Goal: Task Accomplishment & Management: Complete application form

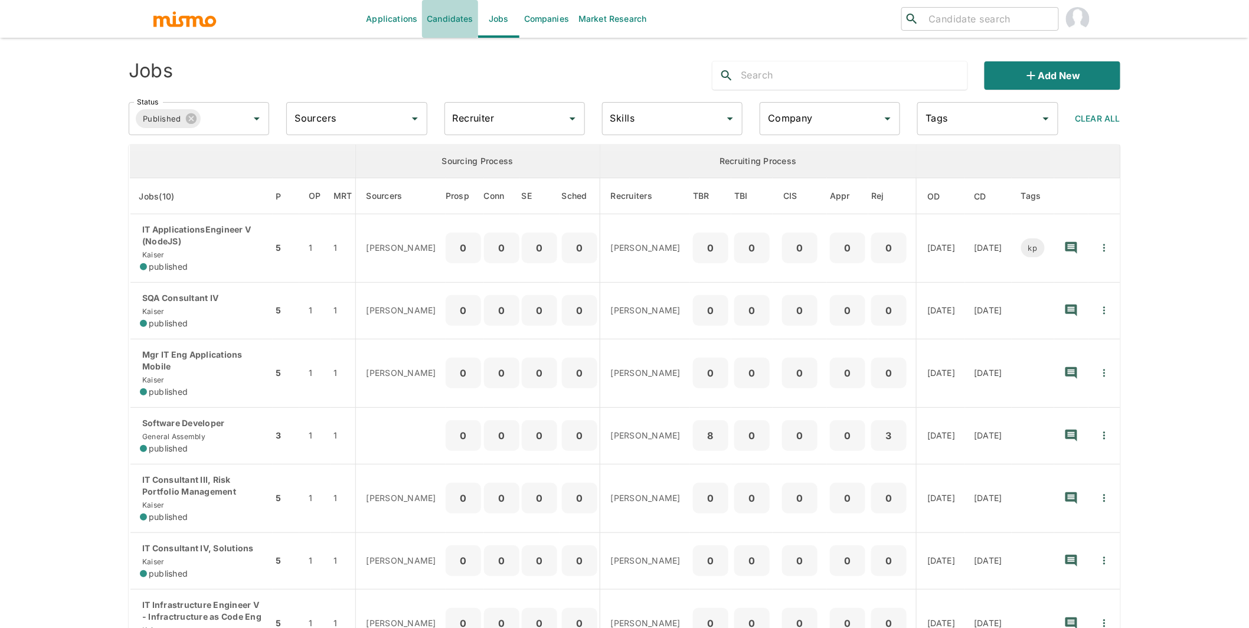
click at [458, 16] on link "Candidates" at bounding box center [450, 19] width 56 height 38
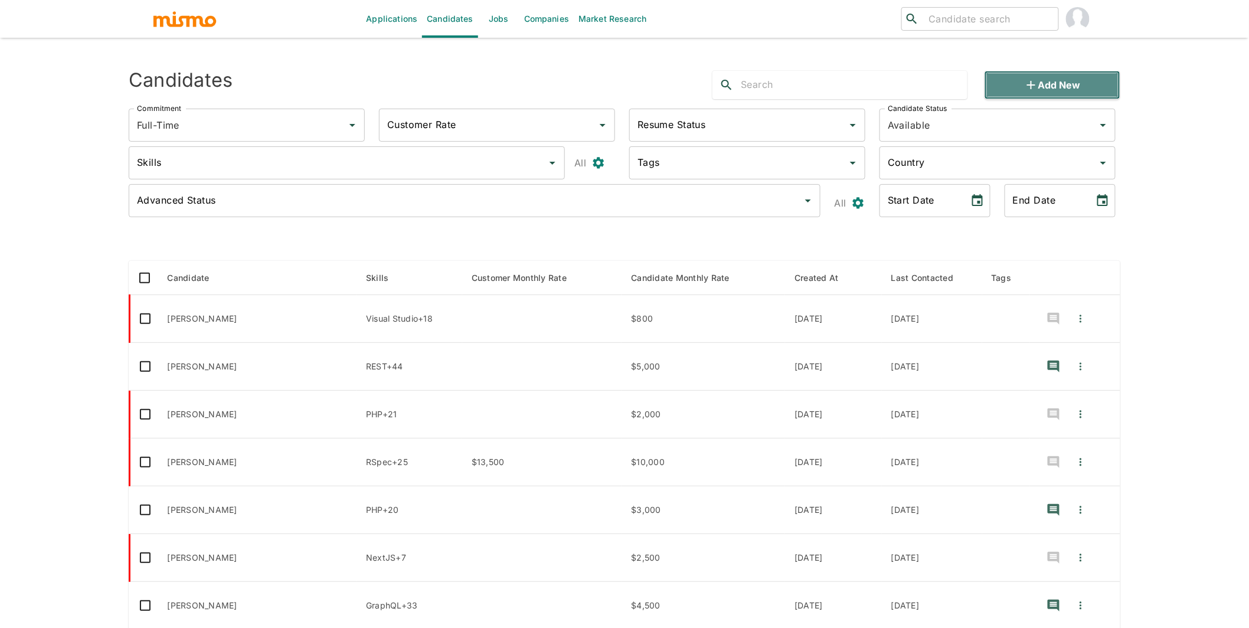
click at [1049, 86] on button "Add new" at bounding box center [1053, 85] width 136 height 28
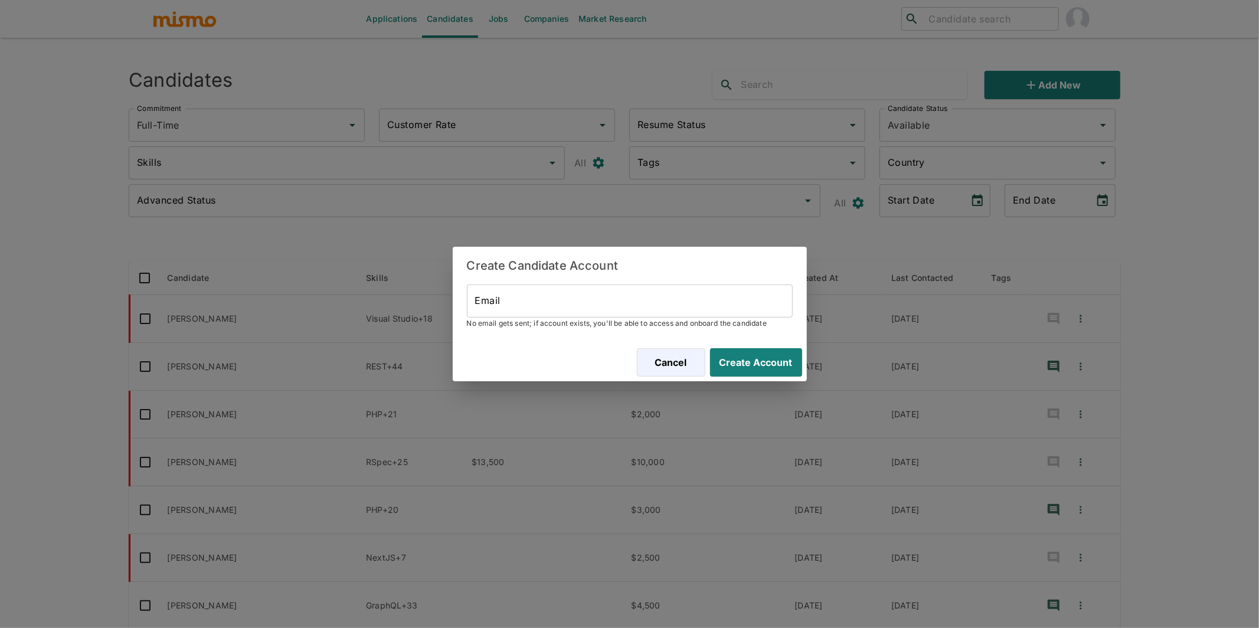
click at [544, 308] on input "Email" at bounding box center [630, 301] width 326 height 33
paste input "irwin.eguiluz@gmail.com"
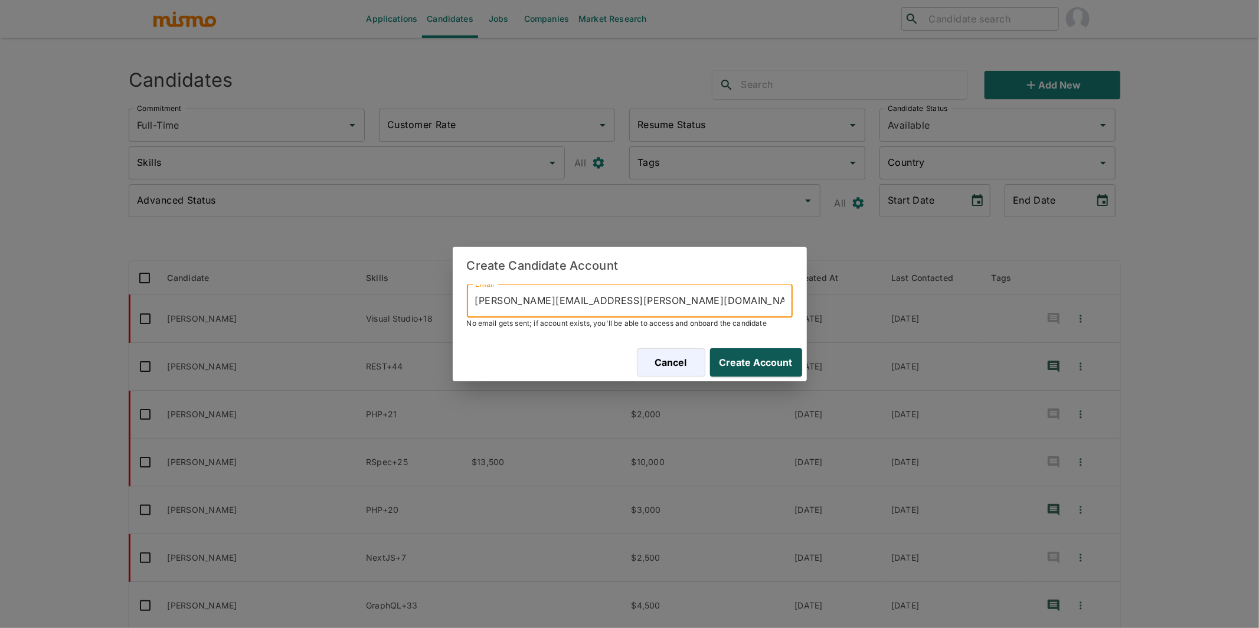
type input "irwin.eguiluz@gmail.com"
click at [753, 363] on button "Create Account" at bounding box center [754, 362] width 97 height 28
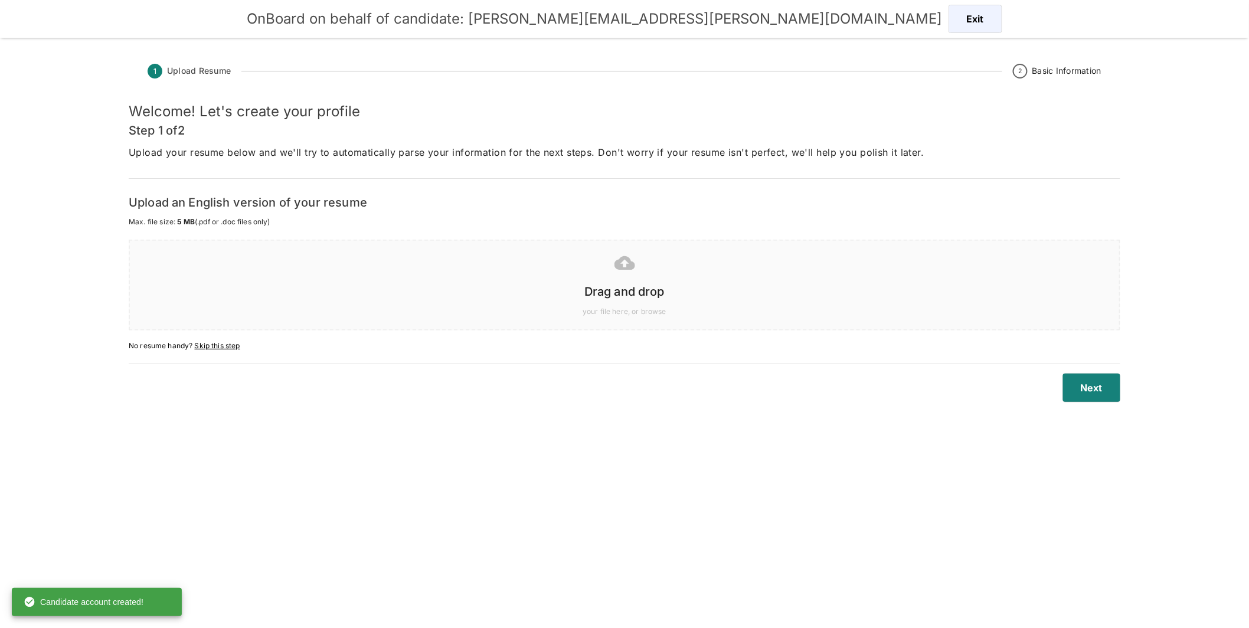
click at [651, 282] on h6 "Drag and drop" at bounding box center [625, 291] width 966 height 19
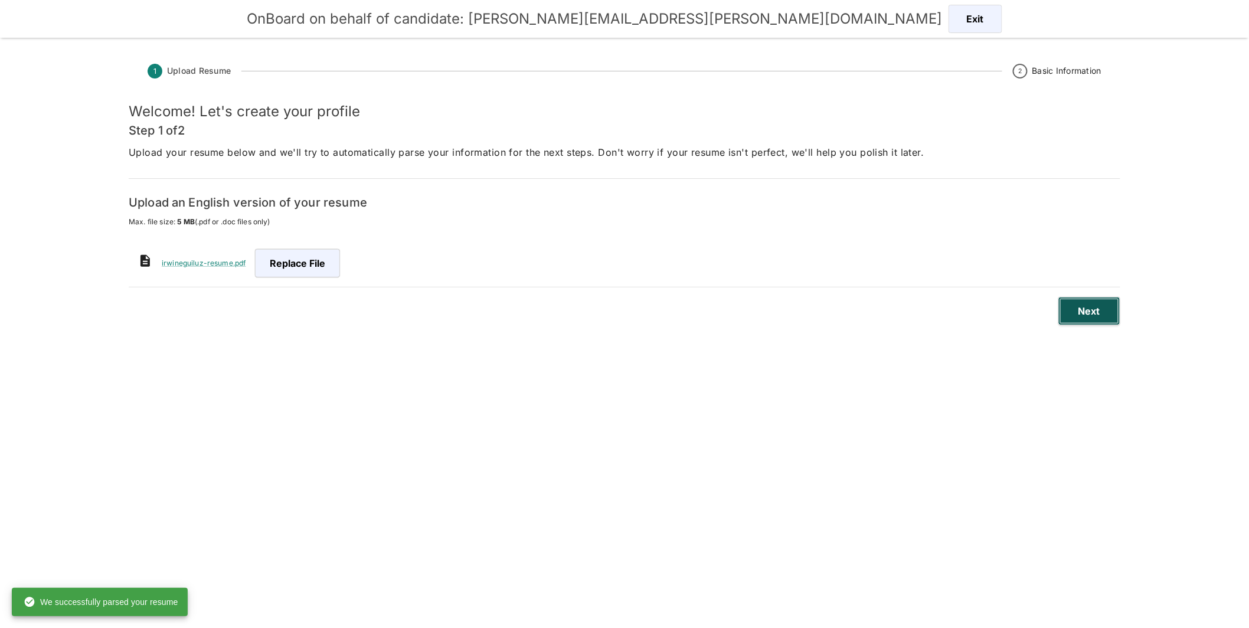
click at [1093, 312] on button "Next" at bounding box center [1090, 311] width 62 height 28
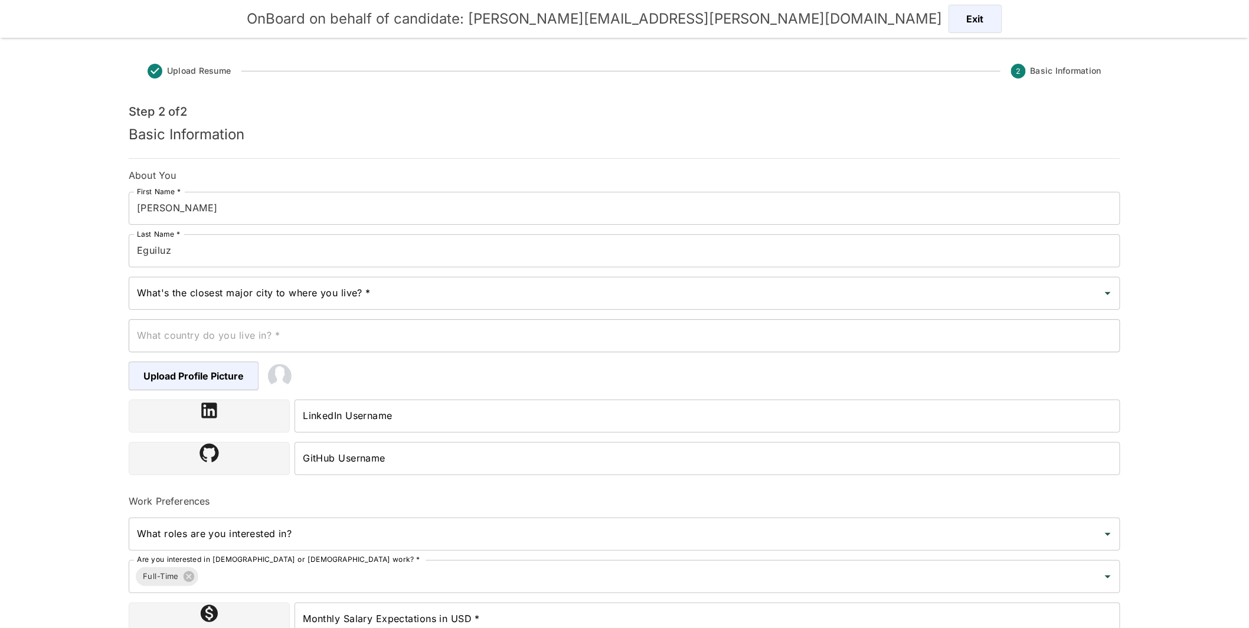
click at [465, 300] on input "What's the closest major city to where you live? *" at bounding box center [616, 293] width 964 height 22
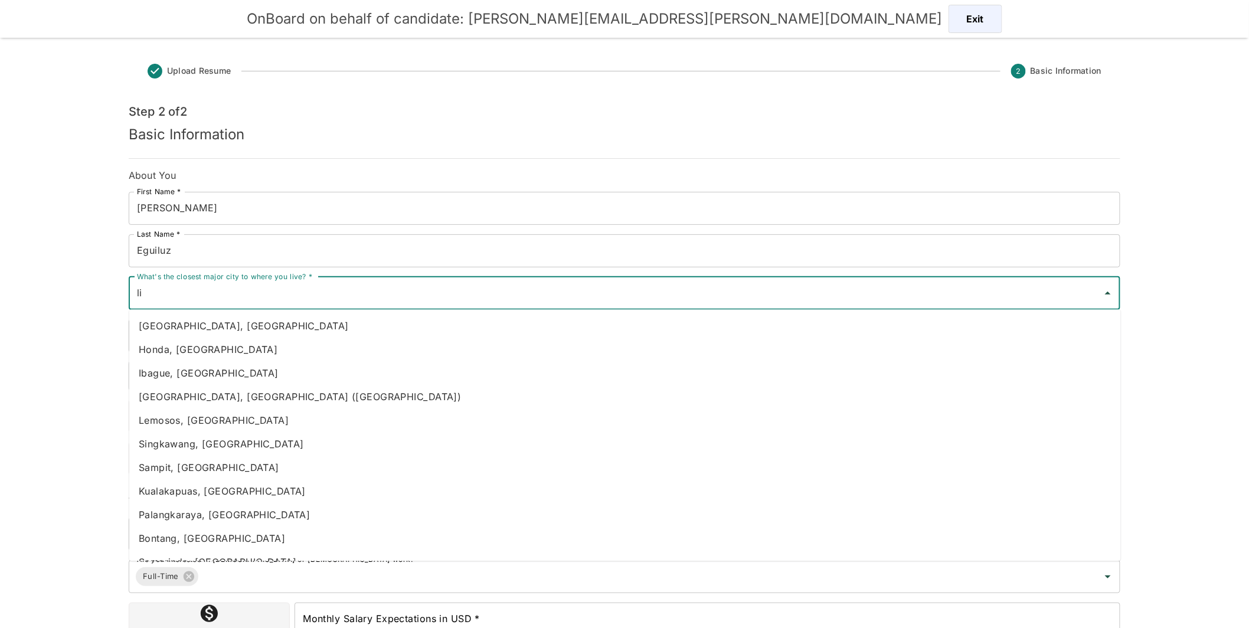
type input "l"
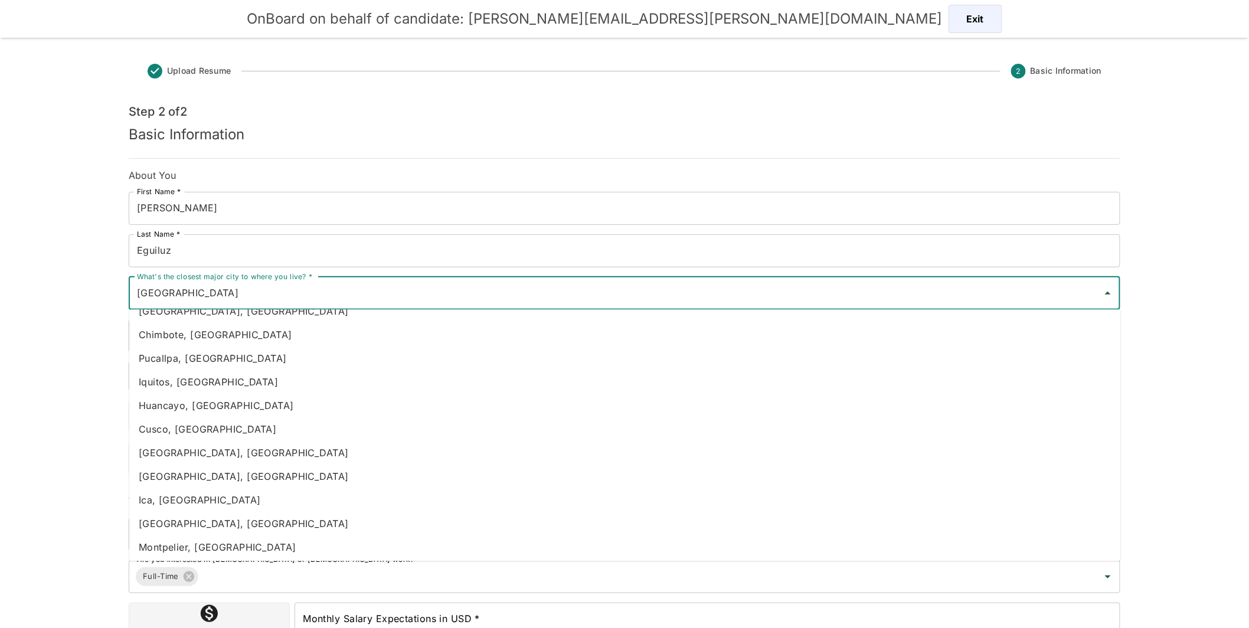
scroll to position [1977, 0]
click at [179, 523] on li "Lima, Peru" at bounding box center [625, 522] width 992 height 24
type input "Lima, Peru"
type input "Peru"
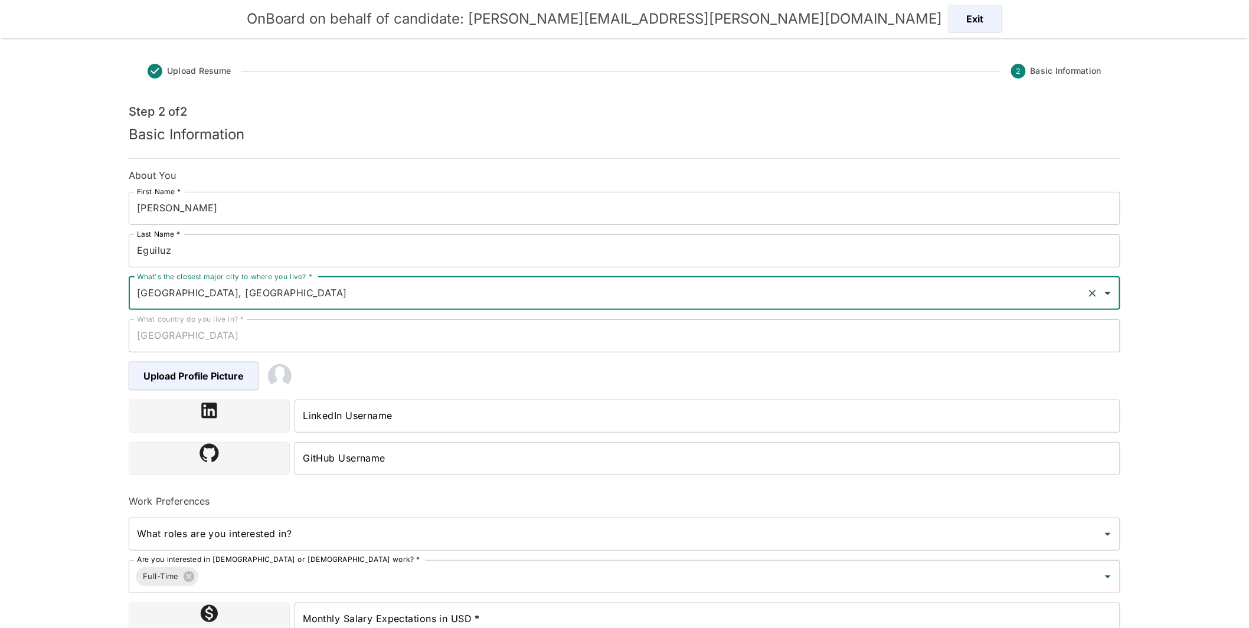
type input "Lima, Peru"
click at [385, 408] on input "LinkedIn Username" at bounding box center [708, 416] width 826 height 33
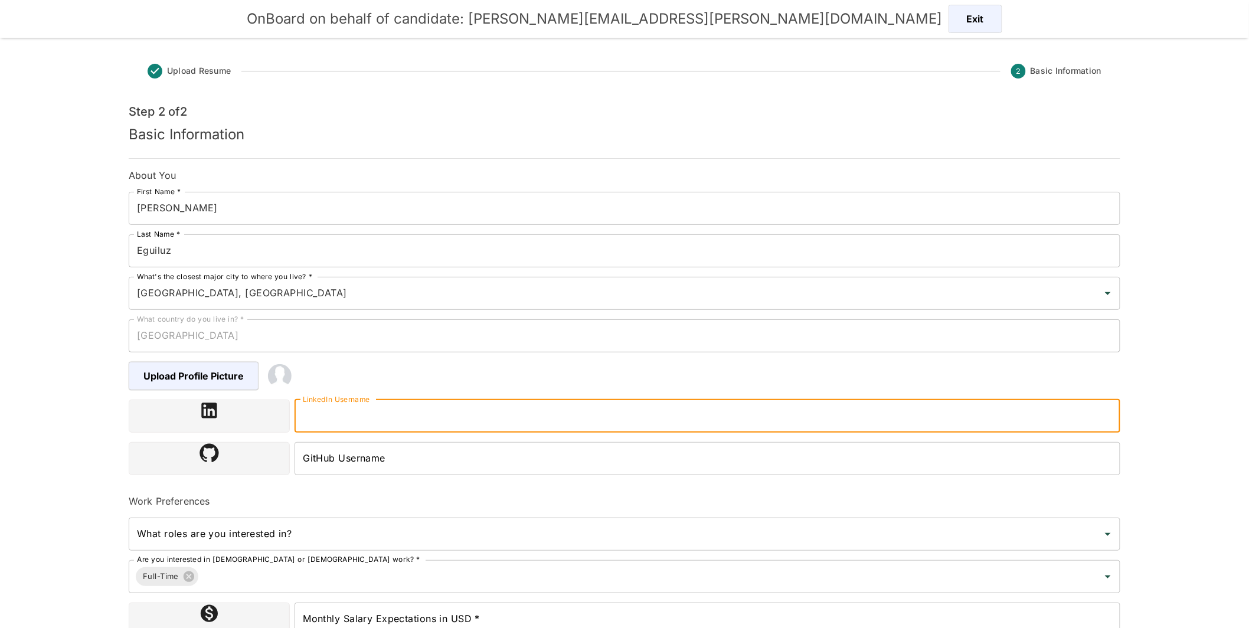
paste input "https://www.linkedin.com/in/irwineguiluz"
type input "https://www.linkedin.com/in/irwineguiluz"
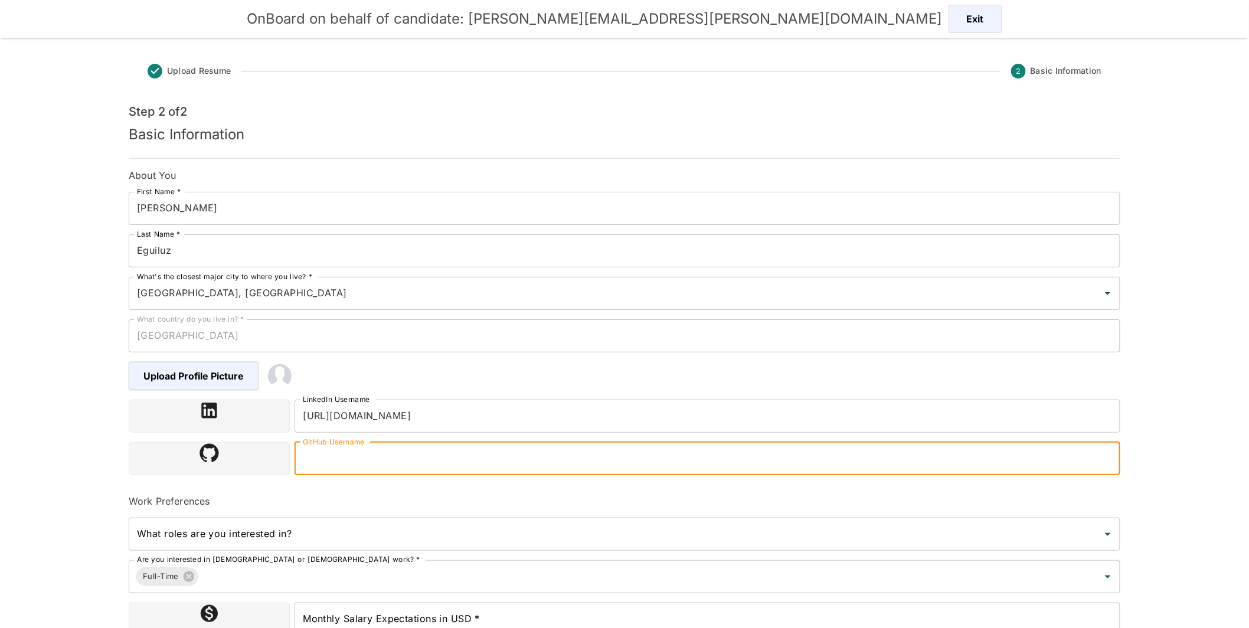
click at [424, 450] on input "GitHub Username" at bounding box center [708, 458] width 826 height 33
paste input "https://github.com/irwineguiluz"
type input "https://github.com/irwineguiluz"
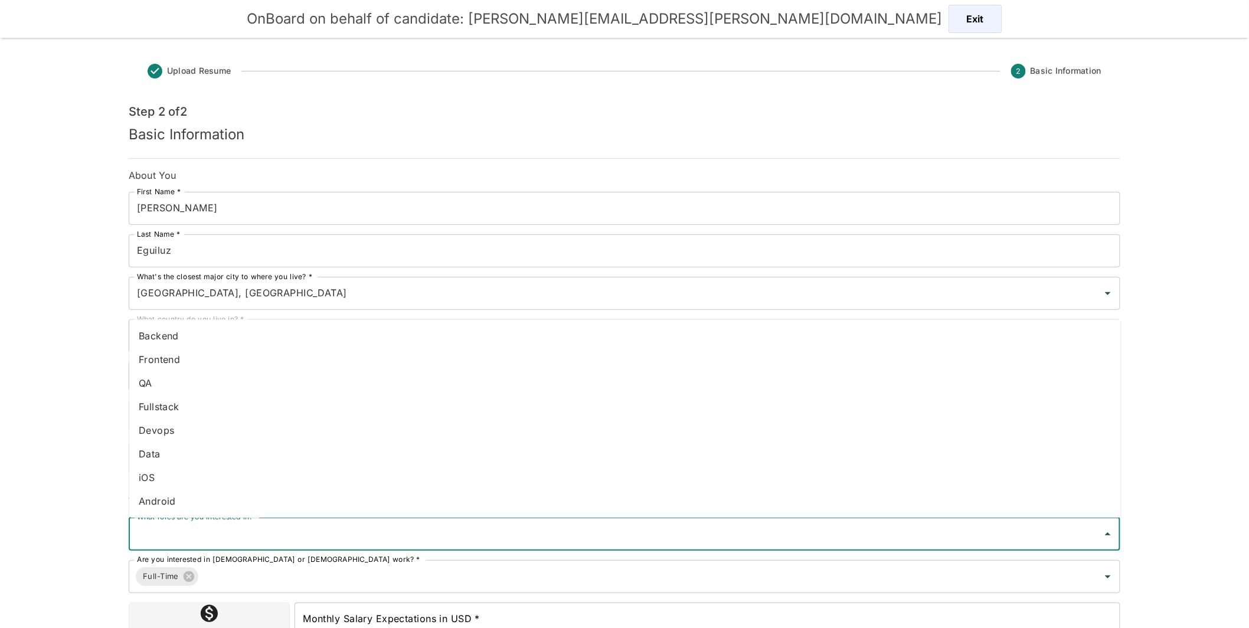
click at [350, 537] on input "What roles are you interested in?" at bounding box center [616, 534] width 964 height 22
click at [210, 409] on li "Fullstack" at bounding box center [625, 407] width 992 height 24
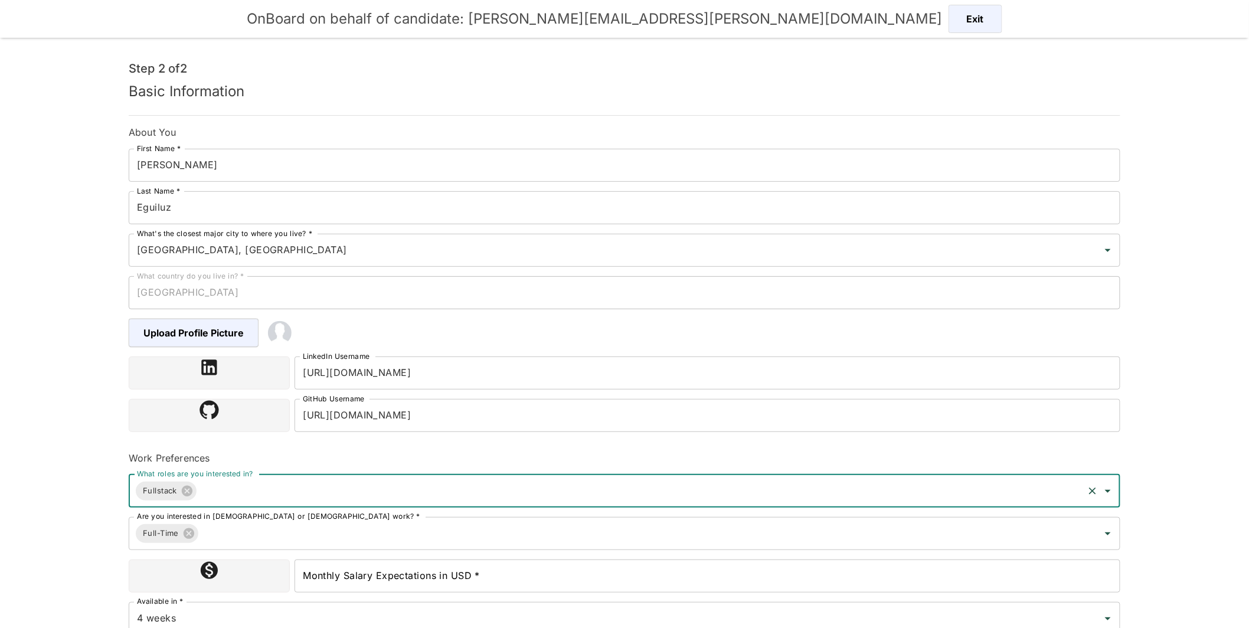
scroll to position [97, 0]
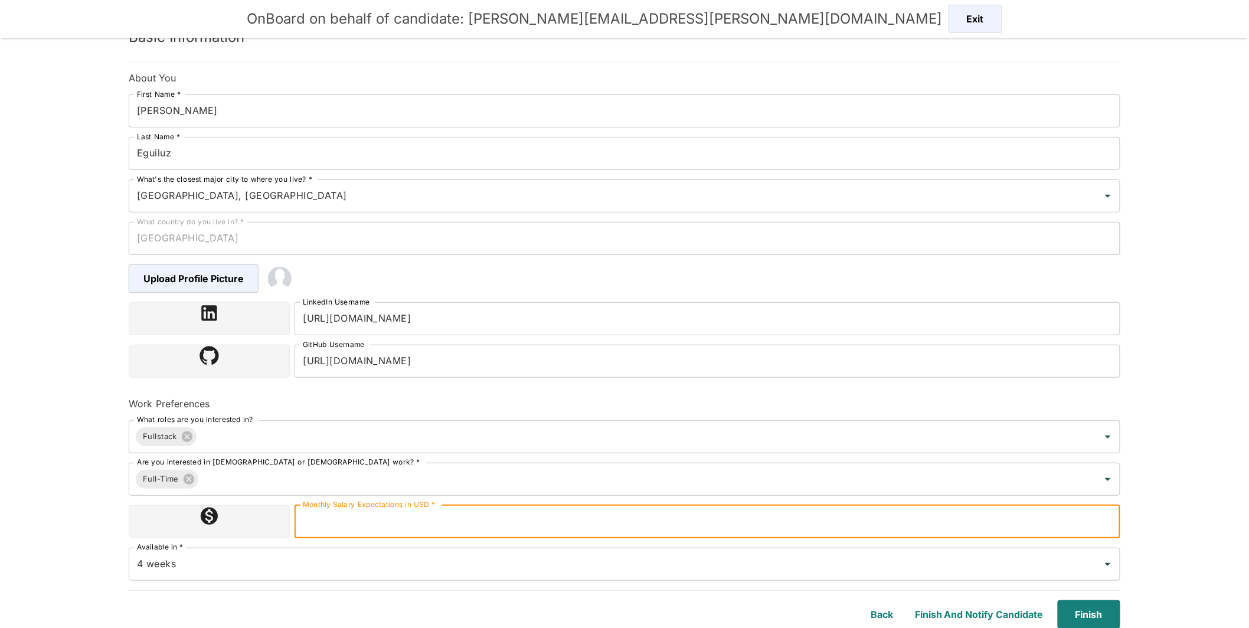
click at [459, 526] on input "Monthly Salary Expectations in USD *" at bounding box center [708, 521] width 826 height 33
type input "3000"
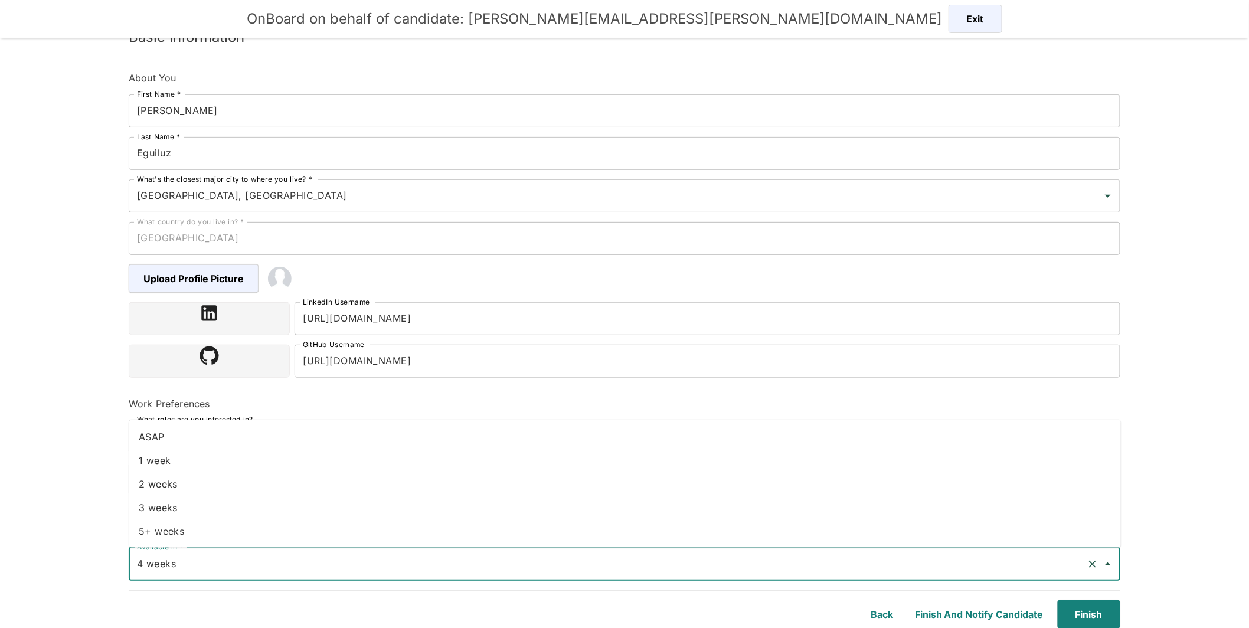
click at [229, 562] on input "4 weeks" at bounding box center [608, 564] width 948 height 22
click at [172, 482] on li "2 weeks" at bounding box center [625, 484] width 992 height 24
type input "2 weeks"
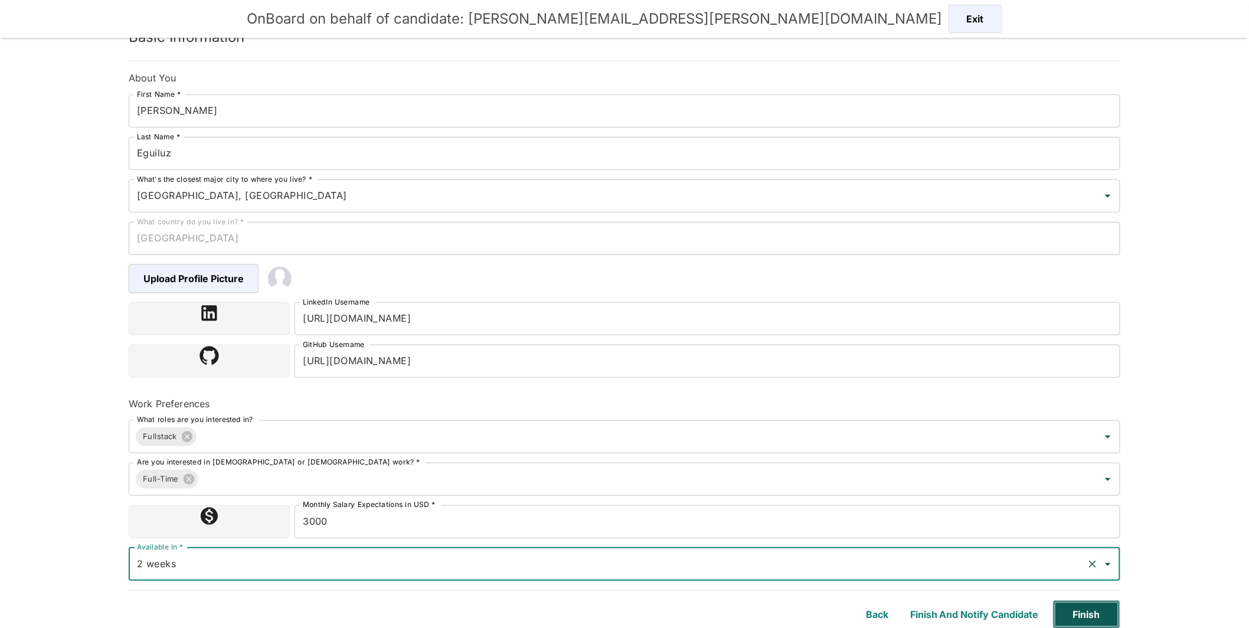
click at [1093, 609] on button "Finish" at bounding box center [1086, 614] width 67 height 28
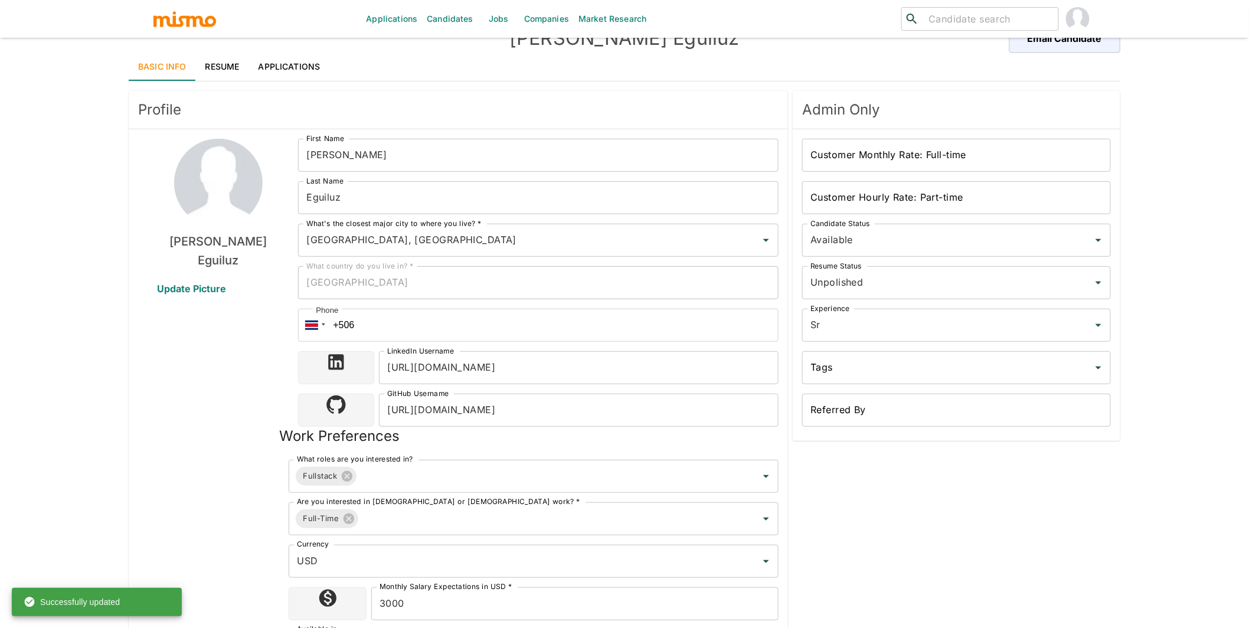
scroll to position [97, 0]
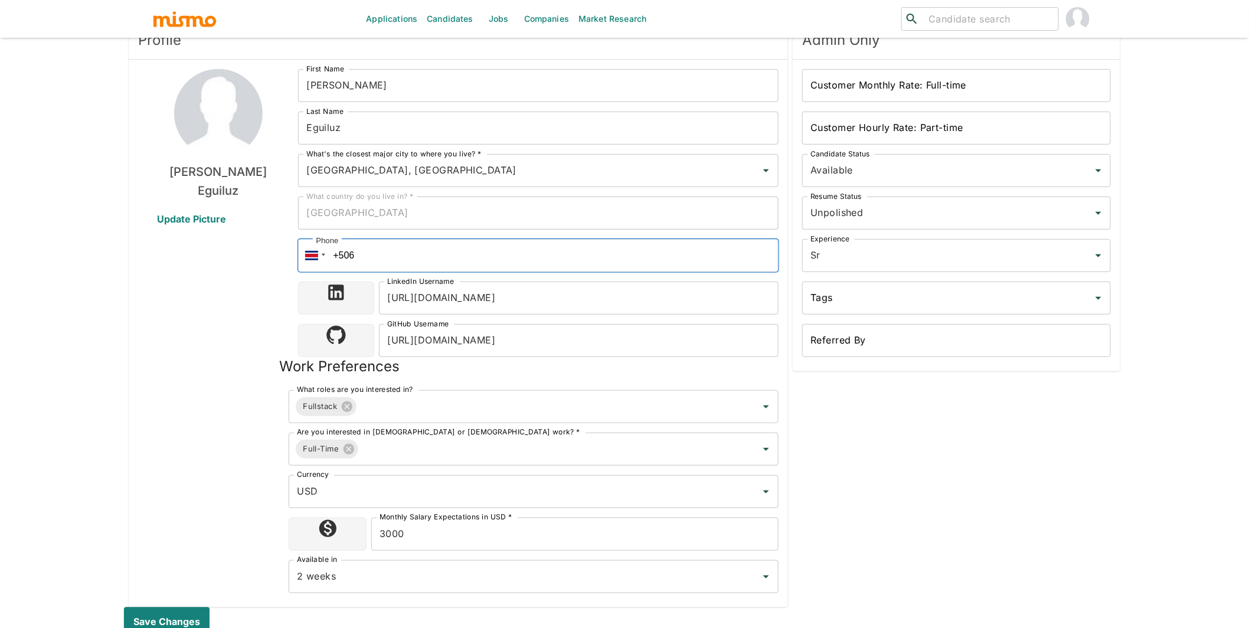
click at [501, 256] on input "+506" at bounding box center [538, 255] width 481 height 33
drag, startPoint x: 501, startPoint y: 256, endPoint x: 365, endPoint y: 250, distance: 136.5
click at [365, 250] on input "+506" at bounding box center [538, 255] width 481 height 33
paste input "+51 933 354 415"
type input "+51 933 354 415"
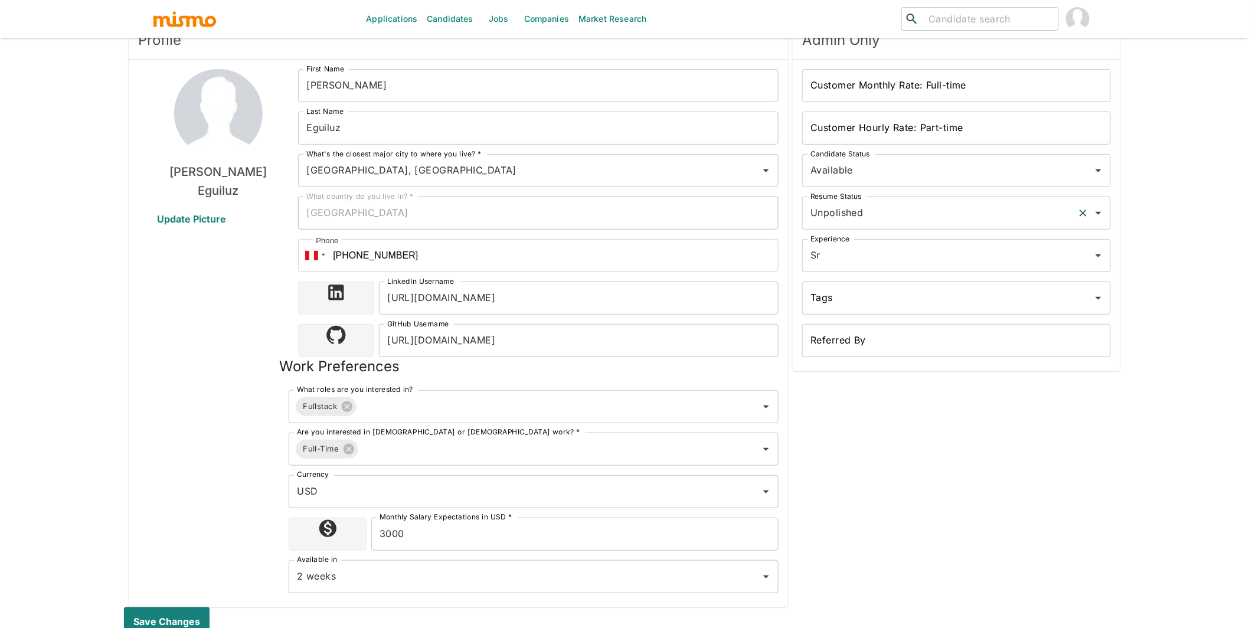
click at [949, 214] on input "Unpolished" at bounding box center [940, 213] width 265 height 22
click at [848, 275] on li "Polished" at bounding box center [957, 270] width 309 height 24
type input "Polished"
click at [985, 124] on input "Customer Hourly Rate: Part-time" at bounding box center [956, 128] width 309 height 33
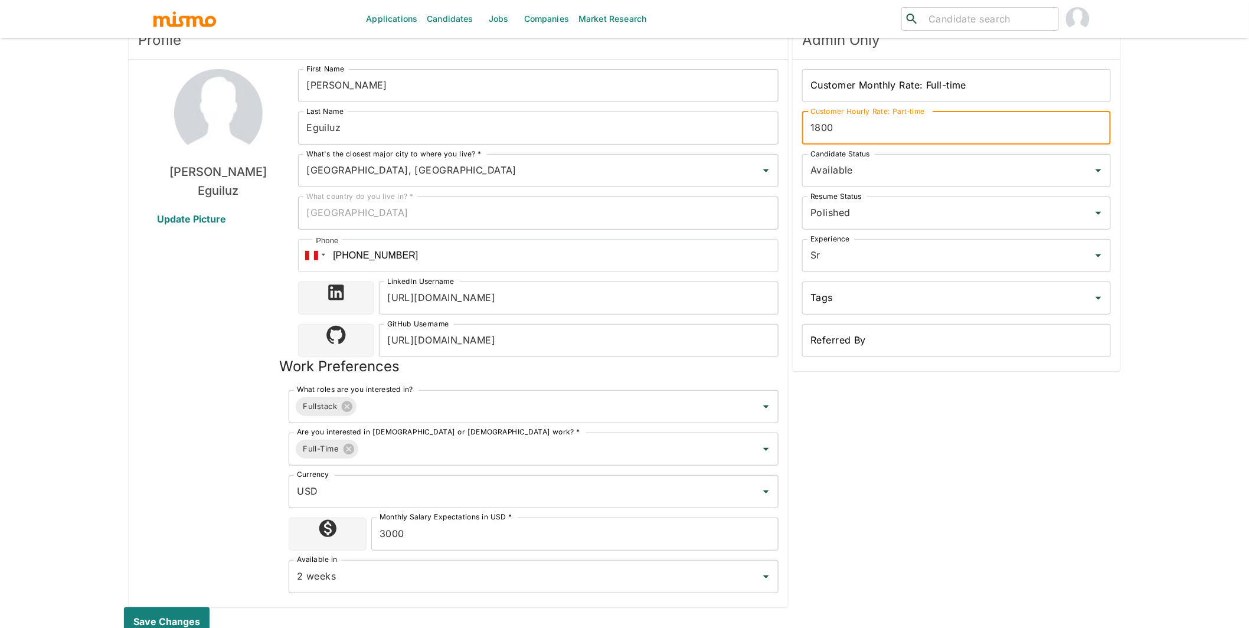
click at [842, 488] on div "Admin Only Customer Monthly Rate: Full-time Customer Monthly Rate: Full-time Cu…" at bounding box center [954, 312] width 332 height 591
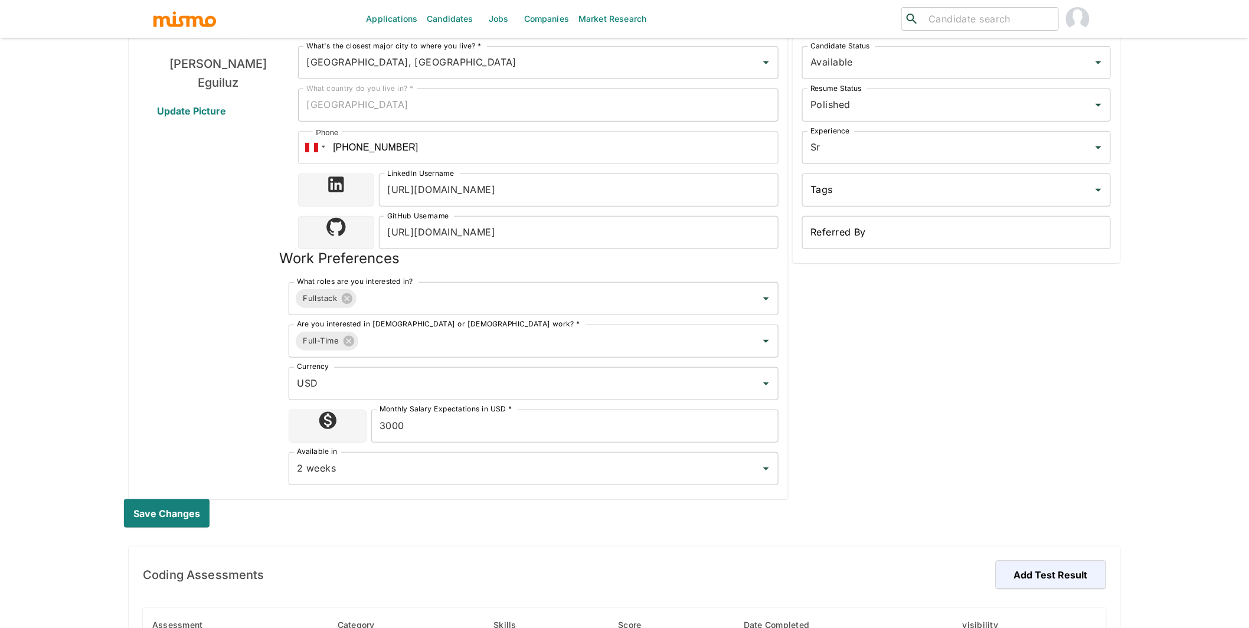
scroll to position [345, 0]
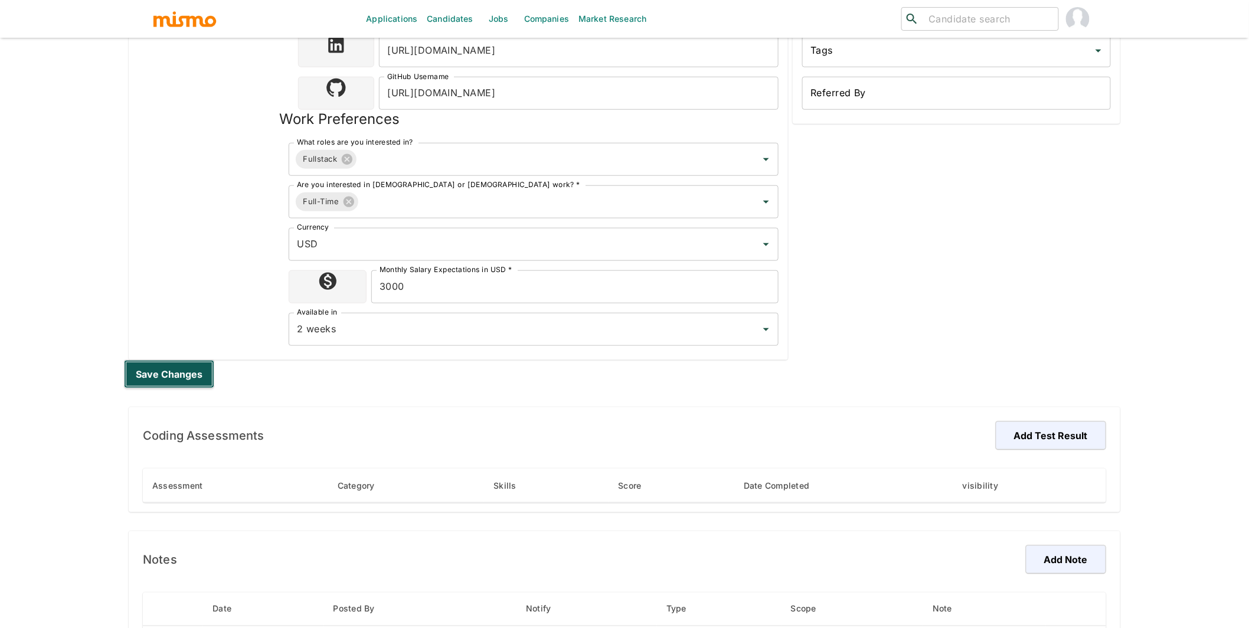
click at [166, 373] on button "Save changes" at bounding box center [169, 374] width 90 height 28
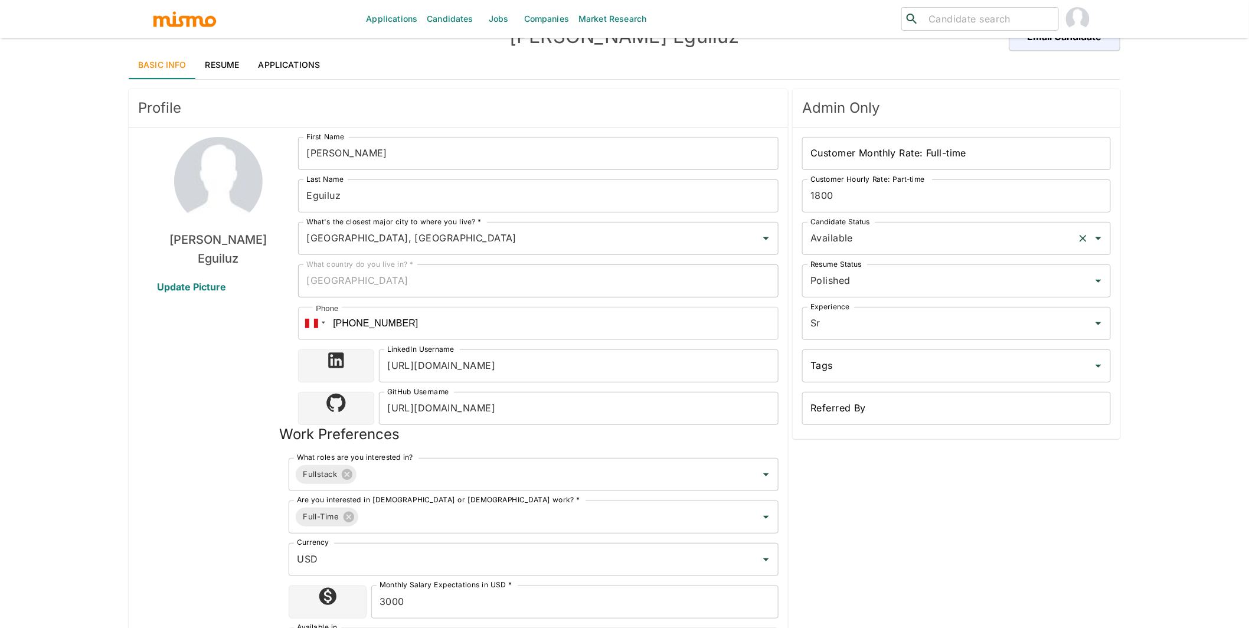
scroll to position [0, 0]
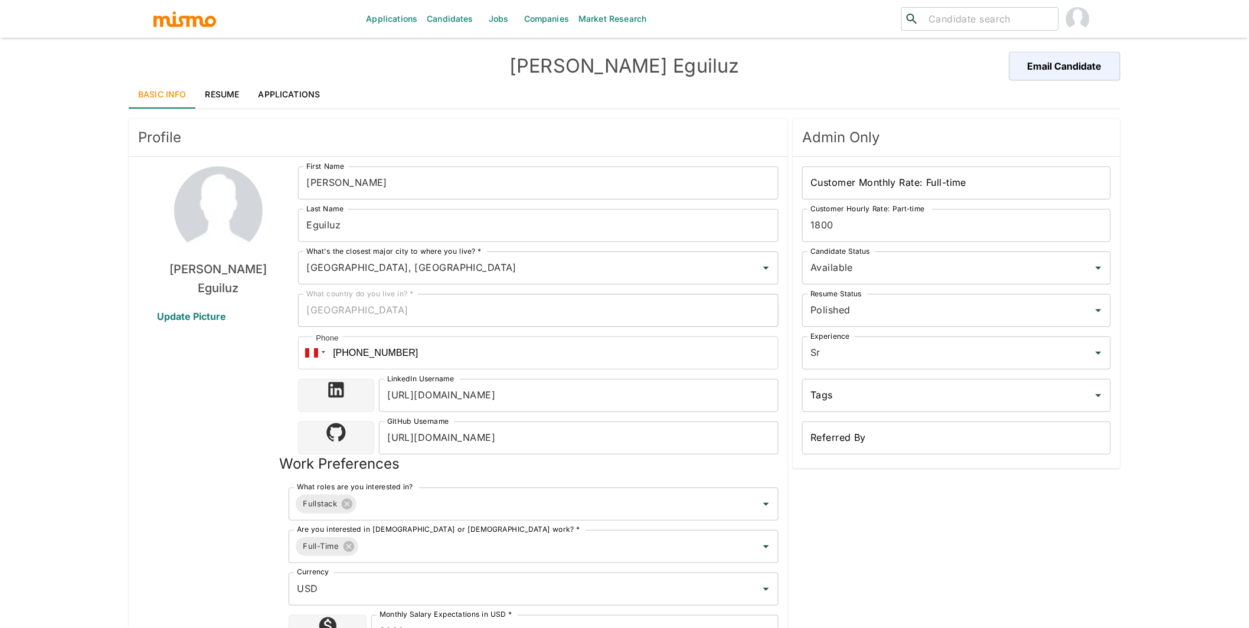
click at [830, 222] on input "1800" at bounding box center [956, 225] width 309 height 33
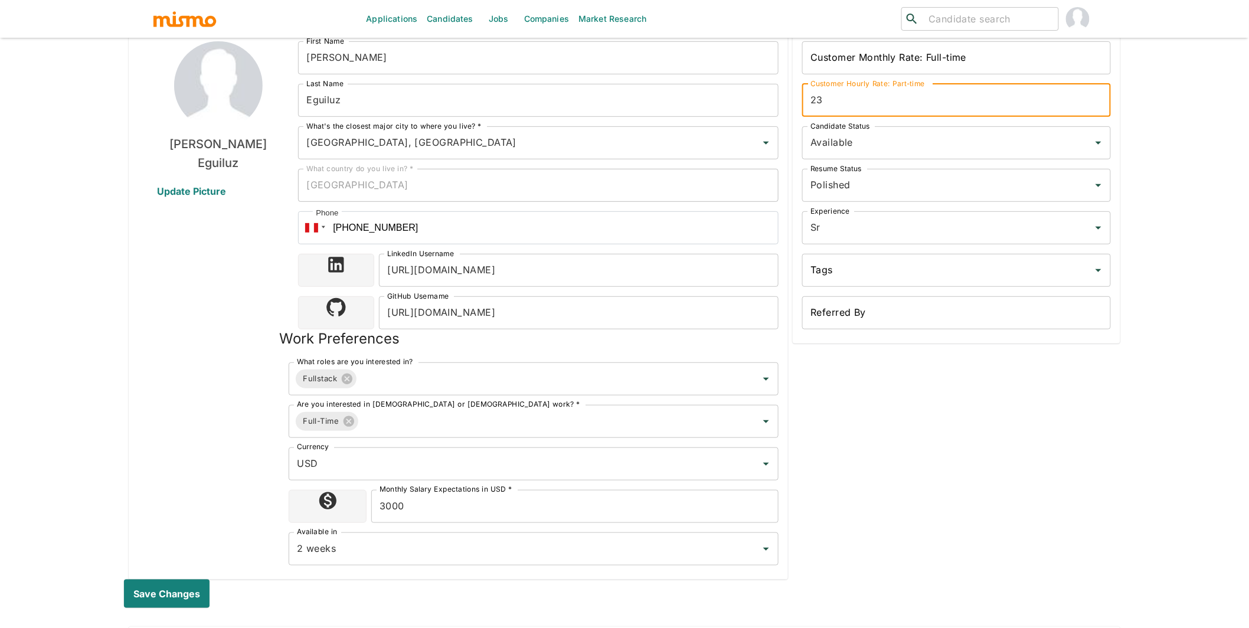
scroll to position [136, 0]
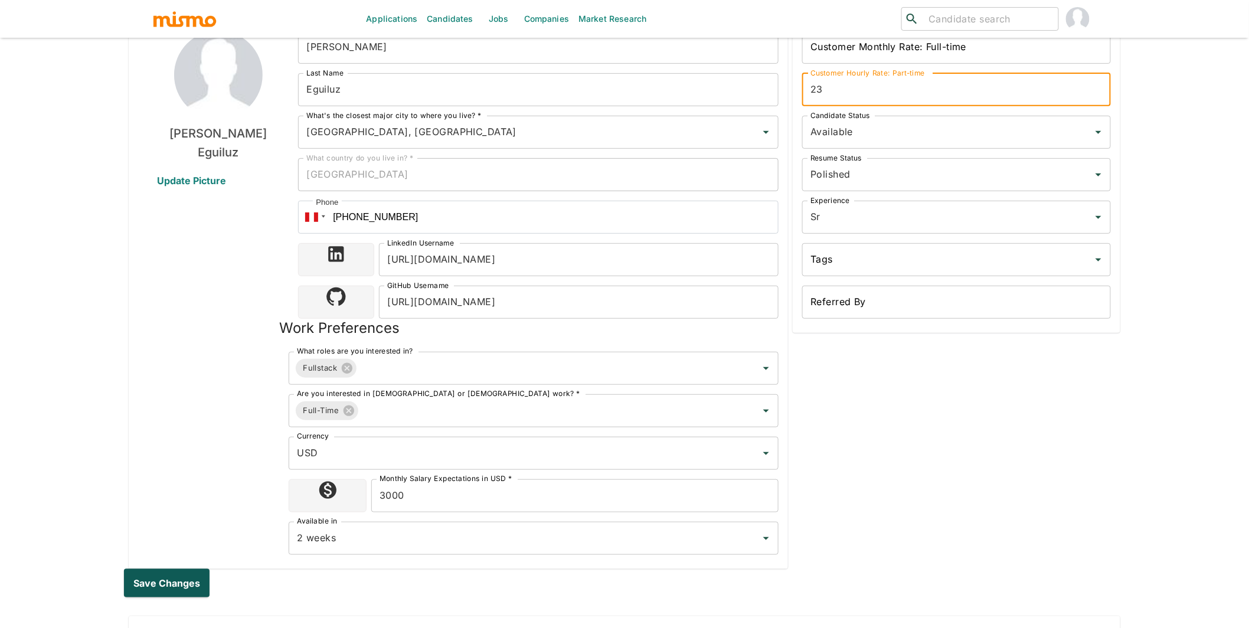
type input "23"
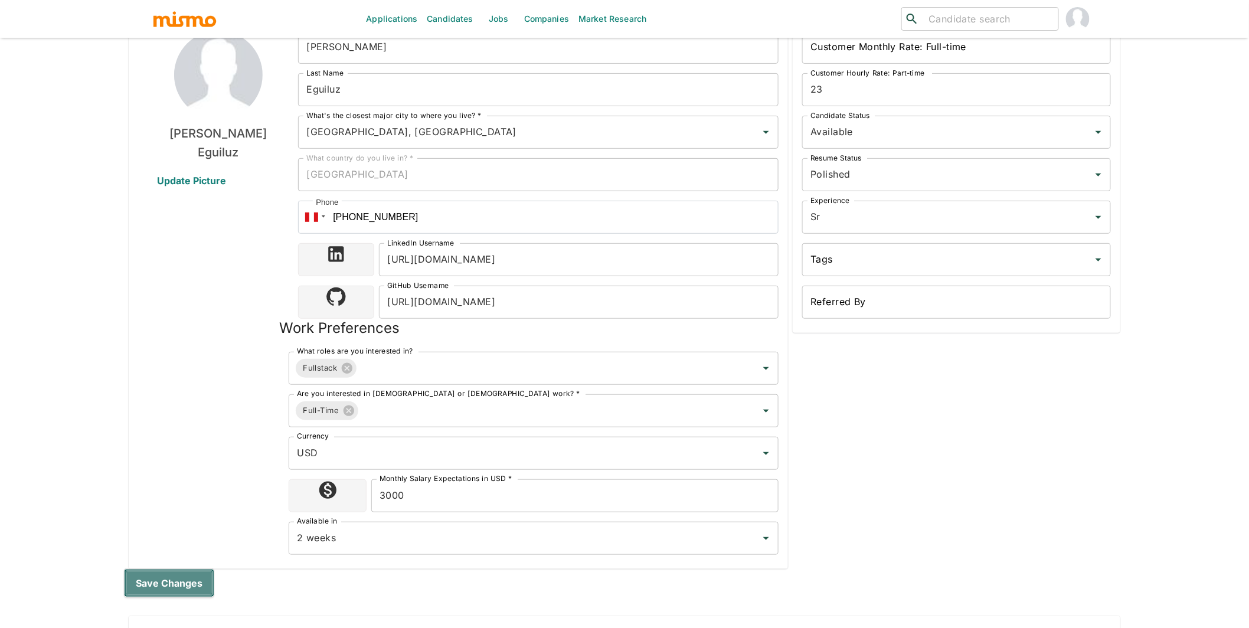
click at [177, 582] on button "Save changes" at bounding box center [169, 583] width 90 height 28
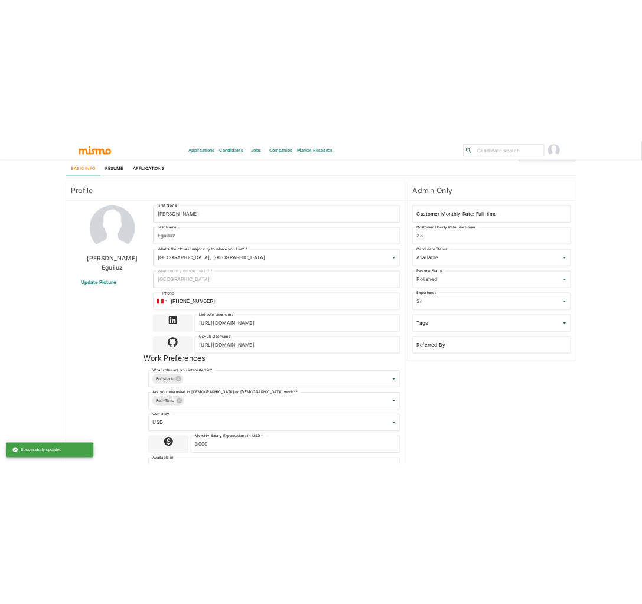
scroll to position [0, 0]
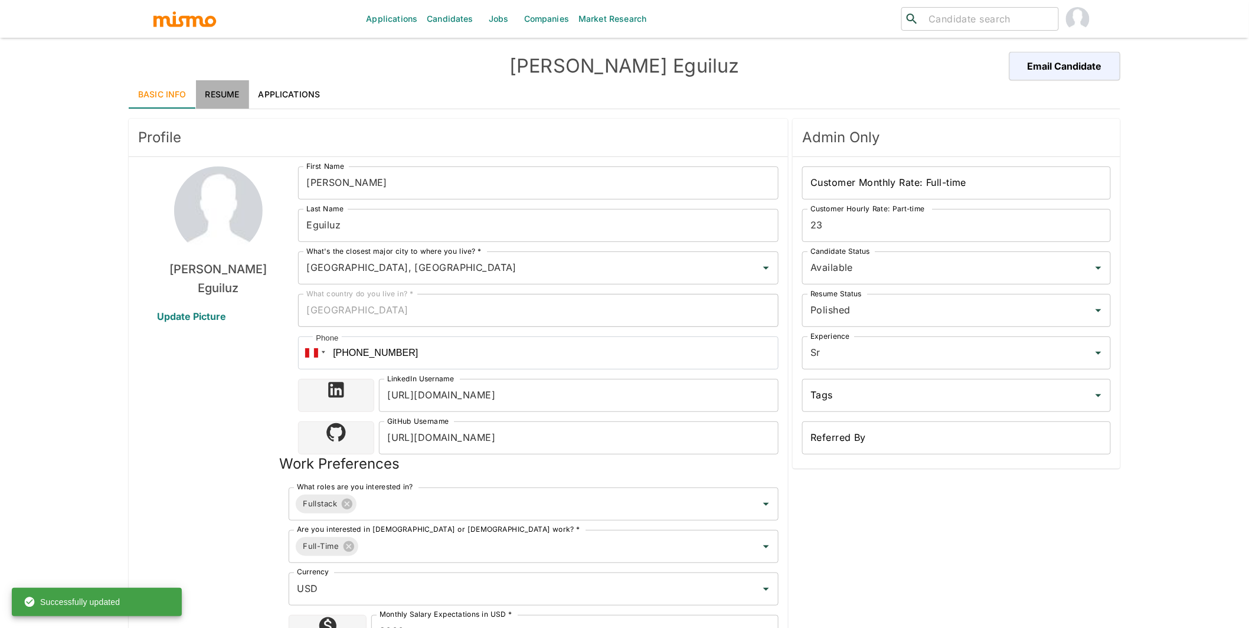
click at [225, 100] on link "Resume" at bounding box center [222, 94] width 53 height 28
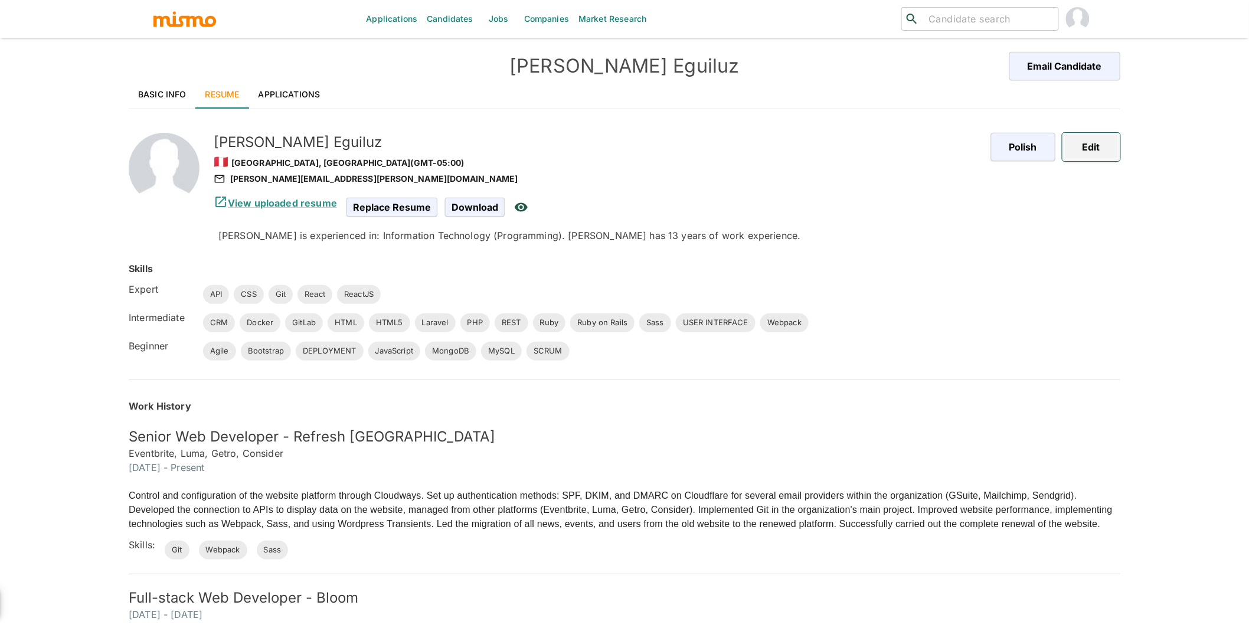
click at [1097, 148] on button "Edit" at bounding box center [1092, 147] width 58 height 28
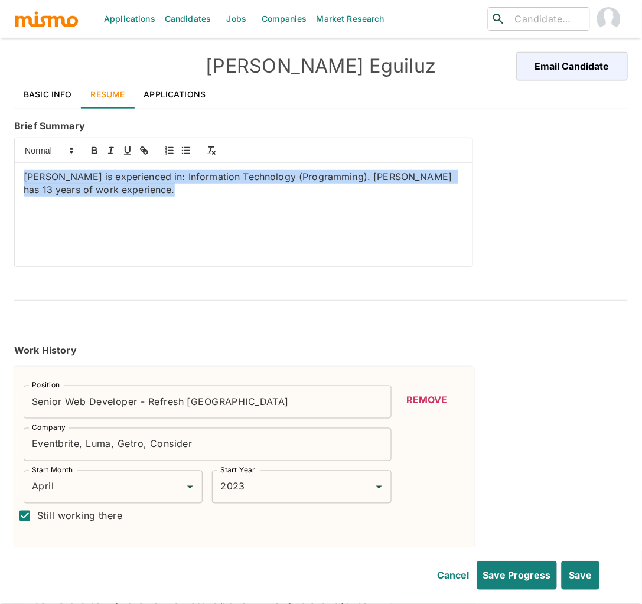
drag, startPoint x: 150, startPoint y: 192, endPoint x: -2, endPoint y: 160, distance: 155.0
click at [0, 160] on html "Applications Candidates Jobs Companies Market Research ​ ​ Irwin Eguiluz Email …" at bounding box center [321, 316] width 642 height 632
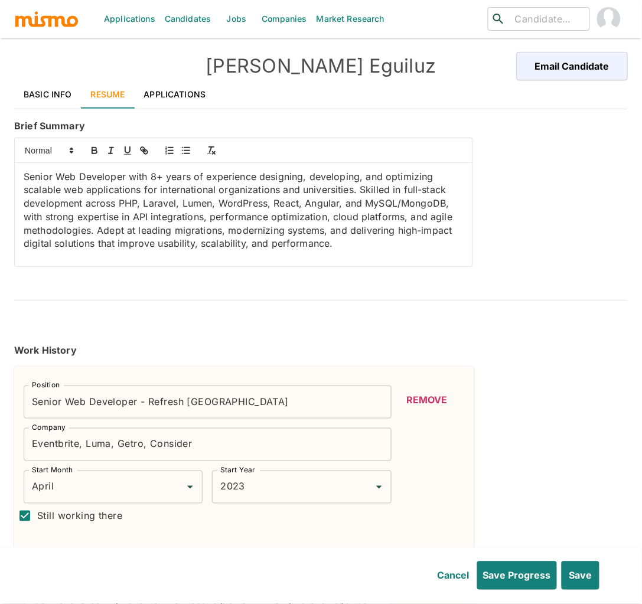
click at [135, 206] on p "Senior Web Developer with 8+ years of experience designing, developing, and opt…" at bounding box center [244, 210] width 440 height 80
click at [124, 203] on p "Senior Web Developer with 8+ years of experience designing, developing, and opt…" at bounding box center [244, 210] width 440 height 80
click at [95, 149] on icon "button" at bounding box center [94, 150] width 11 height 11
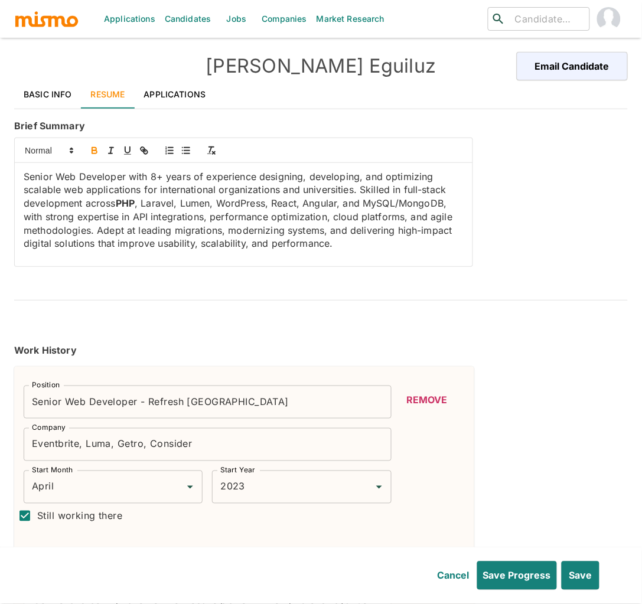
click at [150, 203] on p "Senior Web Developer with 8+ years of experience designing, developing, and opt…" at bounding box center [244, 210] width 440 height 80
click at [94, 153] on icon "button" at bounding box center [94, 150] width 11 height 11
click at [198, 203] on p "Senior Web Developer with 8+ years of experience designing, developing, and opt…" at bounding box center [244, 210] width 440 height 80
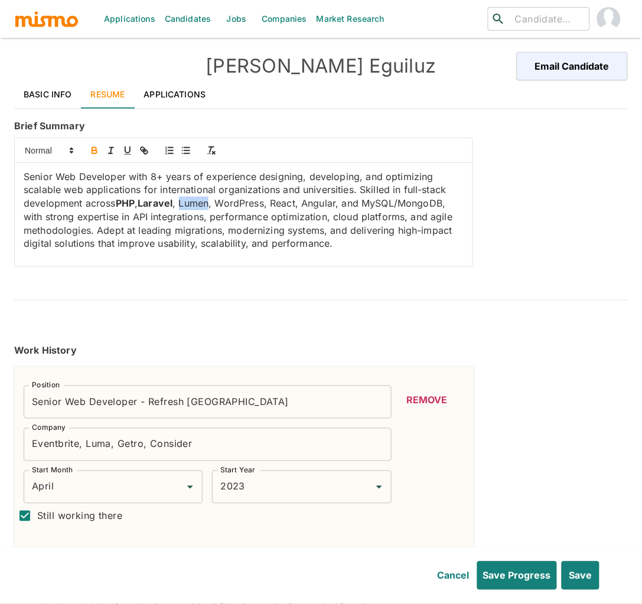
click at [95, 149] on icon "button" at bounding box center [94, 150] width 11 height 11
click at [232, 200] on p "Senior Web Developer with 8+ years of experience designing, developing, and opt…" at bounding box center [244, 210] width 440 height 80
click at [93, 151] on icon "button" at bounding box center [94, 152] width 5 height 3
click at [289, 204] on p "Senior Web Developer with 8+ years of experience designing, developing, and opt…" at bounding box center [244, 210] width 440 height 80
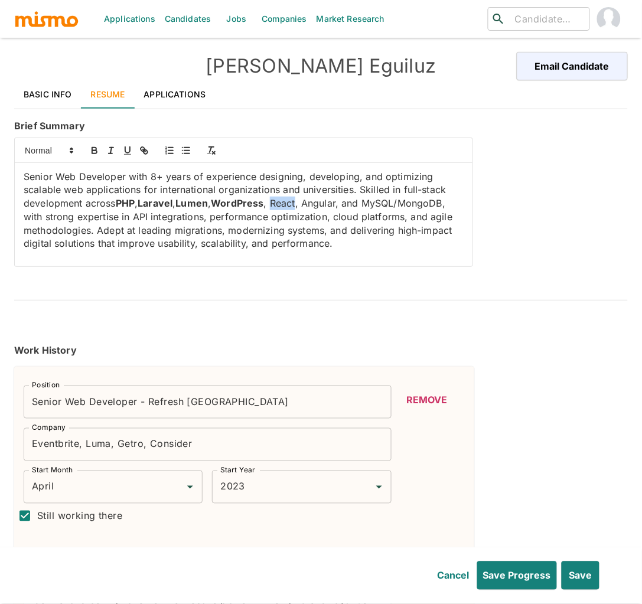
click at [289, 204] on p "Senior Web Developer with 8+ years of experience designing, developing, and opt…" at bounding box center [244, 210] width 440 height 80
click at [98, 149] on icon "button" at bounding box center [94, 150] width 11 height 11
click at [324, 204] on p "Senior Web Developer with 8+ years of experience designing, developing, and opt…" at bounding box center [244, 210] width 440 height 80
click at [323, 204] on p "Senior Web Developer with 8+ years of experience designing, developing, and opt…" at bounding box center [244, 210] width 440 height 80
click at [93, 152] on icon "button" at bounding box center [94, 150] width 11 height 11
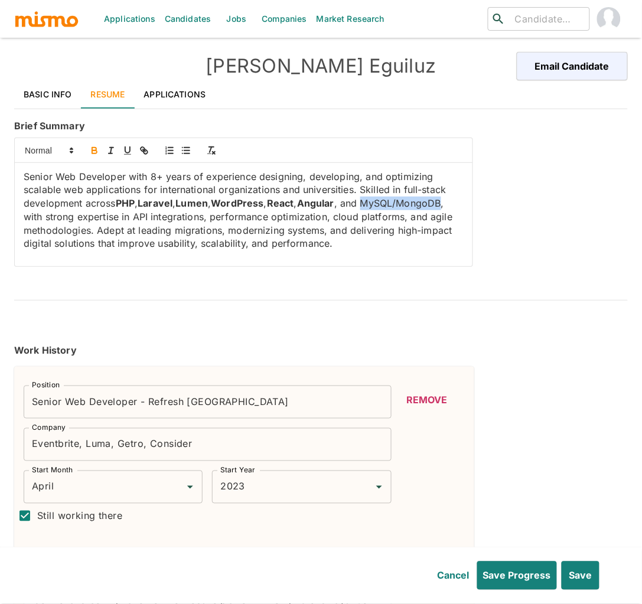
drag, startPoint x: 374, startPoint y: 205, endPoint x: 450, endPoint y: 203, distance: 76.8
click at [450, 203] on p "Senior Web Developer with 8+ years of experience designing, developing, and opt…" at bounding box center [244, 210] width 440 height 80
click at [98, 151] on icon "button" at bounding box center [94, 150] width 11 height 11
click at [135, 217] on p "Senior Web Developer with 8+ years of experience designing, developing, and opt…" at bounding box center [244, 210] width 440 height 80
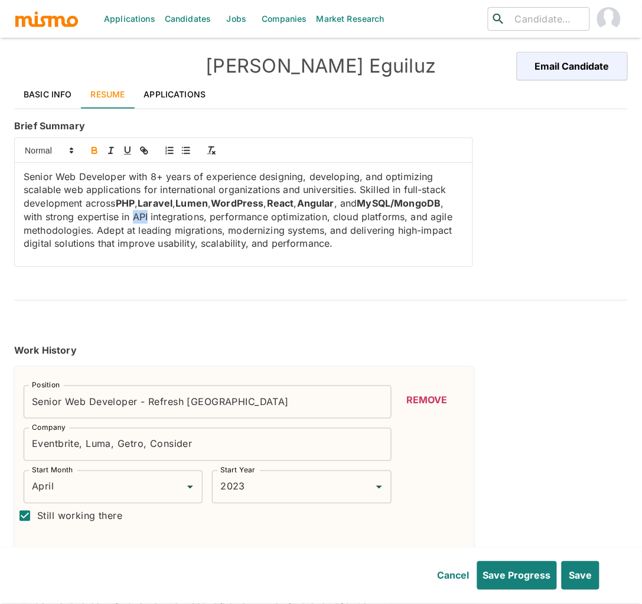
click at [89, 147] on icon "button" at bounding box center [94, 150] width 11 height 11
click at [442, 217] on p "Senior Web Developer with 8+ years of experience designing, developing, and opt…" at bounding box center [244, 210] width 440 height 80
click at [93, 151] on icon "button" at bounding box center [94, 152] width 5 height 3
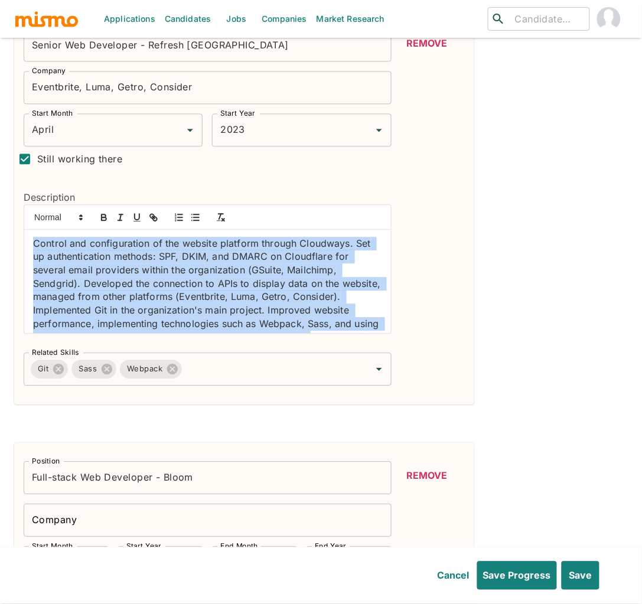
scroll to position [44, 0]
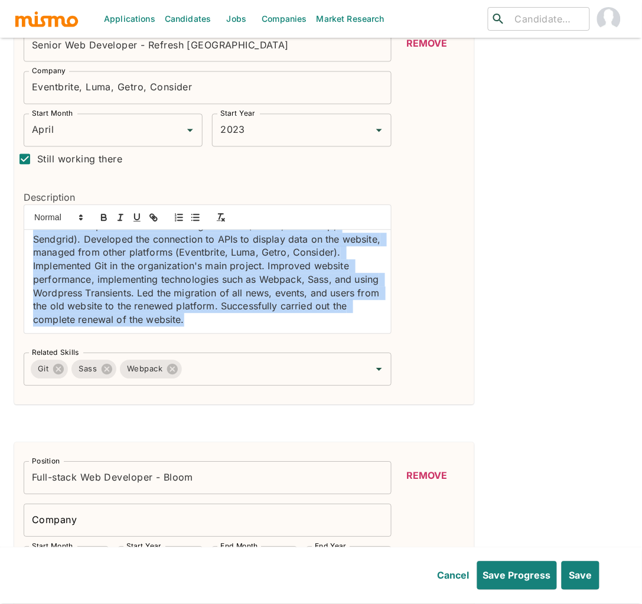
drag, startPoint x: 31, startPoint y: 243, endPoint x: 367, endPoint y: 407, distance: 373.1
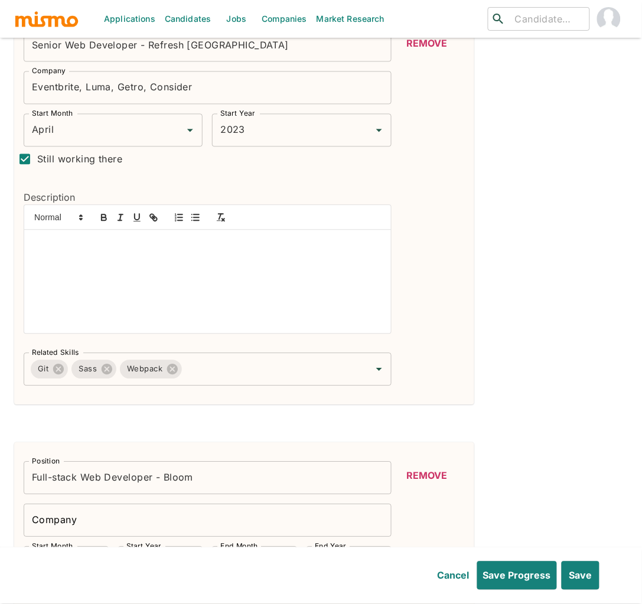
scroll to position [9, 0]
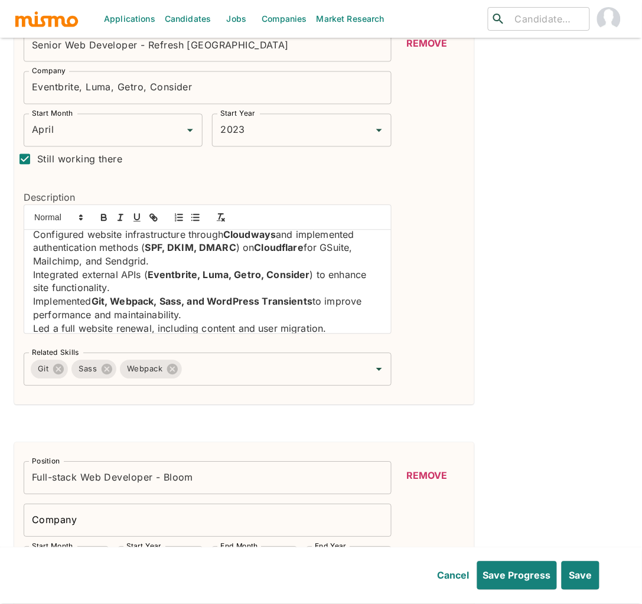
click at [33, 236] on p "Configured website infrastructure through Cloudways and implemented authenticat…" at bounding box center [207, 248] width 349 height 40
click at [195, 220] on icon "button" at bounding box center [195, 218] width 11 height 11
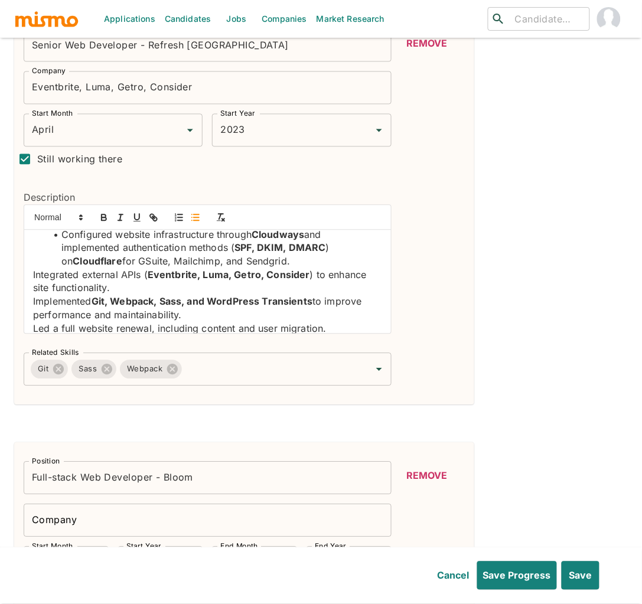
scroll to position [8, 0]
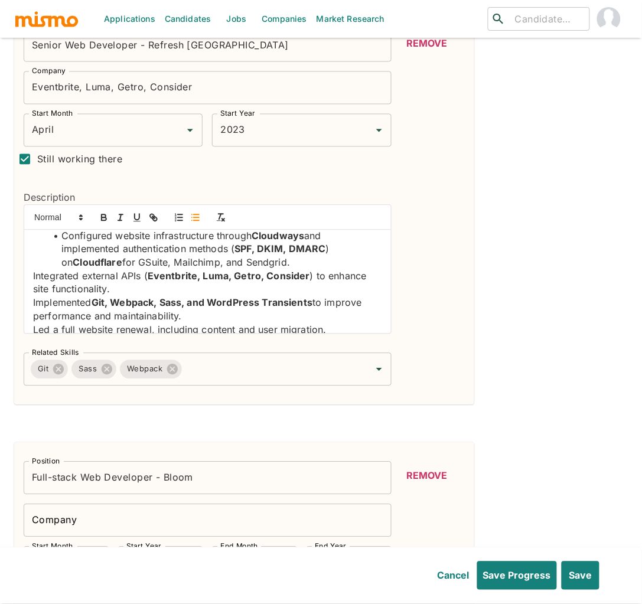
click at [31, 275] on div "Configured website infrastructure through Cloudways and implemented authenticat…" at bounding box center [207, 281] width 367 height 103
click at [195, 215] on line "button" at bounding box center [196, 215] width 5 height 0
click at [33, 305] on p "Implemented Git, Webpack, Sass, and WordPress Transients to improve performance…" at bounding box center [207, 309] width 349 height 27
click at [198, 224] on button "button" at bounding box center [195, 218] width 17 height 14
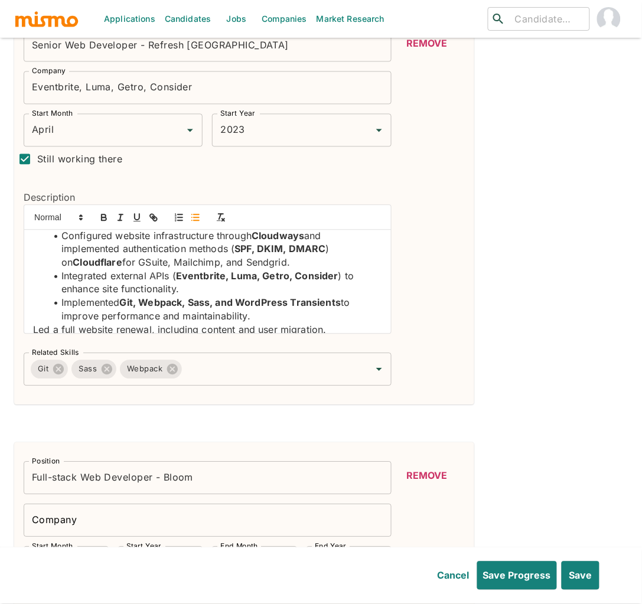
click at [33, 326] on p "Led a full website renewal, including content and user migration." at bounding box center [207, 331] width 349 height 14
click at [193, 222] on icon "button" at bounding box center [195, 218] width 11 height 11
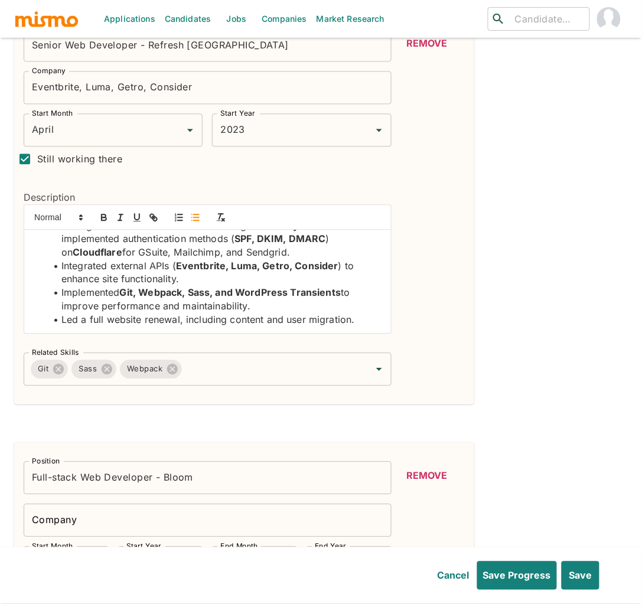
scroll to position [0, 0]
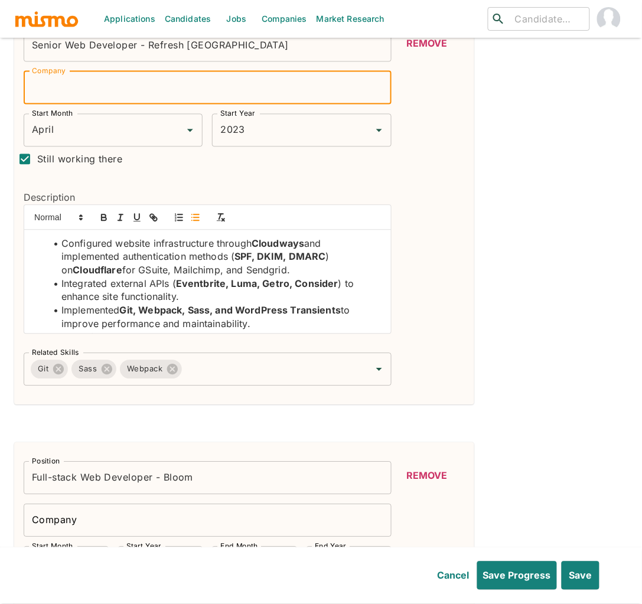
click at [178, 49] on input "Senior Web Developer - Refresh Miami" at bounding box center [208, 45] width 368 height 33
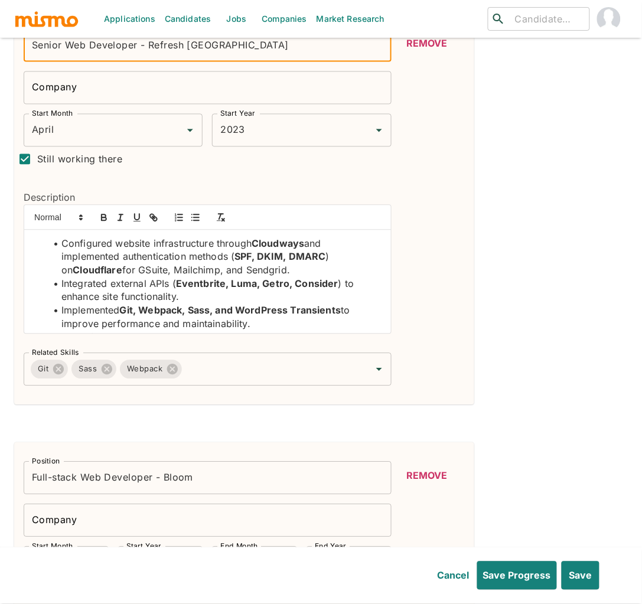
click at [217, 44] on input "Senior Web Developer - Refresh Miami" at bounding box center [208, 45] width 368 height 33
drag, startPoint x: 225, startPoint y: 45, endPoint x: 136, endPoint y: 48, distance: 88.6
click at [136, 48] on input "Senior Web Developer - Refresh Miami" at bounding box center [208, 45] width 368 height 33
type input "Senior Web Developer"
click at [128, 81] on input "Company" at bounding box center [208, 87] width 368 height 33
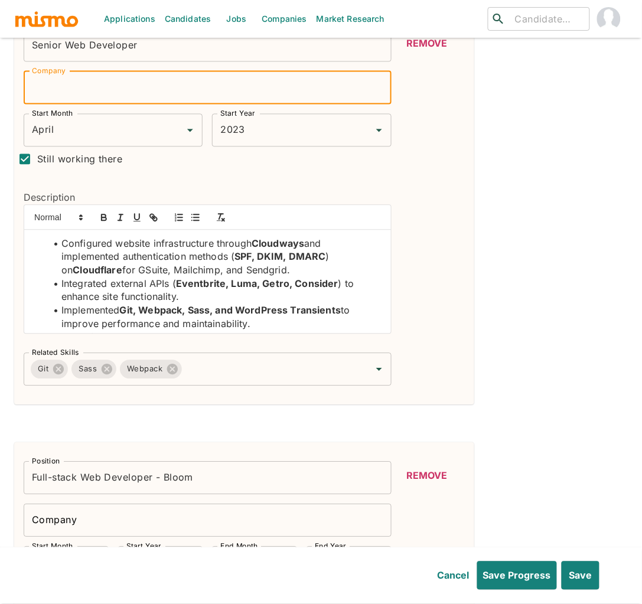
paste input "- Refresh Miami"
drag, startPoint x: 44, startPoint y: 89, endPoint x: -2, endPoint y: 91, distance: 46.1
type input "Refresh Miami"
click at [187, 267] on li "Configured website infrastructure through Cloudways and implemented authenticat…" at bounding box center [214, 257] width 335 height 40
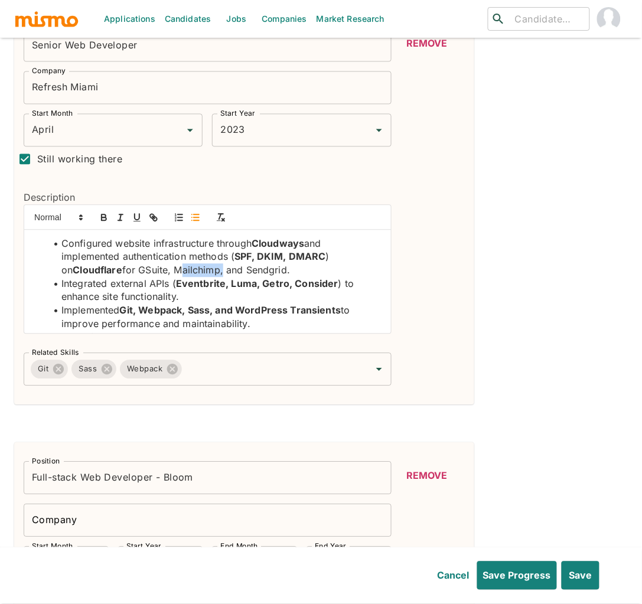
click at [187, 267] on li "Configured website infrastructure through Cloudways and implemented authenticat…" at bounding box center [214, 257] width 335 height 40
click at [97, 214] on button "button" at bounding box center [104, 218] width 17 height 14
click at [148, 269] on li "Configured website infrastructure through Cloudways and implemented authenticat…" at bounding box center [214, 257] width 335 height 40
drag, startPoint x: 148, startPoint y: 269, endPoint x: 143, endPoint y: 260, distance: 10.8
click at [149, 269] on li "Configured website infrastructure through Cloudways and implemented authenticat…" at bounding box center [214, 257] width 335 height 40
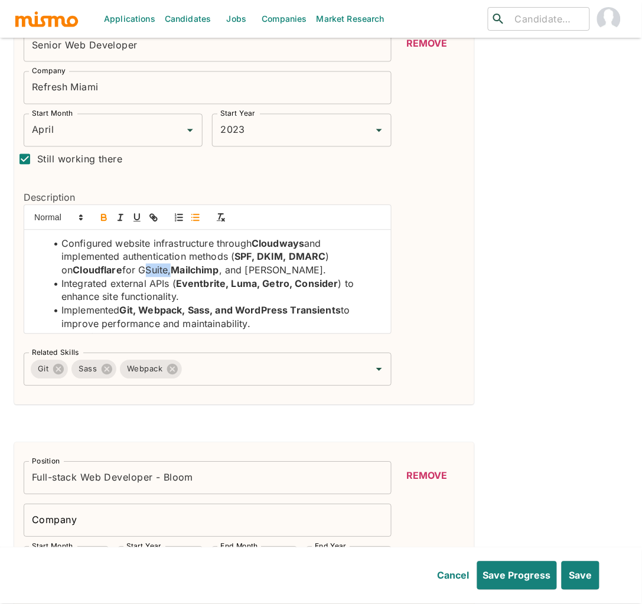
click at [106, 214] on icon "button" at bounding box center [104, 218] width 11 height 11
click at [269, 270] on li "Configured website infrastructure through Cloudways and implemented authenticat…" at bounding box center [214, 257] width 335 height 40
click at [107, 220] on icon "button" at bounding box center [104, 218] width 11 height 11
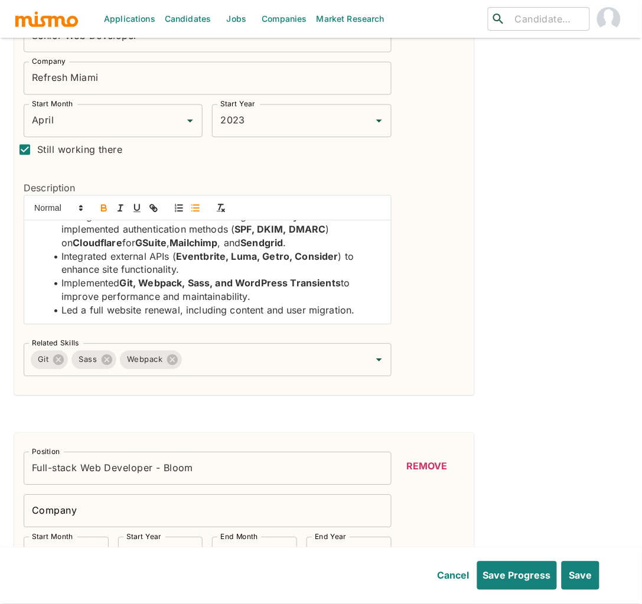
scroll to position [377, 0]
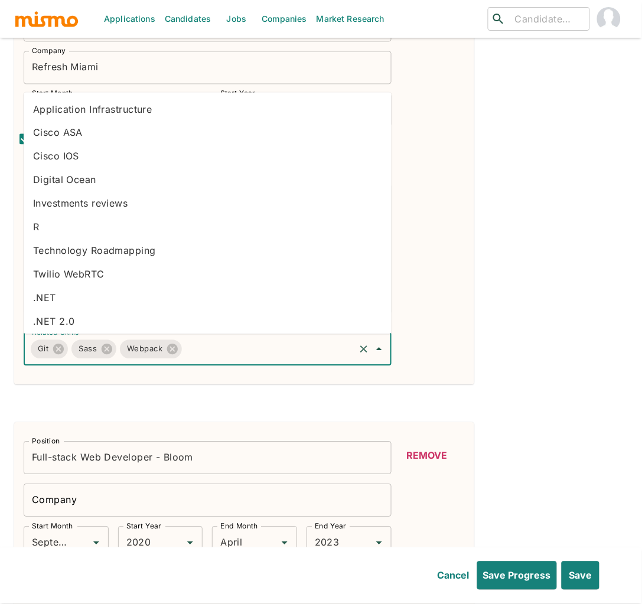
click at [254, 345] on input "Related Skills" at bounding box center [268, 349] width 169 height 22
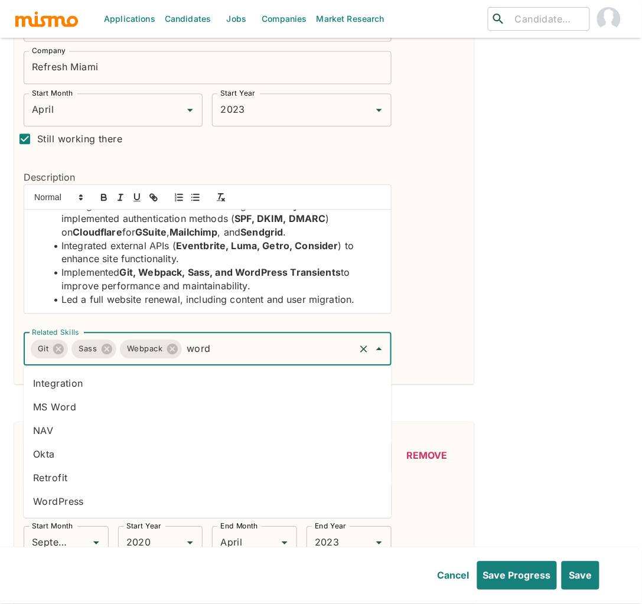
type input "wordp"
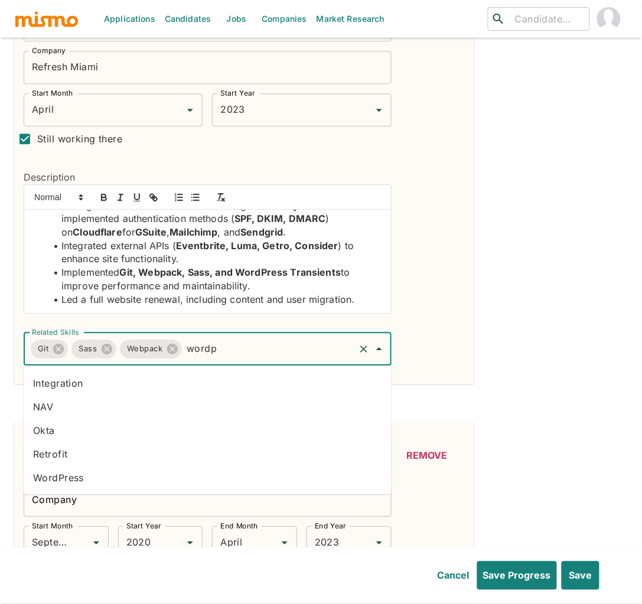
click at [141, 477] on li "WordPress" at bounding box center [208, 478] width 368 height 24
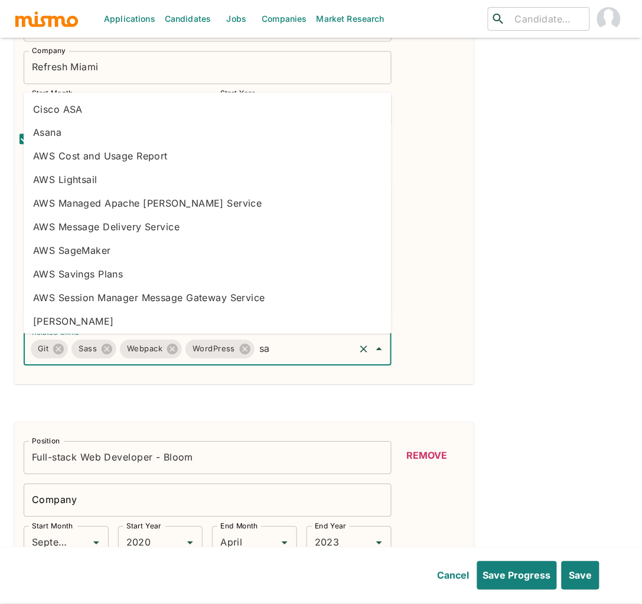
type input "saa"
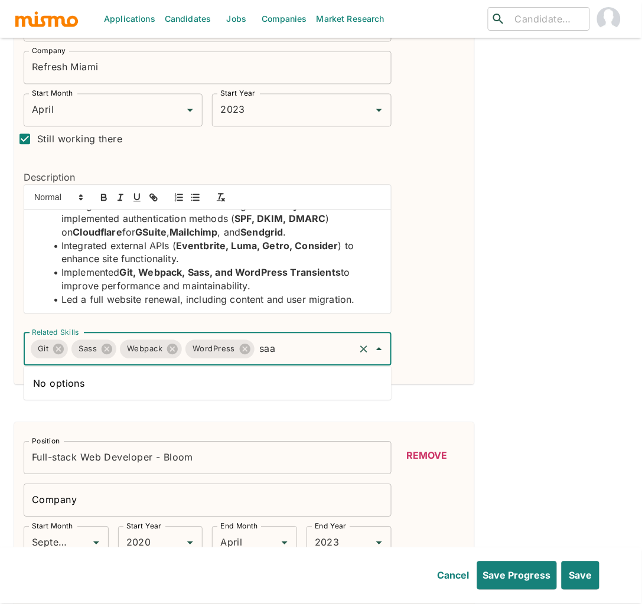
drag, startPoint x: 285, startPoint y: 348, endPoint x: 259, endPoint y: 351, distance: 25.6
click at [259, 351] on input "saa" at bounding box center [304, 349] width 97 height 22
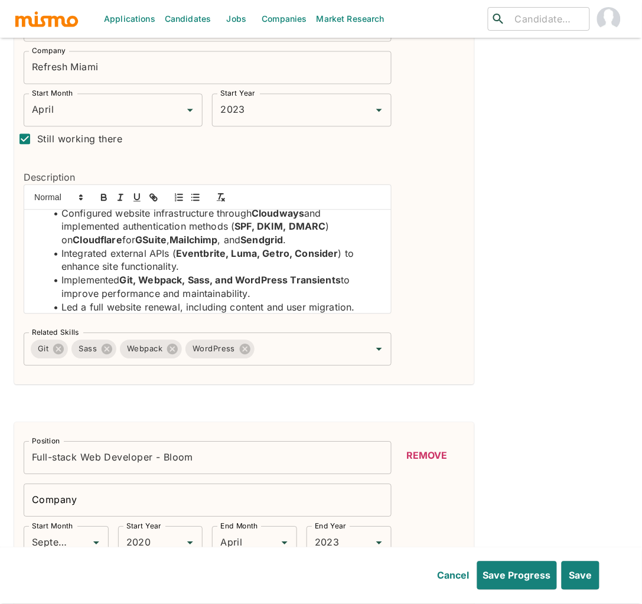
scroll to position [8, 0]
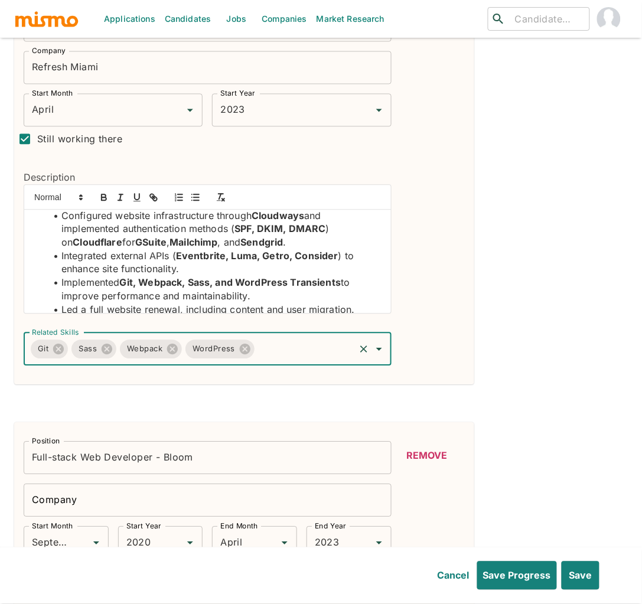
click at [301, 351] on input "Related Skills" at bounding box center [304, 349] width 97 height 22
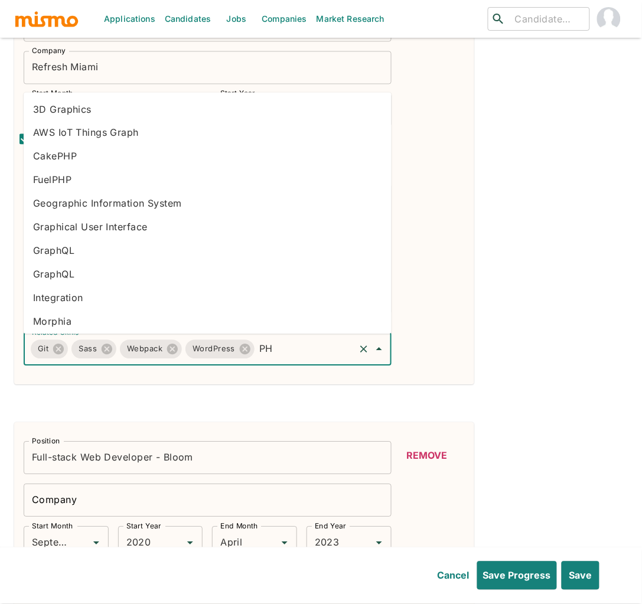
type input "PHP"
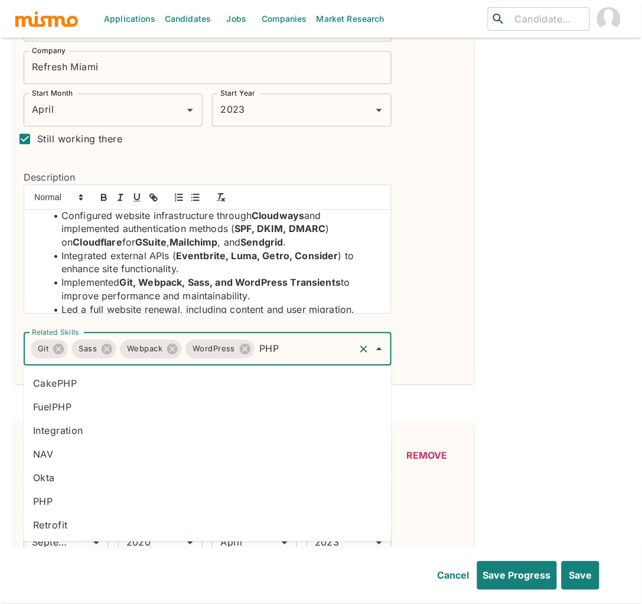
click at [77, 500] on li "PHP" at bounding box center [208, 502] width 368 height 24
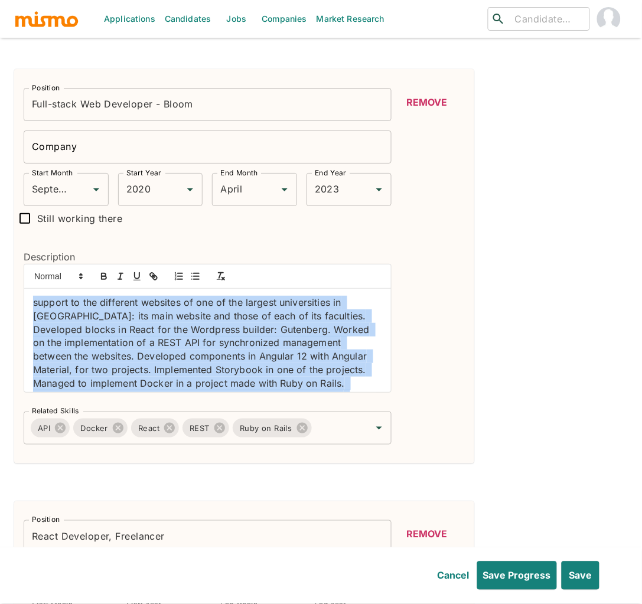
scroll to position [31, 0]
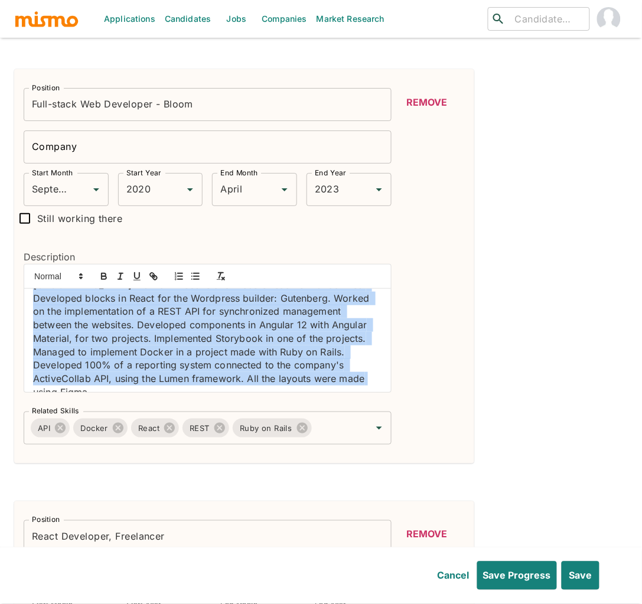
drag, startPoint x: 34, startPoint y: 306, endPoint x: 348, endPoint y: 449, distance: 345.1
click at [348, 449] on div "Position Full-stack Web Developer - Bloom Position Company Company Start Month …" at bounding box center [244, 266] width 460 height 395
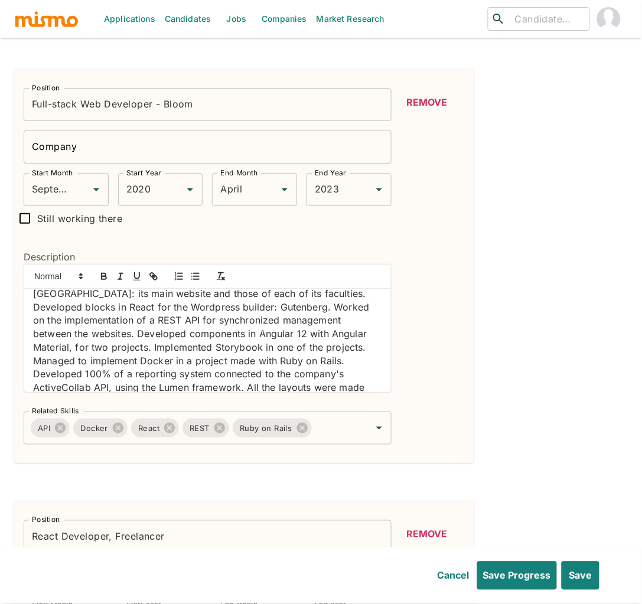
scroll to position [0, 0]
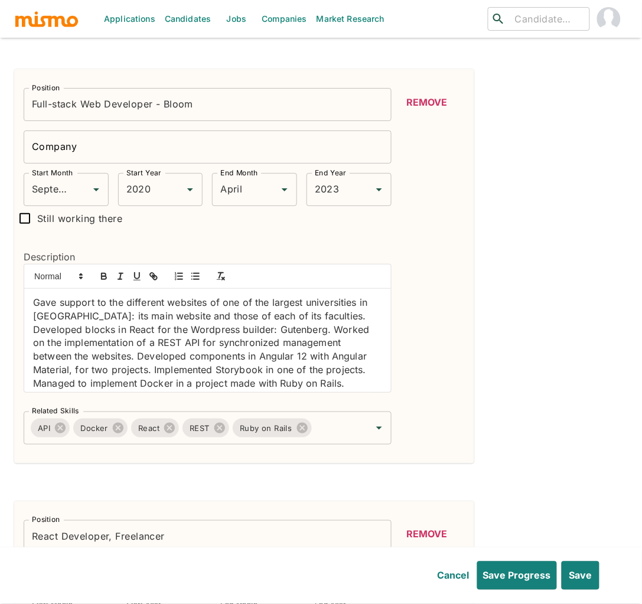
click at [28, 301] on div "Gave support to the different websites of one of the largest universities in Ch…" at bounding box center [207, 340] width 367 height 103
click at [198, 279] on line "button" at bounding box center [196, 279] width 5 height 0
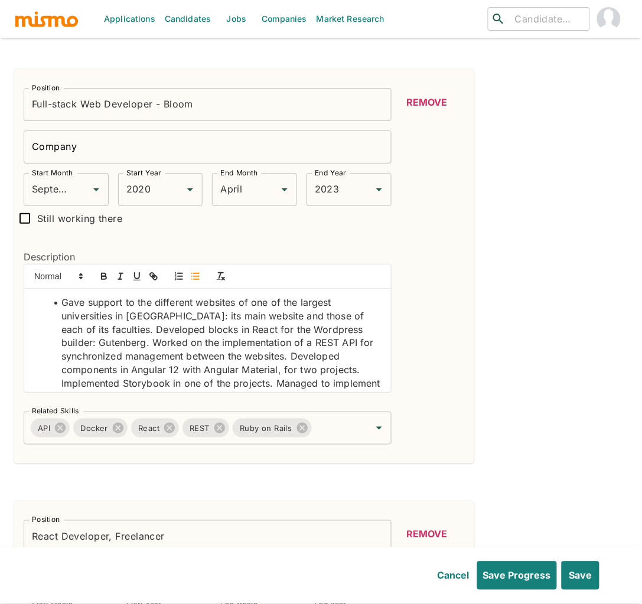
click at [107, 331] on li "Gave support to the different websites of one of the largest universities in Ch…" at bounding box center [214, 363] width 335 height 134
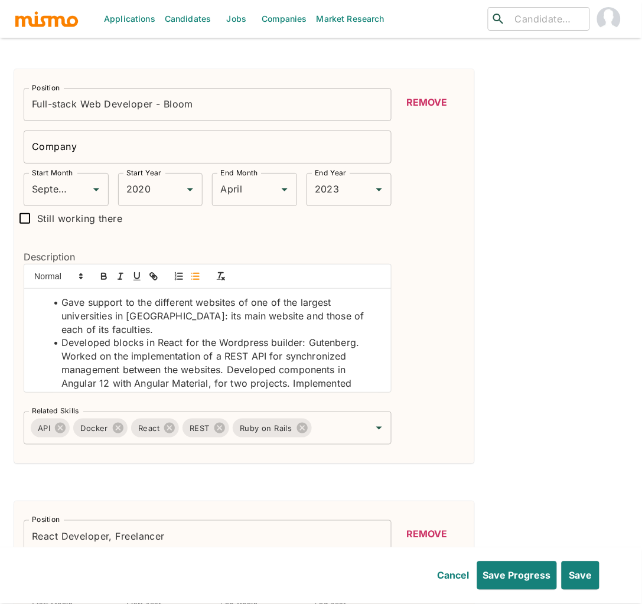
click at [230, 370] on li "Developed blocks in React for the Wordpress builder: Gutenberg. Worked on the i…" at bounding box center [214, 389] width 335 height 107
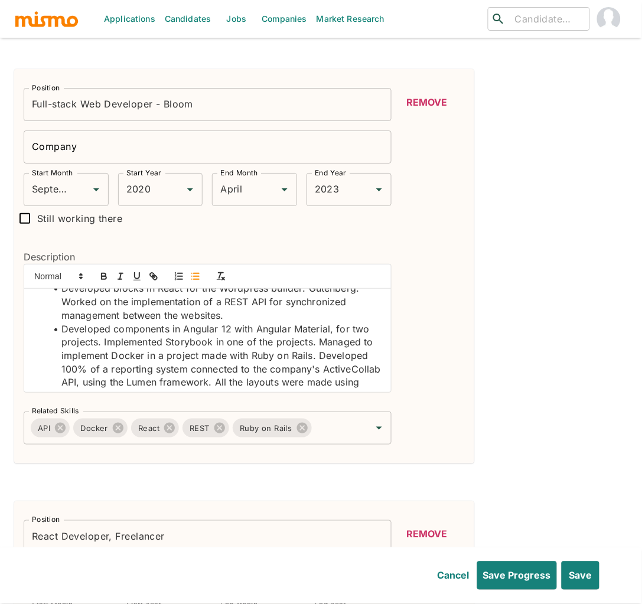
scroll to position [61, 0]
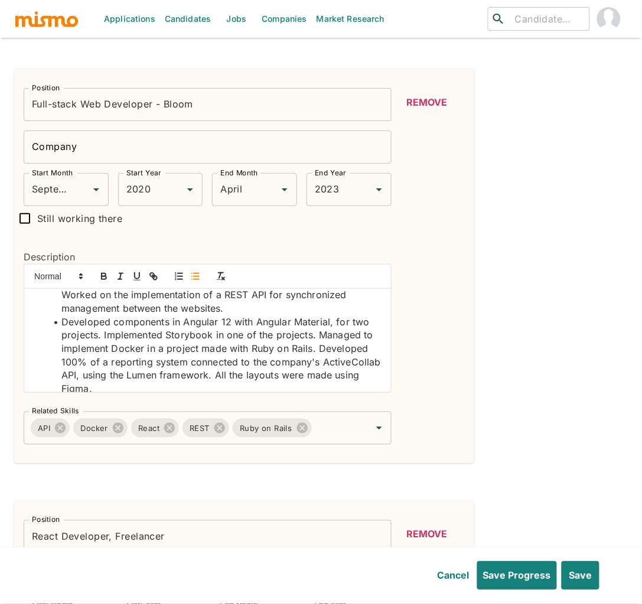
click at [317, 336] on li "Developed components in Angular 12 with Angular Material, for two projects. Imp…" at bounding box center [214, 355] width 335 height 80
click at [59, 362] on li "Managed to implement Docker in a project made with Ruby on Rails. Developed 100…" at bounding box center [214, 369] width 335 height 54
click at [275, 378] on li "Developed 100% of a reporting system connected to the company's ActiveCollab AP…" at bounding box center [214, 375] width 335 height 40
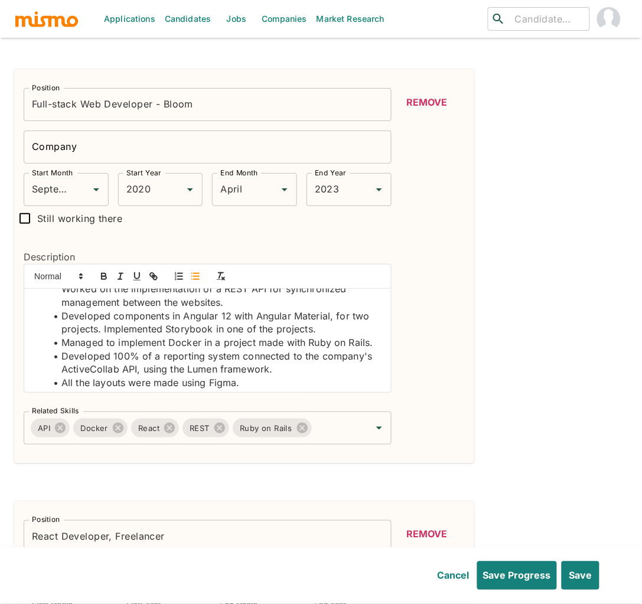
scroll to position [71, 0]
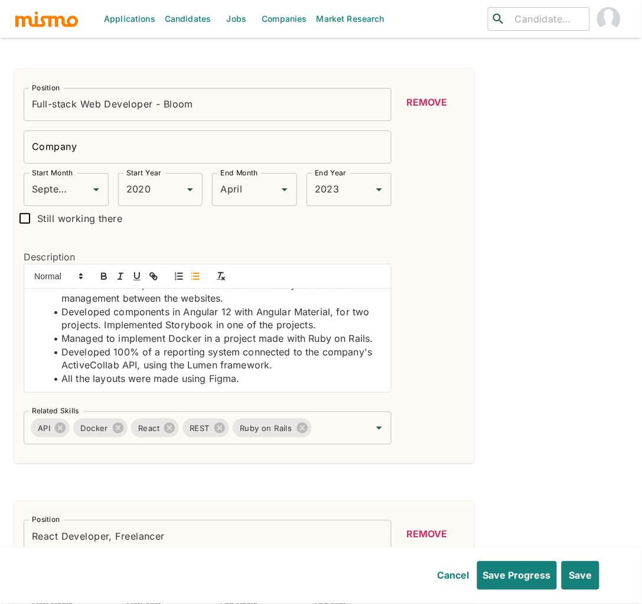
click at [214, 380] on li "All the layouts were made using Figma." at bounding box center [214, 379] width 335 height 14
click at [104, 276] on icon "button" at bounding box center [104, 274] width 4 height 3
drag, startPoint x: 187, startPoint y: 365, endPoint x: 269, endPoint y: 366, distance: 82.1
click at [269, 366] on li "Developed 100% of a reporting system connected to the company's ActiveCollab AP…" at bounding box center [214, 358] width 335 height 27
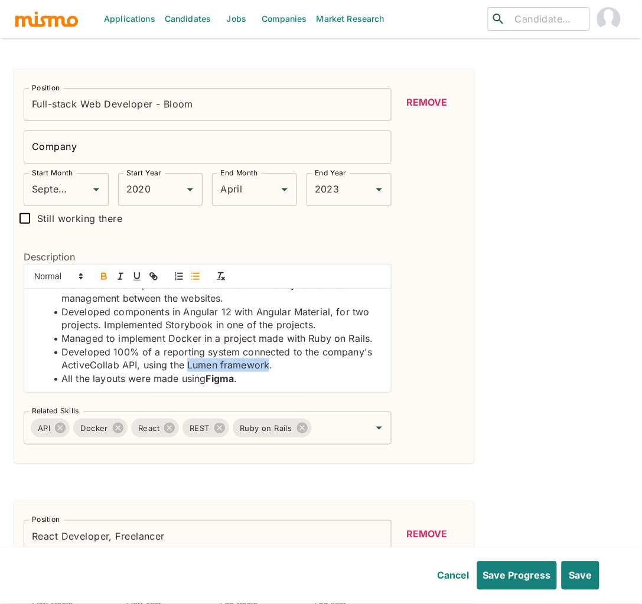
click at [99, 276] on icon "button" at bounding box center [104, 276] width 11 height 11
click at [316, 428] on input "Related Skills" at bounding box center [333, 428] width 40 height 22
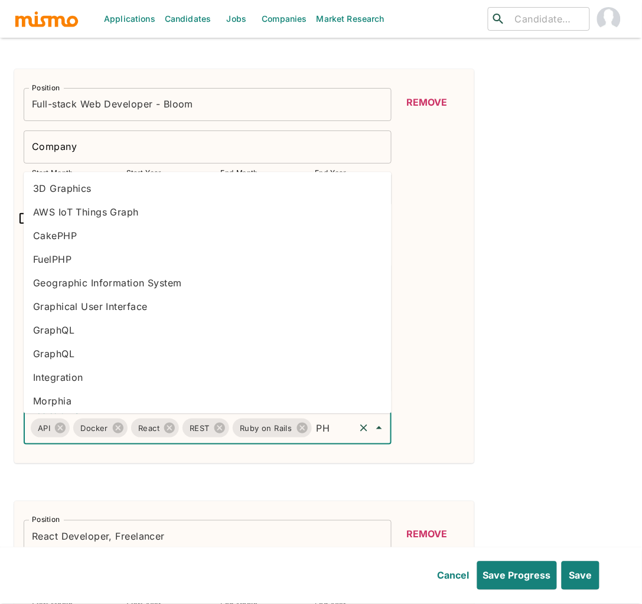
type input "PHP"
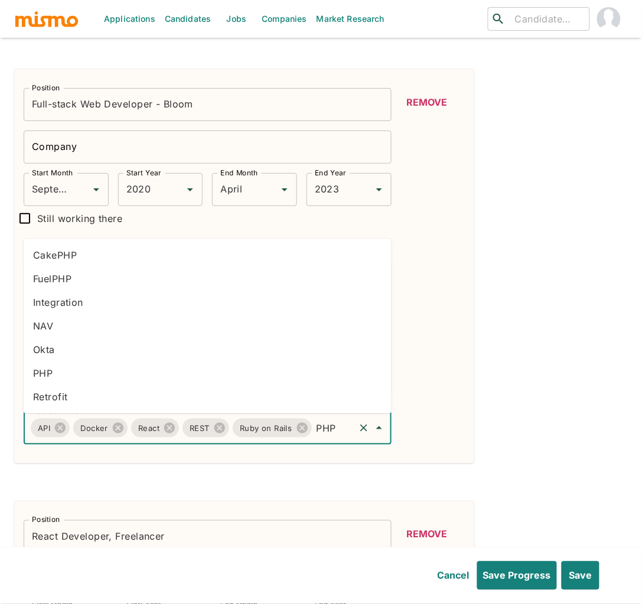
click at [55, 380] on li "PHP" at bounding box center [208, 373] width 368 height 24
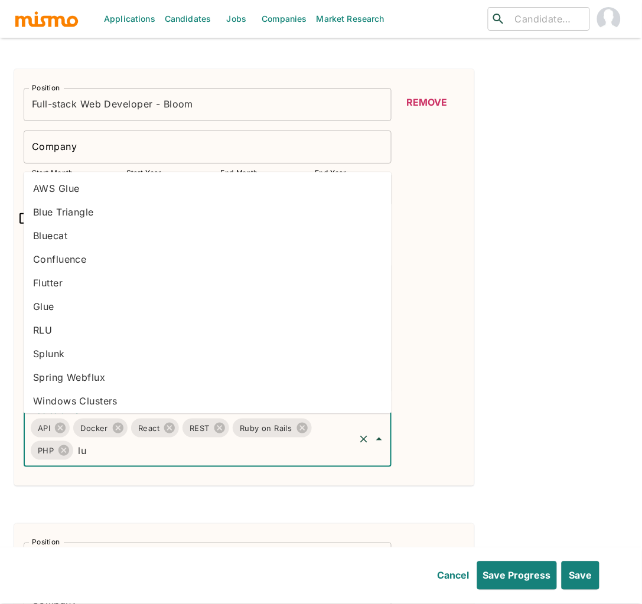
type input "l"
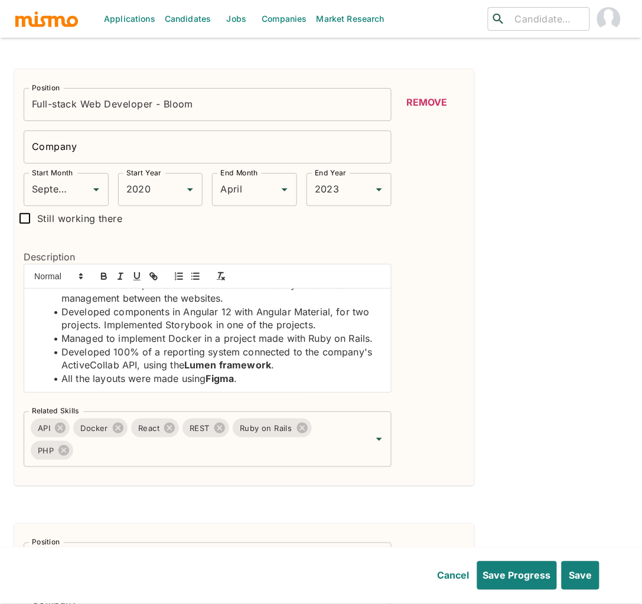
click at [169, 365] on li "Developed 100% of a reporting system connected to the company's ActiveCollab AP…" at bounding box center [214, 358] width 335 height 27
click at [175, 367] on li "Developed 100% of a reporting system connected to the company's ActiveCollab AP…" at bounding box center [214, 358] width 335 height 27
click at [106, 277] on icon "button" at bounding box center [104, 276] width 11 height 11
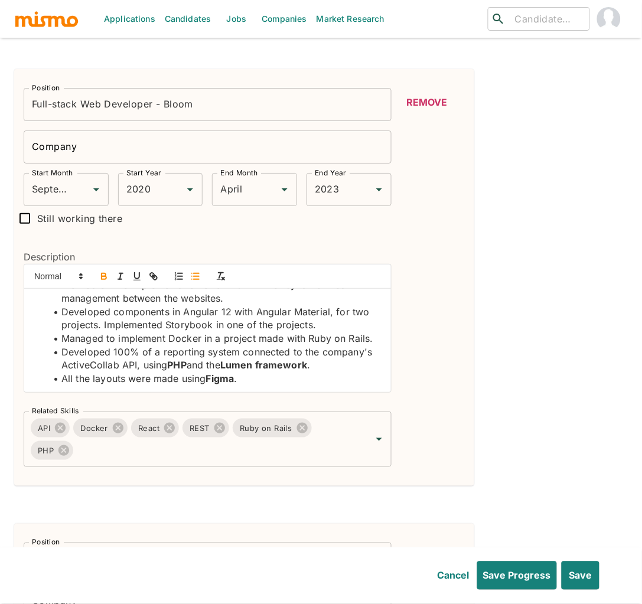
click at [126, 366] on li "Developed 100% of a reporting system connected to the company's ActiveCollab AP…" at bounding box center [214, 358] width 335 height 27
click at [100, 276] on icon "button" at bounding box center [104, 276] width 11 height 11
drag, startPoint x: 306, startPoint y: 337, endPoint x: 368, endPoint y: 337, distance: 62.0
click at [368, 337] on li "Managed to implement Docker in a project made with Ruby on Rails." at bounding box center [214, 339] width 335 height 14
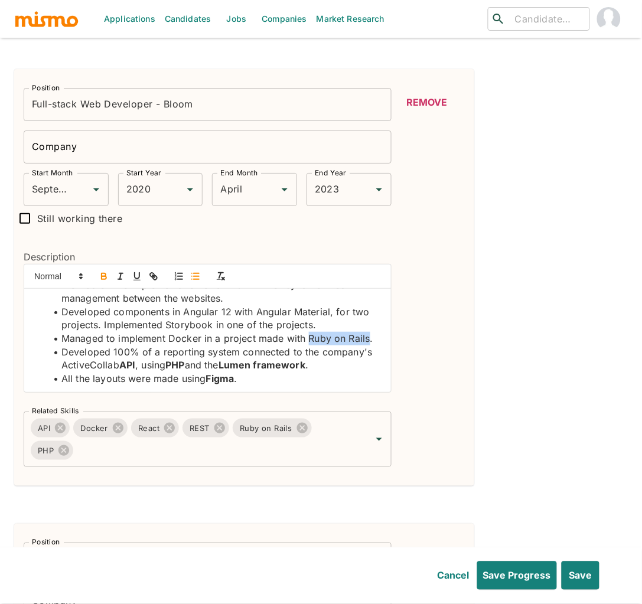
click at [105, 275] on icon "button" at bounding box center [104, 276] width 11 height 11
click at [172, 336] on li "Managed to implement Docker in a project made with Ruby on Rails ." at bounding box center [214, 339] width 335 height 14
click at [104, 276] on icon "button" at bounding box center [104, 276] width 11 height 11
click at [104, 326] on li "Developed components in Angular 12 with Angular Material, for two projects. Imp…" at bounding box center [214, 318] width 335 height 27
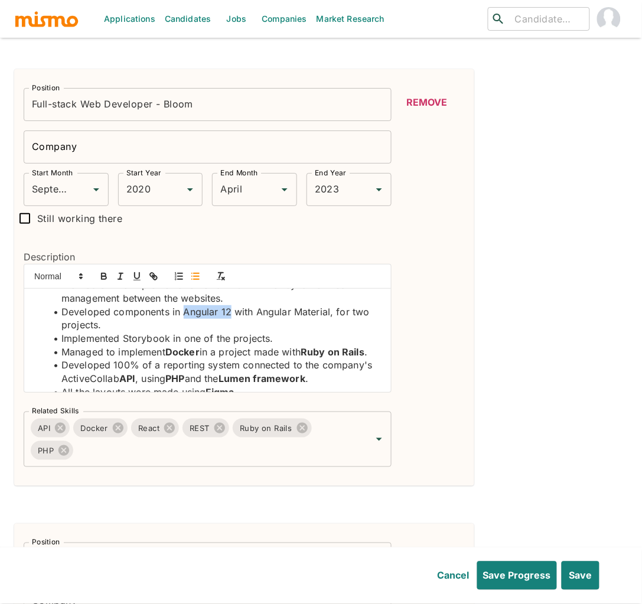
drag, startPoint x: 182, startPoint y: 315, endPoint x: 230, endPoint y: 309, distance: 48.1
click at [230, 309] on li "Developed components in Angular 12 with Angular Material, for two projects." at bounding box center [214, 318] width 335 height 27
click at [104, 275] on icon "button" at bounding box center [104, 274] width 4 height 3
click at [279, 312] on li "Developed components in Angular 12 with Angular Material, for two projects." at bounding box center [214, 318] width 335 height 27
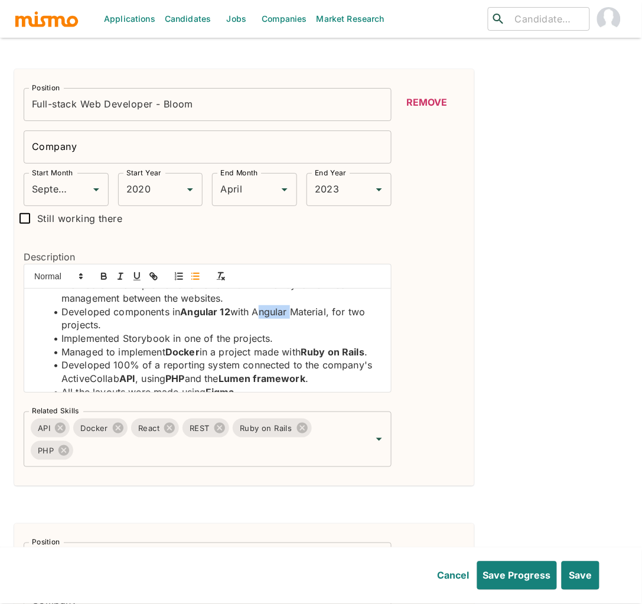
click at [256, 312] on li "Developed components in Angular 12 with Angular Material, for two projects." at bounding box center [214, 318] width 335 height 27
drag, startPoint x: 256, startPoint y: 312, endPoint x: 331, endPoint y: 314, distance: 75.0
click at [331, 314] on li "Developed components in Angular 12 with Angular Material, for two projects." at bounding box center [214, 318] width 335 height 27
click at [106, 276] on icon "button" at bounding box center [104, 276] width 11 height 11
click at [168, 457] on input "Related Skills" at bounding box center [213, 450] width 277 height 22
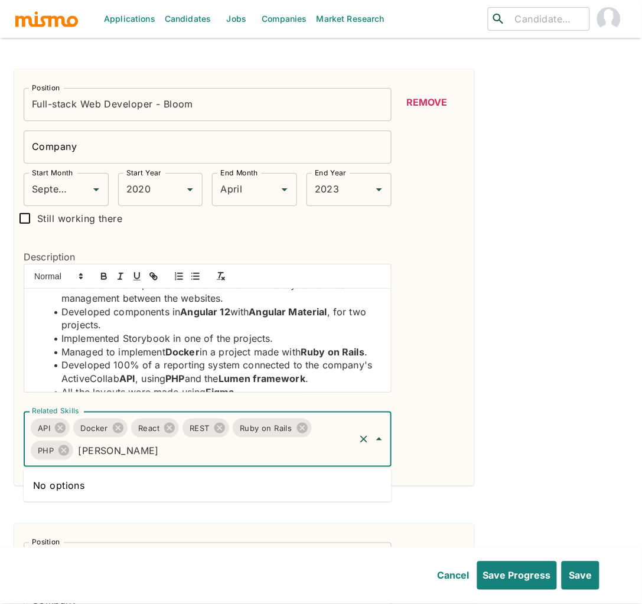
type input "ang"
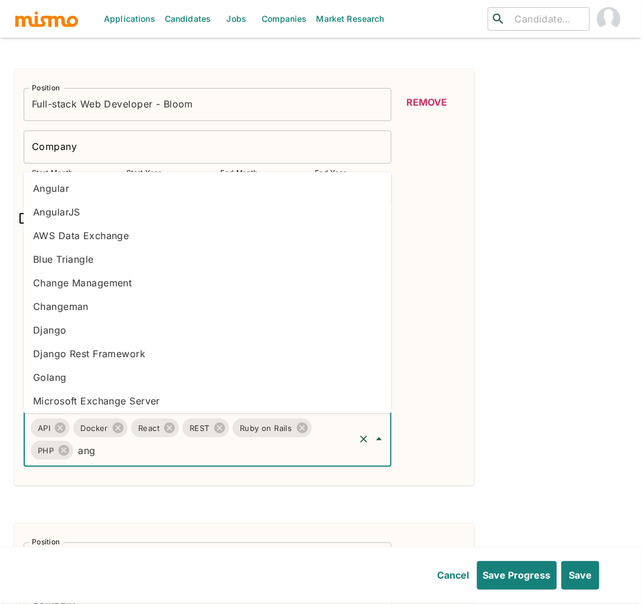
click at [51, 190] on li "Angular" at bounding box center [208, 189] width 368 height 24
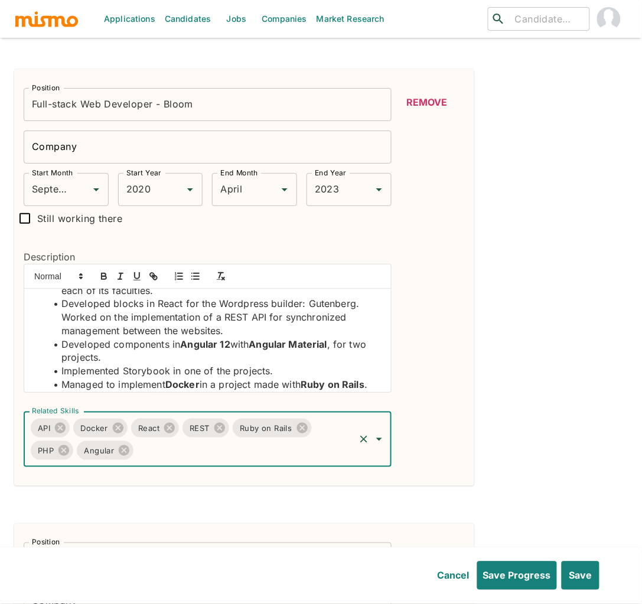
scroll to position [38, 0]
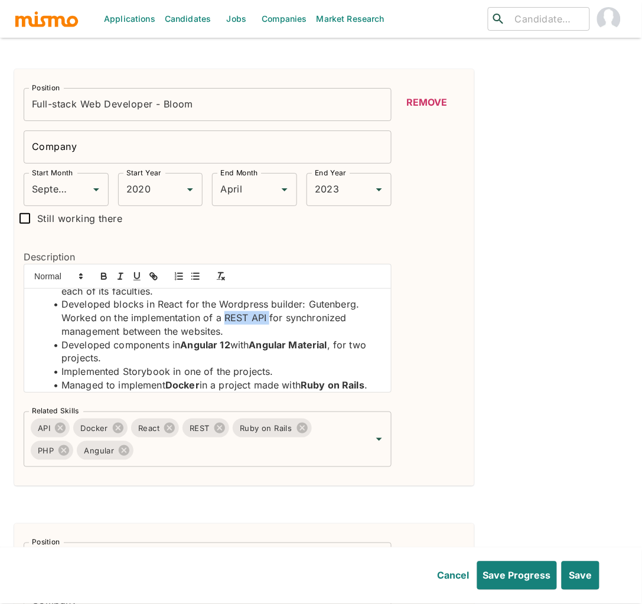
drag, startPoint x: 224, startPoint y: 318, endPoint x: 268, endPoint y: 322, distance: 44.4
click at [268, 322] on li "Developed blocks in React for the Wordpress builder: Gutenberg. Worked on the i…" at bounding box center [214, 318] width 335 height 40
click at [102, 277] on icon "button" at bounding box center [104, 277] width 5 height 3
click at [335, 308] on li "Developed blocks in React for the Wordpress builder: Gutenberg. Worked on the i…" at bounding box center [214, 318] width 335 height 40
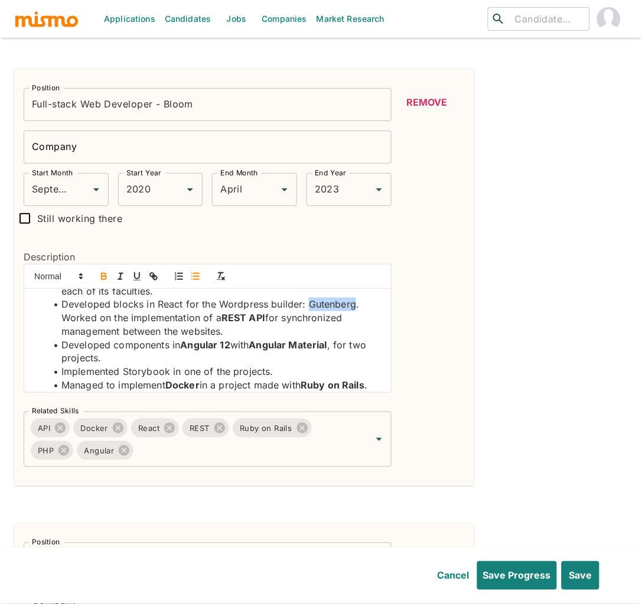
click at [102, 279] on icon "button" at bounding box center [104, 276] width 11 height 11
click at [164, 305] on li "Developed blocks in React for the Wordpress builder: Gutenberg . Worked on the …" at bounding box center [214, 318] width 335 height 40
click at [103, 277] on icon "button" at bounding box center [104, 276] width 11 height 11
click at [231, 305] on li "Developed blocks in React for the Wordpress builder: Gutenberg . Worked on the …" at bounding box center [214, 318] width 335 height 40
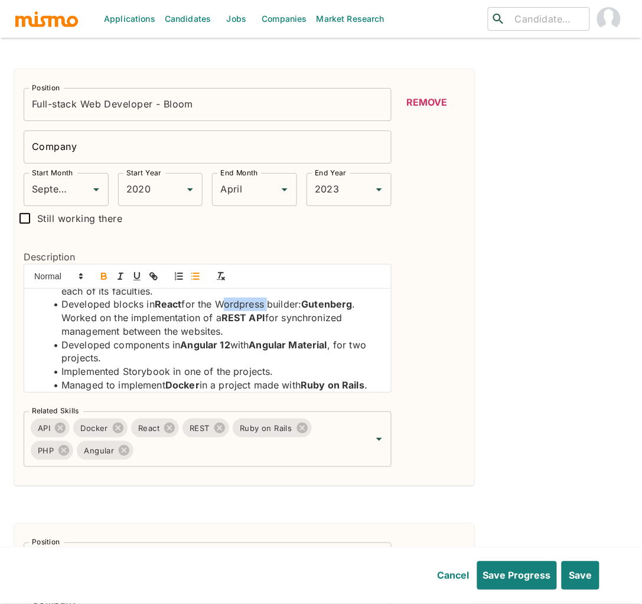
click at [231, 305] on li "Developed blocks in React for the Wordpress builder: Gutenberg . Worked on the …" at bounding box center [214, 318] width 335 height 40
click at [104, 276] on icon "button" at bounding box center [104, 276] width 11 height 11
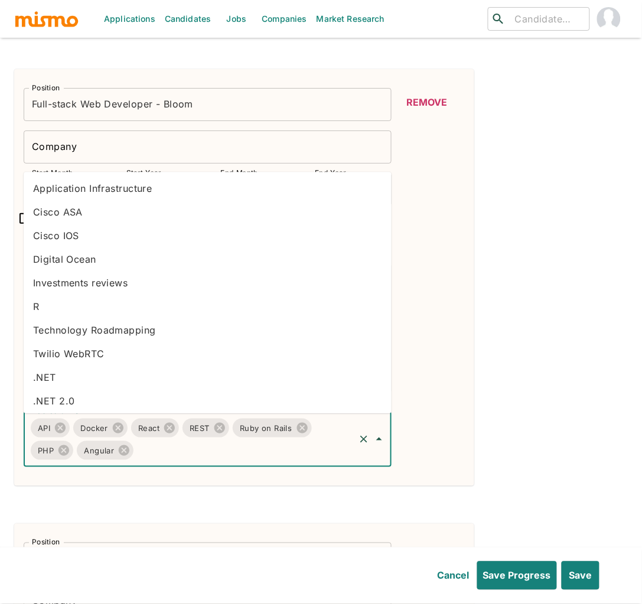
click at [280, 462] on input "Related Skills" at bounding box center [243, 450] width 217 height 22
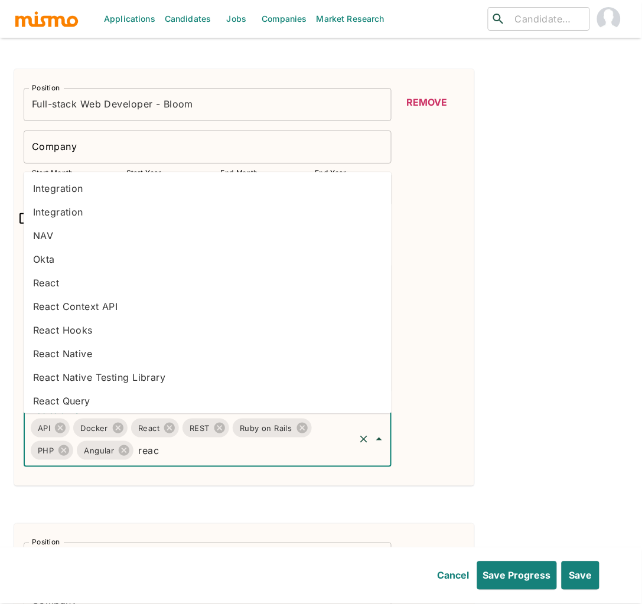
type input "react"
click at [70, 280] on li "React" at bounding box center [208, 283] width 368 height 24
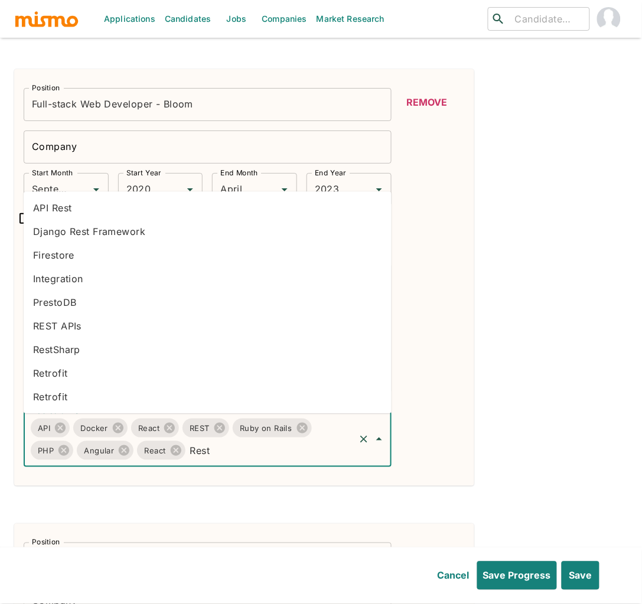
type input "Rest"
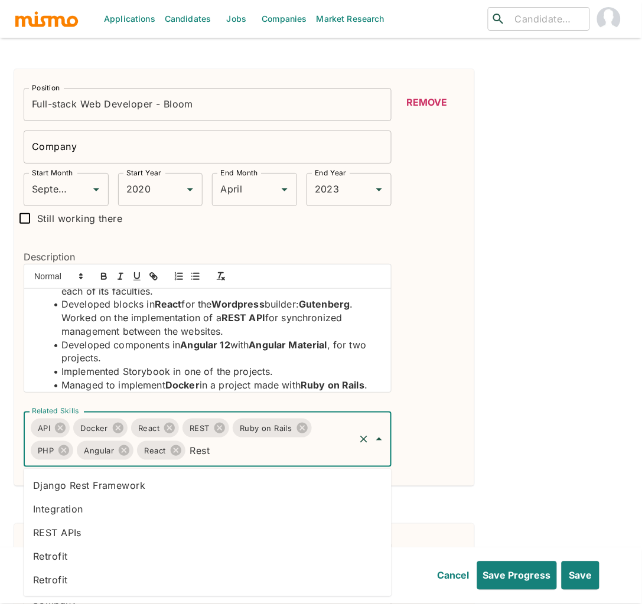
click at [81, 533] on li "REST APIs" at bounding box center [208, 533] width 368 height 24
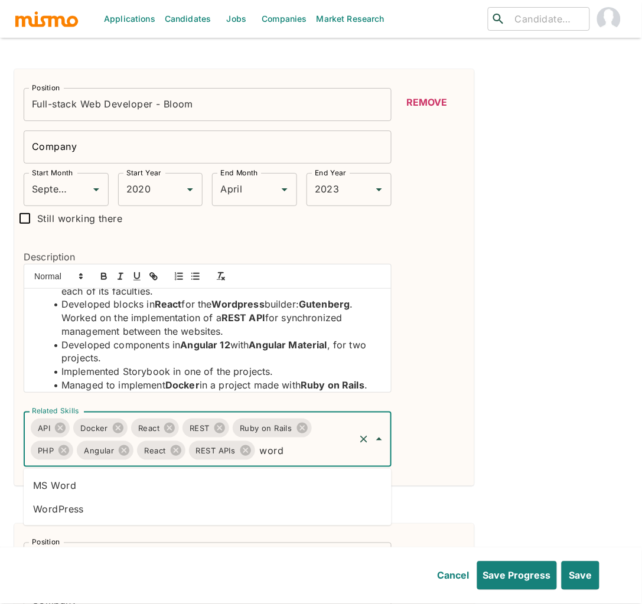
type input "wordp"
drag, startPoint x: 177, startPoint y: 483, endPoint x: 170, endPoint y: 477, distance: 8.8
click at [177, 484] on li "WordPress" at bounding box center [208, 485] width 368 height 24
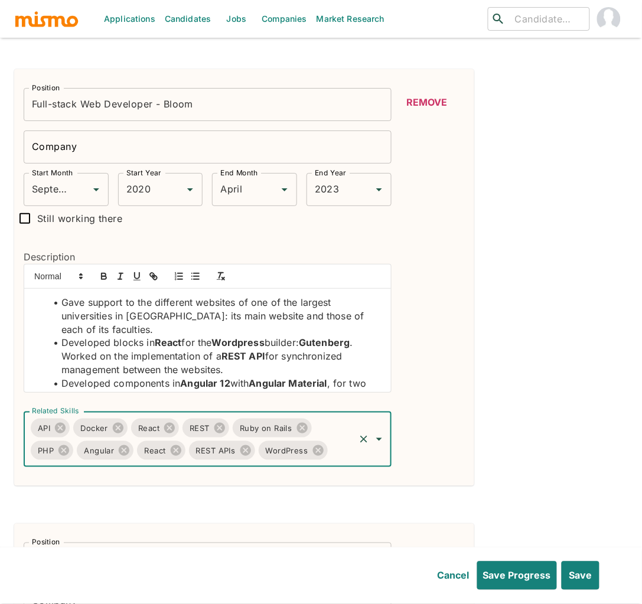
scroll to position [728, 0]
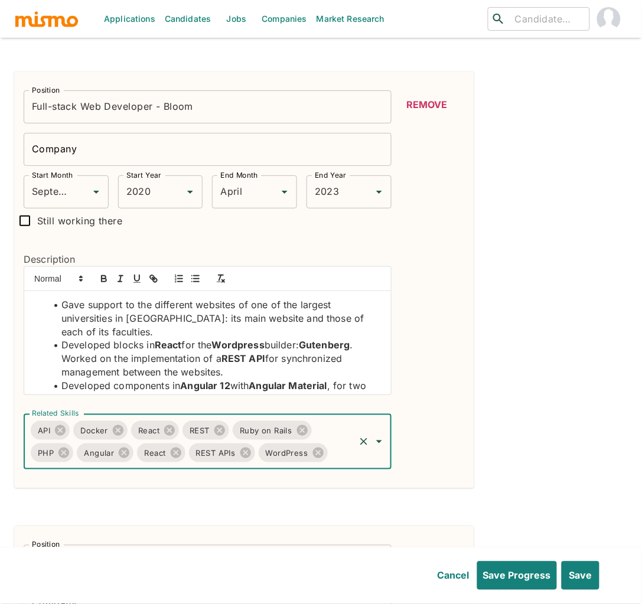
click at [60, 148] on input "Company" at bounding box center [208, 149] width 368 height 33
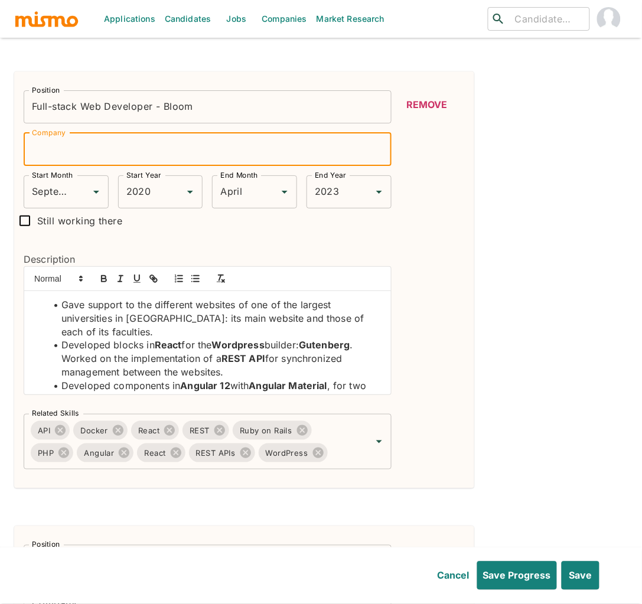
click at [60, 148] on input "Company" at bounding box center [208, 149] width 368 height 33
type input "Bloom"
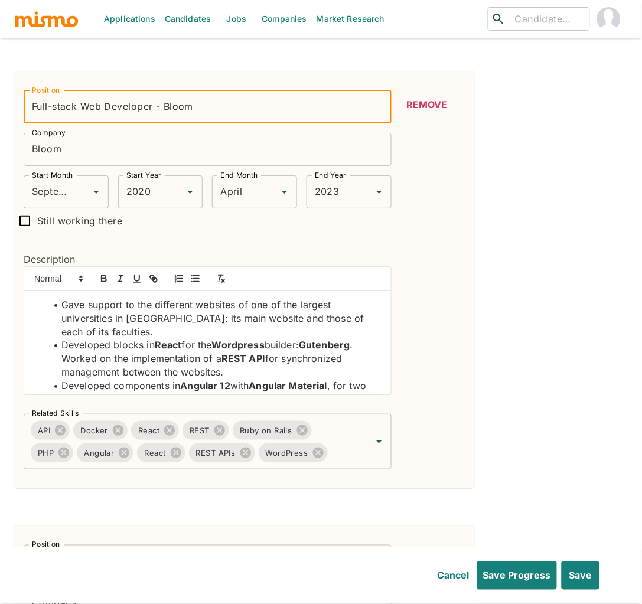
drag, startPoint x: 204, startPoint y: 111, endPoint x: 169, endPoint y: 110, distance: 34.8
click at [169, 110] on input "Full-stack Web Developer - Bloom" at bounding box center [208, 106] width 368 height 33
click at [221, 109] on input "Full-stack Web Developer - Bloom" at bounding box center [208, 106] width 368 height 33
drag, startPoint x: 200, startPoint y: 110, endPoint x: 158, endPoint y: 109, distance: 42.5
click at [158, 109] on input "Full-stack Web Developer - Bloom" at bounding box center [208, 106] width 368 height 33
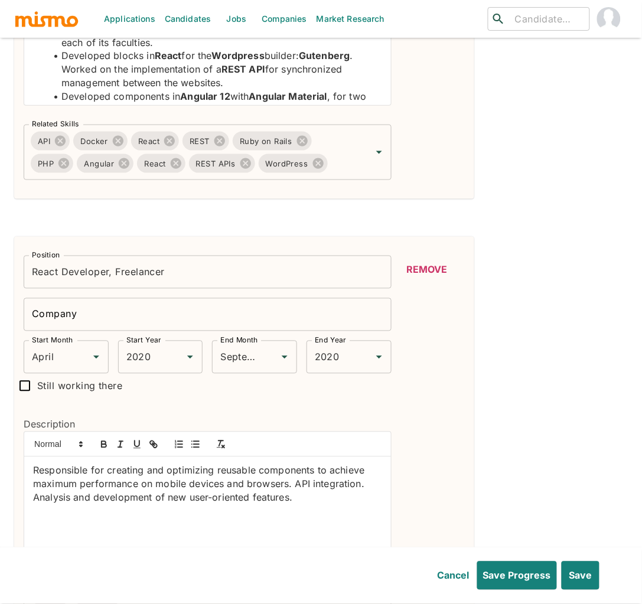
scroll to position [1022, 0]
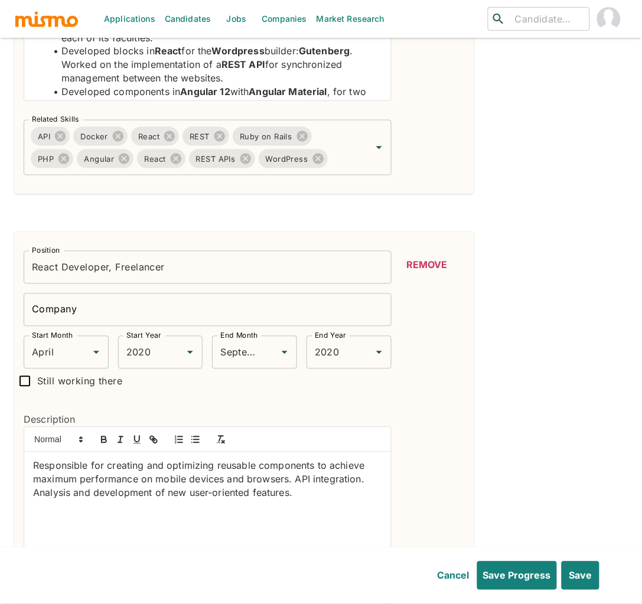
type input "Full-stack Web Developer"
click at [150, 271] on input "React Developer, Freelancer" at bounding box center [208, 267] width 368 height 33
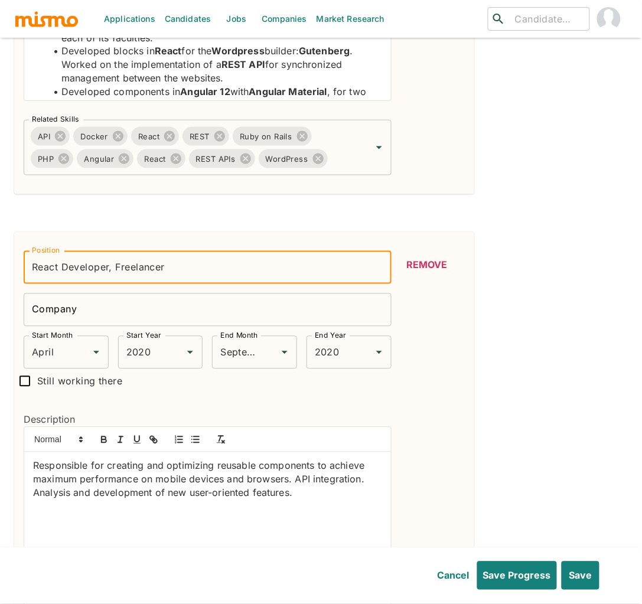
click at [150, 271] on input "React Developer, Freelancer" at bounding box center [208, 267] width 368 height 33
click at [169, 268] on input "React Developer, Freelancer" at bounding box center [208, 267] width 368 height 33
drag, startPoint x: 169, startPoint y: 268, endPoint x: 127, endPoint y: 268, distance: 42.5
click at [127, 268] on input "React Developer, Freelancer" at bounding box center [208, 267] width 368 height 33
type input "React Developer,"
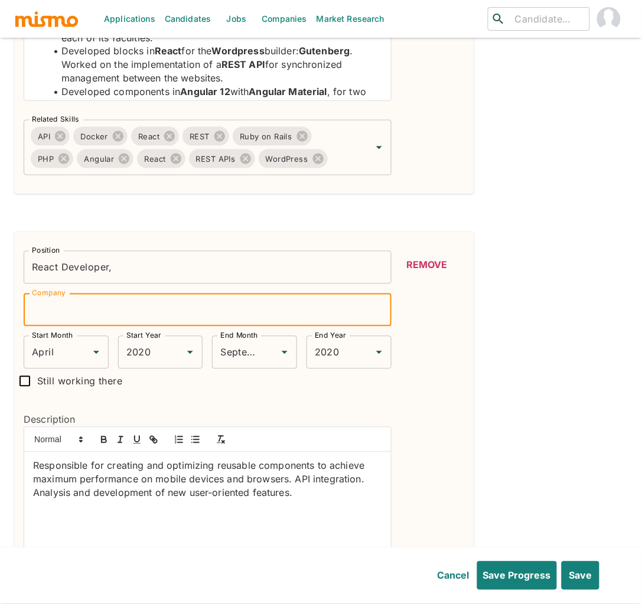
click at [122, 301] on input "Company" at bounding box center [208, 309] width 368 height 33
paste input "Freelancer"
type input "Freelancer"
click at [116, 272] on input "React Developer," at bounding box center [208, 267] width 368 height 33
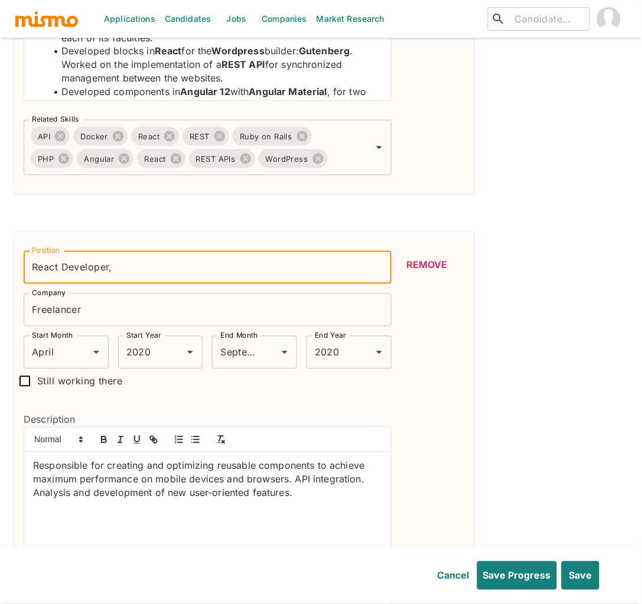
click at [135, 270] on input "React Developer," at bounding box center [208, 267] width 368 height 33
type input "React Developer"
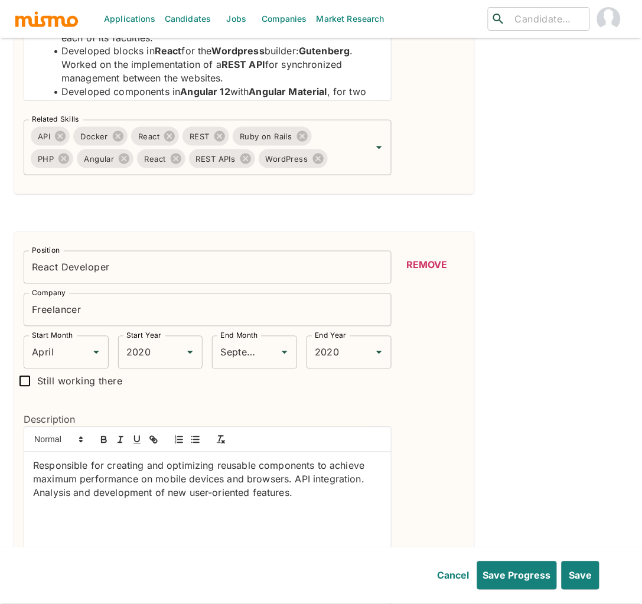
click at [34, 468] on p "Responsible for creating and optimizing reusable components to achieve maximum …" at bounding box center [207, 479] width 349 height 40
click at [194, 440] on icon "button" at bounding box center [195, 440] width 11 height 11
click at [361, 482] on li "Responsible for creating and optimizing reusable components to achieve maximum …" at bounding box center [214, 479] width 335 height 40
click at [134, 498] on li "API integration. Analysis and development of new user-oriented features." at bounding box center [214, 499] width 335 height 27
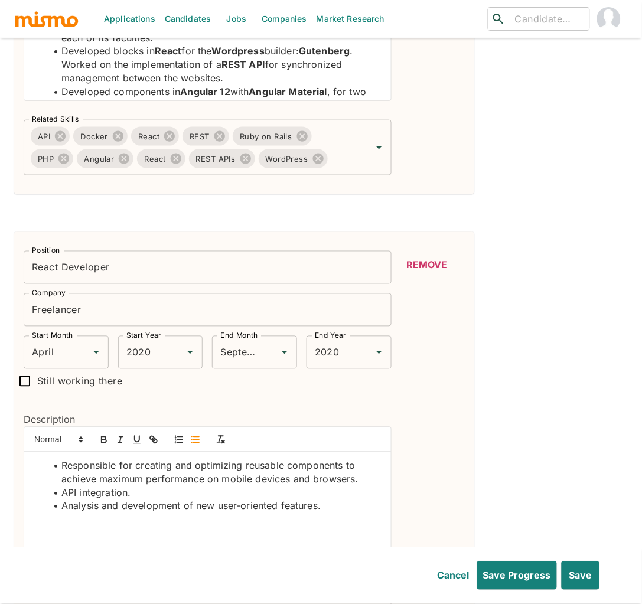
click at [244, 468] on li "Responsible for creating and optimizing reusable components to achieve maximum …" at bounding box center [214, 472] width 335 height 27
click at [71, 496] on li "API integration." at bounding box center [214, 493] width 335 height 14
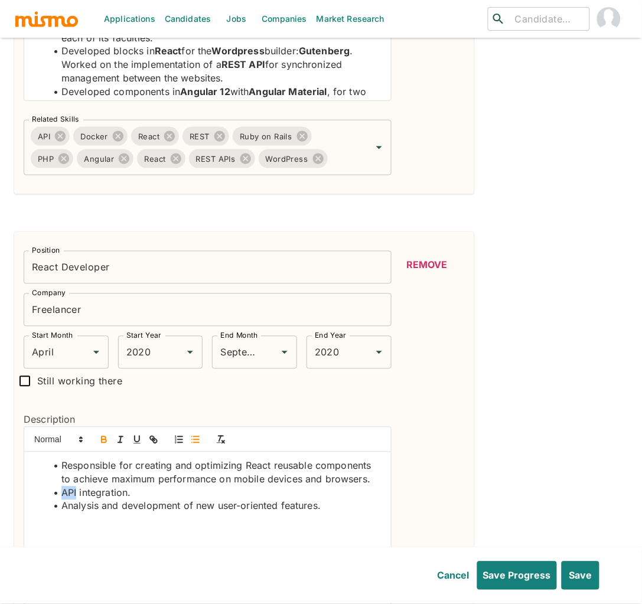
click at [107, 438] on icon "button" at bounding box center [104, 440] width 11 height 11
click at [260, 466] on li "Responsible for creating and optimizing React reusable components to achieve ma…" at bounding box center [214, 472] width 335 height 27
click at [105, 443] on icon "button" at bounding box center [104, 440] width 11 height 11
drag, startPoint x: 142, startPoint y: 495, endPoint x: 54, endPoint y: 494, distance: 88.0
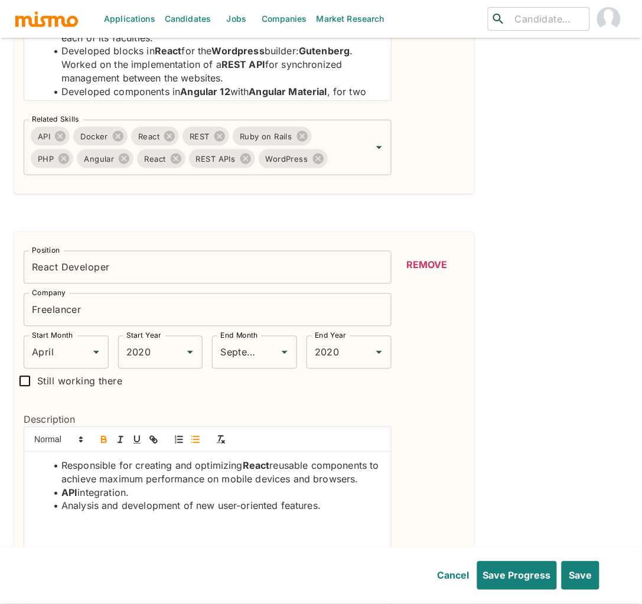
click at [54, 494] on li "API integration." at bounding box center [214, 493] width 335 height 14
paste div
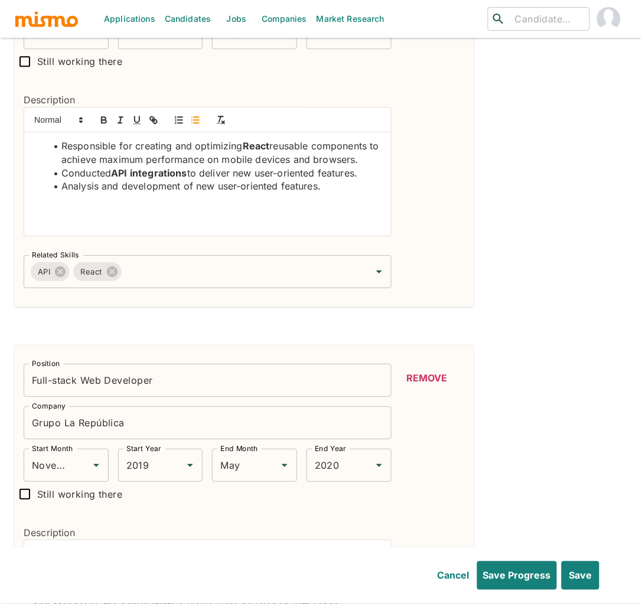
scroll to position [1360, 0]
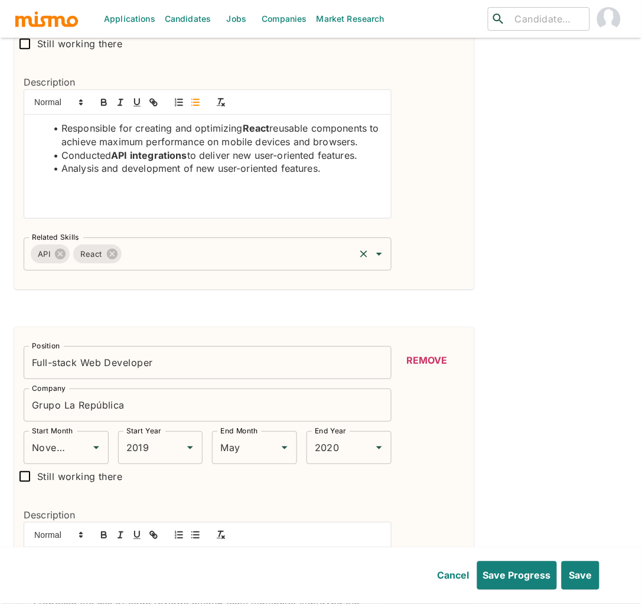
click at [208, 264] on input "Related Skills" at bounding box center [238, 254] width 230 height 22
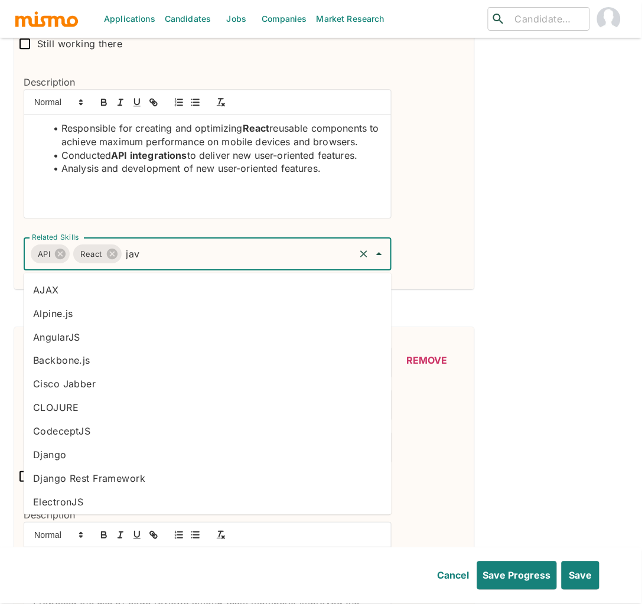
type input "java"
click at [80, 409] on li "JavaScript" at bounding box center [208, 408] width 368 height 24
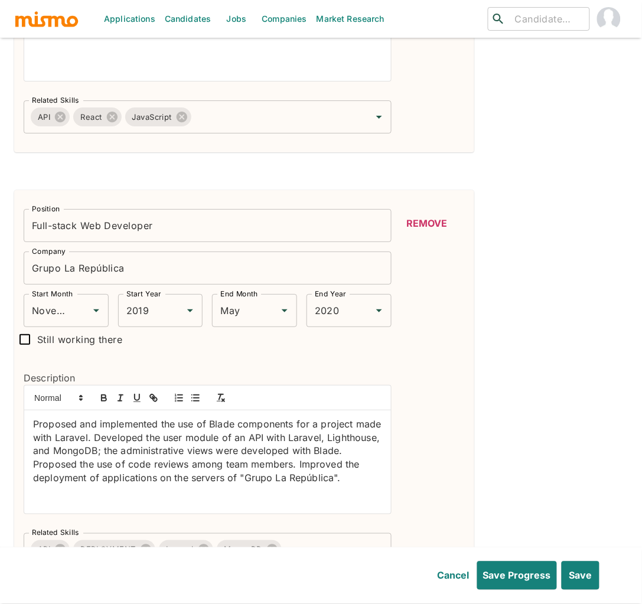
scroll to position [1593, 0]
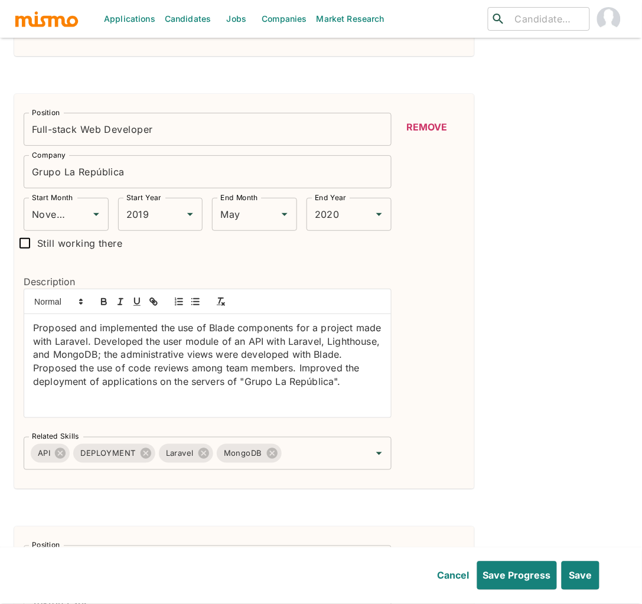
click at [30, 326] on div "Proposed and implemented the use of Blade components for a project made with La…" at bounding box center [207, 365] width 367 height 103
click at [195, 302] on line "button" at bounding box center [196, 302] width 5 height 0
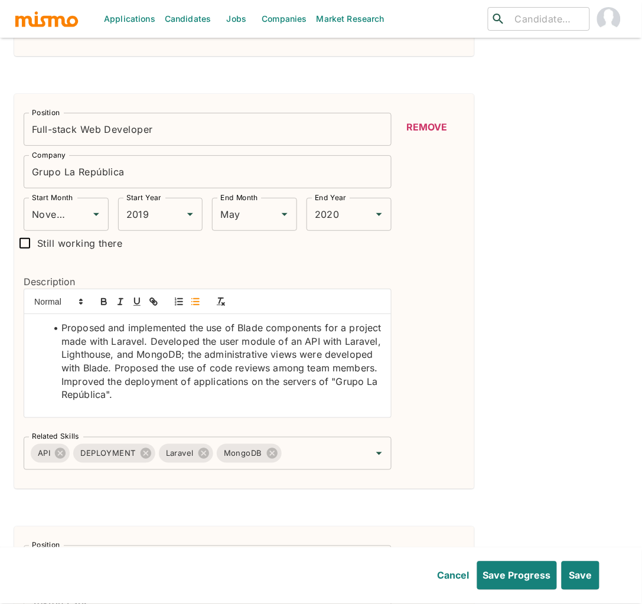
click at [150, 341] on li "Proposed and implemented the use of Blade components for a project made with La…" at bounding box center [214, 361] width 335 height 80
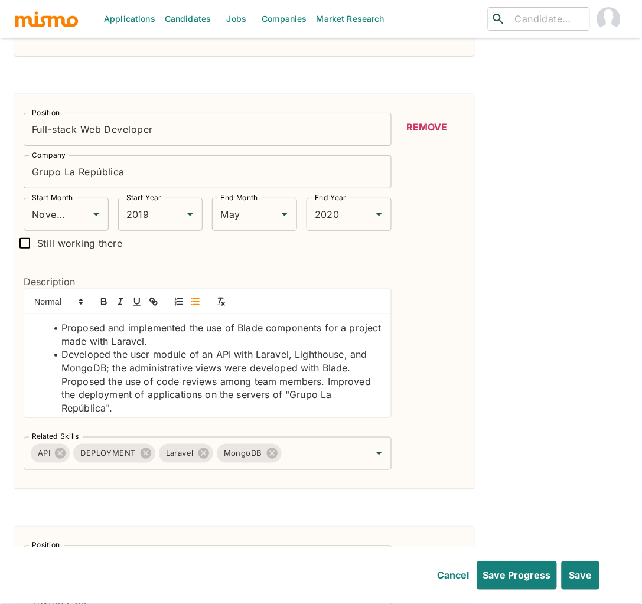
click at [61, 382] on li "Developed the user module of an API with Laravel, Lighthouse, and MongoDB; the …" at bounding box center [214, 381] width 335 height 67
click at [324, 383] on li "Proposed the use of code reviews among team members. Improved the deployment of…" at bounding box center [214, 395] width 335 height 40
click at [218, 355] on li "Developed the user module of an API with Laravel, Lighthouse, and MongoDB; the …" at bounding box center [214, 361] width 335 height 27
click at [102, 299] on icon "button" at bounding box center [104, 301] width 11 height 11
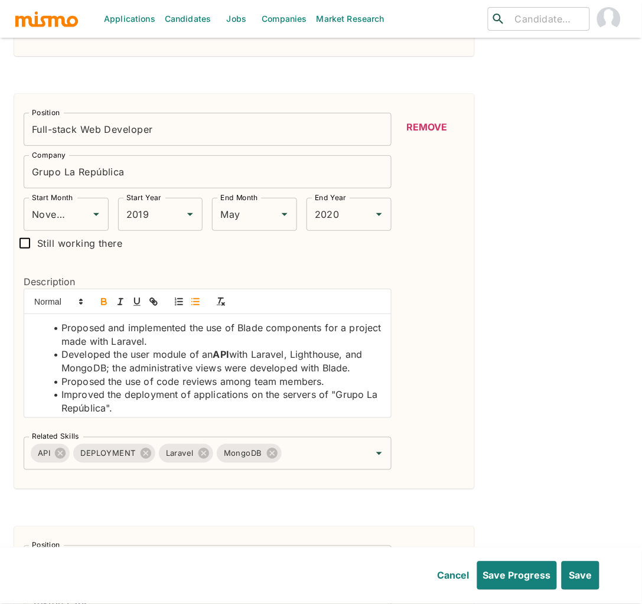
click at [274, 356] on li "Developed the user module of an API with Laravel, Lighthouse, and MongoDB; the …" at bounding box center [214, 361] width 335 height 27
click at [106, 302] on icon "button" at bounding box center [104, 301] width 11 height 11
click at [320, 355] on li "Developed the user module of an API with Laravel , Lighthouse, and MongoDB; the…" at bounding box center [214, 361] width 335 height 27
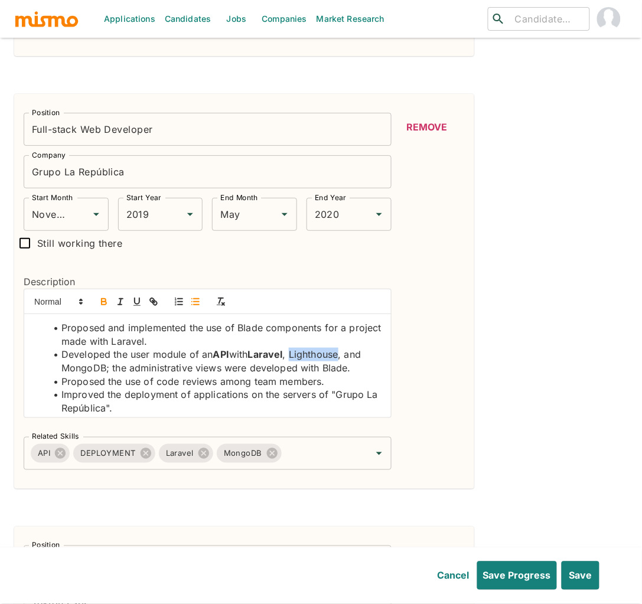
click at [104, 304] on icon "button" at bounding box center [104, 303] width 5 height 3
drag, startPoint x: 104, startPoint y: 367, endPoint x: 63, endPoint y: 373, distance: 41.7
click at [63, 373] on li "Developed the user module of an API with Laravel , Lighthouse , and MongoDB; th…" at bounding box center [214, 361] width 335 height 27
click at [103, 299] on icon "button" at bounding box center [104, 301] width 11 height 11
click at [159, 342] on li "Proposed and implemented the use of Blade components for a project made with La…" at bounding box center [214, 334] width 335 height 27
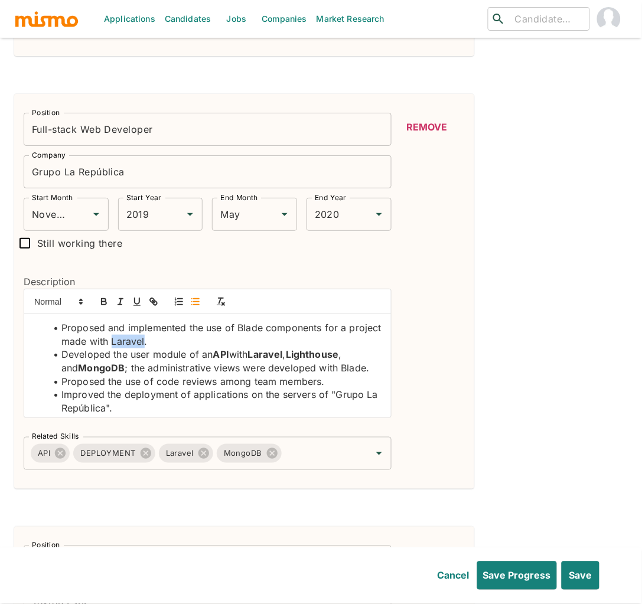
drag, startPoint x: 159, startPoint y: 342, endPoint x: 132, endPoint y: 332, distance: 29.3
click at [160, 342] on li "Proposed and implemented the use of Blade components for a project made with La…" at bounding box center [214, 334] width 335 height 27
click at [100, 301] on icon "button" at bounding box center [104, 301] width 11 height 11
click at [325, 456] on input "Related Skills" at bounding box center [318, 453] width 70 height 22
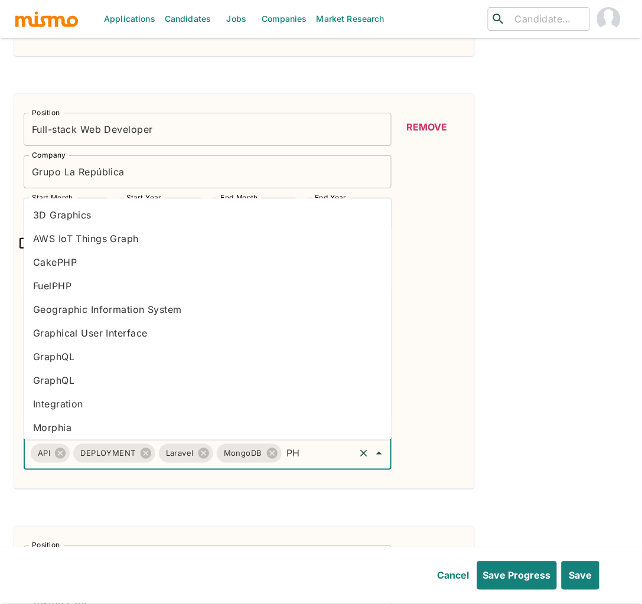
type input "PHP"
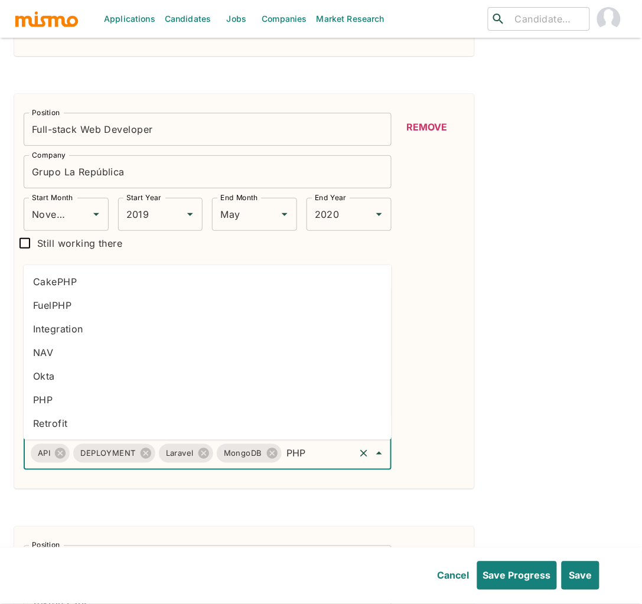
click at [101, 407] on li "PHP" at bounding box center [208, 400] width 368 height 24
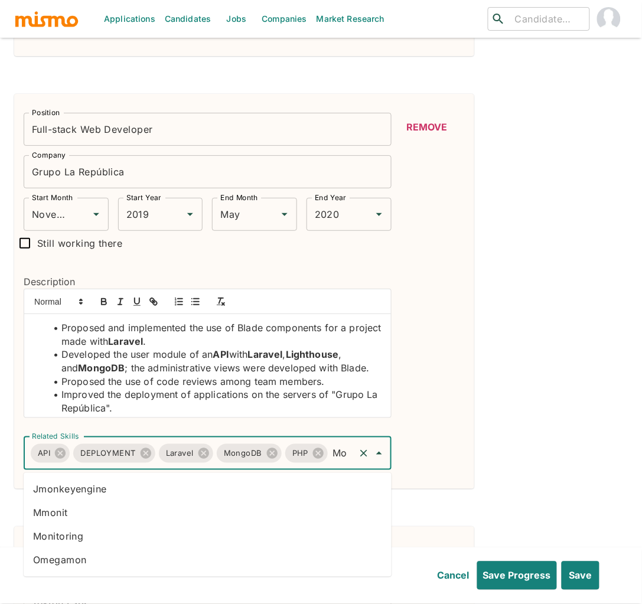
scroll to position [0, 0]
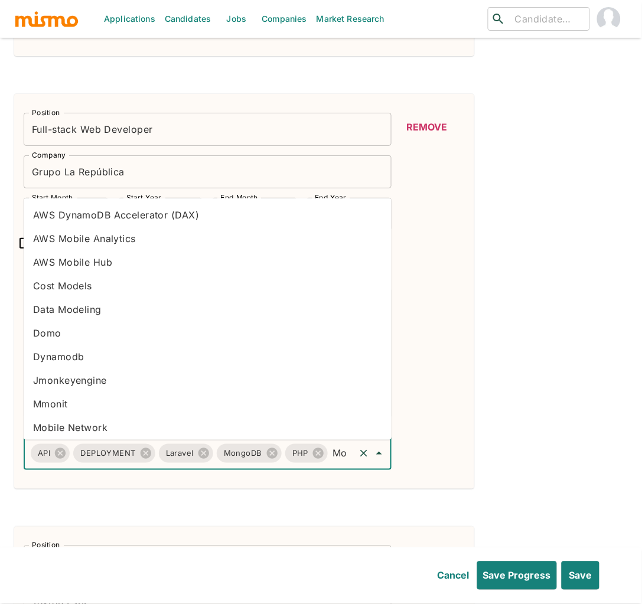
type input "M"
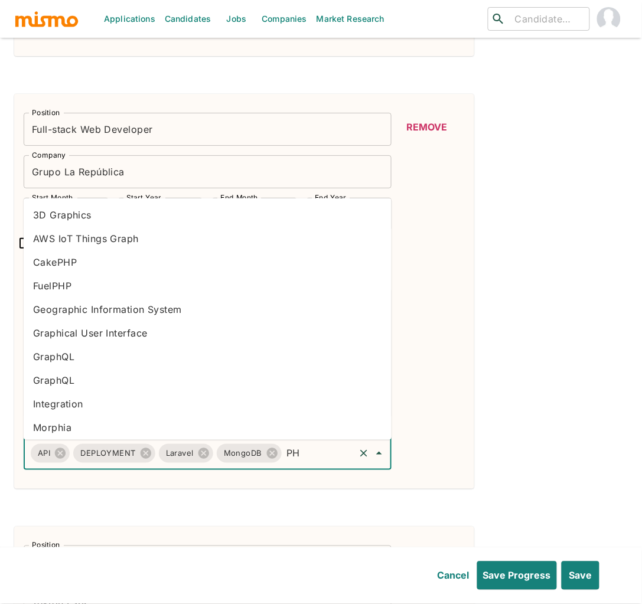
type input "PHP"
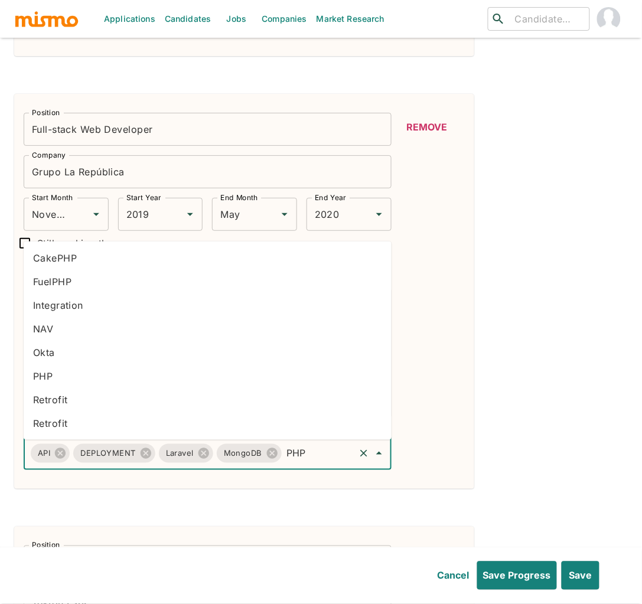
click at [64, 375] on li "PHP" at bounding box center [208, 376] width 368 height 24
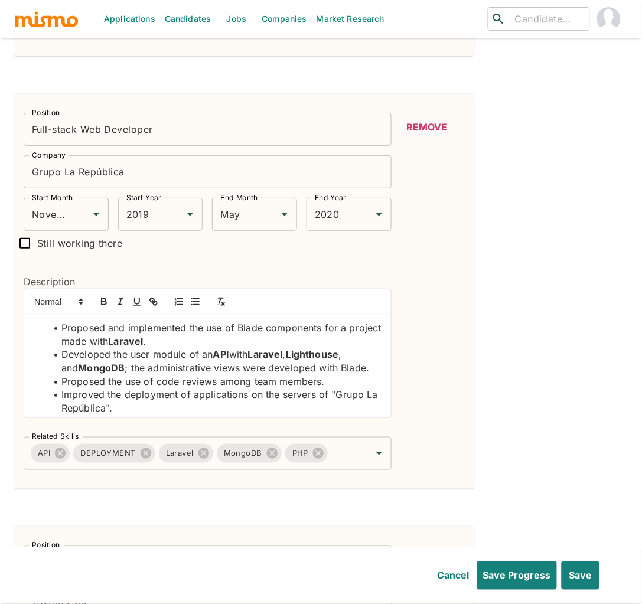
click at [332, 368] on li "Developed the user module of an API with Laravel , Lighthouse , and MongoDB ; t…" at bounding box center [214, 361] width 335 height 27
click at [109, 302] on button "button" at bounding box center [104, 302] width 17 height 14
click at [337, 457] on input "Related Skills" at bounding box center [340, 453] width 23 height 22
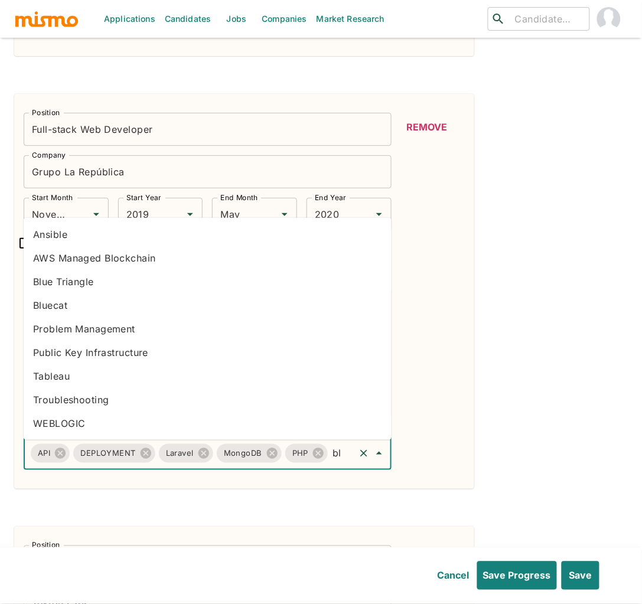
type input "b"
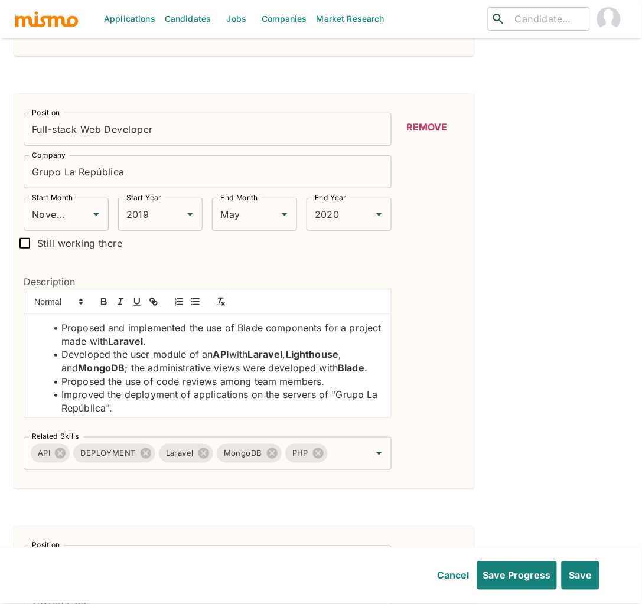
click at [538, 435] on div "Position Senior Web Developer Position Company Refresh Miami Company Start Mont…" at bounding box center [320, 515] width 613 height 3482
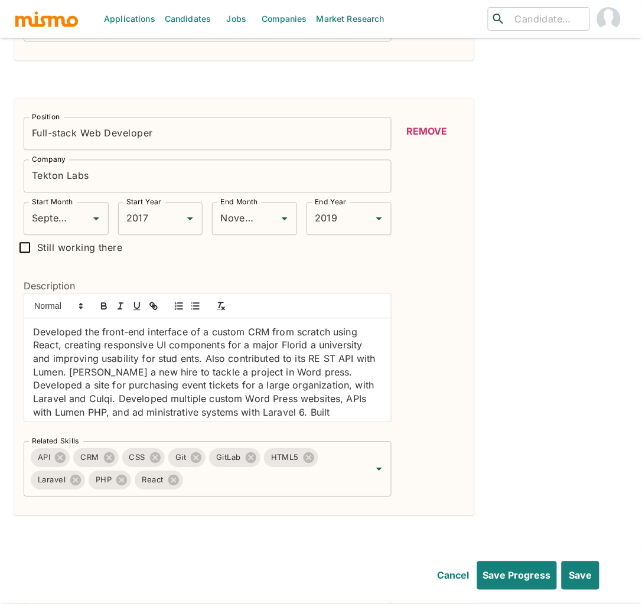
scroll to position [2029, 0]
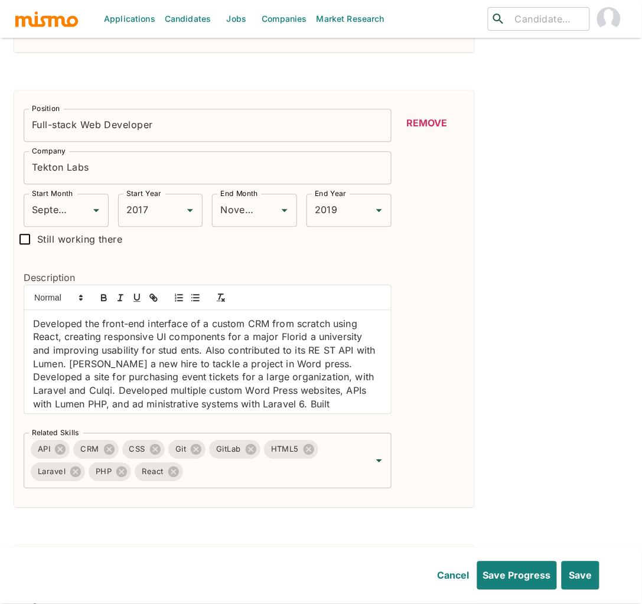
click at [27, 327] on div "Developed the front-end interface of a custom CRM from scratch using React, cre…" at bounding box center [207, 362] width 367 height 103
click at [201, 298] on button "button" at bounding box center [195, 298] width 17 height 14
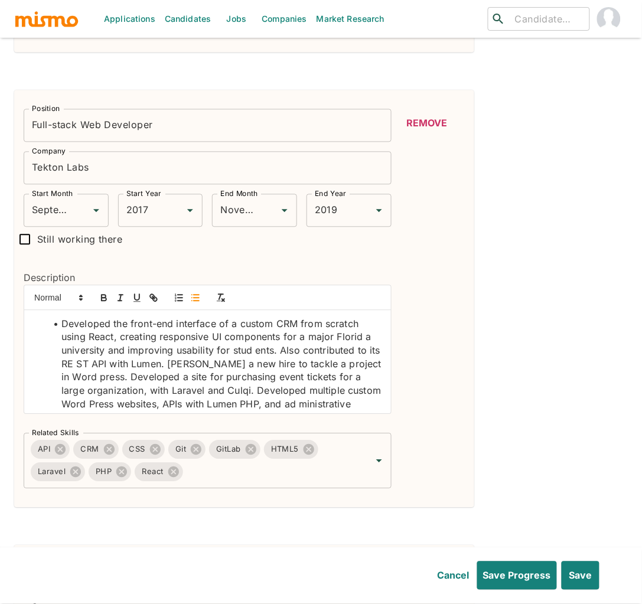
click at [292, 328] on li "Developed the front-end interface of a custom CRM from scratch using React, cre…" at bounding box center [214, 392] width 335 height 148
click at [97, 296] on button "button" at bounding box center [104, 298] width 17 height 14
click at [103, 341] on li "Developed the front-end interface of a custom CRM from scratch using React, cre…" at bounding box center [214, 392] width 335 height 148
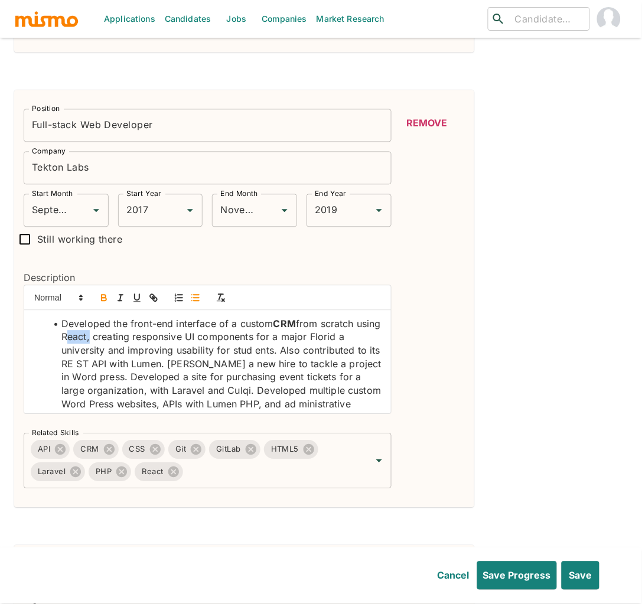
click at [106, 295] on icon "button" at bounding box center [104, 298] width 11 height 11
click at [215, 340] on li "Developed the front-end interface of a custom CRM from scratch using React , cr…" at bounding box center [214, 392] width 335 height 148
click at [100, 302] on icon "button" at bounding box center [104, 298] width 11 height 11
click at [280, 352] on li "Developed the front-end interface of a custom CRM from scratch using React , cr…" at bounding box center [214, 392] width 335 height 148
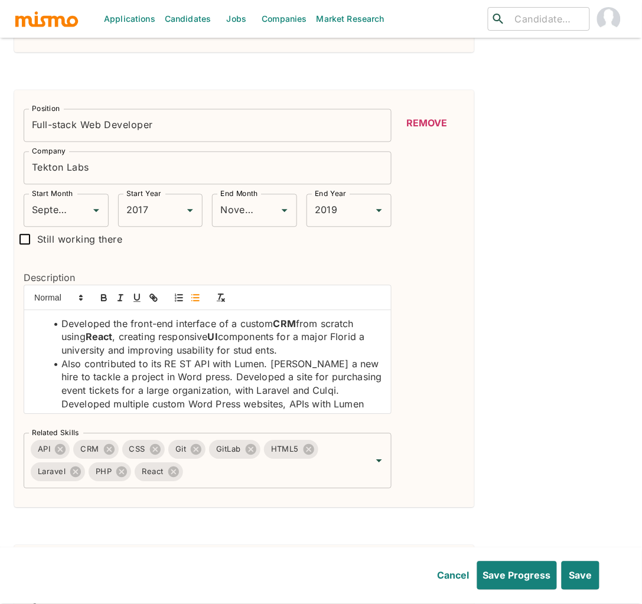
click at [180, 368] on li "Also contributed to its RE ST API with Lumen. Mentored a new hire to tackle a p…" at bounding box center [214, 411] width 335 height 107
drag, startPoint x: 205, startPoint y: 367, endPoint x: 162, endPoint y: 366, distance: 43.1
click at [162, 366] on li "Also contributed to its REST API with Lumen. Mentored a new hire to tackle a pr…" at bounding box center [214, 411] width 335 height 107
click at [103, 301] on icon "button" at bounding box center [104, 299] width 5 height 3
click at [240, 364] on li "Also contributed to its REST API with Lumen. Mentored a new hire to tackle a pr…" at bounding box center [214, 411] width 335 height 107
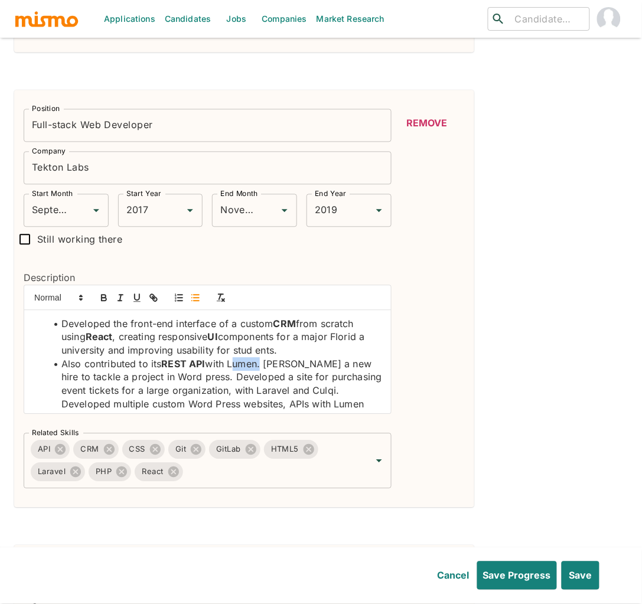
click at [240, 364] on li "Also contributed to its REST API with Lumen. Mentored a new hire to tackle a pr…" at bounding box center [214, 411] width 335 height 107
click at [104, 300] on icon "button" at bounding box center [104, 298] width 11 height 11
click at [271, 369] on li "Also contributed to its REST API with Lumen . Mentored a new hire to tackle a p…" at bounding box center [214, 411] width 335 height 107
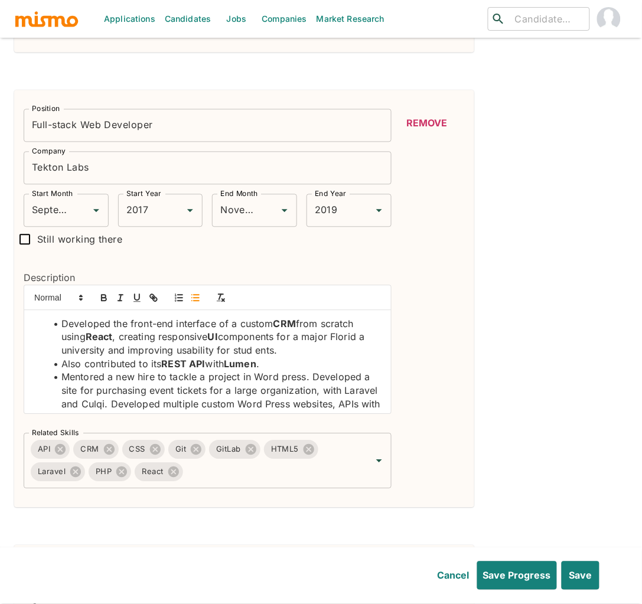
click at [280, 383] on li "Mentored a new hire to tackle a project in Word press. Developed a site for pur…" at bounding box center [214, 418] width 335 height 94
click at [278, 379] on li "Mentored a new hire to tackle a project in Wordpress. Developed a site for purc…" at bounding box center [214, 418] width 335 height 94
click at [106, 299] on icon "button" at bounding box center [104, 298] width 11 height 11
click at [311, 383] on li "Mentored a new hire to tackle a project in Wordpress . Developed a site for pur…" at bounding box center [214, 418] width 335 height 94
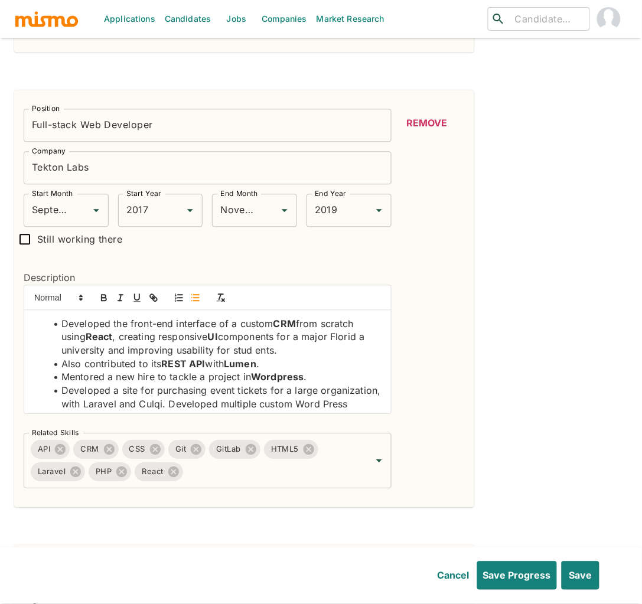
click at [229, 407] on li "Developed a site for purchasing event tickets for a large organization, with La…" at bounding box center [214, 431] width 335 height 94
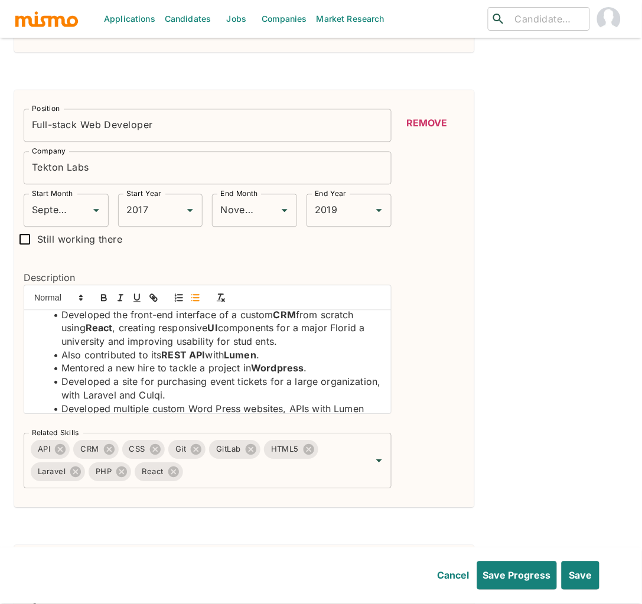
click at [215, 405] on li "Developed multiple custom Word Press websites, APIs with Lumen PHP, and ad mini…" at bounding box center [214, 436] width 335 height 67
click at [161, 396] on li "Developed a site for purchasing event tickets for a large organization, with La…" at bounding box center [214, 388] width 335 height 27
click at [103, 301] on icon "button" at bounding box center [104, 299] width 5 height 3
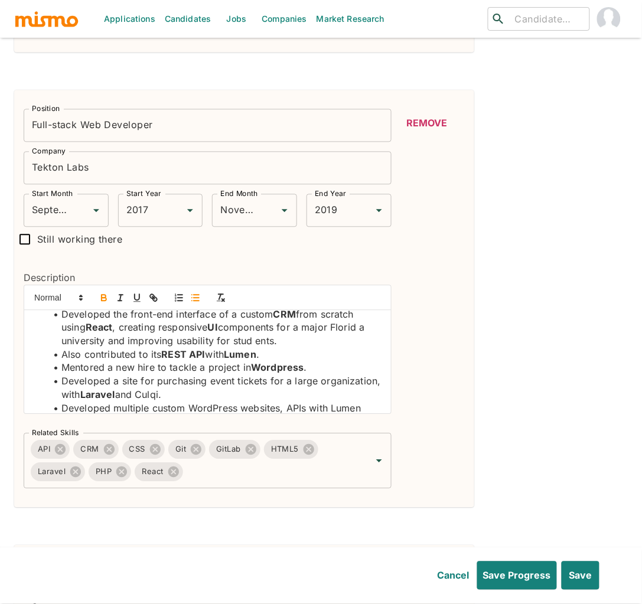
click at [57, 398] on li "Developed a site for purchasing event tickets for a large organization, with La…" at bounding box center [214, 388] width 335 height 27
click at [213, 396] on li "Developed a site for purchasing event tickets for a large organization, with La…" at bounding box center [214, 388] width 335 height 27
click at [105, 301] on icon "button" at bounding box center [104, 299] width 5 height 3
click at [115, 398] on strong "Laravel" at bounding box center [97, 395] width 35 height 12
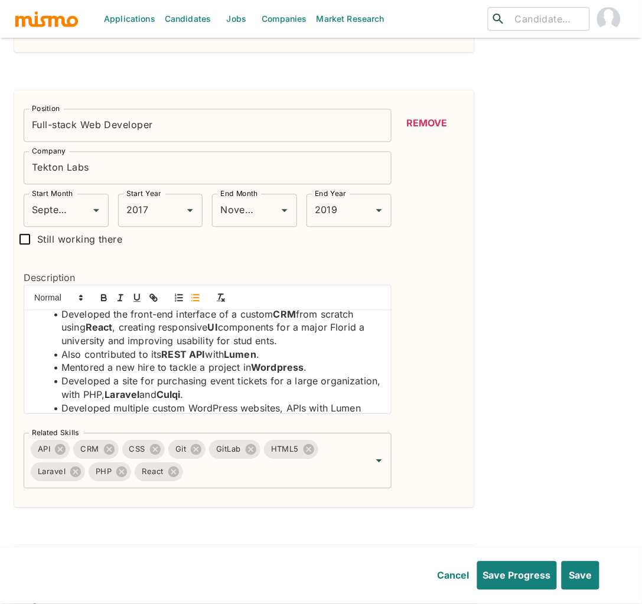
click at [151, 396] on li "Developed a site for purchasing event tickets for a large organization, with PH…" at bounding box center [214, 388] width 335 height 27
click at [104, 302] on icon "button" at bounding box center [104, 298] width 11 height 11
click at [218, 416] on li "Developed multiple custom WordPress websites, APIs with Lumen PHP, and ad minis…" at bounding box center [214, 435] width 335 height 67
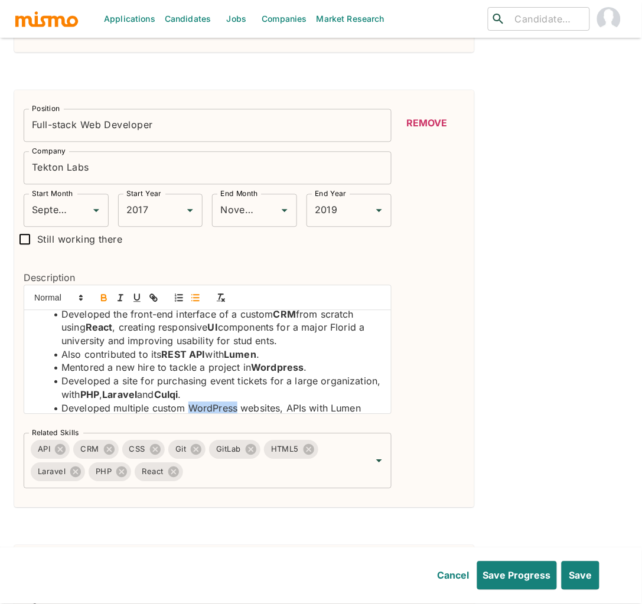
click at [100, 300] on icon "button" at bounding box center [104, 298] width 11 height 11
click at [301, 409] on li "Developed multiple custom WordPress websites, APIs with Lumen PHP, and ad minis…" at bounding box center [214, 435] width 335 height 67
click at [102, 298] on icon "button" at bounding box center [104, 296] width 4 height 3
click at [348, 413] on li "Developed multiple custom WordPress websites, APIs with Lumen PHP, and ad minis…" at bounding box center [214, 435] width 335 height 67
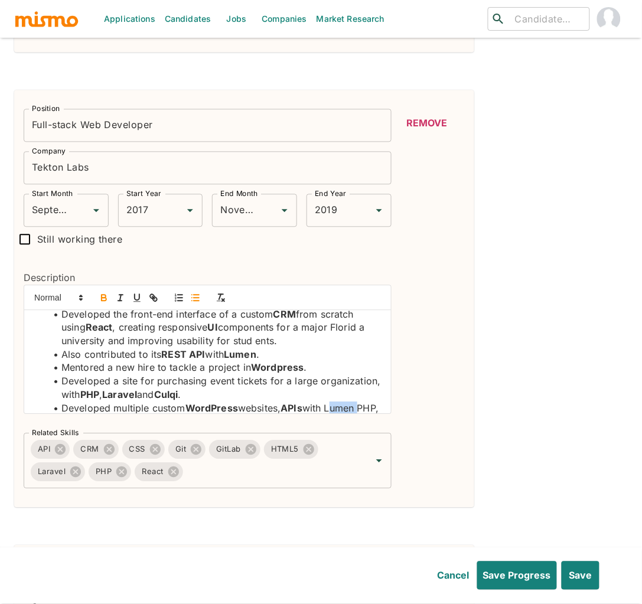
click at [348, 412] on li "Developed multiple custom WordPress websites, APIs with Lumen PHP, and ad minis…" at bounding box center [214, 435] width 335 height 67
click at [102, 298] on icon "button" at bounding box center [104, 296] width 4 height 3
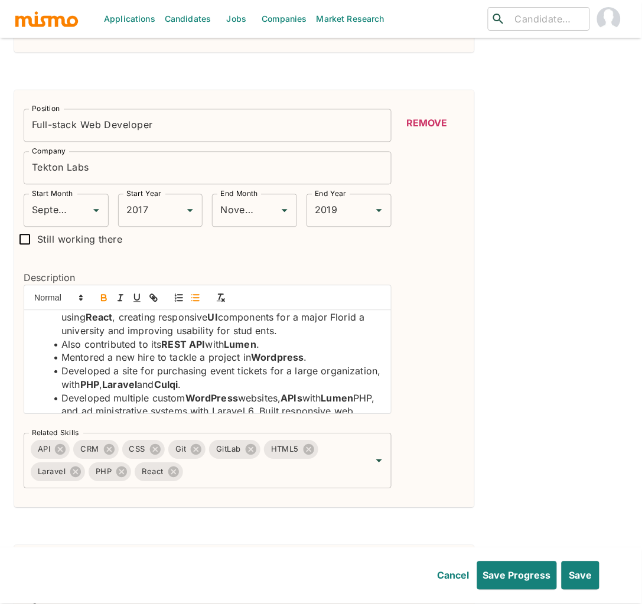
scroll to position [34, 0]
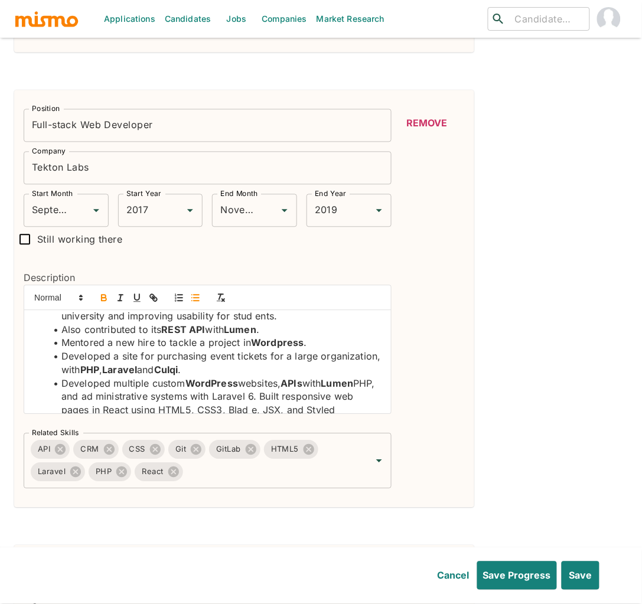
click at [74, 401] on li "Developed multiple custom WordPress websites, APIs with Lumen PHP, and ad minis…" at bounding box center [214, 410] width 335 height 67
click at [105, 301] on icon "button" at bounding box center [104, 299] width 5 height 3
drag, startPoint x: 239, startPoint y: 396, endPoint x: 280, endPoint y: 400, distance: 40.9
click at [280, 400] on li "Developed multiple custom WordPress websites, APIs with Lumen PHP , and ad mini…" at bounding box center [214, 410] width 335 height 67
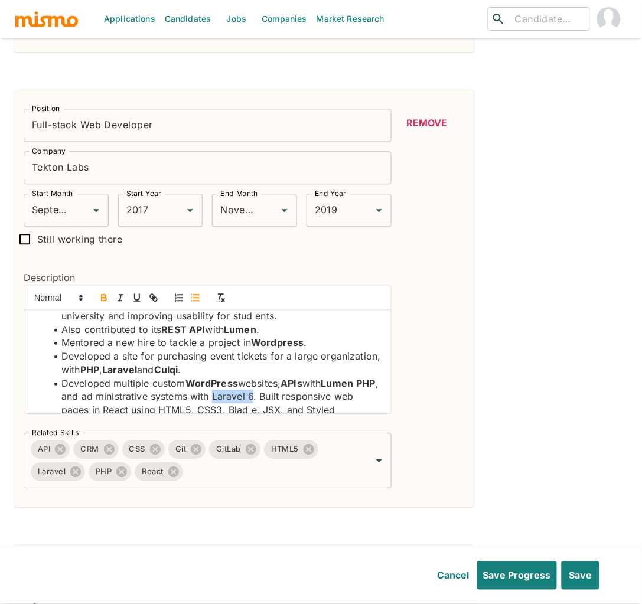
click at [104, 301] on icon "button" at bounding box center [104, 298] width 11 height 11
click at [286, 400] on li "Developed multiple custom WordPress websites, APIs with Lumen PHP , and ad mini…" at bounding box center [214, 410] width 335 height 67
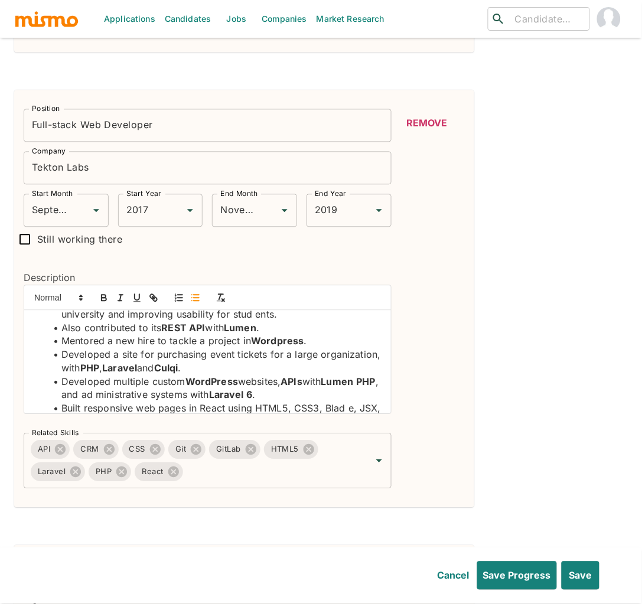
click at [198, 411] on li "Built responsive web pages in React using HTML5, CSS3, Blad e, JSX, and Styled …" at bounding box center [214, 422] width 335 height 40
click at [207, 412] on li "Built responsive web pages in React using HTML5, CSS3, Blad e, JSX, and Styled …" at bounding box center [214, 422] width 335 height 40
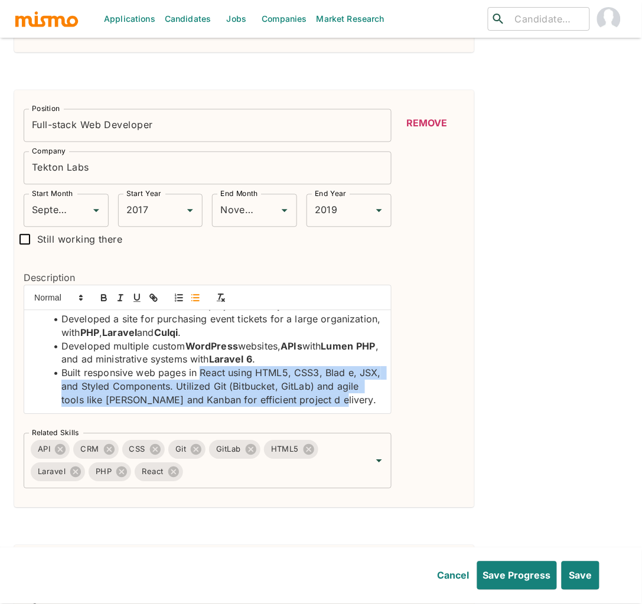
click at [208, 412] on div "Developed the front-end interface of a custom CRM from scratch using React , cr…" at bounding box center [207, 362] width 367 height 103
click at [215, 380] on li "Built responsive web pages in React using HTML5, CSS3, Blad e, JSX, and Styled …" at bounding box center [214, 387] width 335 height 40
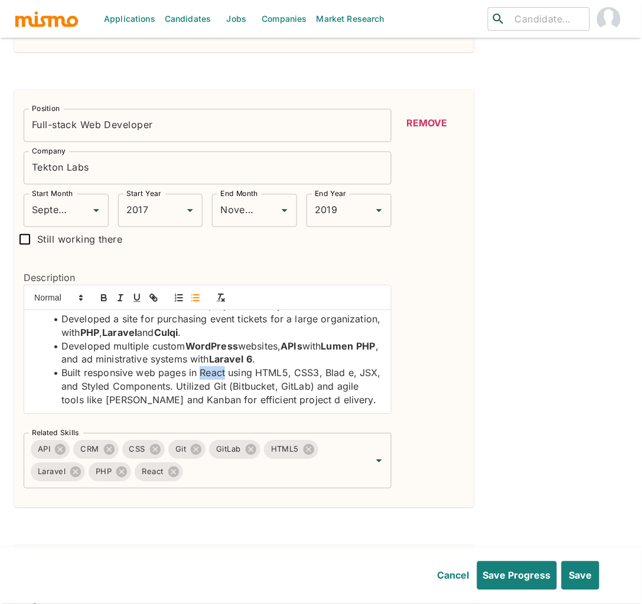
click at [215, 380] on li "Built responsive web pages in React using HTML5, CSS3, Blad e, JSX, and Styled …" at bounding box center [214, 387] width 335 height 40
click at [106, 298] on icon "button" at bounding box center [104, 298] width 11 height 11
click at [272, 379] on li "Built responsive web pages in React using HTML5, CSS3, Blad e, JSX, and Styled …" at bounding box center [214, 387] width 335 height 40
click at [99, 296] on icon "button" at bounding box center [104, 298] width 11 height 11
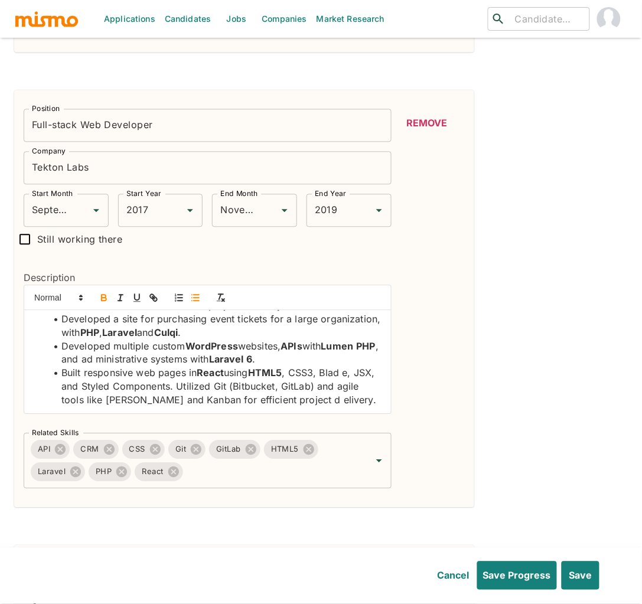
click at [309, 378] on li "Built responsive web pages in React using HTML5 , CSS3, Blad e, JSX, and Styled…" at bounding box center [214, 387] width 335 height 40
click at [102, 301] on icon "button" at bounding box center [104, 299] width 5 height 3
click at [351, 377] on li "Built responsive web pages in React using HTML5 , CSS3 , Blad e, JSX, and Style…" at bounding box center [214, 387] width 335 height 40
click at [349, 378] on li "Built responsive web pages in React using HTML5 , CSS3 , Blade, JSX, and Styled…" at bounding box center [214, 387] width 335 height 40
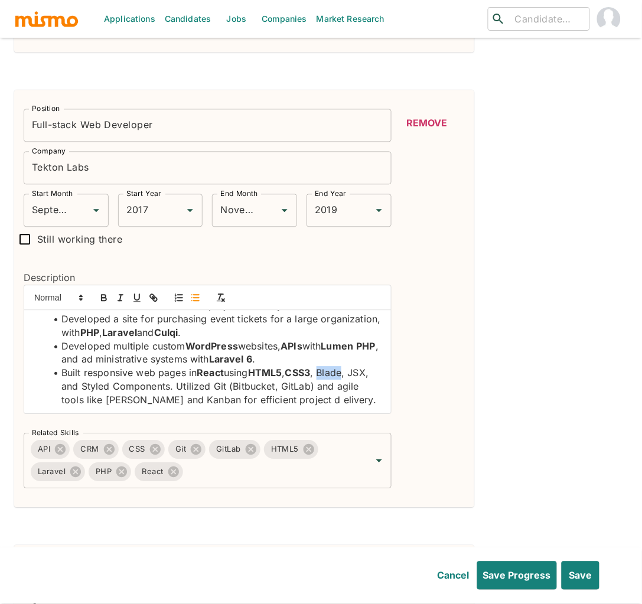
click at [349, 378] on li "Built responsive web pages in React using HTML5 , CSS3 , Blade, JSX, and Styled…" at bounding box center [214, 387] width 335 height 40
click at [106, 301] on icon "button" at bounding box center [104, 299] width 5 height 3
click at [65, 388] on li "Built responsive web pages in React using HTML5 , CSS3 , Blade , JSX, and Style…" at bounding box center [214, 387] width 335 height 40
click at [102, 297] on icon "button" at bounding box center [104, 298] width 11 height 11
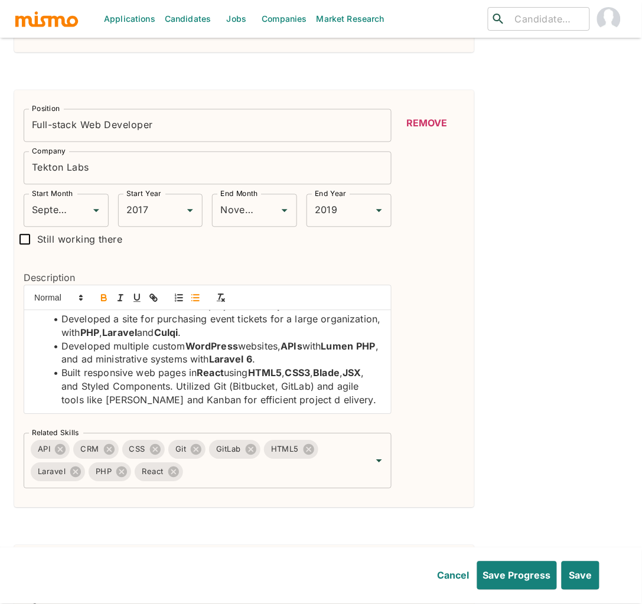
click at [122, 388] on li "Built responsive web pages in React using HTML5 , CSS3 , Blade , JSX , and Styl…" at bounding box center [214, 387] width 335 height 40
drag, startPoint x: 122, startPoint y: 388, endPoint x: 122, endPoint y: 381, distance: 6.5
click at [122, 388] on li "Built responsive web pages in React using HTML5 , CSS3 , Blade , JSX , and Styl…" at bounding box center [214, 387] width 335 height 40
click at [104, 302] on icon "button" at bounding box center [104, 298] width 11 height 11
click at [204, 387] on li "Built responsive web pages in React using HTML5 , CSS3 , Blade , JSX , and Styl…" at bounding box center [214, 387] width 335 height 40
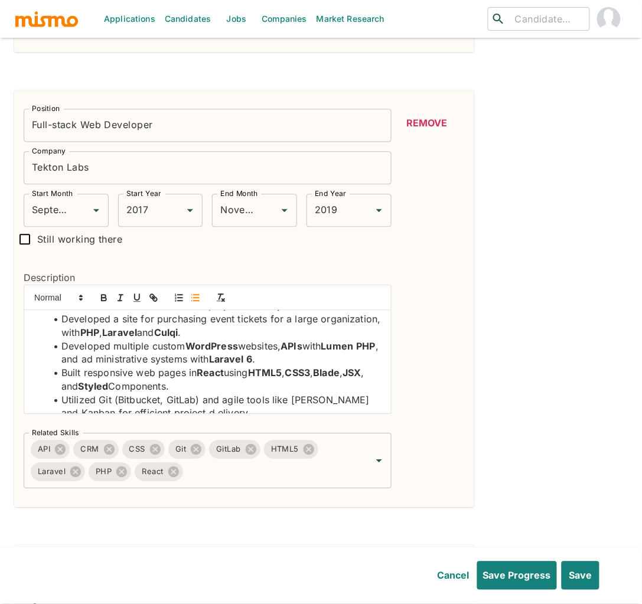
click at [103, 406] on li "Utilized Git (Bitbucket, GitLab) and agile tools like Trello and Kanban for eff…" at bounding box center [214, 407] width 335 height 27
click at [100, 302] on icon "button" at bounding box center [104, 298] width 11 height 11
click at [182, 405] on li "Utilized Git (Bitbucket, GitLab) and agile tools like Trello and Kanban for eff…" at bounding box center [214, 407] width 335 height 27
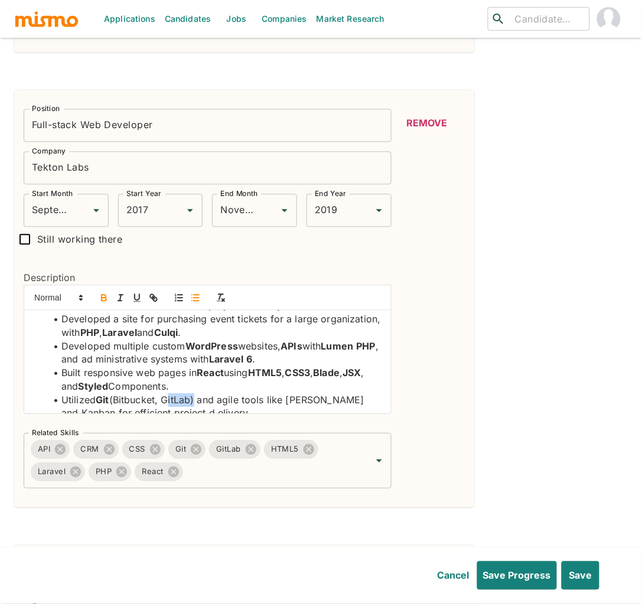
click at [105, 301] on icon "button" at bounding box center [104, 299] width 5 height 3
click at [135, 402] on li "Utilized Git (Bitbucket, GitLab ) and agile tools like Trello and Kanban for ef…" at bounding box center [214, 407] width 335 height 27
click at [106, 299] on icon "button" at bounding box center [104, 298] width 11 height 11
click at [308, 404] on li "Utilized Git ( Bitbucket , GitLab ) and agile tools like Trello and Kanban for …" at bounding box center [214, 407] width 335 height 27
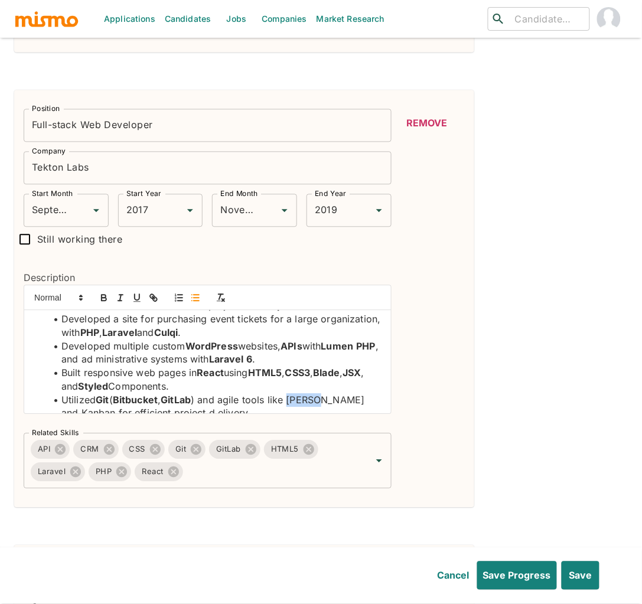
click at [308, 404] on li "Utilized Git ( Bitbucket , GitLab ) and agile tools like Trello and Kanban for …" at bounding box center [214, 407] width 335 height 27
click at [102, 299] on icon "button" at bounding box center [104, 298] width 11 height 11
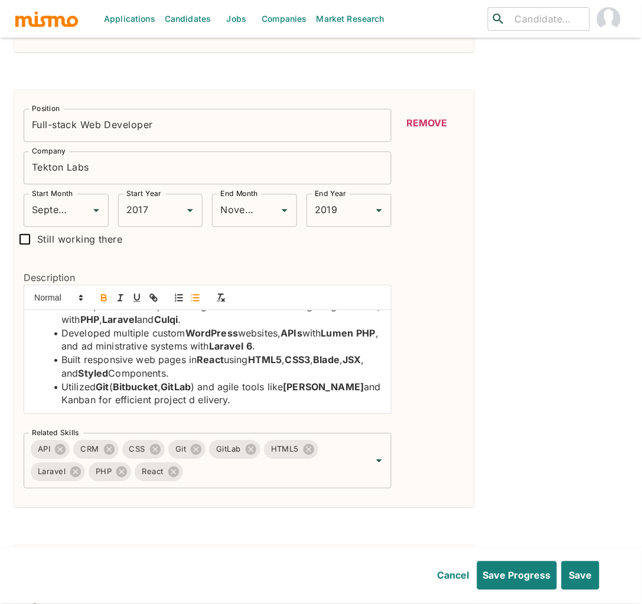
click at [85, 403] on li "Utilized Git ( Bitbucket , GitLab ) and agile tools like Trello and Kanban for …" at bounding box center [214, 394] width 335 height 27
click at [102, 301] on icon "button" at bounding box center [104, 299] width 5 height 3
click at [201, 404] on li "Utilized Git ( Bitbucket , GitLab ) and agile tools like Trello and Kanban for …" at bounding box center [214, 394] width 335 height 27
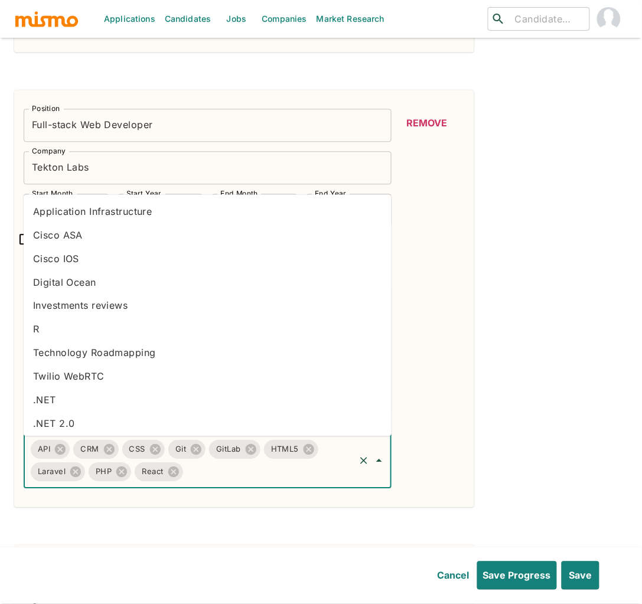
click at [239, 478] on input "Related Skills" at bounding box center [269, 472] width 168 height 22
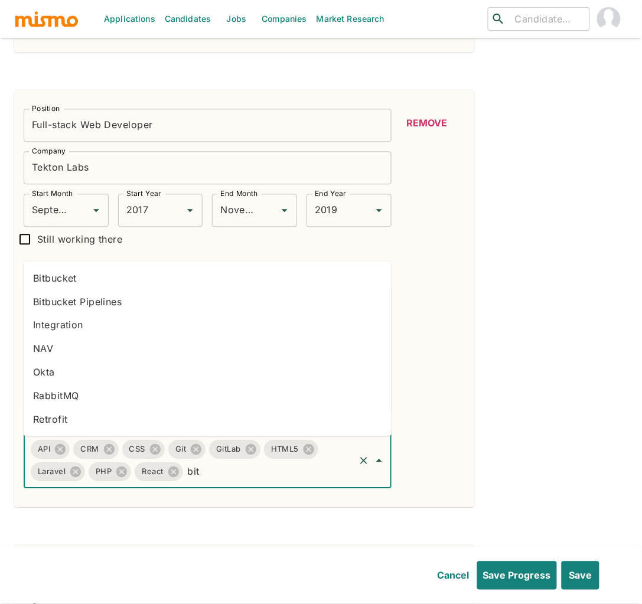
type input "bitb"
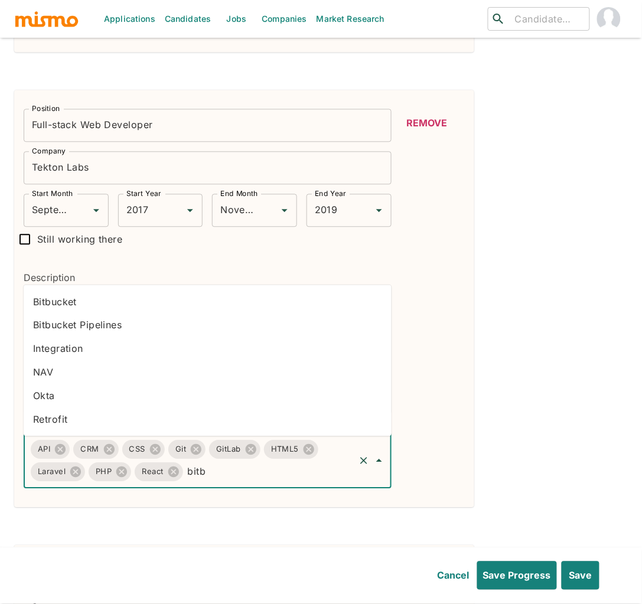
click at [79, 307] on li "Bitbucket" at bounding box center [208, 302] width 368 height 24
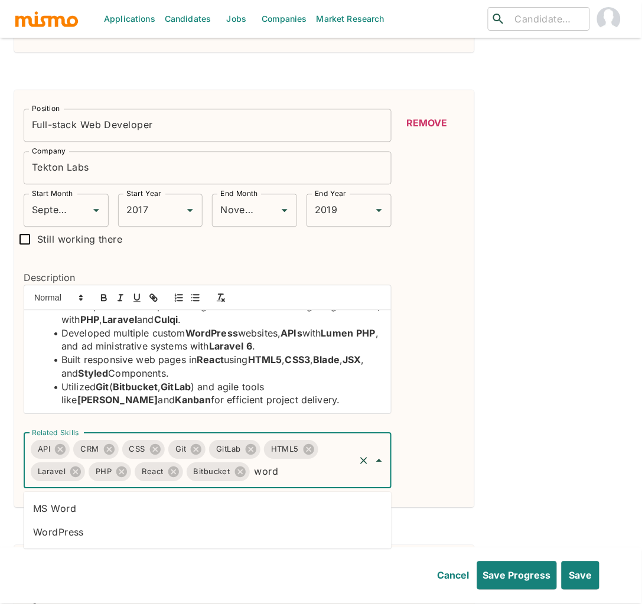
type input "wordp"
click at [179, 507] on li "WordPress" at bounding box center [208, 509] width 368 height 24
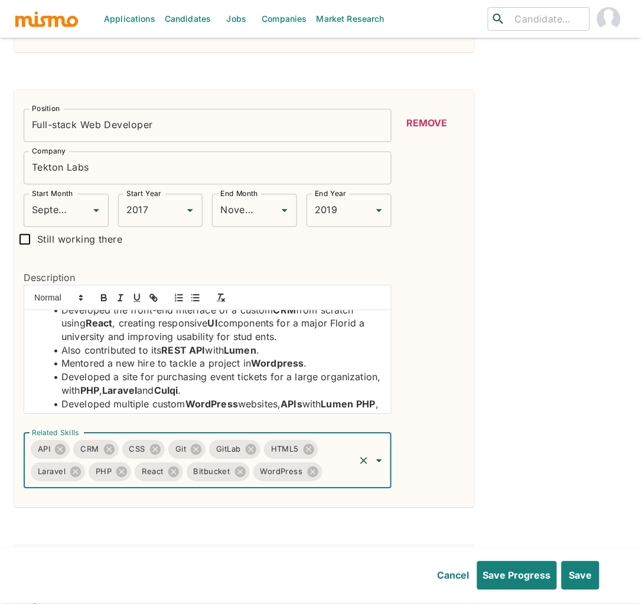
scroll to position [13, 0]
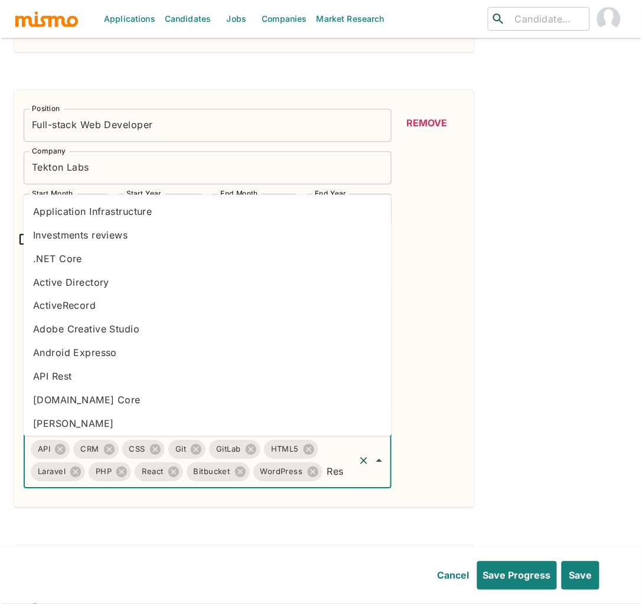
type input "Rest"
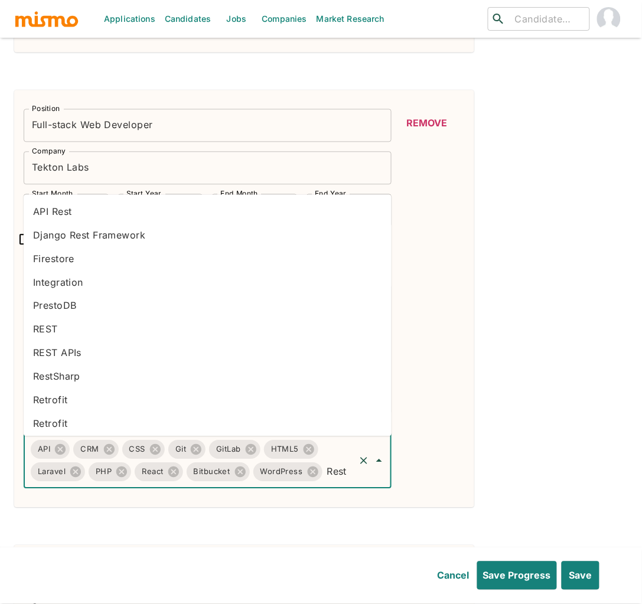
click at [83, 348] on li "REST APIs" at bounding box center [208, 353] width 368 height 24
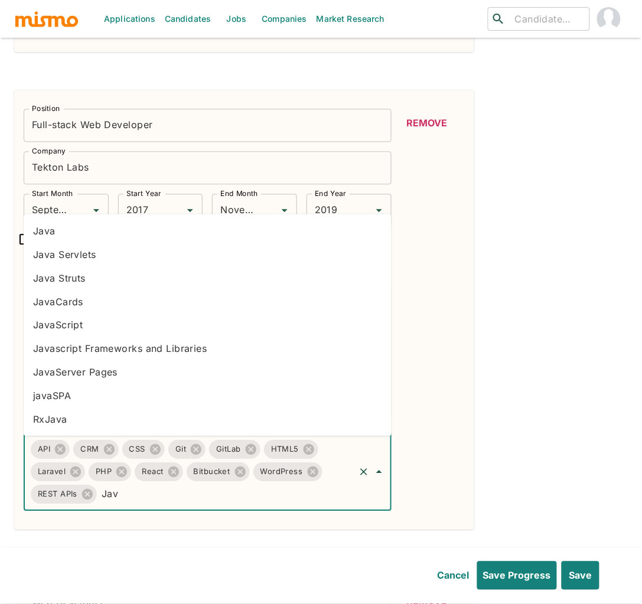
type input "Java"
click at [78, 324] on li "JavaScript" at bounding box center [208, 325] width 368 height 24
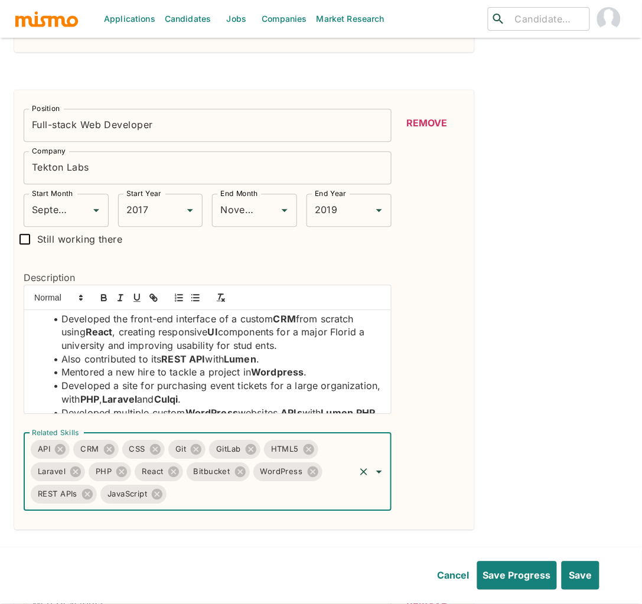
scroll to position [0, 0]
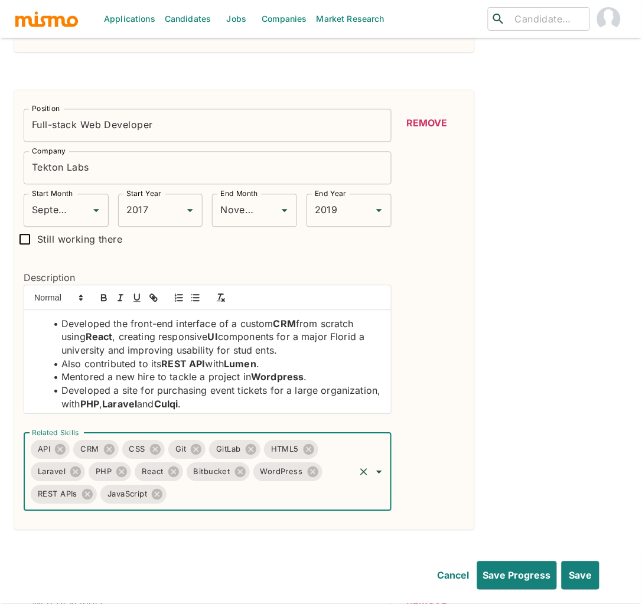
click at [527, 393] on div "Position Senior Web Developer Position Company Refresh Miami Company Start Mont…" at bounding box center [320, 89] width 613 height 3505
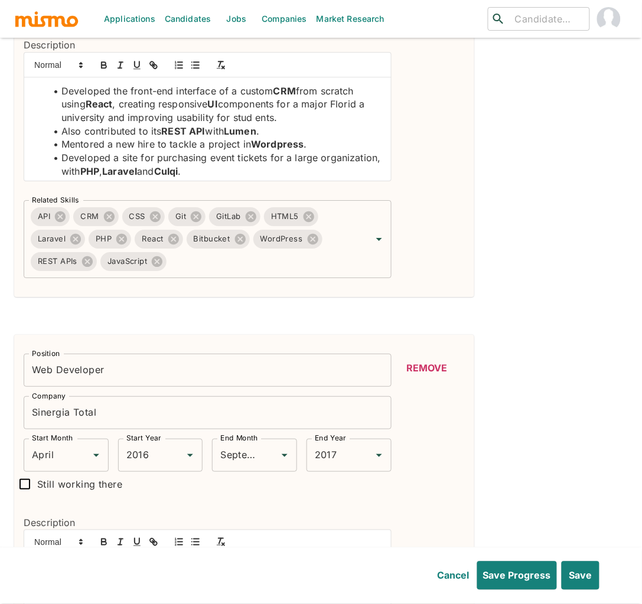
scroll to position [2291, 0]
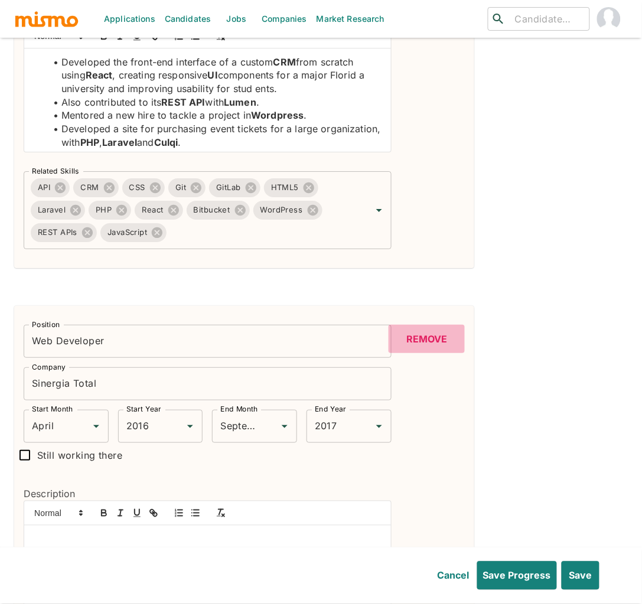
click at [423, 341] on button "Remove" at bounding box center [426, 339] width 76 height 28
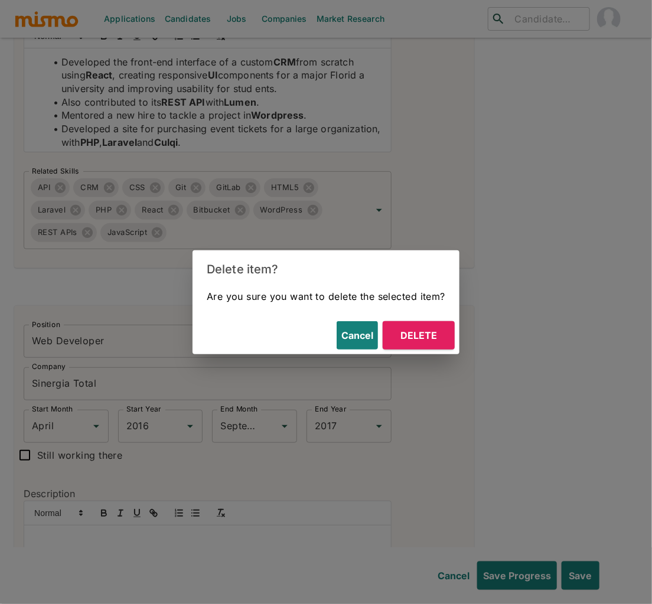
click at [435, 338] on button "Delete" at bounding box center [419, 335] width 72 height 28
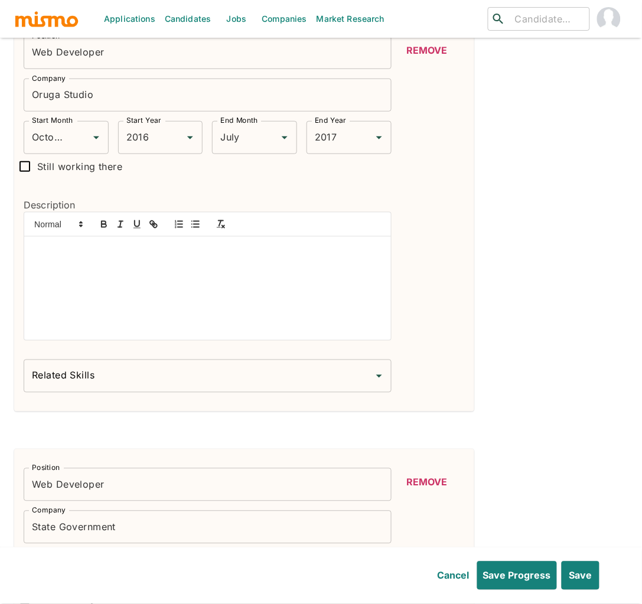
scroll to position [2595, 0]
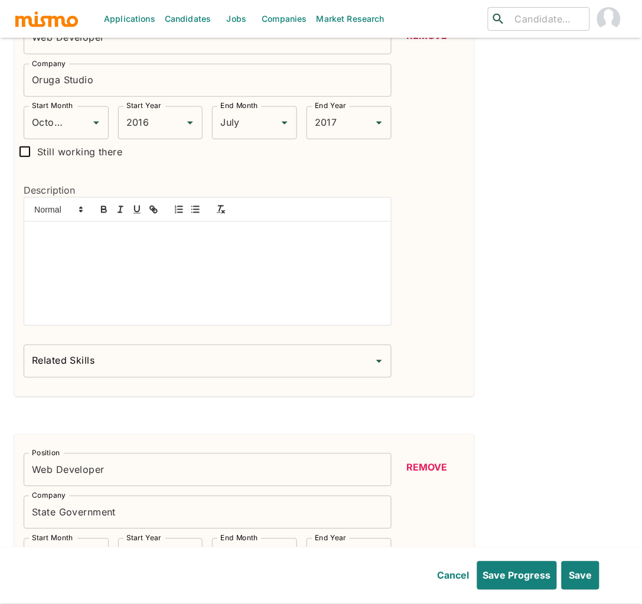
click at [423, 475] on button "Remove" at bounding box center [426, 467] width 76 height 28
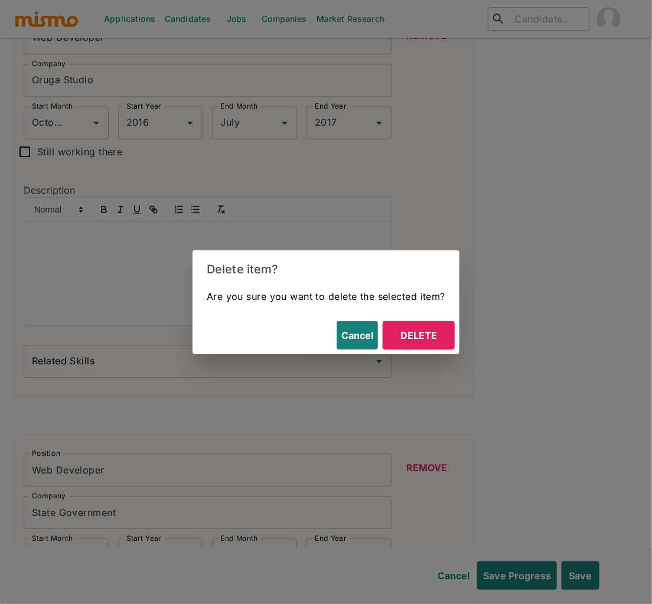
click at [431, 335] on button "Delete" at bounding box center [419, 335] width 72 height 28
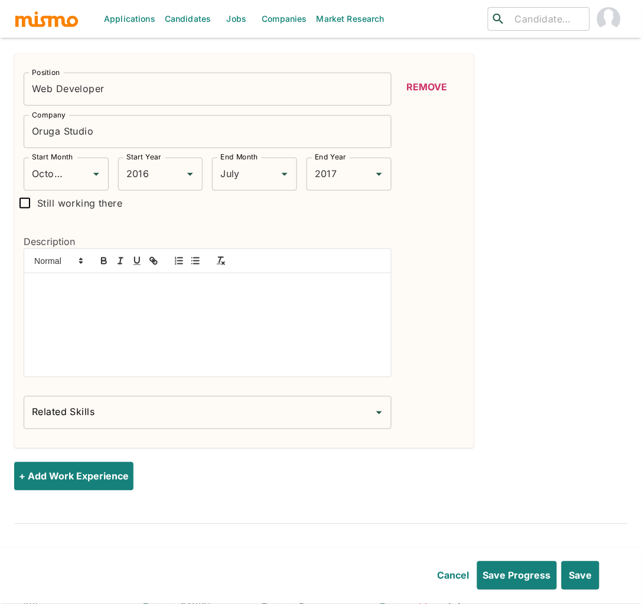
scroll to position [2484, 0]
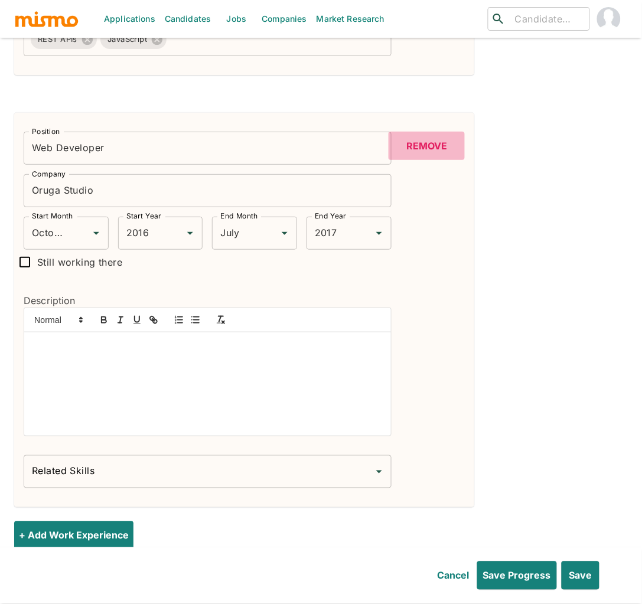
click at [433, 151] on button "Remove" at bounding box center [426, 146] width 76 height 28
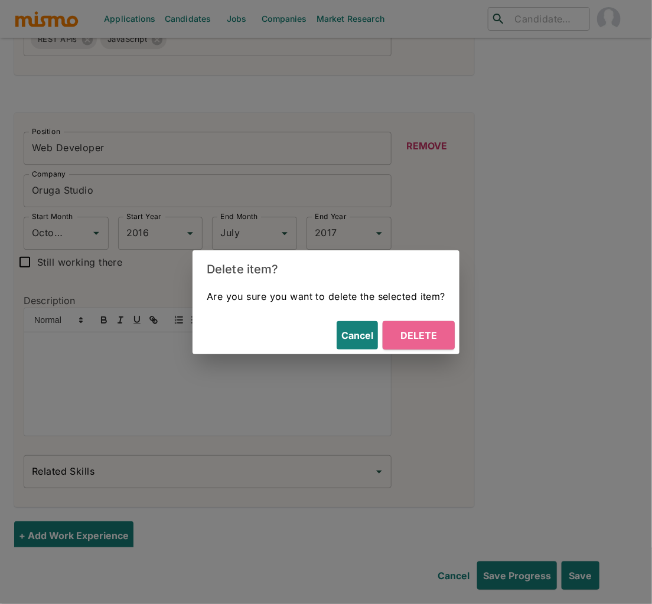
click at [434, 332] on button "Delete" at bounding box center [419, 335] width 72 height 28
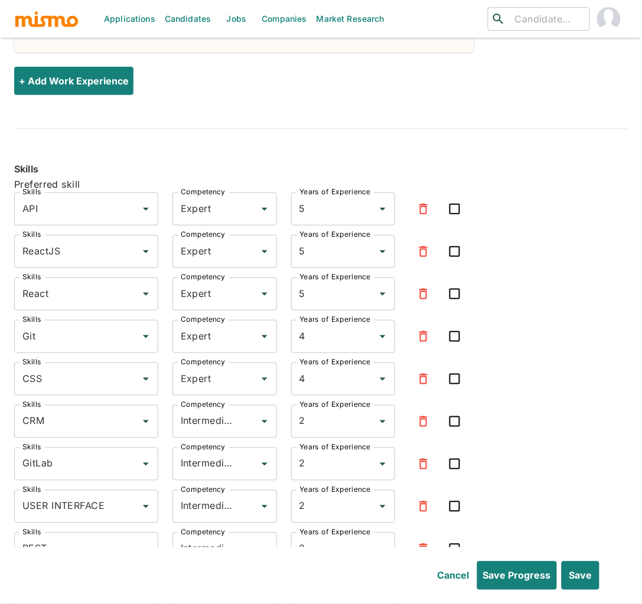
scroll to position [2507, 0]
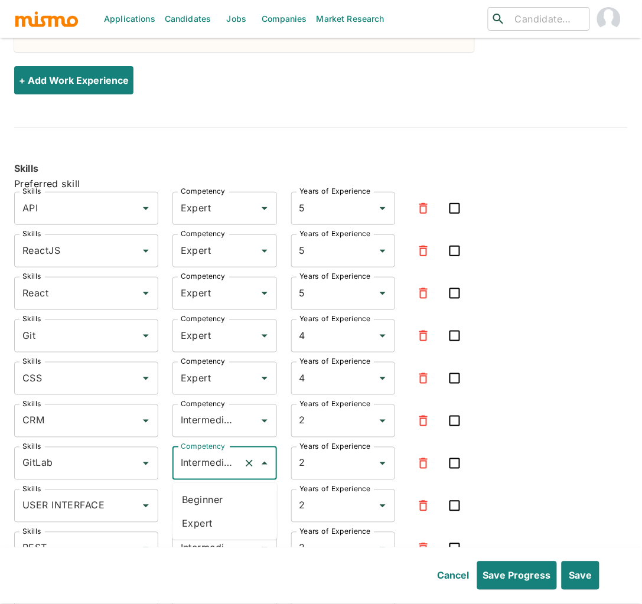
click at [201, 464] on input "Intermediate" at bounding box center [208, 463] width 61 height 22
click at [203, 522] on li "Expert" at bounding box center [224, 524] width 104 height 24
type input "Expert"
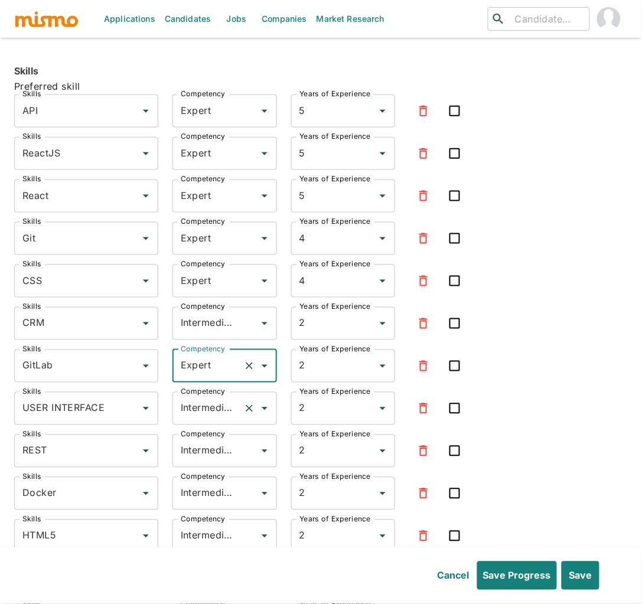
scroll to position [2607, 0]
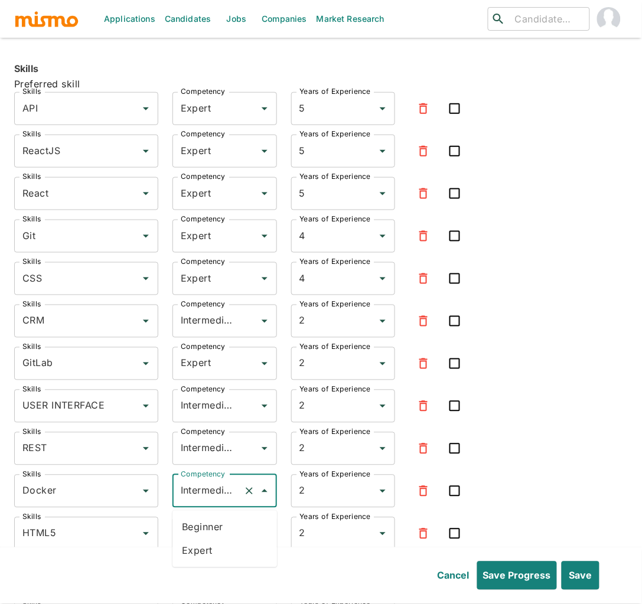
click at [207, 494] on input "Intermediate" at bounding box center [208, 491] width 61 height 22
drag, startPoint x: 192, startPoint y: 554, endPoint x: 192, endPoint y: 547, distance: 6.5
click at [192, 553] on li "Expert" at bounding box center [224, 551] width 104 height 24
type input "Expert"
click at [200, 449] on input "Intermediate" at bounding box center [208, 448] width 61 height 22
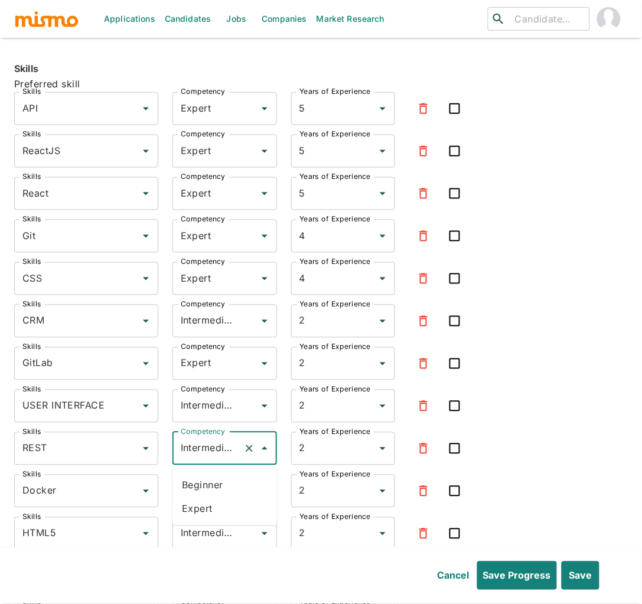
click at [198, 506] on li "Expert" at bounding box center [224, 509] width 104 height 24
type input "Expert"
click at [197, 541] on input "Intermediate" at bounding box center [208, 533] width 61 height 22
click at [199, 499] on li "Expert" at bounding box center [224, 504] width 104 height 24
type input "Expert"
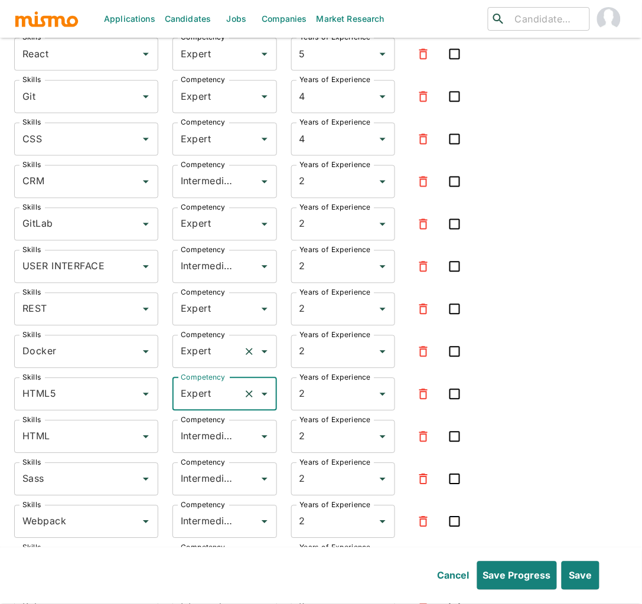
scroll to position [2748, 0]
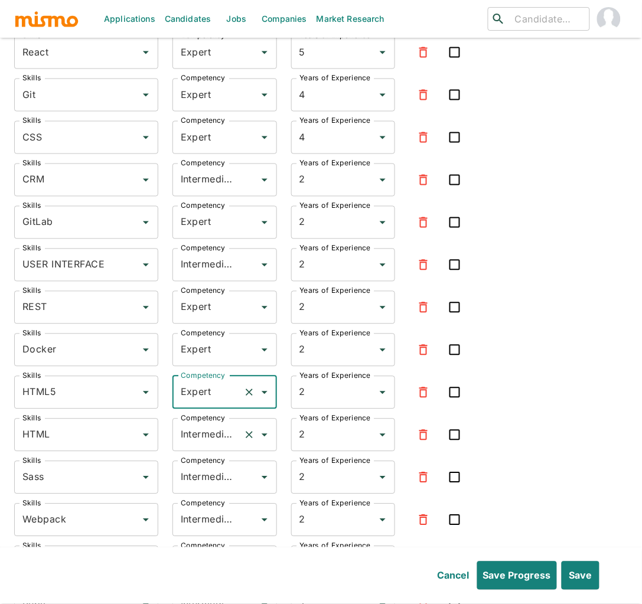
click at [210, 436] on input "Intermediate" at bounding box center [208, 435] width 61 height 22
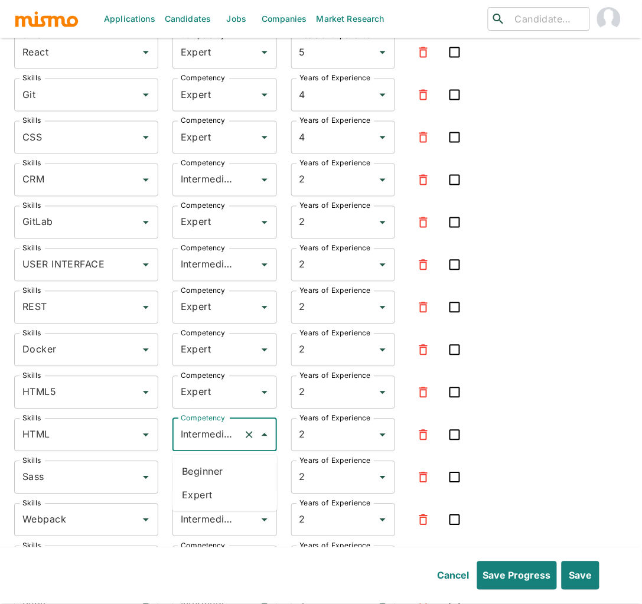
click at [203, 498] on li "Expert" at bounding box center [224, 496] width 104 height 24
type input "Expert"
click at [200, 475] on input "Intermediate" at bounding box center [208, 477] width 61 height 22
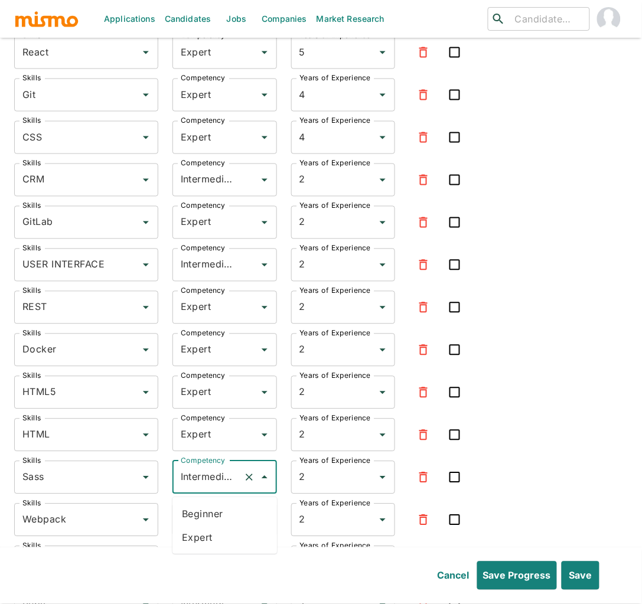
click at [204, 543] on li "Expert" at bounding box center [224, 538] width 104 height 24
type input "Expert"
click at [204, 530] on input "Intermediate" at bounding box center [208, 520] width 61 height 22
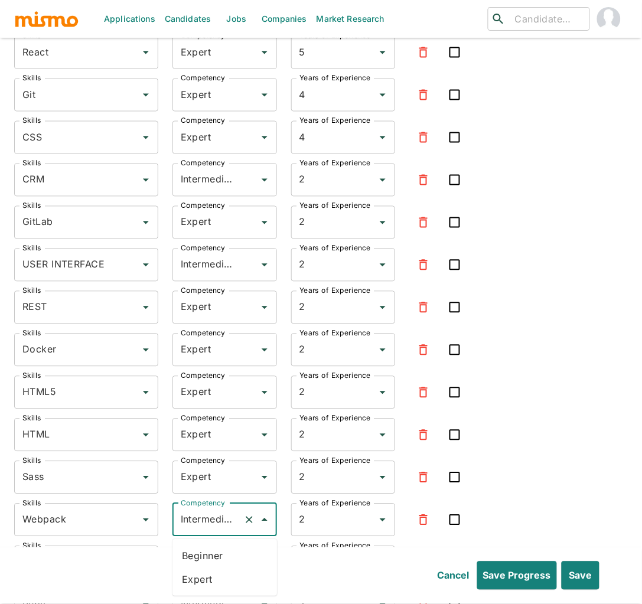
click at [520, 511] on div "Skills API Skills Competency Expert Competency Years of Experience 5 Years of E…" at bounding box center [320, 492] width 613 height 1082
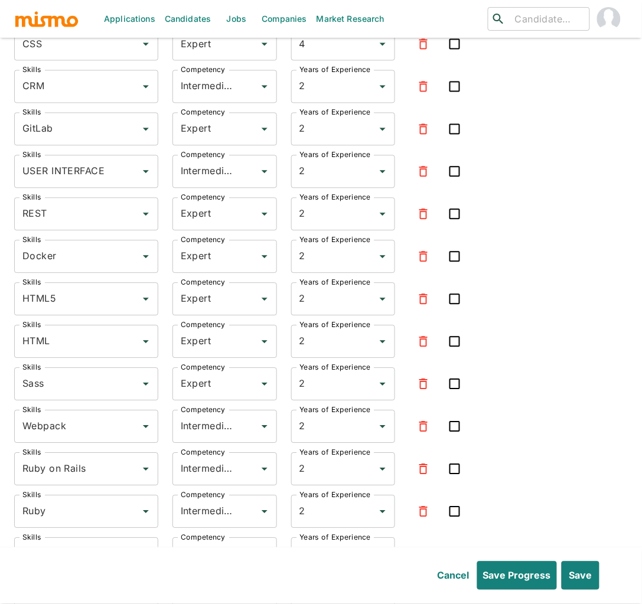
scroll to position [2978, 0]
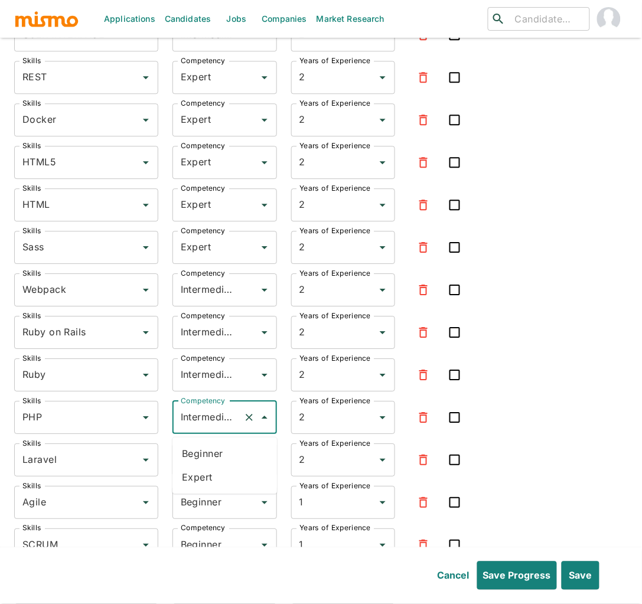
click at [207, 414] on input "Intermediate" at bounding box center [208, 417] width 61 height 22
click at [192, 472] on li "Expert" at bounding box center [224, 478] width 104 height 24
type input "Expert"
click at [194, 468] on input "Intermediate" at bounding box center [208, 460] width 61 height 22
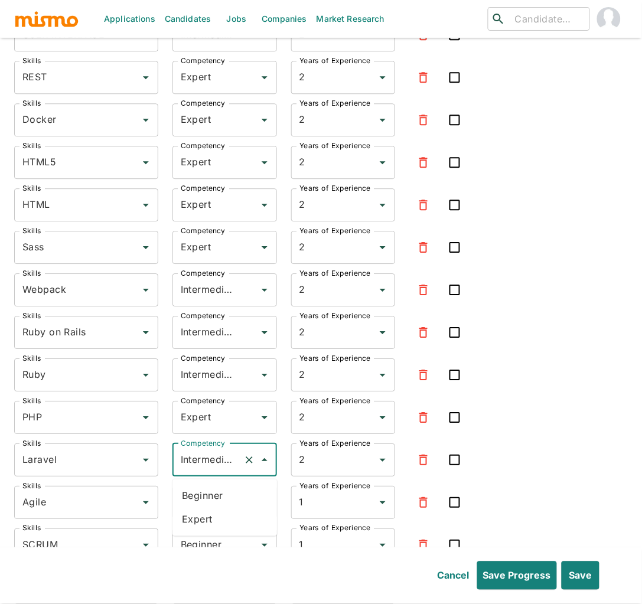
click at [198, 511] on li "Expert" at bounding box center [224, 520] width 104 height 24
type input "Expert"
click at [195, 510] on input "Beginner" at bounding box center [208, 502] width 61 height 22
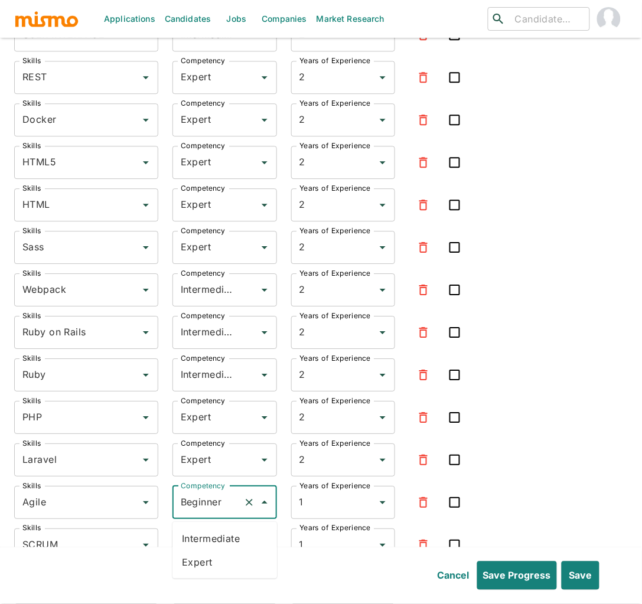
click at [202, 569] on li "Expert" at bounding box center [224, 562] width 104 height 24
type input "Expert"
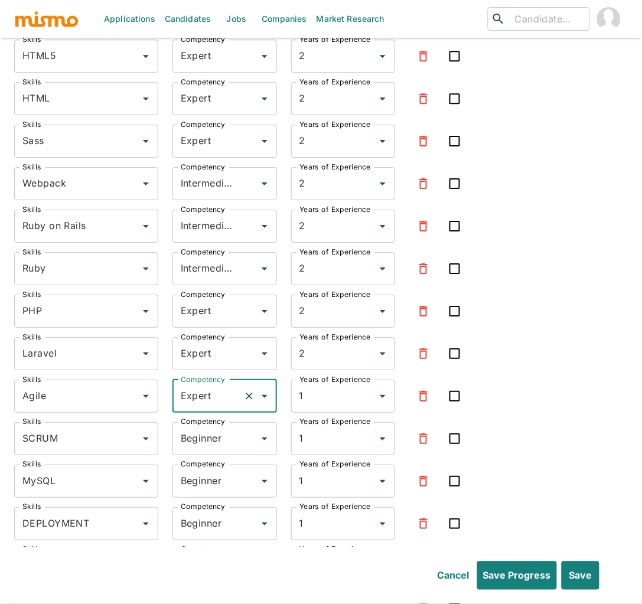
scroll to position [3151, 0]
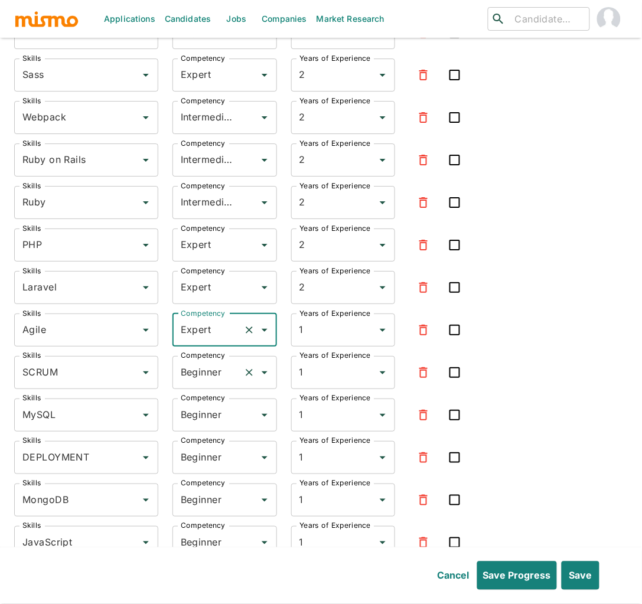
click at [199, 377] on input "Beginner" at bounding box center [208, 372] width 61 height 22
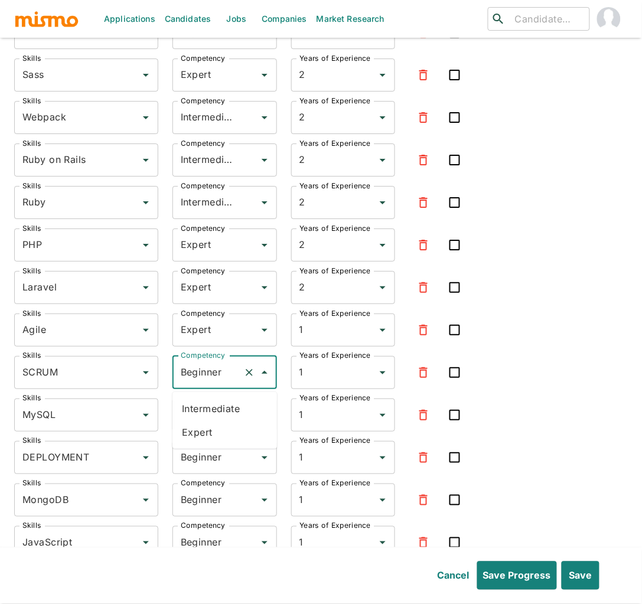
click at [200, 427] on li "Expert" at bounding box center [224, 432] width 104 height 24
type input "Expert"
click at [204, 413] on input "Beginner" at bounding box center [208, 415] width 61 height 22
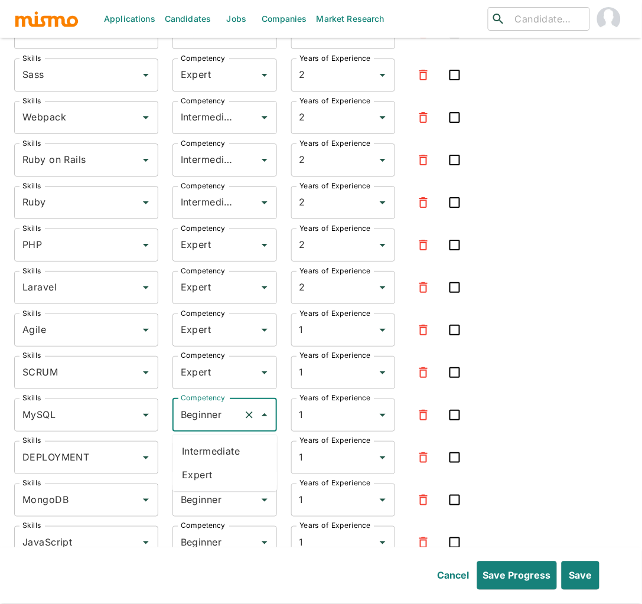
click at [197, 467] on li "Expert" at bounding box center [224, 475] width 104 height 24
type input "Expert"
click at [207, 457] on input "Beginner" at bounding box center [208, 457] width 61 height 22
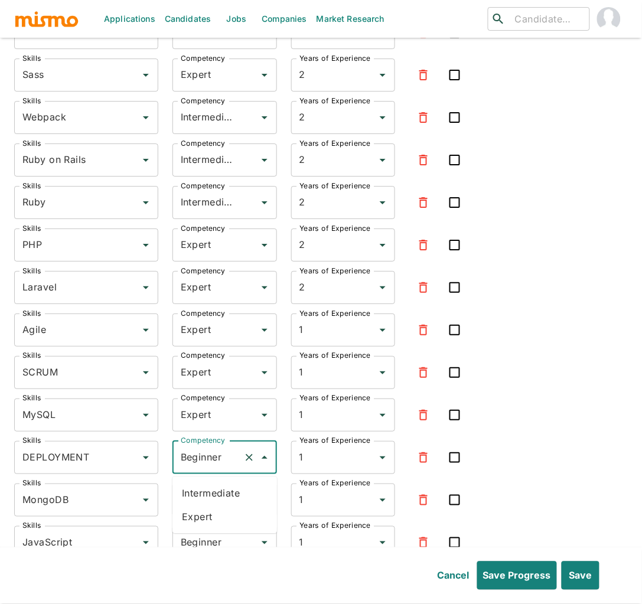
click at [189, 515] on li "Expert" at bounding box center [224, 517] width 104 height 24
type input "Expert"
click at [200, 501] on input "Beginner" at bounding box center [208, 500] width 61 height 22
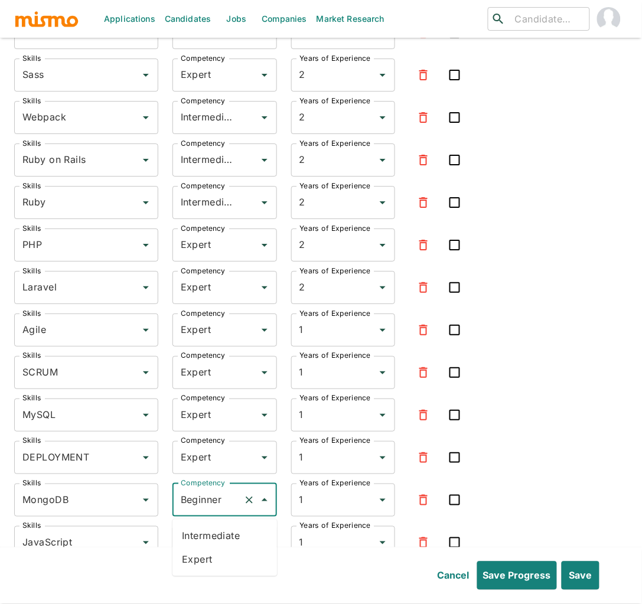
click at [194, 559] on li "Expert" at bounding box center [224, 560] width 104 height 24
type input "Expert"
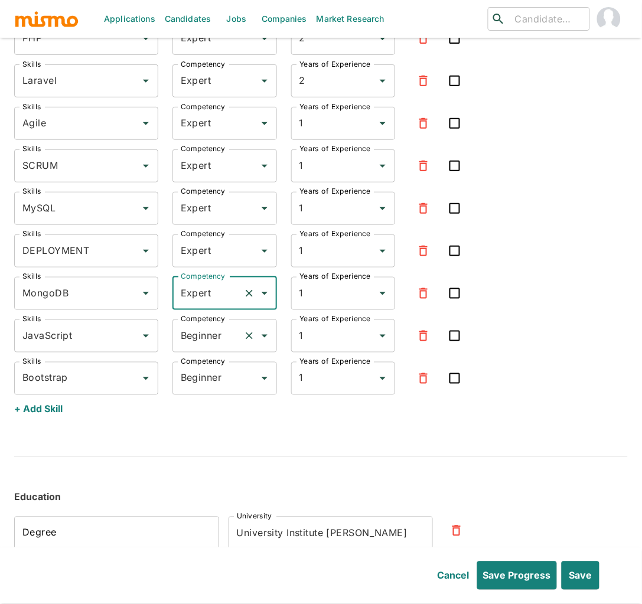
click at [201, 334] on input "Beginner" at bounding box center [208, 336] width 61 height 22
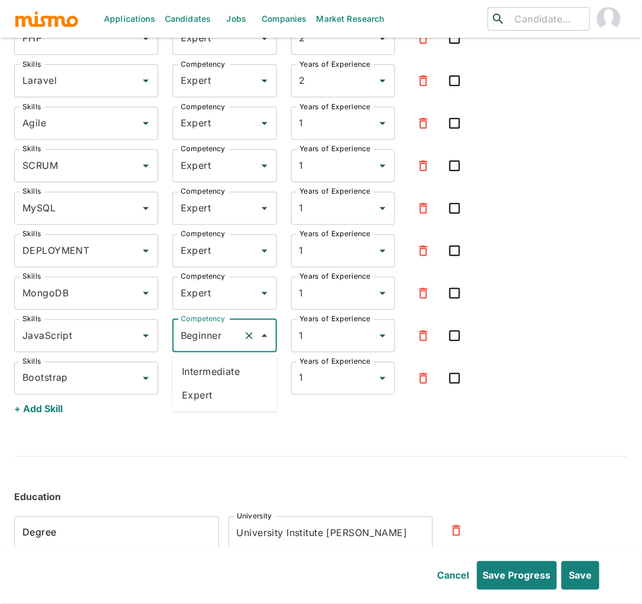
click at [210, 385] on li "Expert" at bounding box center [224, 396] width 104 height 24
type input "Expert"
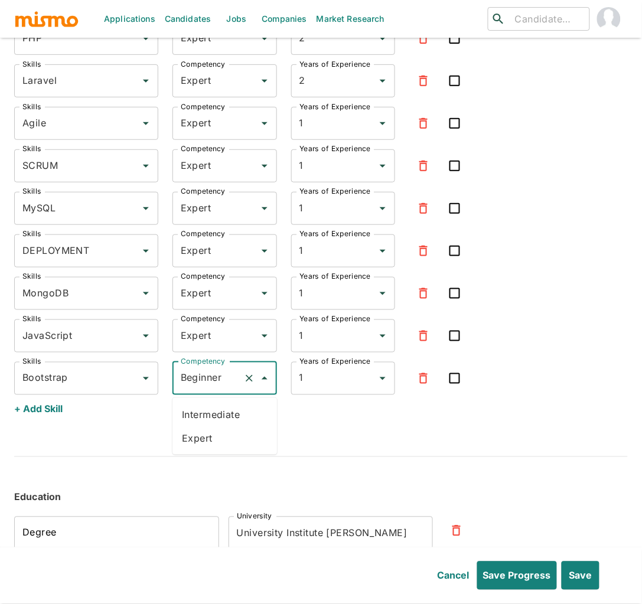
click at [209, 378] on input "Beginner" at bounding box center [208, 378] width 61 height 22
click at [197, 440] on li "Expert" at bounding box center [224, 438] width 104 height 24
type input "Expert"
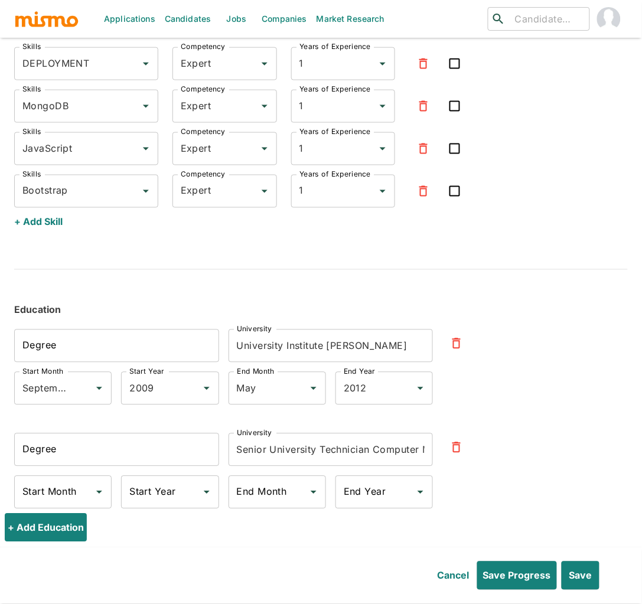
scroll to position [3556, 0]
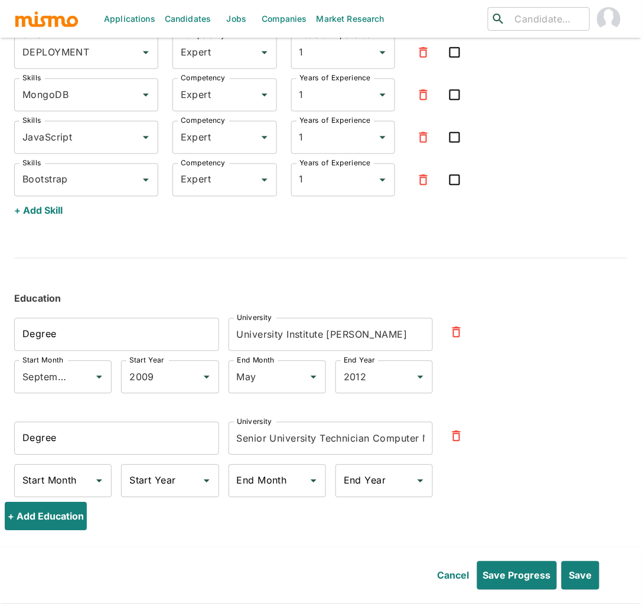
click at [587, 398] on div "Degree Degree University University Institute Fe y Alegría University Start Mon…" at bounding box center [311, 400] width 632 height 203
click at [126, 336] on input "Degree" at bounding box center [116, 334] width 205 height 33
type input "Bachelor's degree in Computer Science"
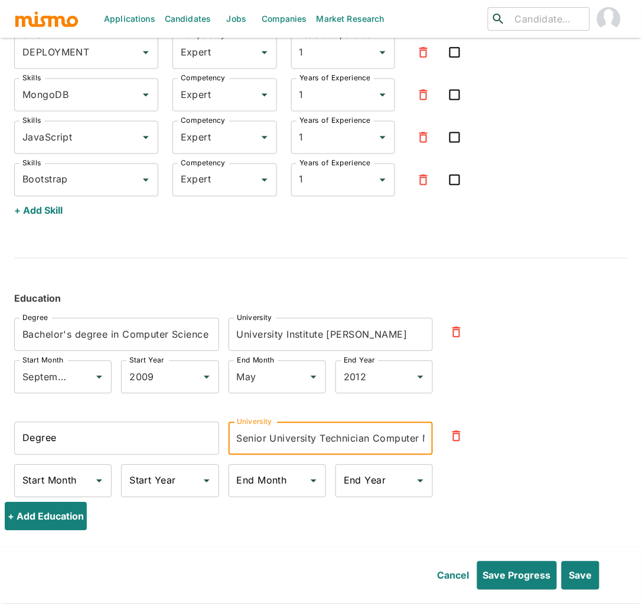
click at [314, 439] on input "Senior University Technician Computer Mention" at bounding box center [330, 438] width 205 height 33
click at [120, 338] on input "Bachelor's degree in Computer Science" at bounding box center [116, 334] width 205 height 33
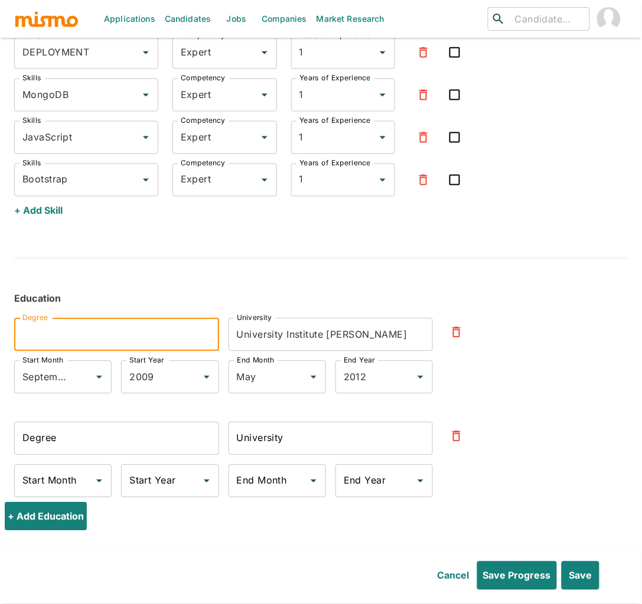
paste input "Senior University Technician Computer Mention"
drag, startPoint x: 211, startPoint y: 337, endPoint x: 174, endPoint y: 340, distance: 38.0
click at [174, 340] on input "Senior University Technician Computer Mention" at bounding box center [116, 334] width 205 height 33
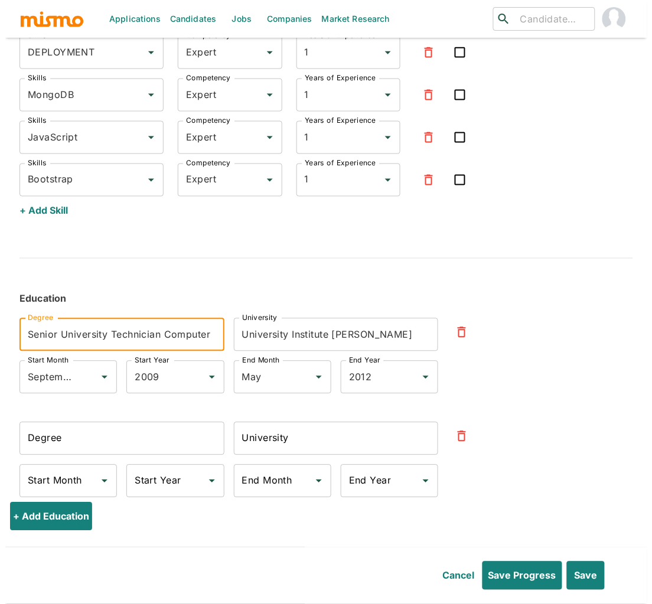
scroll to position [0, 0]
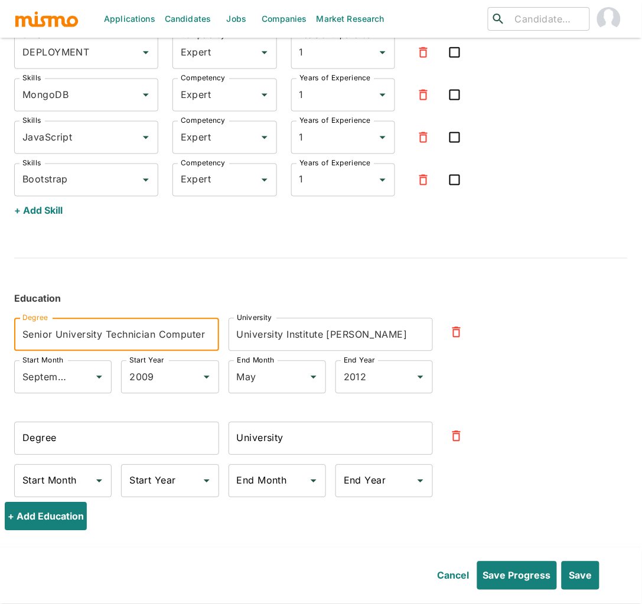
drag, startPoint x: 105, startPoint y: 338, endPoint x: 6, endPoint y: 339, distance: 99.2
click at [6, 339] on div "Degree Senior University Technician Computer Degree" at bounding box center [112, 330] width 214 height 43
click at [134, 336] on input "Bachelor Degree Technician Computer" at bounding box center [116, 334] width 205 height 33
type input "Bachelor Degree in Computer"
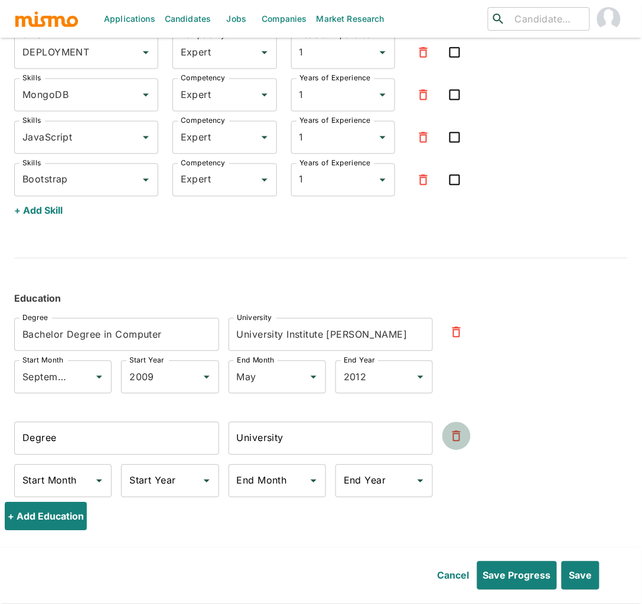
click at [460, 443] on icon "button" at bounding box center [456, 436] width 14 height 14
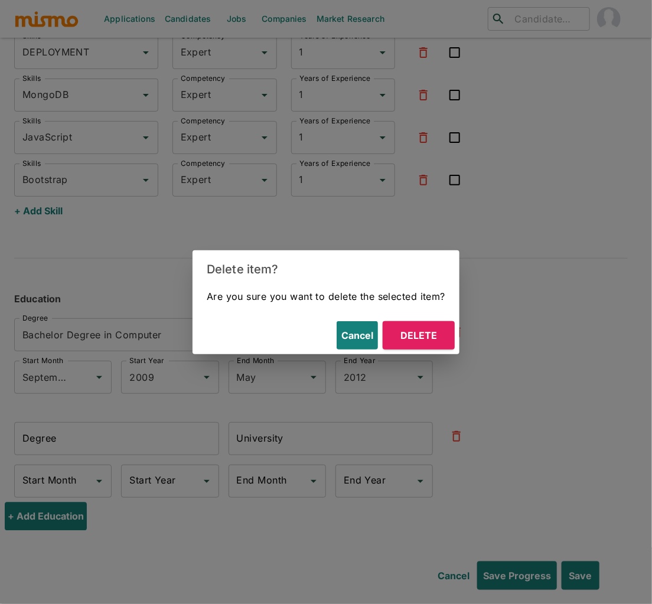
click at [429, 339] on button "Delete" at bounding box center [419, 335] width 72 height 28
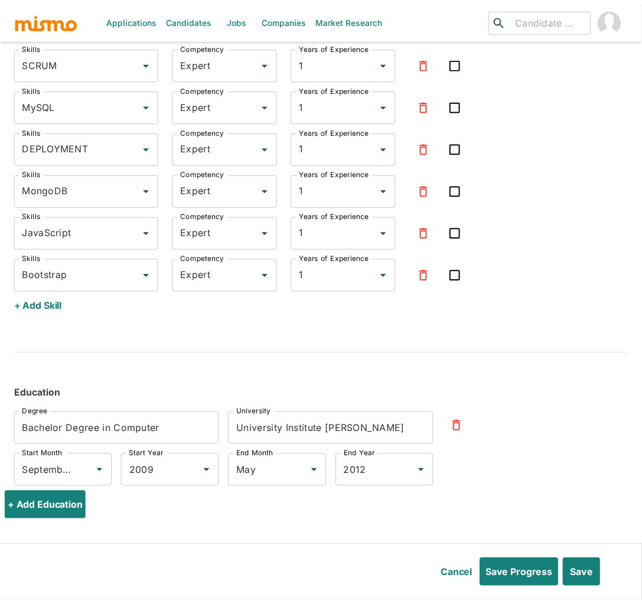
scroll to position [3464, 0]
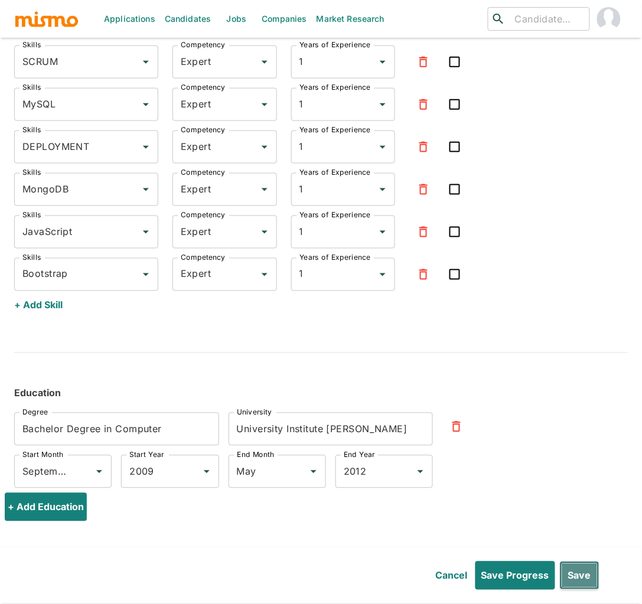
click at [589, 579] on button "Save" at bounding box center [580, 575] width 40 height 28
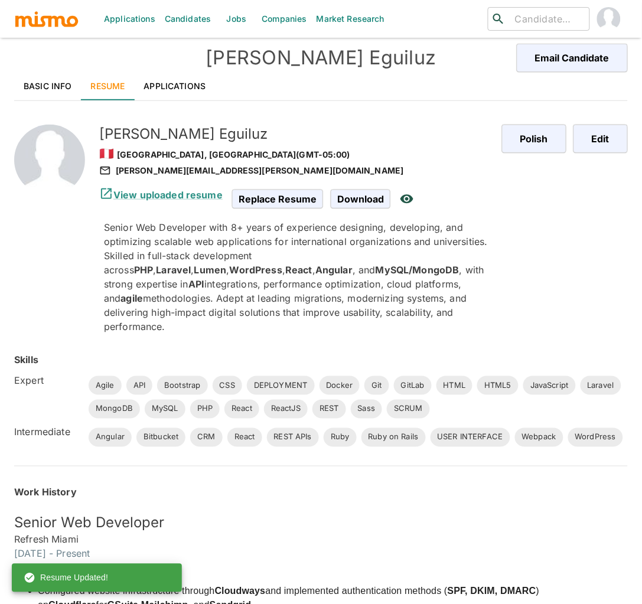
scroll to position [0, 0]
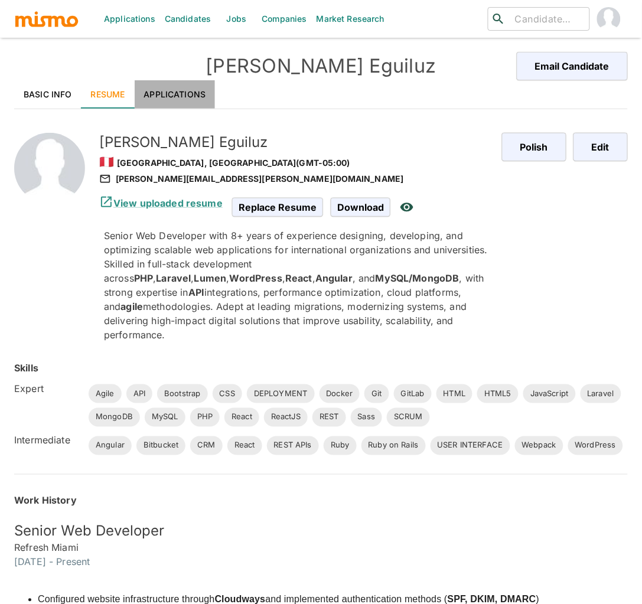
click at [192, 99] on link "Applications" at bounding box center [175, 94] width 81 height 28
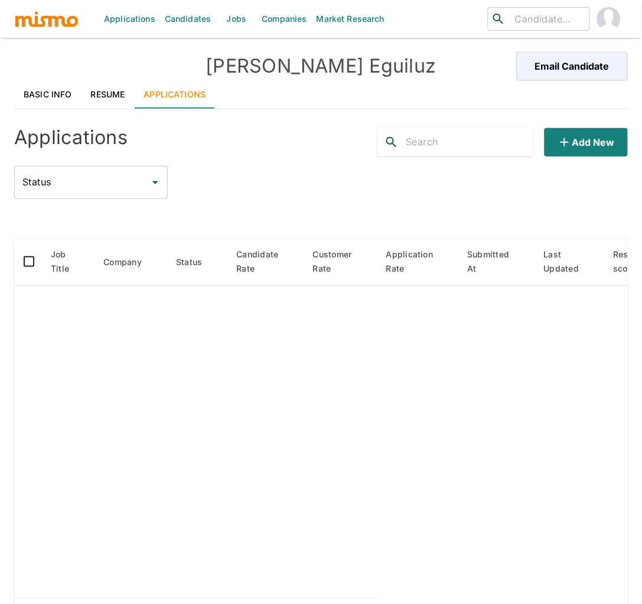
click at [109, 92] on link "Resume" at bounding box center [107, 94] width 53 height 28
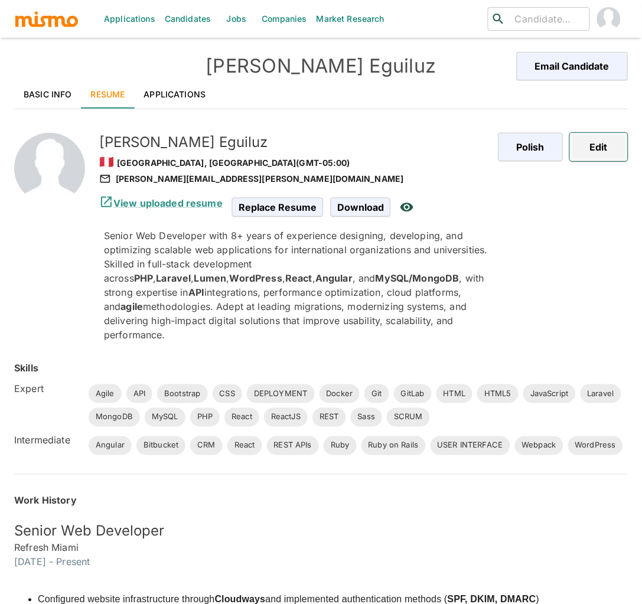
click at [586, 148] on button "Edit" at bounding box center [599, 147] width 58 height 28
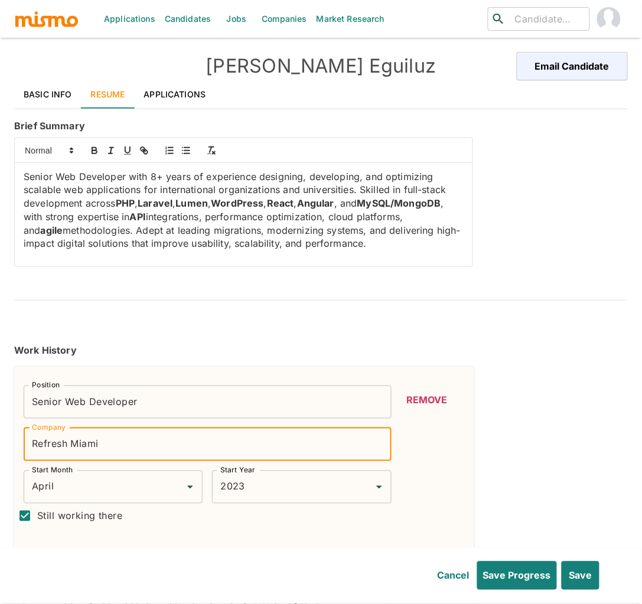
click at [184, 452] on input "Refresh Miami" at bounding box center [208, 444] width 368 height 33
click at [189, 449] on input "Refresh Miami" at bounding box center [208, 444] width 368 height 33
paste input "https://refreshmiami.com/"
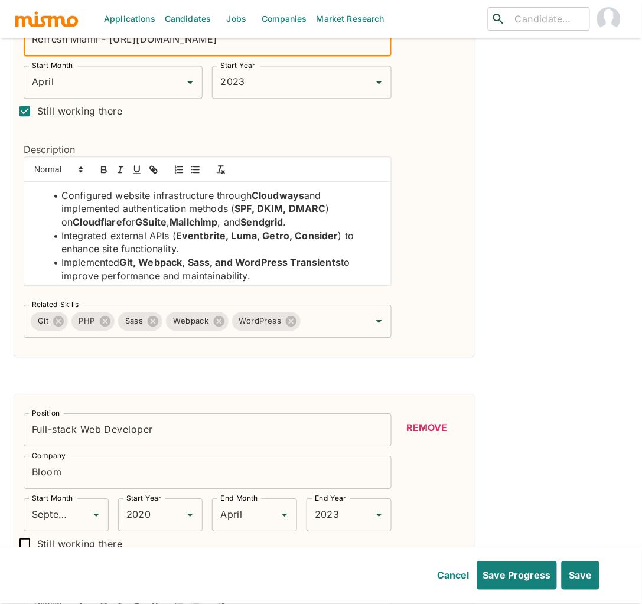
scroll to position [532, 0]
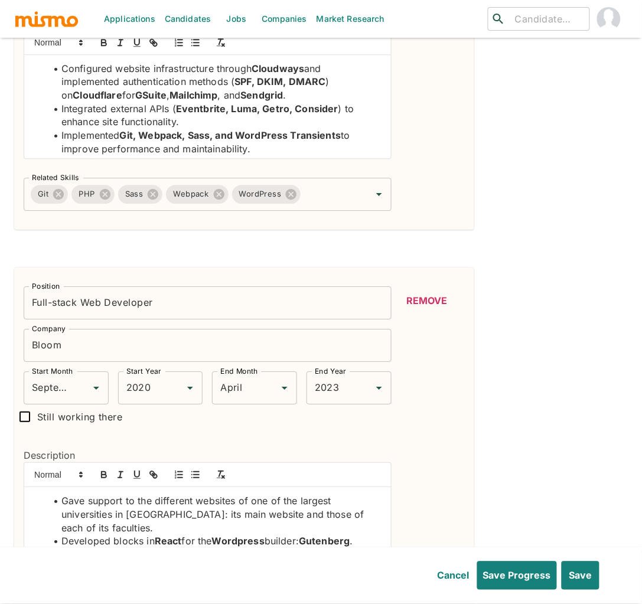
type input "Refresh Miami - https://refreshmiami.com/"
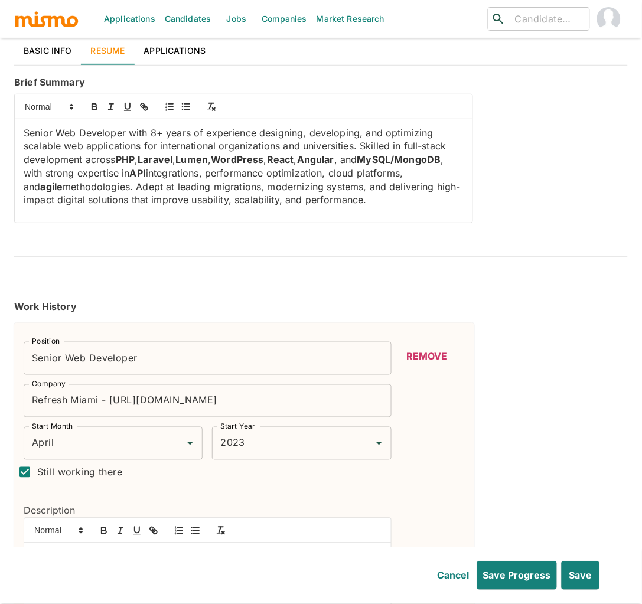
scroll to position [0, 0]
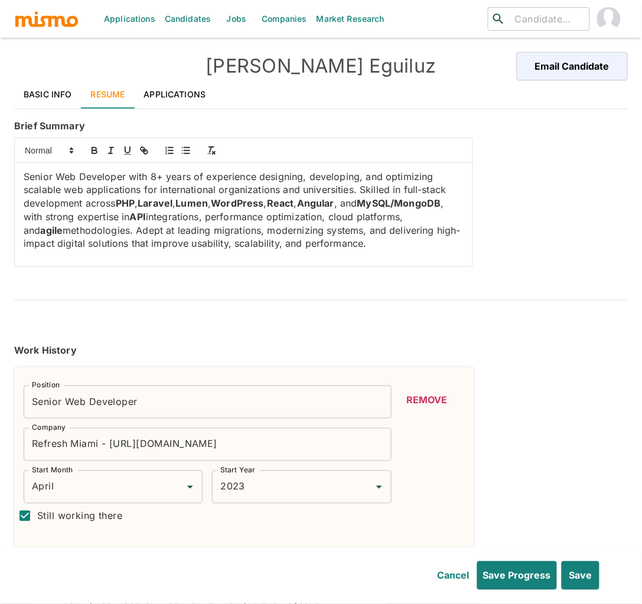
click at [348, 247] on p "Senior Web Developer with 8+ years of experience designing, developing, and opt…" at bounding box center [244, 210] width 440 height 80
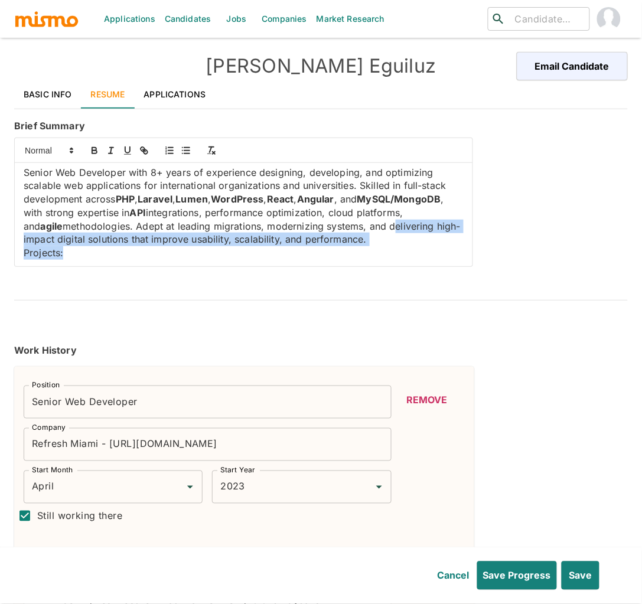
drag, startPoint x: 80, startPoint y: 260, endPoint x: -22, endPoint y: 246, distance: 103.7
click at [0, 246] on html "Applications Candidates Jobs Companies Market Research ​ ​ Irwin Eguiluz Email …" at bounding box center [321, 316] width 642 height 632
click at [67, 259] on p "Projects:" at bounding box center [244, 253] width 440 height 14
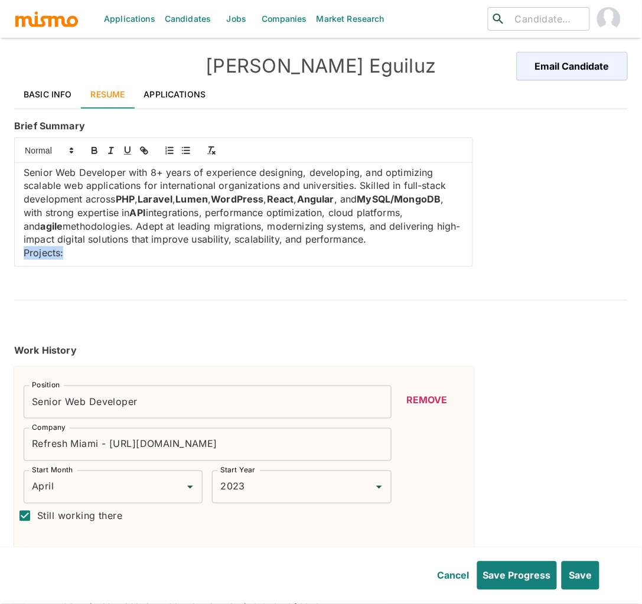
drag, startPoint x: 67, startPoint y: 259, endPoint x: 13, endPoint y: 256, distance: 53.8
click at [13, 256] on div "Senior Web Developer with 8+ years of experience designing, developing, and opt…" at bounding box center [240, 200] width 463 height 134
click at [124, 153] on icon "button" at bounding box center [127, 150] width 11 height 11
click at [90, 149] on icon "button" at bounding box center [94, 150] width 11 height 11
click at [69, 253] on p "Projects:" at bounding box center [244, 253] width 440 height 14
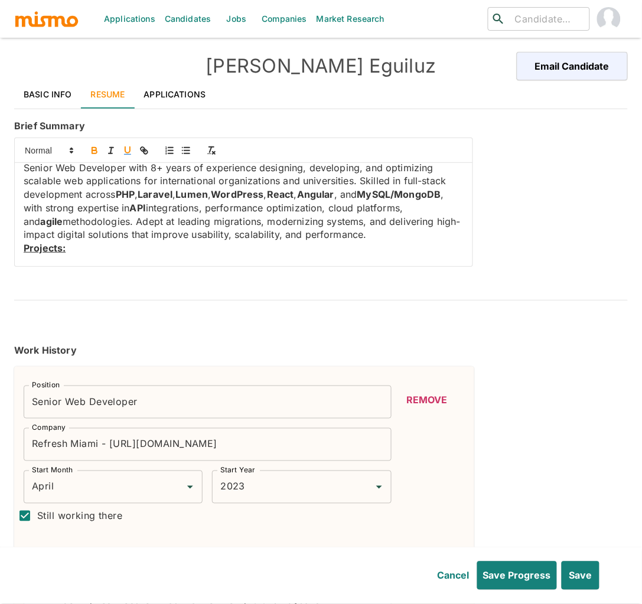
scroll to position [90, 0]
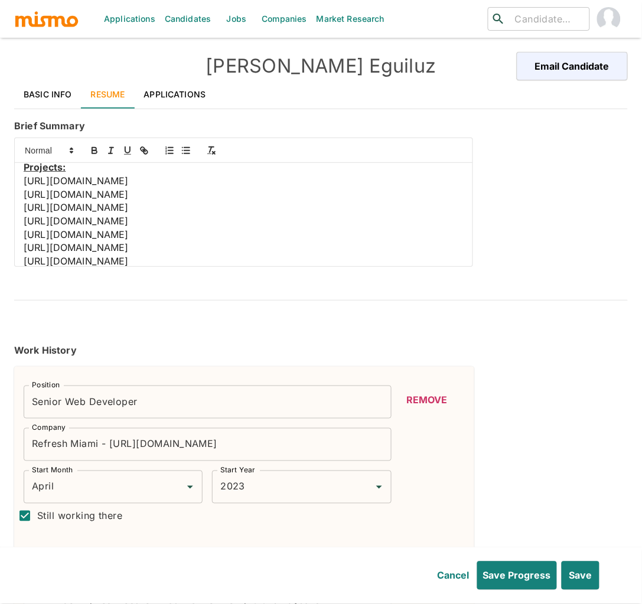
click at [19, 179] on div "Senior Web Developer with 8+ years of experience designing, developing, and opt…" at bounding box center [244, 214] width 458 height 103
click at [187, 157] on button "button" at bounding box center [186, 150] width 17 height 14
drag, startPoint x: 178, startPoint y: 185, endPoint x: 51, endPoint y: 184, distance: 127.5
click at [51, 184] on li "https://refreshmiami.com/" at bounding box center [251, 181] width 426 height 14
click at [144, 149] on icon "button" at bounding box center [143, 149] width 4 height 4
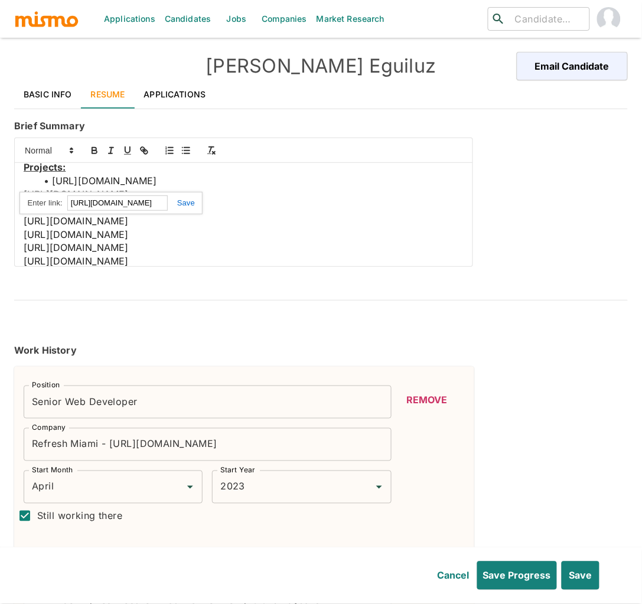
click at [181, 205] on link at bounding box center [181, 202] width 27 height 9
click at [24, 195] on span "https://www.udd.cl/" at bounding box center [76, 194] width 105 height 12
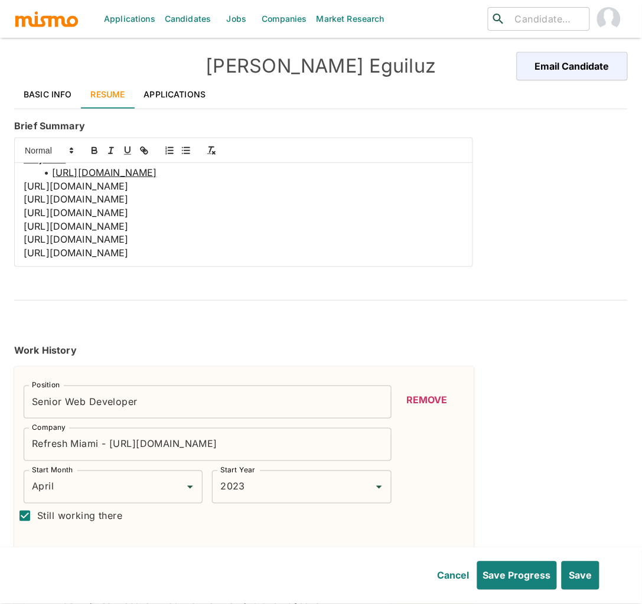
drag, startPoint x: 162, startPoint y: 266, endPoint x: 21, endPoint y: 186, distance: 162.1
click at [21, 186] on div "Senior Web Developer with 8+ years of experience designing, developing, and opt…" at bounding box center [244, 214] width 458 height 103
click at [143, 149] on icon "button" at bounding box center [143, 149] width 4 height 4
click at [305, 276] on link at bounding box center [308, 274] width 27 height 9
click at [133, 196] on p "https://my.fiu.edu/" at bounding box center [244, 199] width 440 height 14
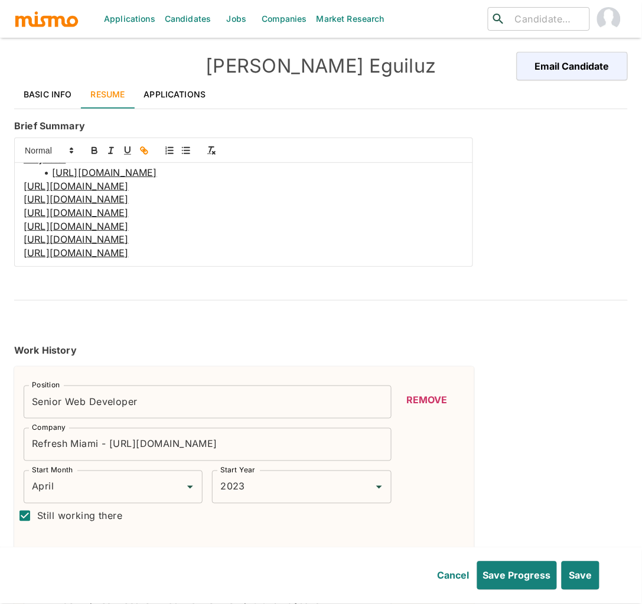
drag, startPoint x: 158, startPoint y: 258, endPoint x: 5, endPoint y: 199, distance: 163.9
click at [5, 199] on div "Applications Candidates Jobs Companies Market Research ​ ​ Irwin Eguiluz Email …" at bounding box center [321, 316] width 642 height 632
click at [141, 148] on icon "button" at bounding box center [143, 149] width 4 height 4
click at [120, 195] on p "https://my.fiu.edu/" at bounding box center [244, 199] width 440 height 14
drag, startPoint x: 122, startPoint y: 189, endPoint x: 19, endPoint y: 185, distance: 102.8
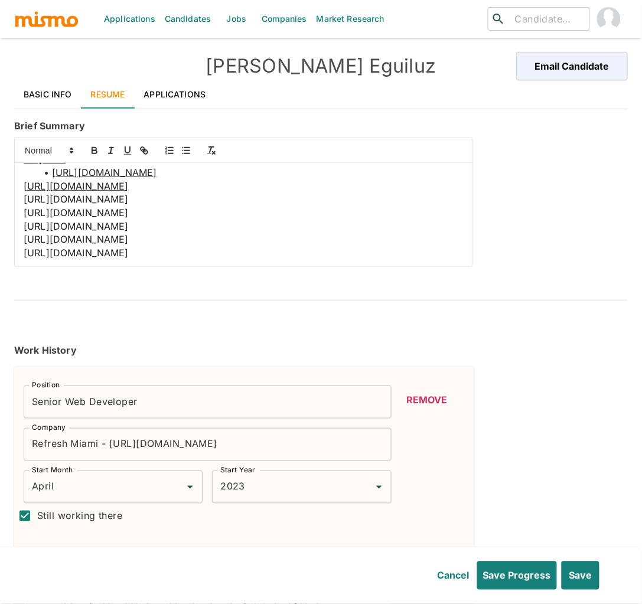
click at [19, 185] on div "Senior Web Developer with 8+ years of experience designing, developing, and opt…" at bounding box center [244, 214] width 458 height 103
click at [149, 146] on button "button" at bounding box center [144, 150] width 17 height 14
click at [145, 149] on icon "button" at bounding box center [144, 150] width 11 height 11
click at [166, 208] on link at bounding box center [161, 207] width 27 height 9
drag, startPoint x: 112, startPoint y: 198, endPoint x: 4, endPoint y: 196, distance: 107.5
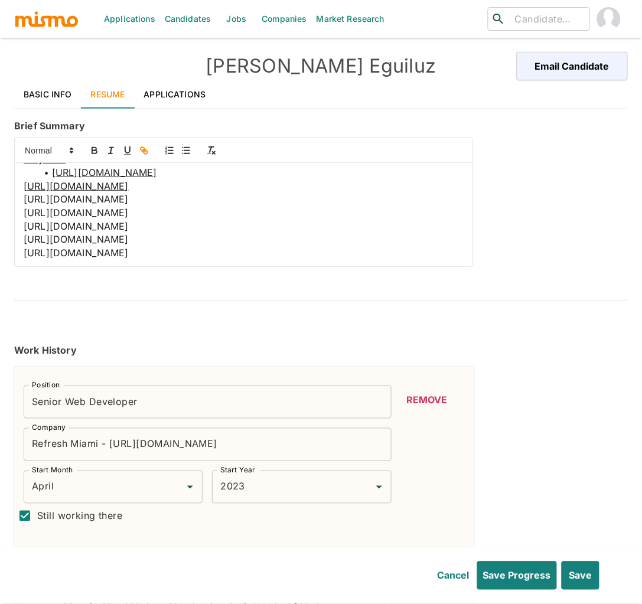
click at [4, 196] on div "Applications Candidates Jobs Companies Market Research ​ ​ Irwin Eguiluz Email …" at bounding box center [321, 316] width 642 height 632
click at [142, 149] on icon "button" at bounding box center [144, 150] width 11 height 11
drag, startPoint x: 125, startPoint y: 211, endPoint x: 21, endPoint y: 215, distance: 103.4
click at [21, 215] on div "Senior Web Developer with 8+ years of experience designing, developing, and opt…" at bounding box center [244, 214] width 458 height 103
click at [148, 145] on icon "button" at bounding box center [144, 150] width 11 height 11
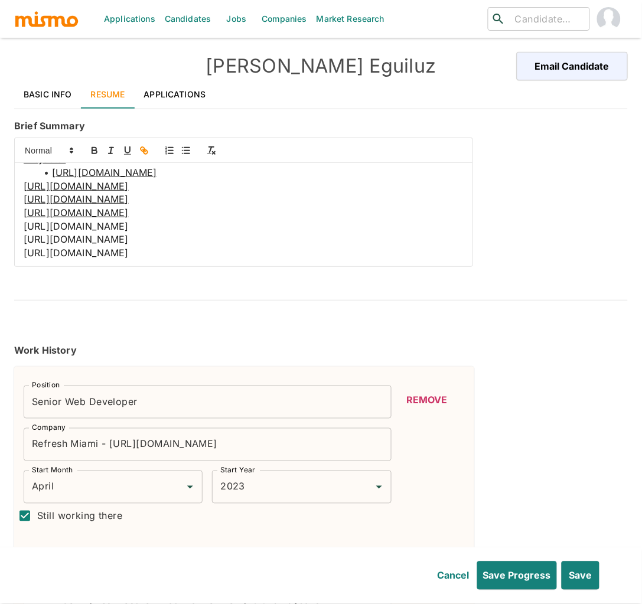
drag, startPoint x: 158, startPoint y: 226, endPoint x: 17, endPoint y: 230, distance: 141.2
click at [17, 230] on div "Senior Web Developer with 8+ years of experience designing, developing, and opt…" at bounding box center [244, 214] width 458 height 103
click at [144, 151] on icon "button" at bounding box center [145, 152] width 4 height 4
drag, startPoint x: 156, startPoint y: 246, endPoint x: 14, endPoint y: 244, distance: 142.3
click at [15, 244] on div "Senior Web Developer with 8+ years of experience designing, developing, and opt…" at bounding box center [244, 214] width 458 height 103
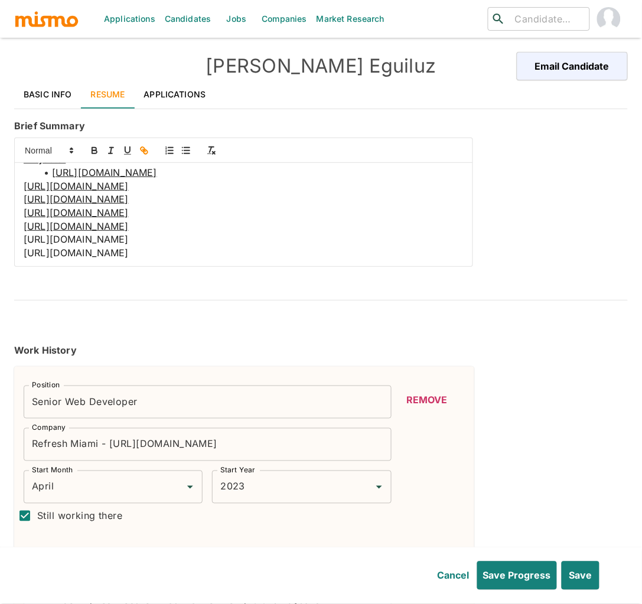
click at [143, 154] on icon "button" at bounding box center [144, 150] width 11 height 11
drag, startPoint x: 155, startPoint y: 254, endPoint x: 23, endPoint y: 257, distance: 131.7
click at [24, 257] on p "https://taqueriacorona.com/" at bounding box center [244, 253] width 440 height 14
click at [143, 150] on line "button" at bounding box center [144, 150] width 2 height 2
type input "https://taqueriacorona.com/"
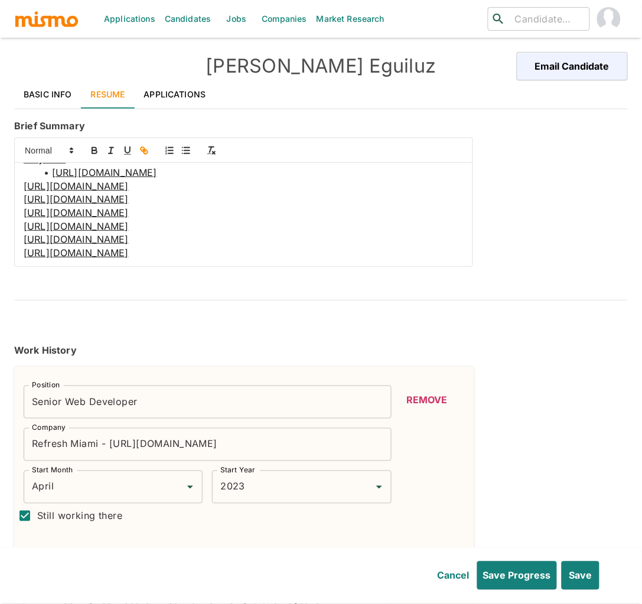
click at [20, 188] on div "Senior Web Developer with 8+ years of experience designing, developing, and opt…" at bounding box center [244, 214] width 458 height 103
click at [185, 147] on icon "button" at bounding box center [186, 150] width 11 height 11
click at [24, 192] on p "https://my.fiu.edu/" at bounding box center [244, 199] width 440 height 14
click at [188, 147] on icon "button" at bounding box center [186, 150] width 11 height 11
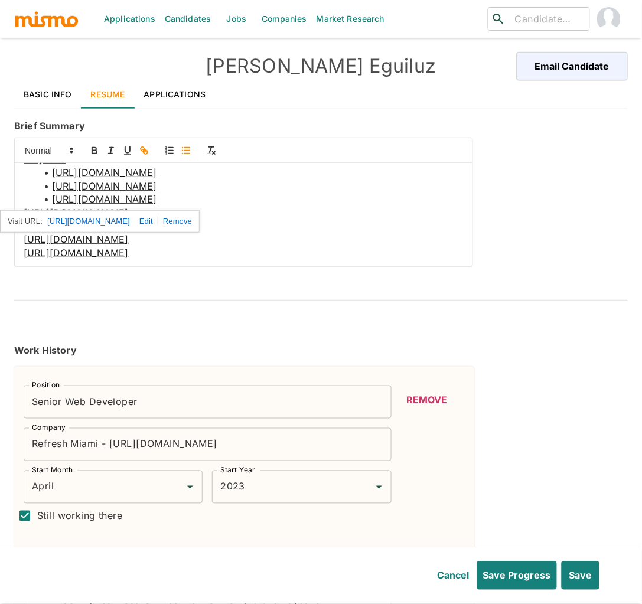
click at [293, 211] on p "https://itacakes.com/" at bounding box center [244, 213] width 440 height 14
click at [19, 213] on div "Senior Web Developer with 8+ years of experience designing, developing, and opt…" at bounding box center [244, 214] width 458 height 103
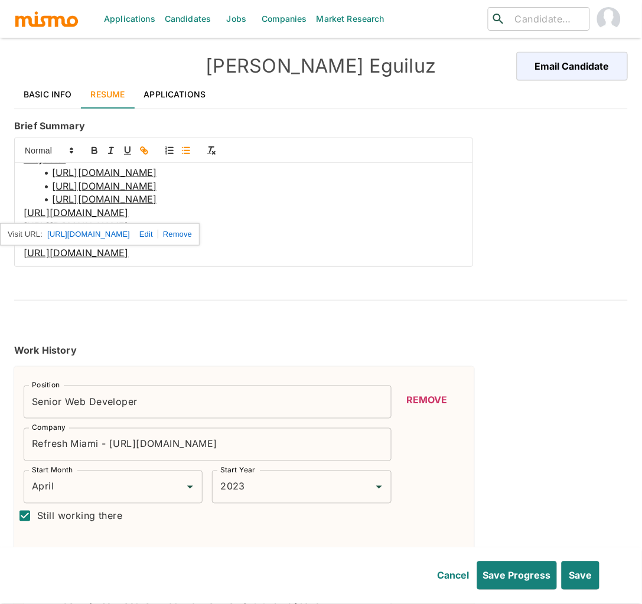
click at [184, 156] on icon "button" at bounding box center [186, 150] width 11 height 11
click at [223, 204] on li "https://my.fiu.edu/" at bounding box center [251, 199] width 426 height 14
click at [20, 228] on div "Senior Web Developer with 8+ years of experience designing, developing, and opt…" at bounding box center [244, 214] width 458 height 103
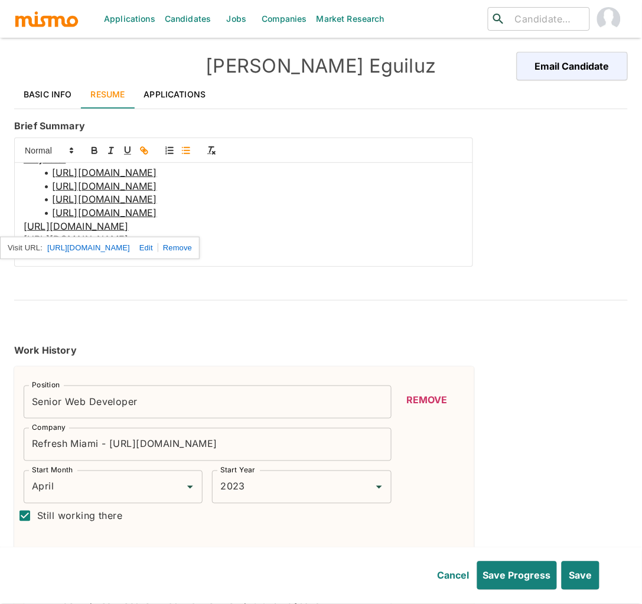
click at [188, 147] on icon "button" at bounding box center [186, 150] width 11 height 11
click at [239, 203] on li "https://my.fiu.edu/" at bounding box center [251, 199] width 426 height 14
click at [21, 240] on div "Senior Web Developer with 8+ years of experience designing, developing, and opt…" at bounding box center [244, 214] width 458 height 103
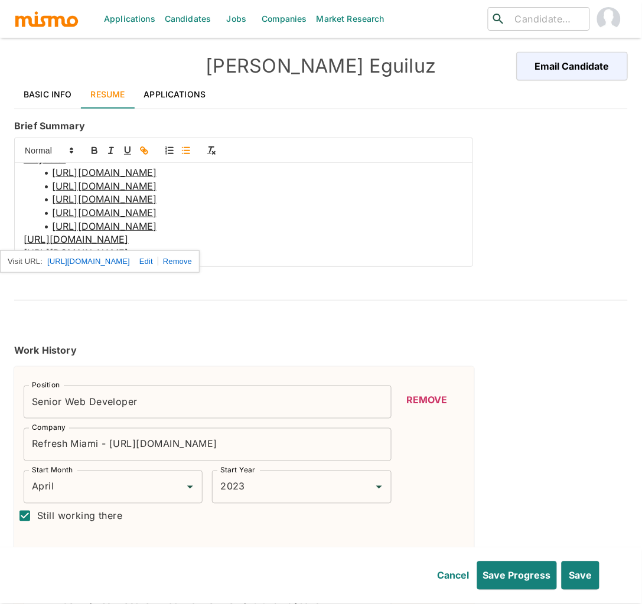
click at [188, 149] on icon "button" at bounding box center [186, 150] width 11 height 11
click at [245, 208] on li "https://itacakes.com/" at bounding box center [251, 213] width 426 height 14
click at [21, 249] on div "Senior Web Developer with 8+ years of experience designing, developing, and opt…" at bounding box center [244, 214] width 458 height 103
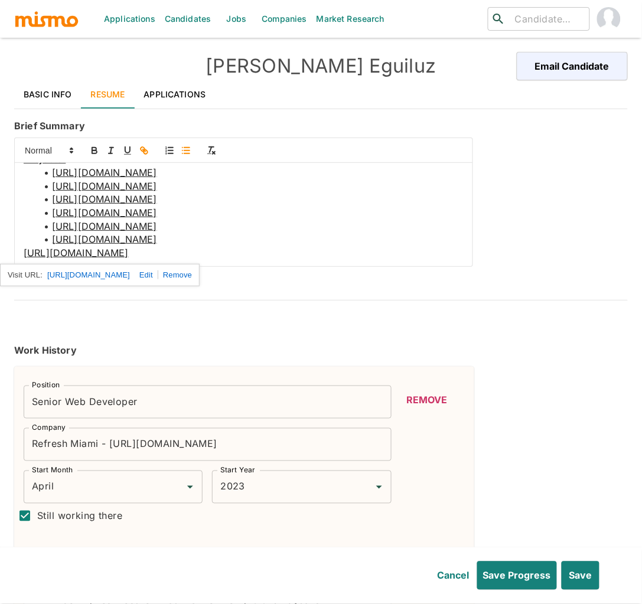
click at [185, 152] on icon "button" at bounding box center [186, 150] width 11 height 11
click at [583, 580] on button "Save" at bounding box center [580, 575] width 40 height 28
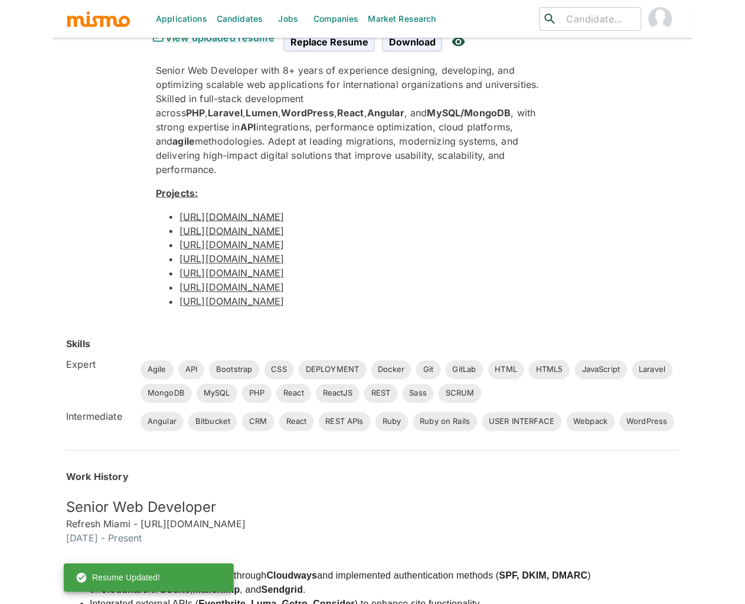
scroll to position [0, 0]
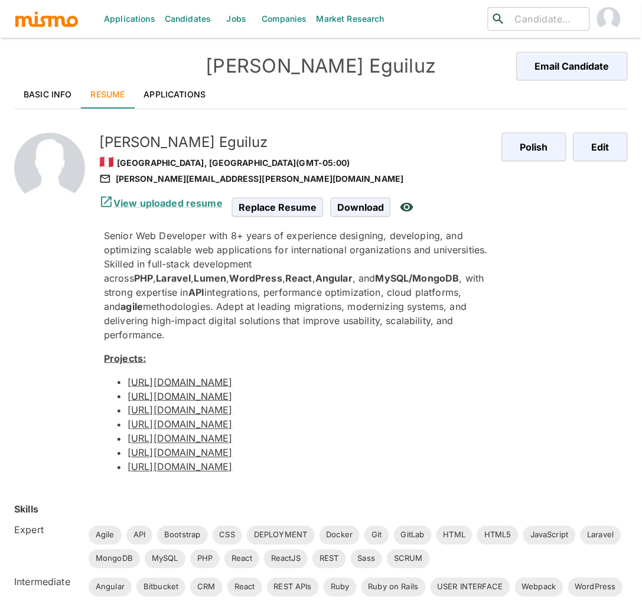
click at [164, 86] on link "Applications" at bounding box center [175, 94] width 81 height 28
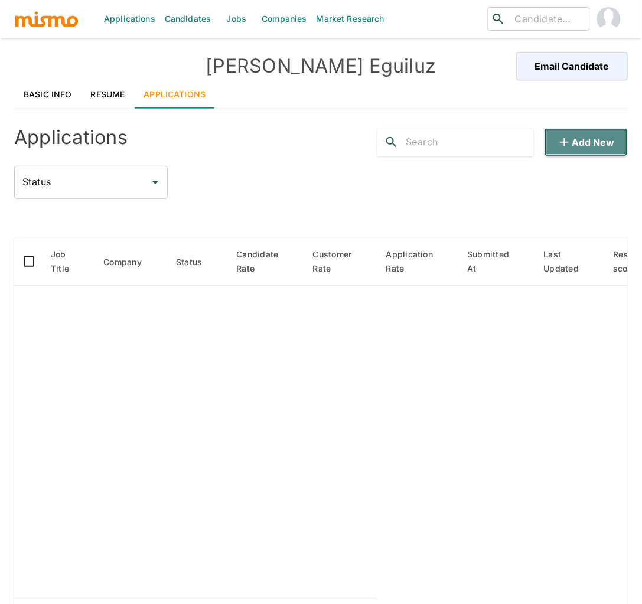
click at [605, 135] on button "Add new" at bounding box center [585, 142] width 83 height 28
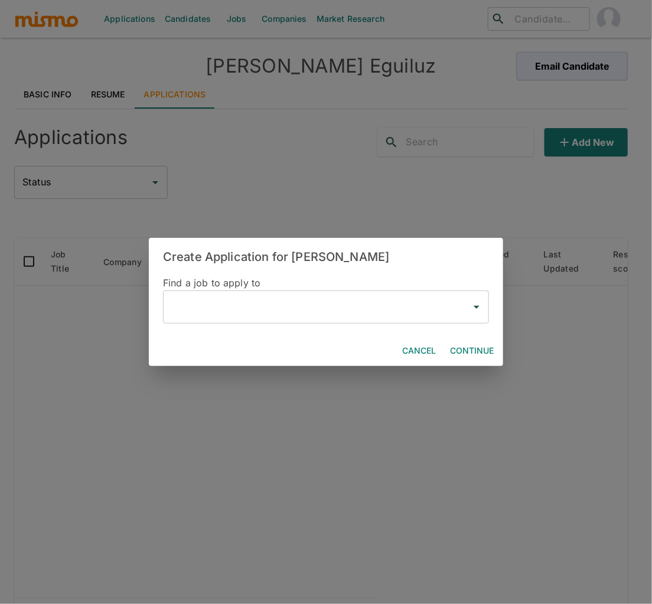
click at [264, 316] on input "text" at bounding box center [317, 307] width 298 height 22
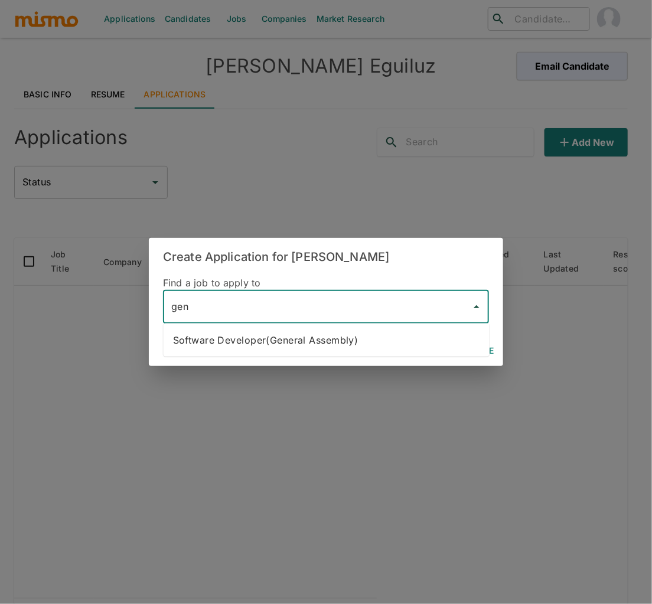
click at [317, 344] on li "Software Developer(General Assembly)" at bounding box center [327, 340] width 326 height 24
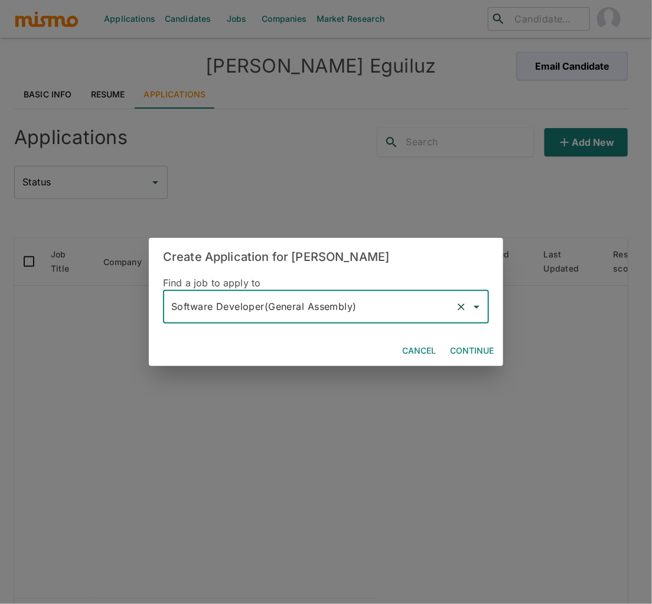
type input "Software Developer(General Assembly)"
click at [477, 355] on button "Continue" at bounding box center [471, 351] width 53 height 22
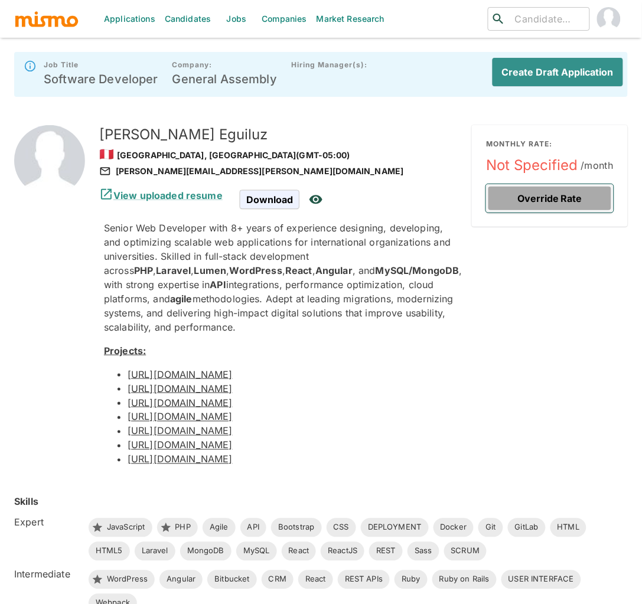
click at [566, 202] on button "Override Rate" at bounding box center [550, 198] width 128 height 28
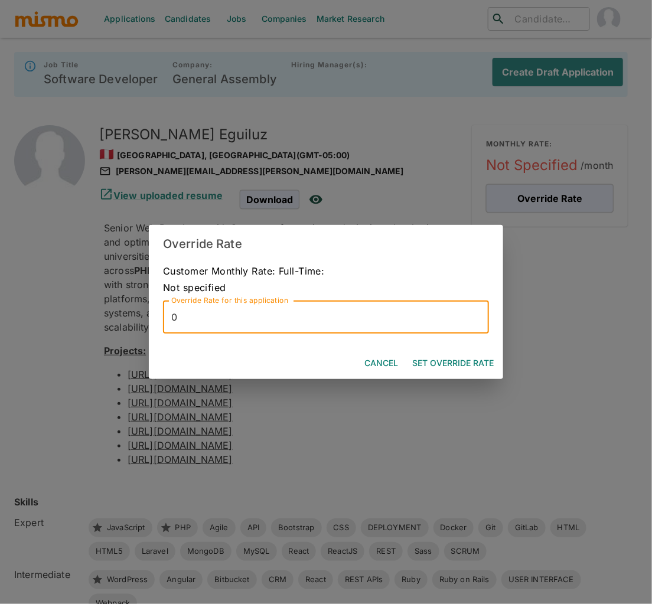
click at [260, 312] on input "0" at bounding box center [326, 317] width 326 height 33
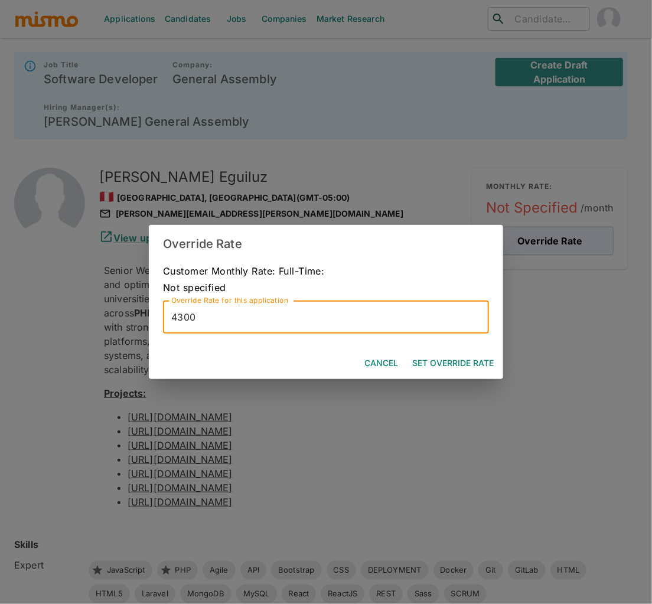
type input "4300"
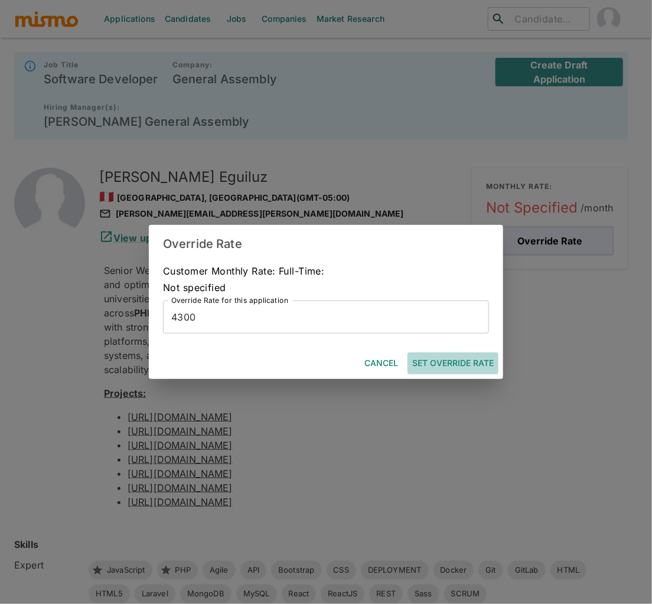
click at [463, 362] on button "Set Override Rate" at bounding box center [452, 363] width 91 height 22
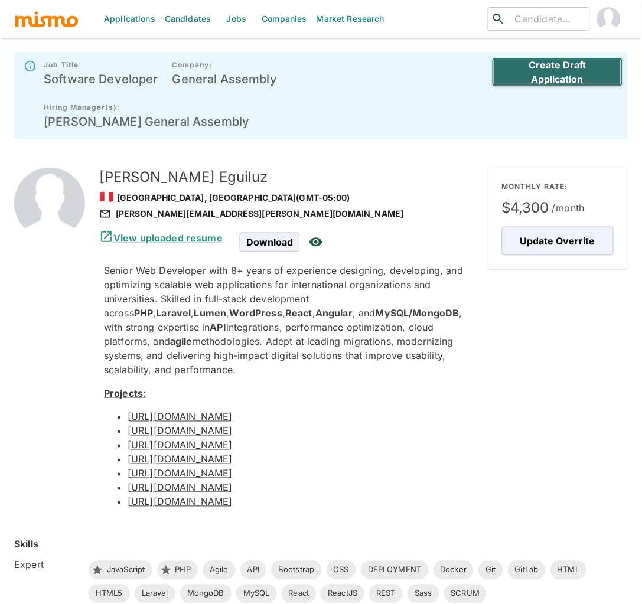
click at [570, 74] on button "Create Draft Application" at bounding box center [557, 72] width 131 height 28
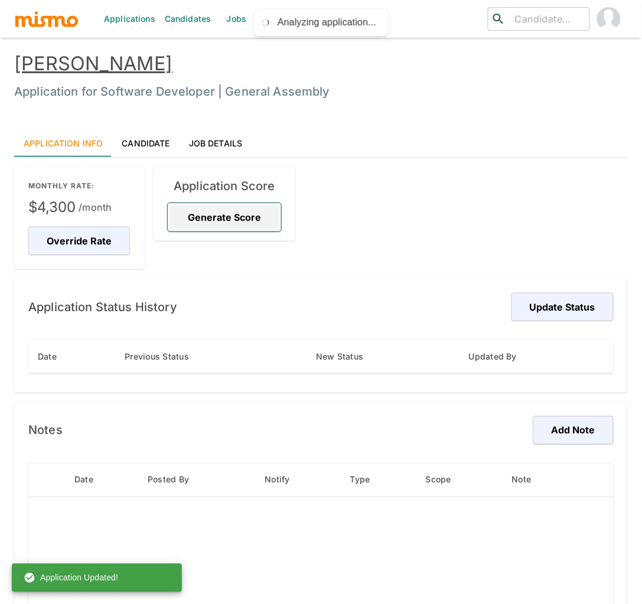
click at [231, 215] on button "Generate Score" at bounding box center [224, 217] width 113 height 28
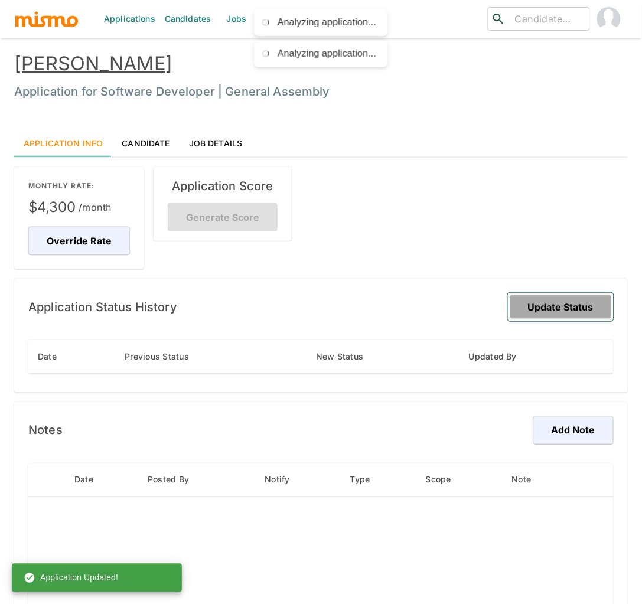
click at [586, 307] on button "Update Status" at bounding box center [561, 307] width 106 height 28
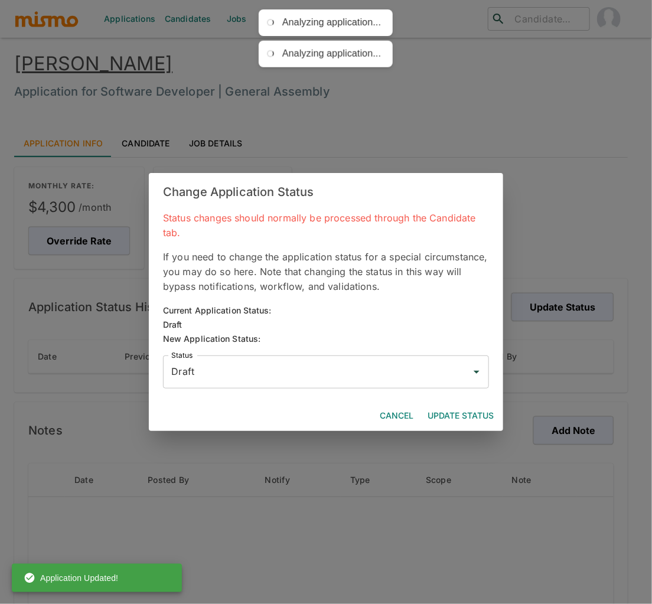
click at [348, 369] on input "Draft" at bounding box center [317, 372] width 298 height 22
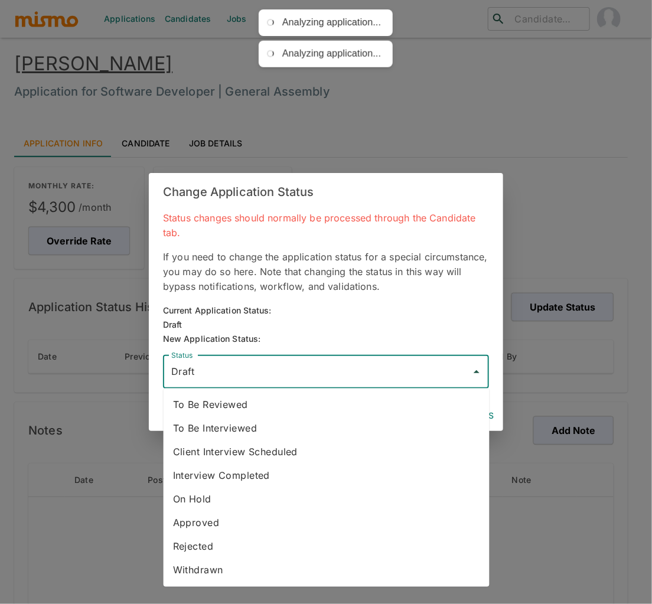
click at [266, 403] on li "To Be Reviewed" at bounding box center [327, 405] width 326 height 24
type input "To Be Reviewed"
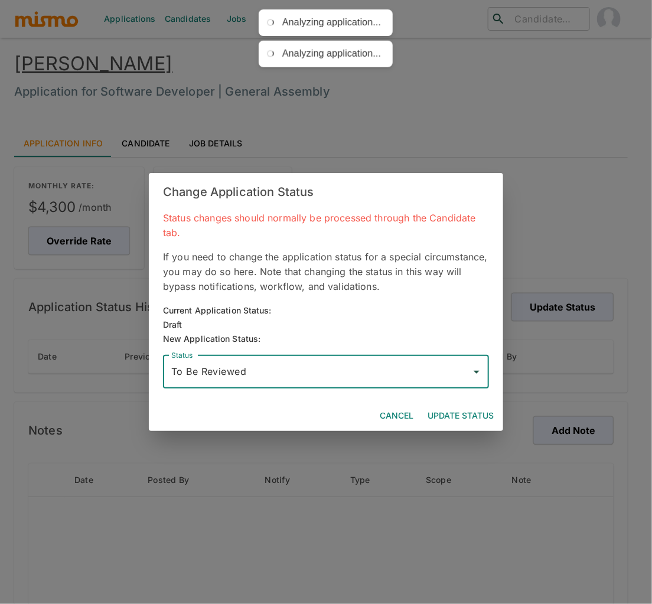
click at [454, 409] on button "Update Status" at bounding box center [461, 416] width 76 height 22
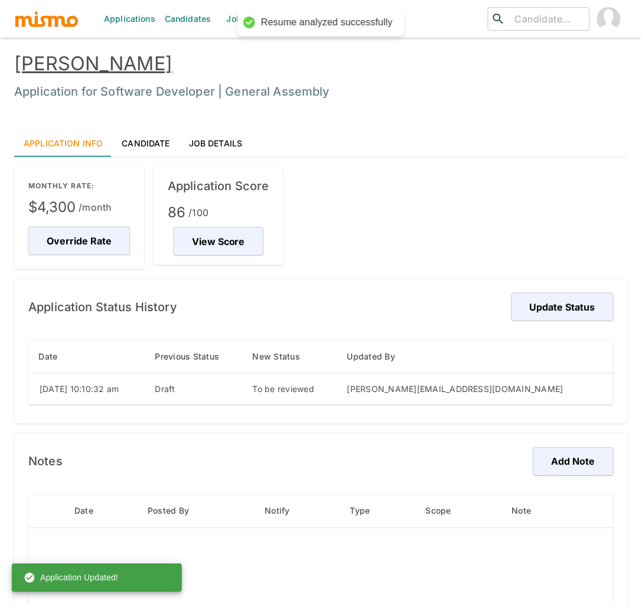
click at [96, 65] on link "Irwin Eguiluz" at bounding box center [93, 63] width 158 height 23
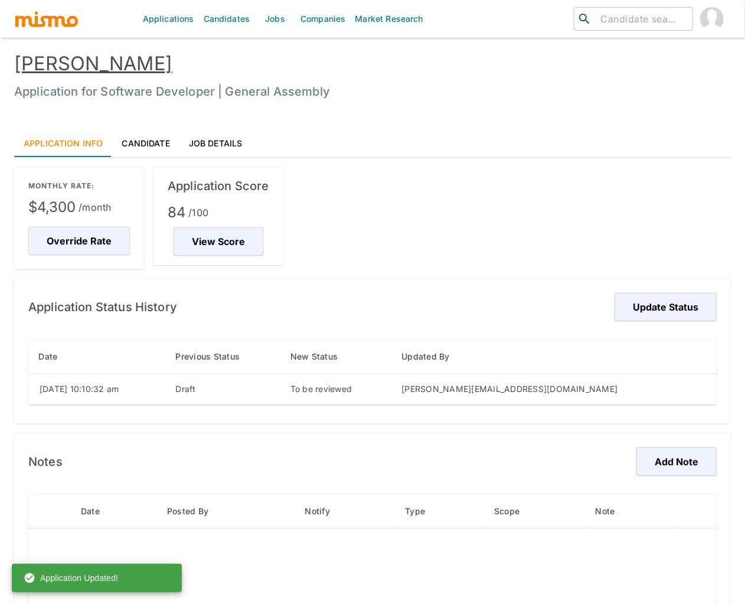
click at [278, 15] on link "Jobs" at bounding box center [274, 19] width 41 height 38
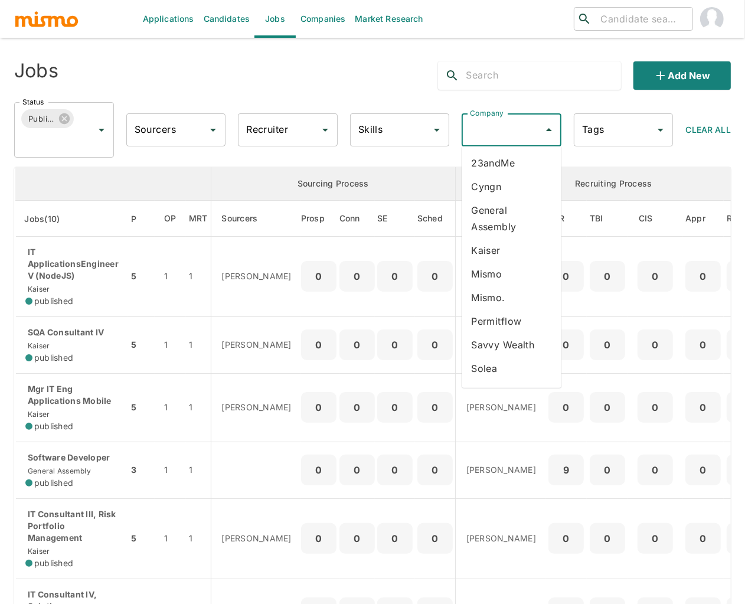
click at [505, 131] on input "Company" at bounding box center [502, 130] width 71 height 22
type input "gen"
click at [514, 171] on li "General Assembly" at bounding box center [512, 171] width 100 height 40
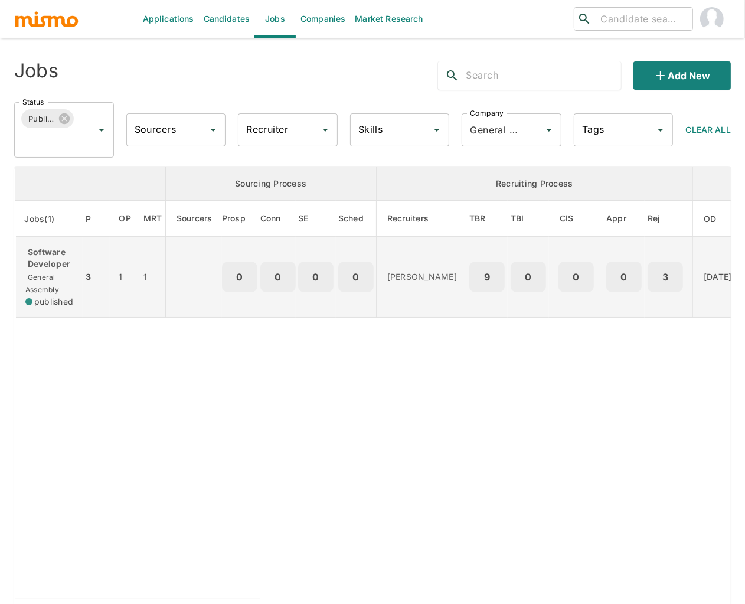
click at [51, 269] on p "Software Developer" at bounding box center [49, 258] width 48 height 24
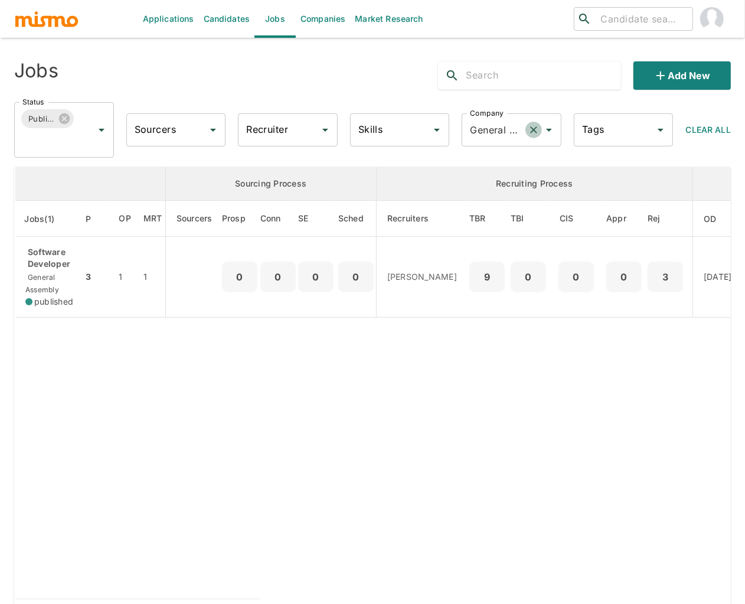
click at [532, 130] on icon "Clear" at bounding box center [533, 129] width 7 height 7
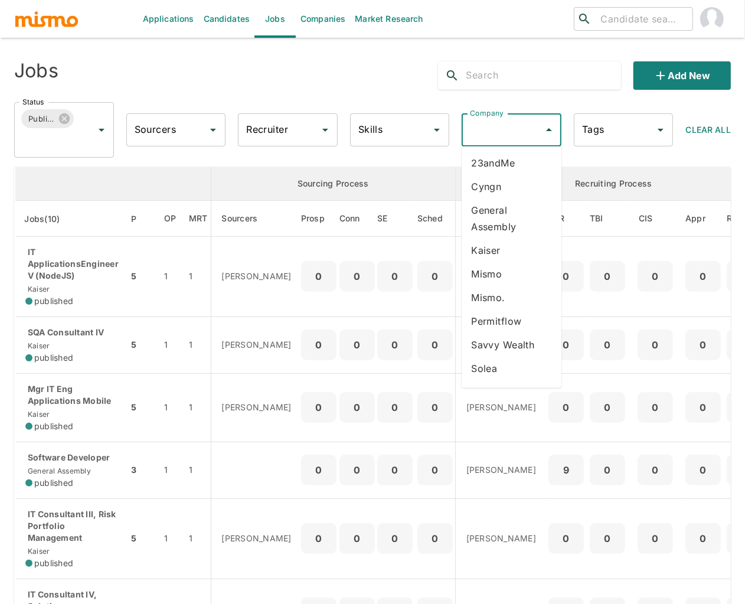
click at [490, 132] on input "Company" at bounding box center [502, 130] width 71 height 22
type input "sta"
click at [491, 156] on li "Starsling" at bounding box center [512, 163] width 100 height 24
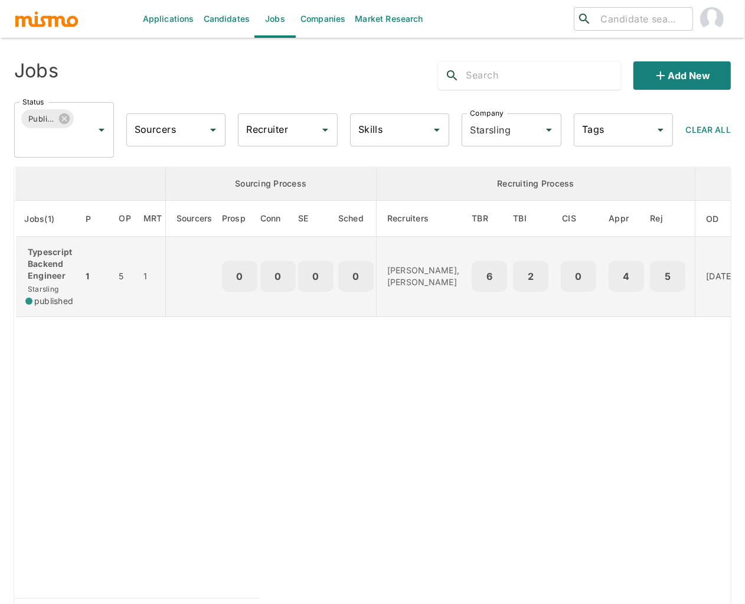
click at [52, 247] on p "Typescript Backend Engineer" at bounding box center [49, 263] width 48 height 35
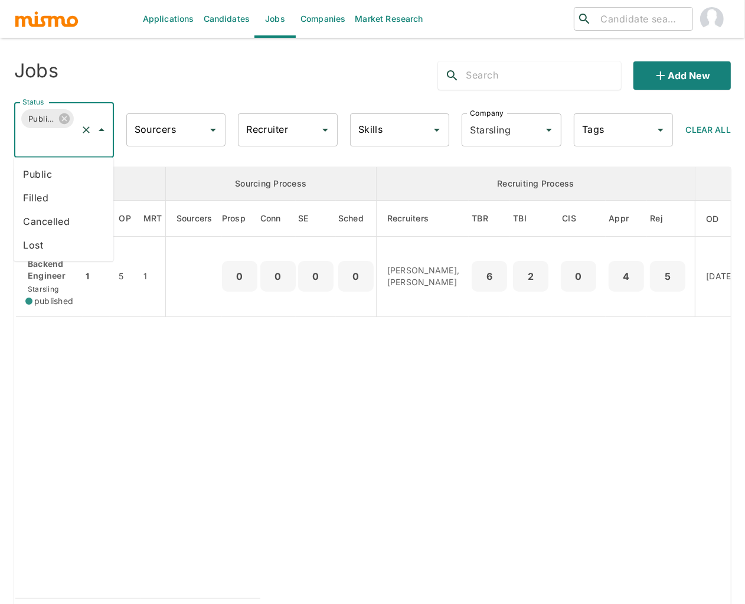
click at [67, 148] on input "Status" at bounding box center [47, 141] width 56 height 22
click at [45, 175] on li "Public" at bounding box center [64, 174] width 100 height 24
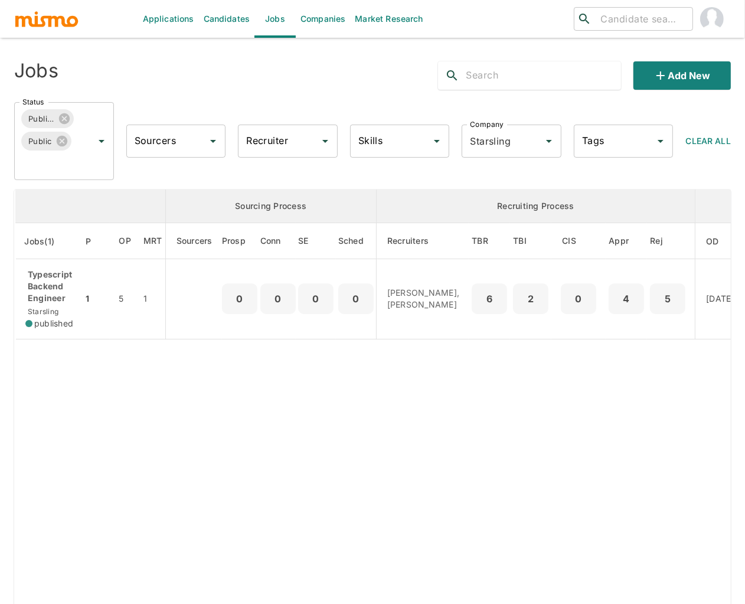
click at [289, 133] on input "Recruiter" at bounding box center [278, 141] width 71 height 22
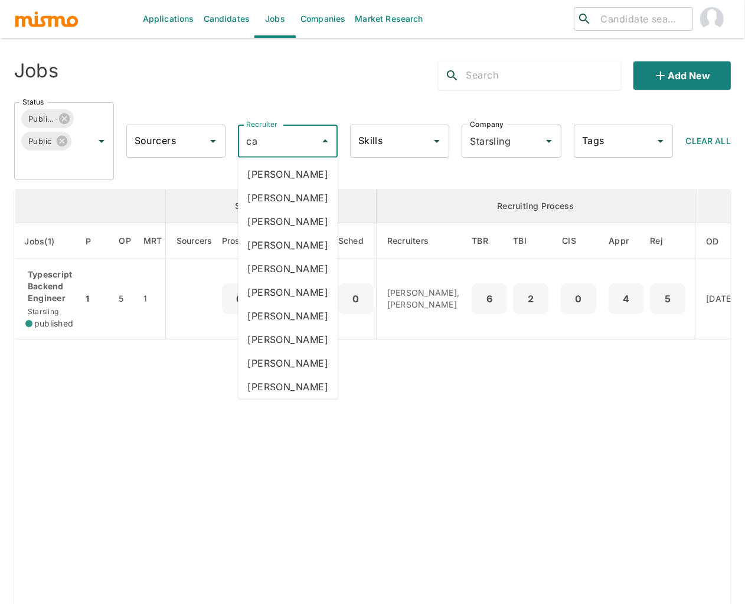
type input "car"
click at [284, 257] on li "Carmen Vilachá" at bounding box center [288, 245] width 100 height 24
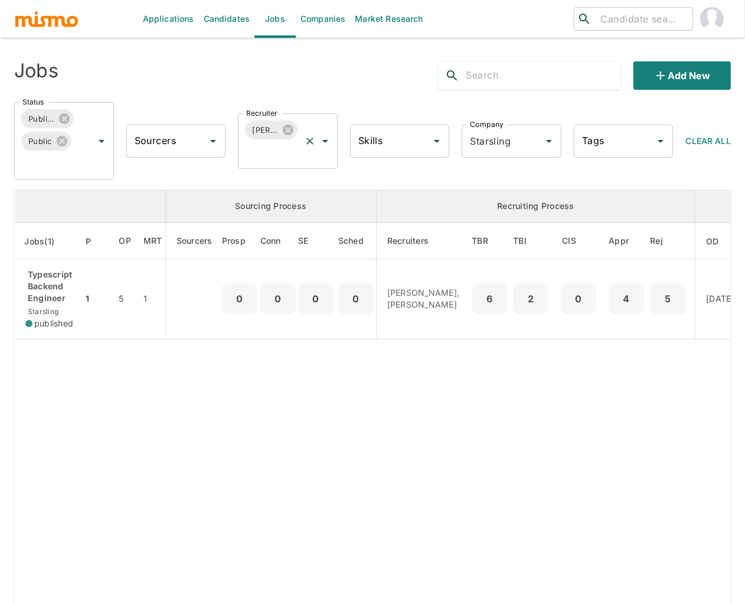
click at [285, 163] on input "Recruiter" at bounding box center [271, 152] width 56 height 22
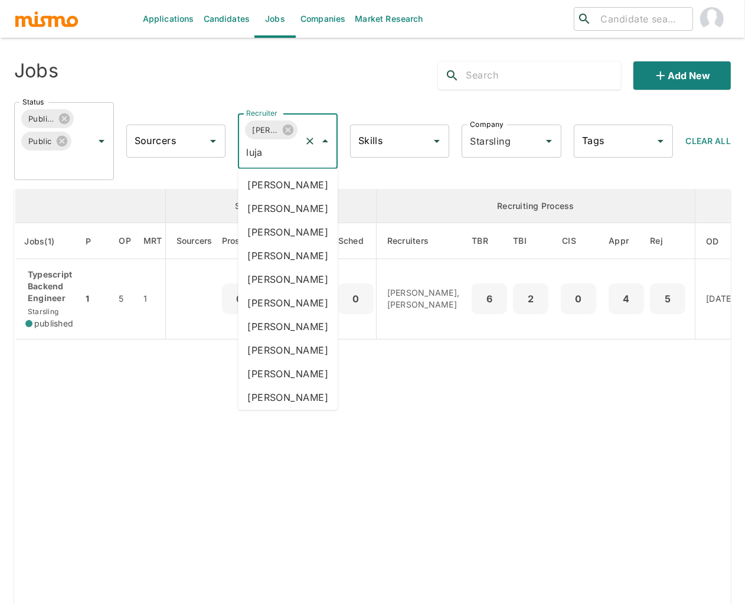
type input "lujan"
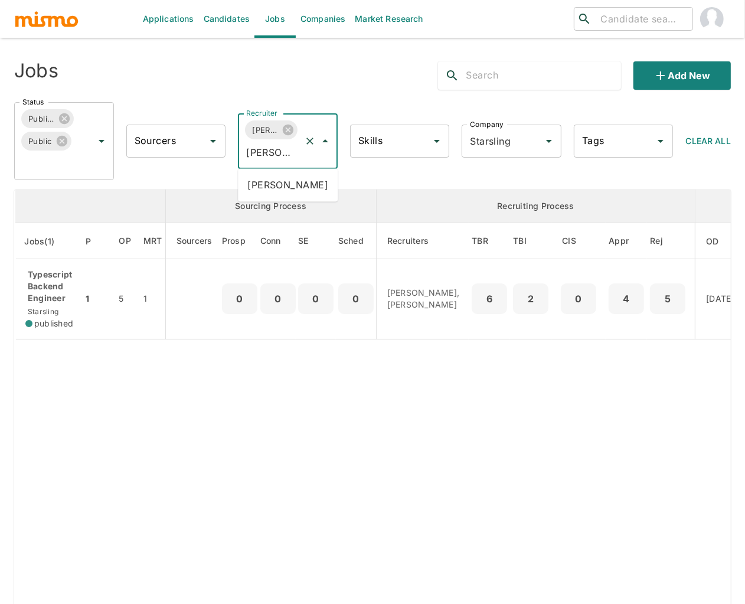
click at [286, 187] on li "Maria Lujan Ciommo" at bounding box center [288, 186] width 100 height 24
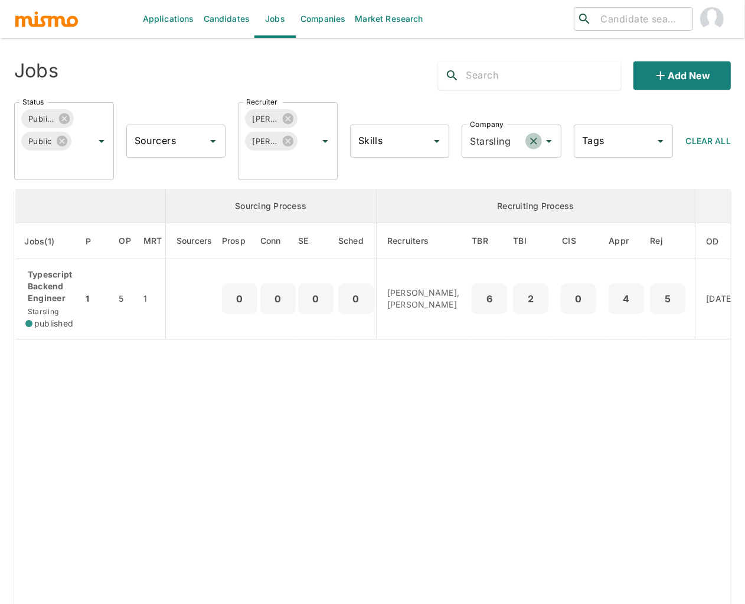
click at [534, 135] on icon "Clear" at bounding box center [534, 141] width 12 height 12
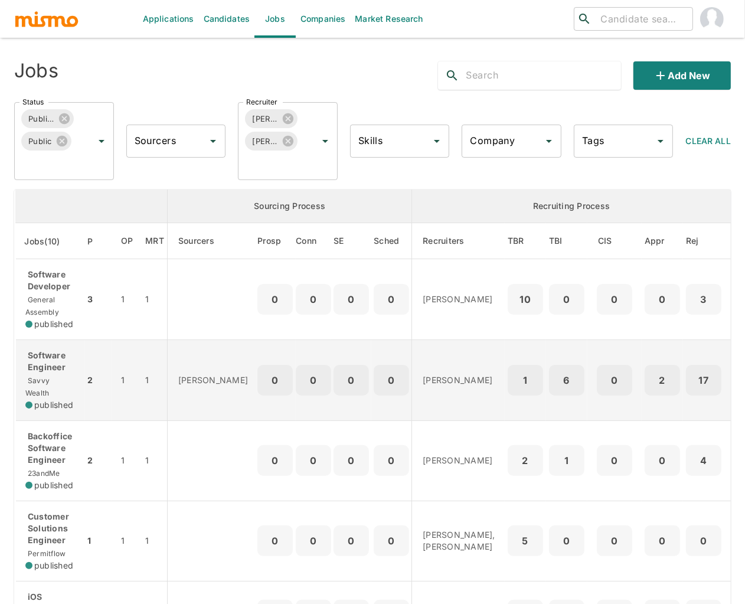
click at [35, 361] on p "Software Engineer" at bounding box center [50, 362] width 50 height 24
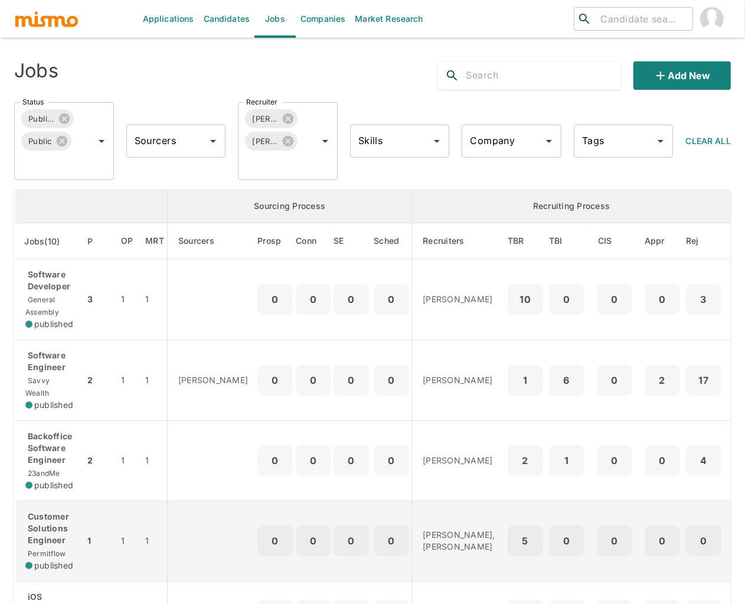
click at [46, 518] on p "Customer Solutions Engineer" at bounding box center [50, 528] width 50 height 35
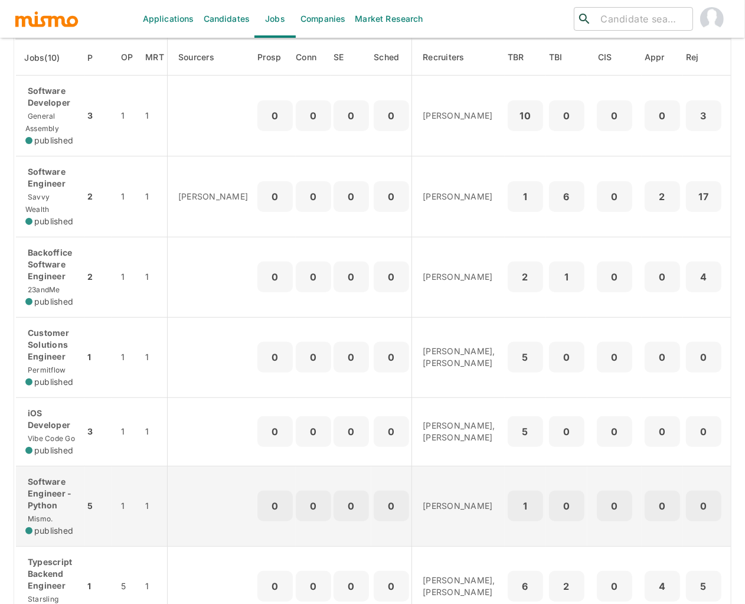
scroll to position [193, 0]
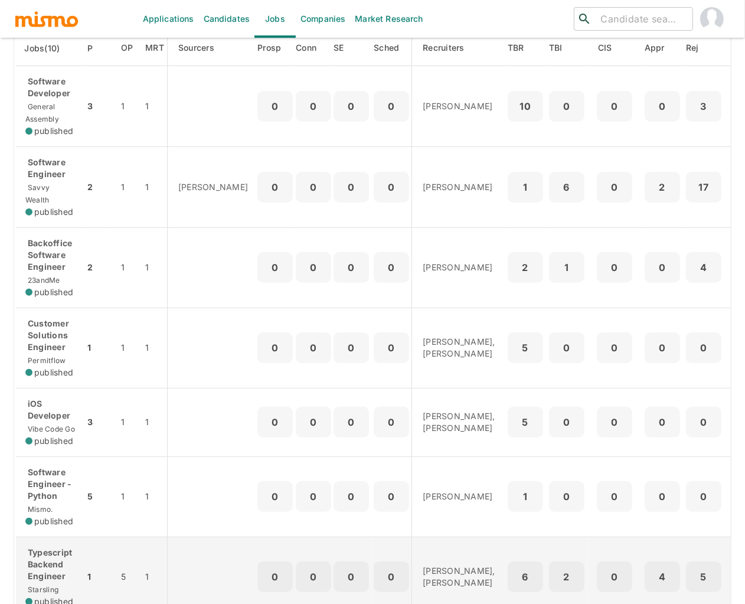
click at [43, 566] on p "Typescript Backend Engineer" at bounding box center [50, 564] width 50 height 35
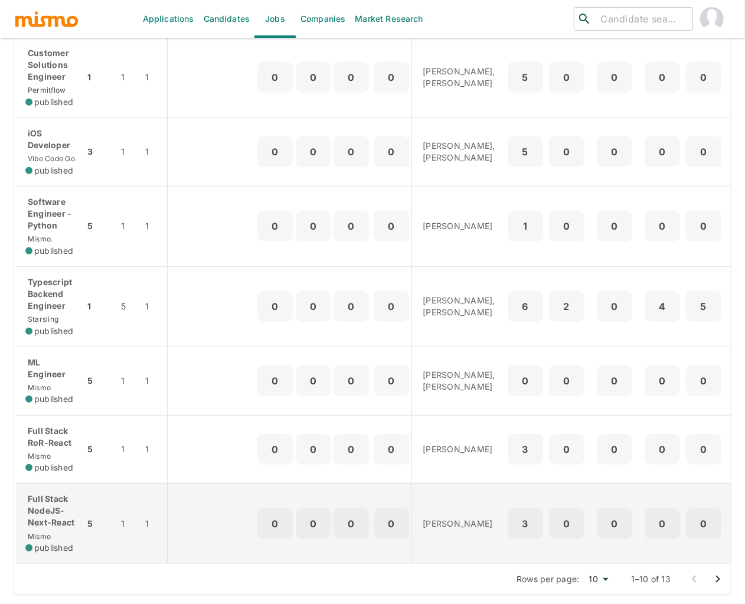
scroll to position [484, 0]
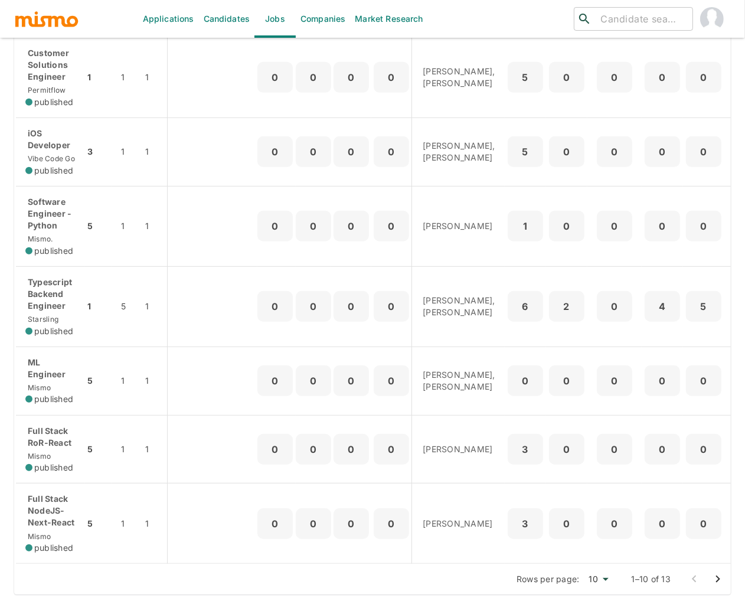
click at [718, 580] on icon "Go to next page" at bounding box center [718, 579] width 4 height 7
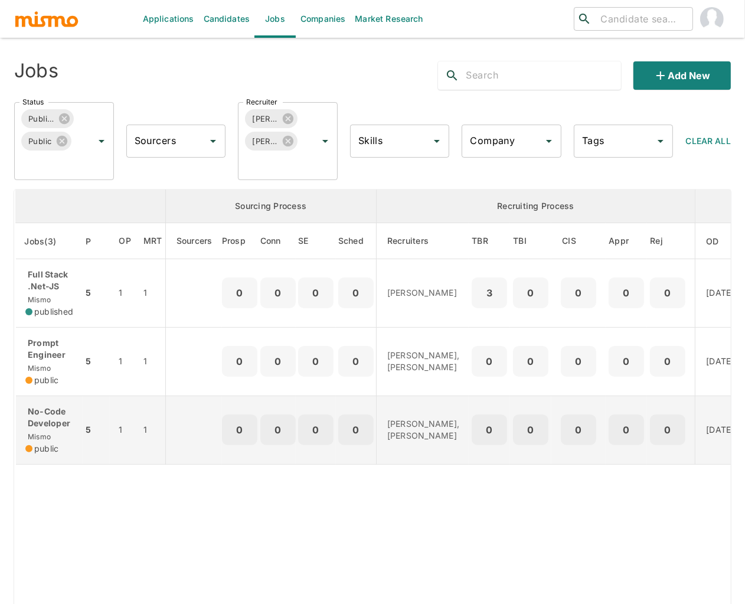
scroll to position [149, 0]
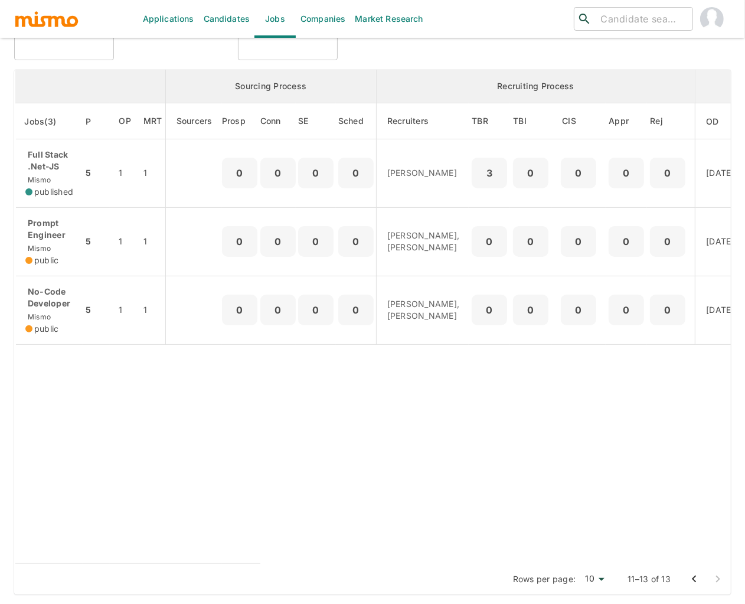
click at [694, 579] on icon "Go to previous page" at bounding box center [694, 579] width 14 height 14
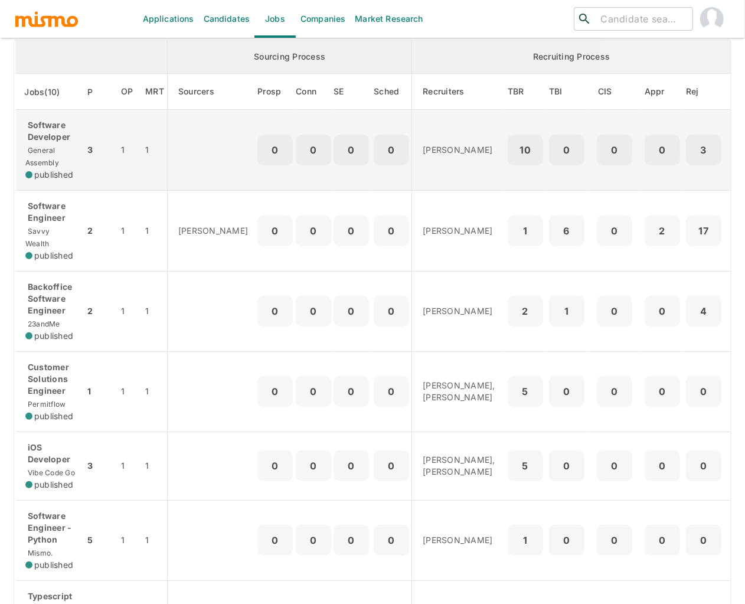
click at [43, 149] on span "General Assembly" at bounding box center [42, 156] width 34 height 21
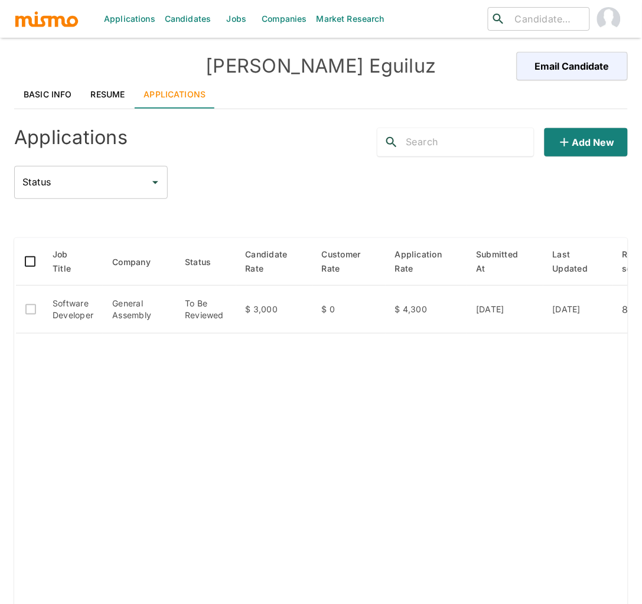
click at [99, 88] on link "Resume" at bounding box center [107, 94] width 53 height 28
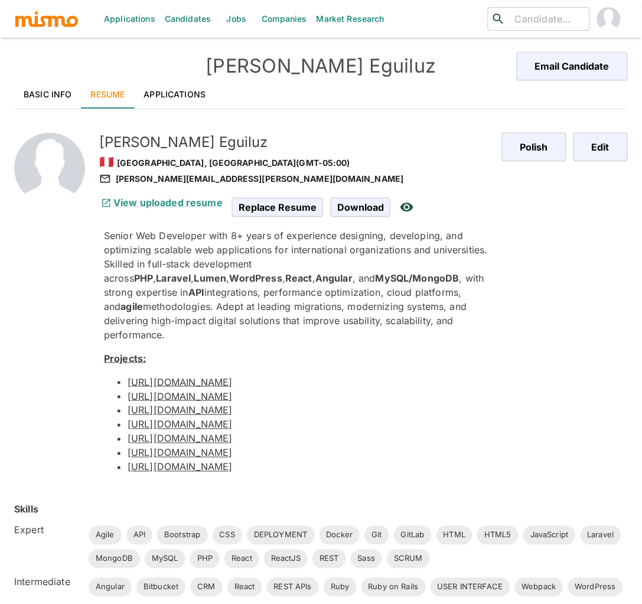
click at [59, 92] on link "Basic Info" at bounding box center [47, 94] width 67 height 28
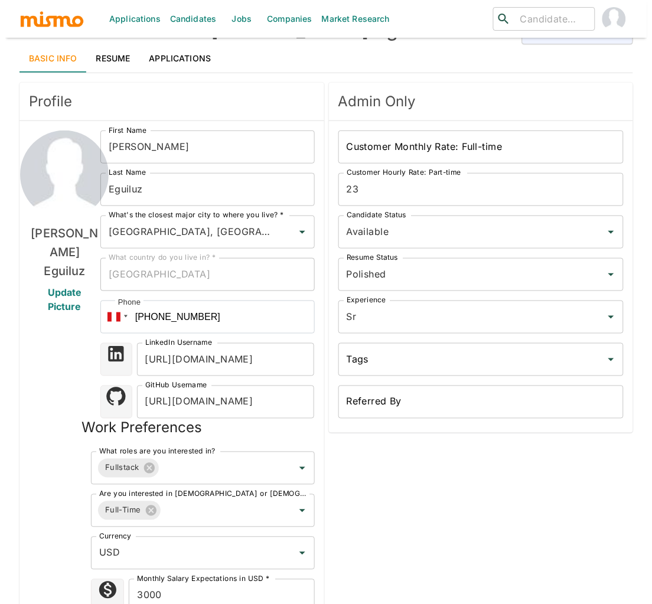
scroll to position [573, 0]
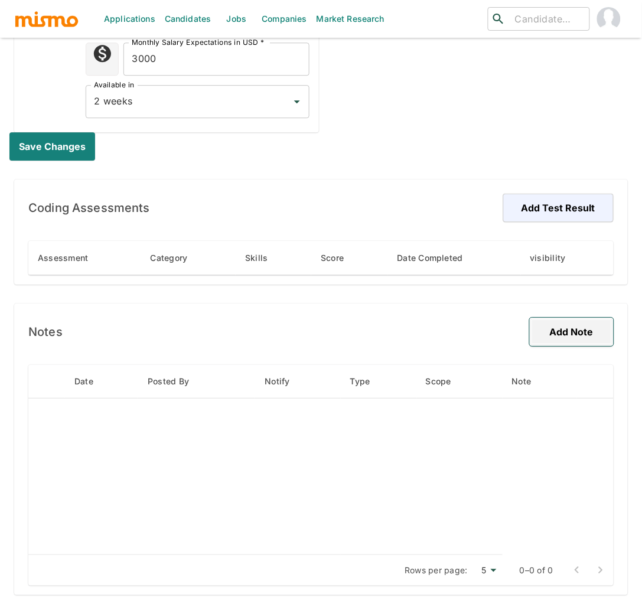
click at [578, 334] on button "Add Note" at bounding box center [572, 332] width 84 height 28
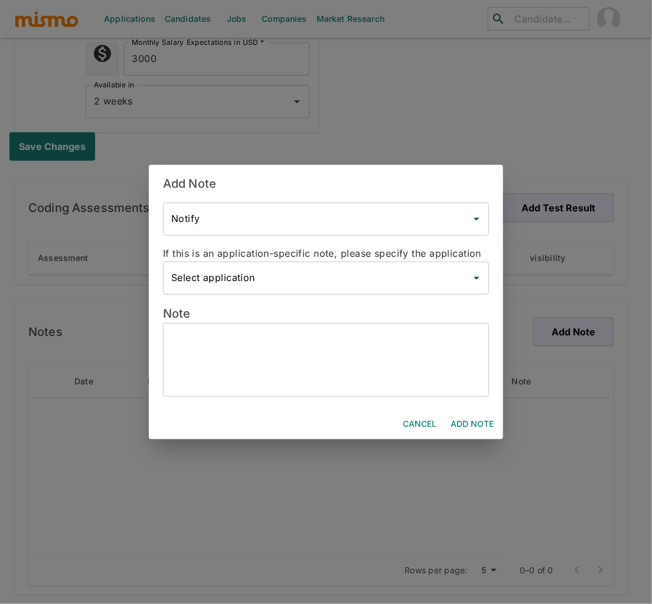
click at [379, 276] on input "Select application" at bounding box center [317, 278] width 298 height 22
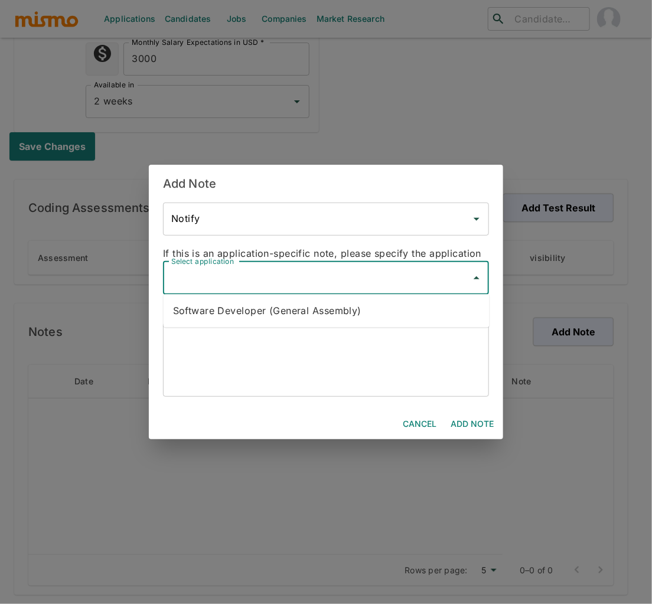
click at [328, 309] on li "Software Developer (General Assembly)" at bounding box center [327, 311] width 326 height 24
type input "Software Developer (General Assembly)"
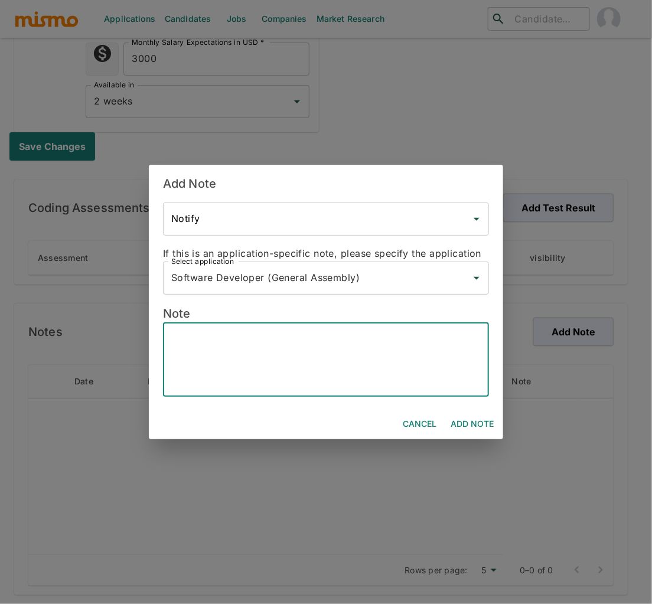
click at [270, 341] on textarea at bounding box center [325, 359] width 309 height 54
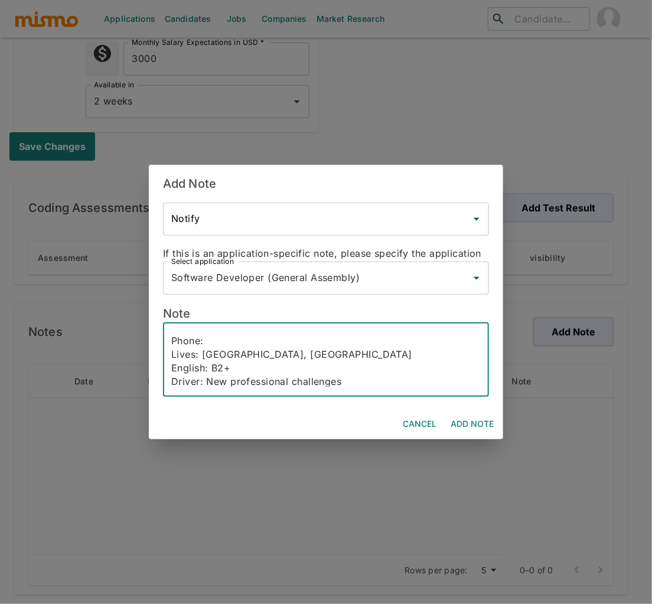
scroll to position [25, 0]
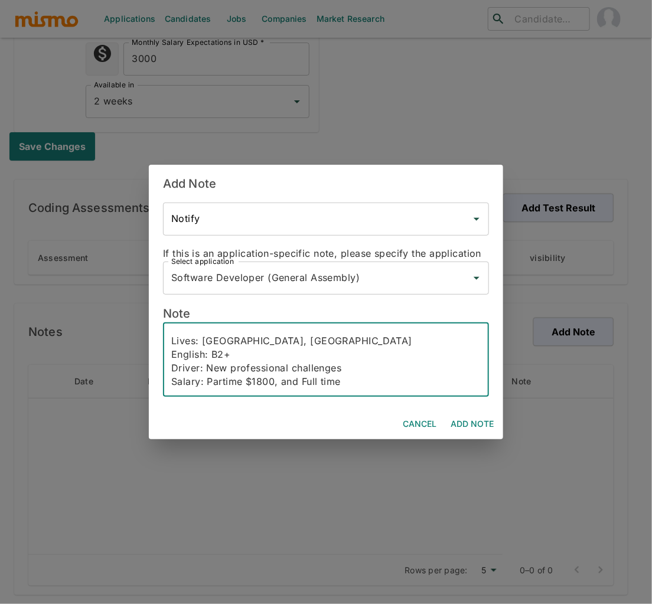
click at [227, 384] on textarea "Email: Phone: Lives: lima, peru English: B2+ Driver: New professional challenge…" at bounding box center [325, 359] width 309 height 54
click at [352, 380] on textarea "Email: Phone: Lives: lima, peru English: B2+ Driver: New professional challenge…" at bounding box center [325, 359] width 309 height 54
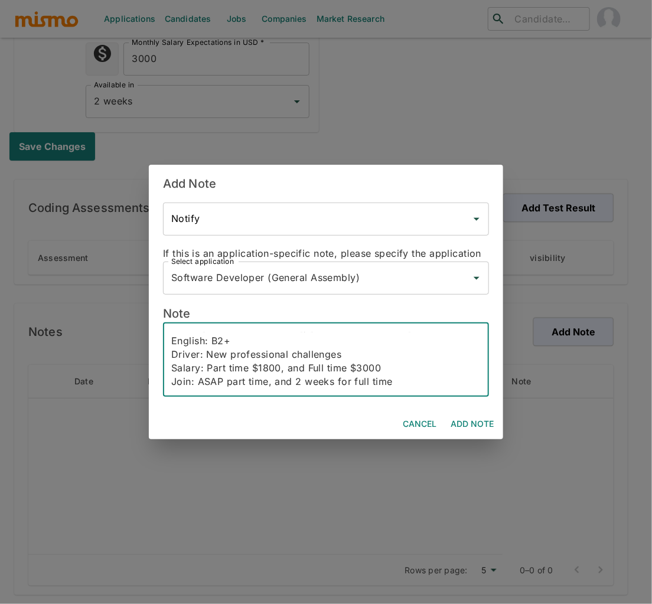
scroll to position [52, 0]
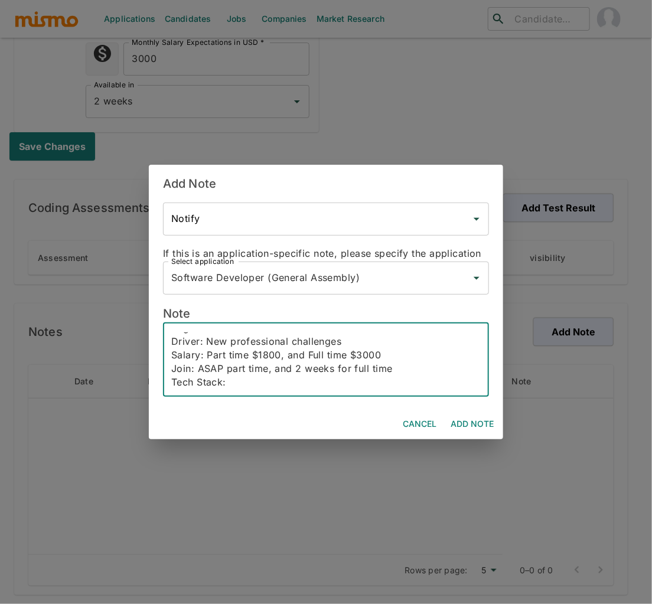
click at [243, 384] on textarea "Email: Phone: Lives: lima, peru English: B2+ Driver: New professional challenge…" at bounding box center [325, 359] width 309 height 54
paste textarea "PHP, MariaDB, Cloud, WordPress 5.8, Git, Gutenberg Block with react, dockers, A…"
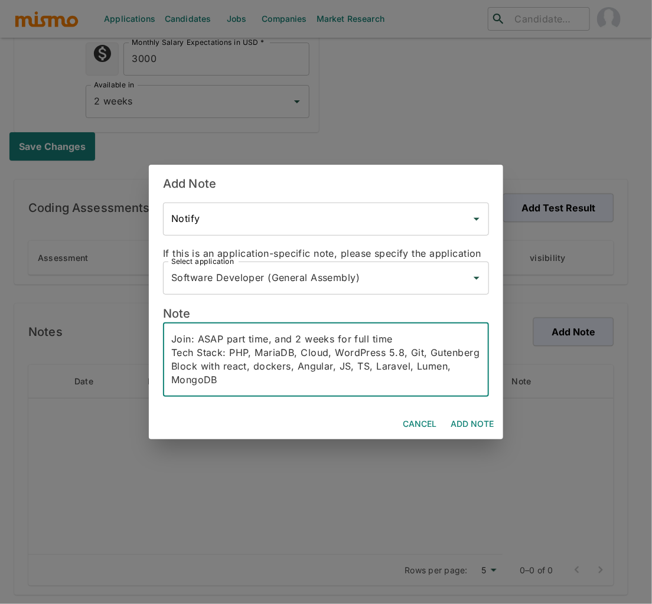
click at [264, 367] on textarea "Email: Phone: Lives: lima, peru English: B2+ Driver: New professional challenge…" at bounding box center [325, 359] width 309 height 54
click at [290, 380] on textarea "Email: Phone: Lives: lima, peru English: B2+ Driver: New professional challenge…" at bounding box center [325, 359] width 309 height 54
paste textarea "Senior Web Developer with over 12 years of experience working with PHP (Laravel…"
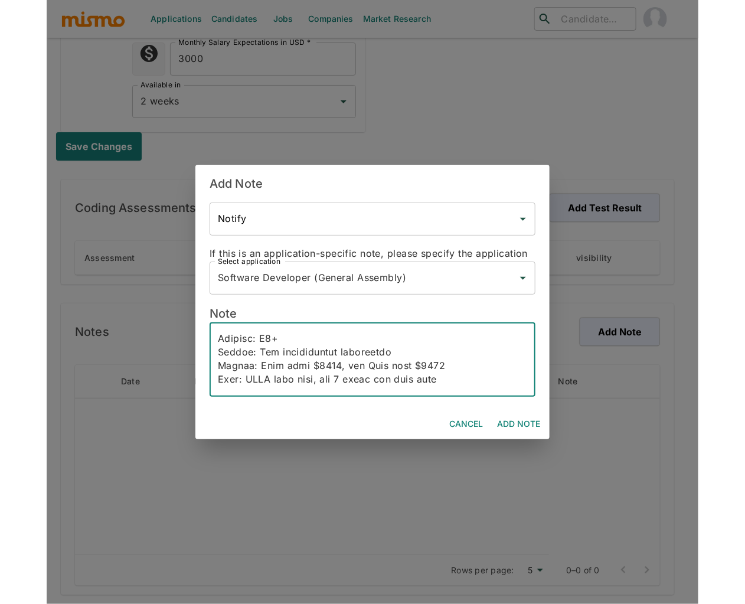
scroll to position [0, 0]
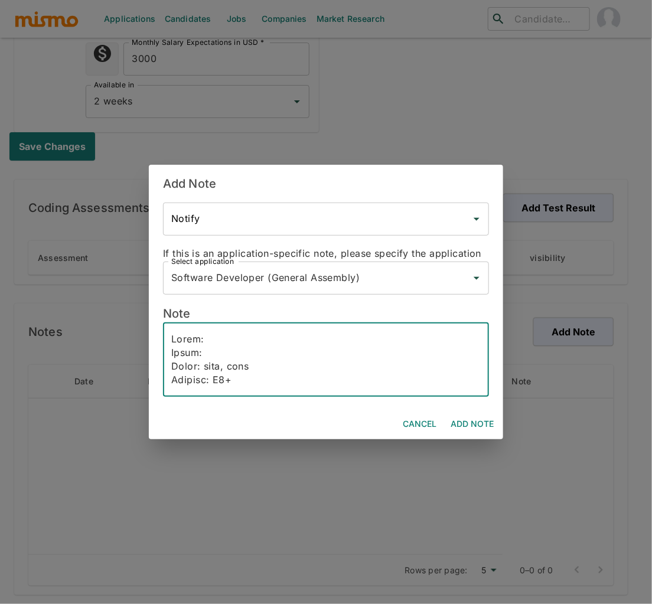
click at [288, 357] on textarea at bounding box center [325, 359] width 309 height 54
paste textarea "+51933354415"
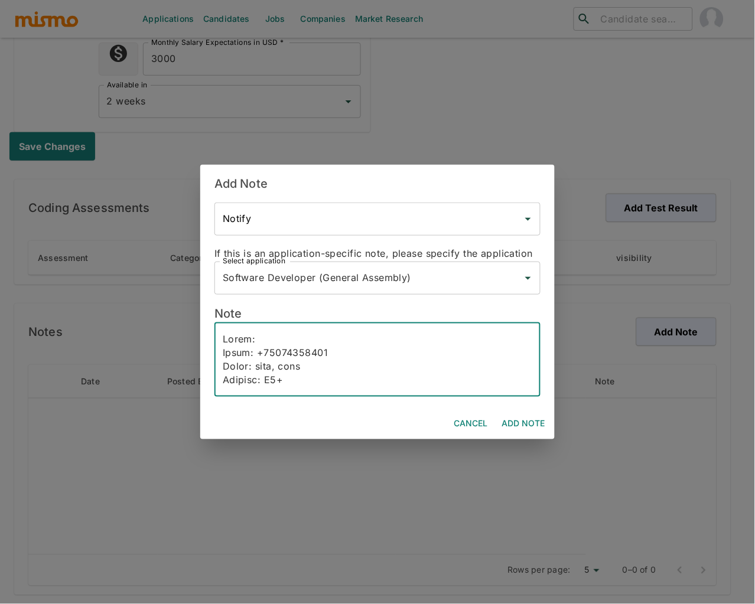
click at [264, 340] on textarea at bounding box center [377, 359] width 309 height 54
paste textarea "irwin.eguiluz@gmail.com"
type textarea "Email: irwin.eguiluz@gmail.com Phone: +51933354415 Lives: lima, peru English: B…"
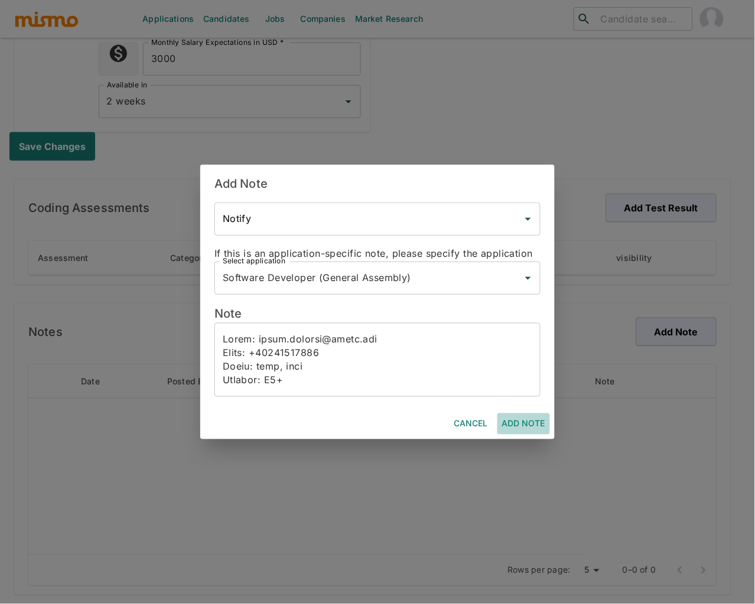
click at [526, 425] on button "Add Note" at bounding box center [523, 424] width 53 height 22
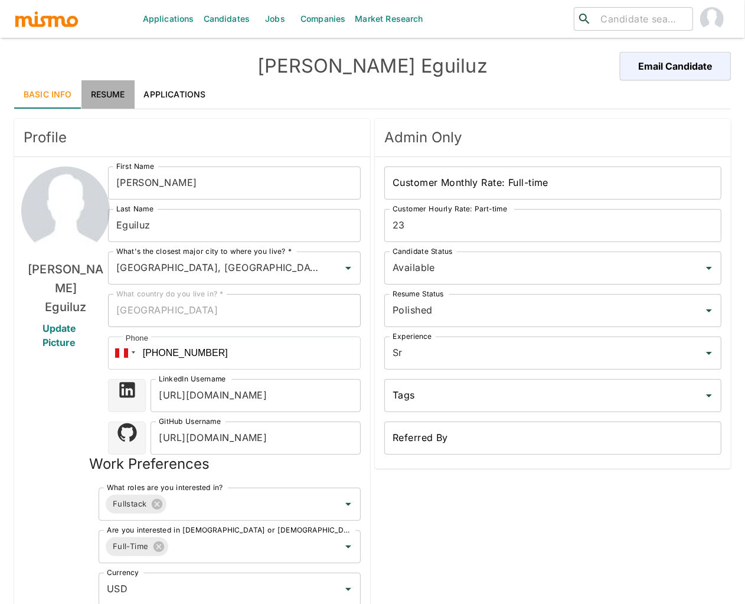
click at [116, 91] on link "Resume" at bounding box center [107, 94] width 53 height 28
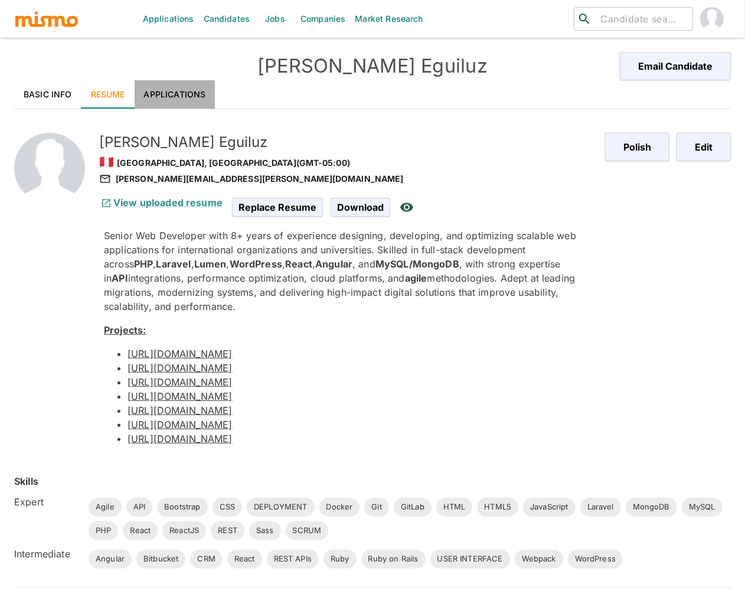
click at [177, 94] on link "Applications" at bounding box center [175, 94] width 81 height 28
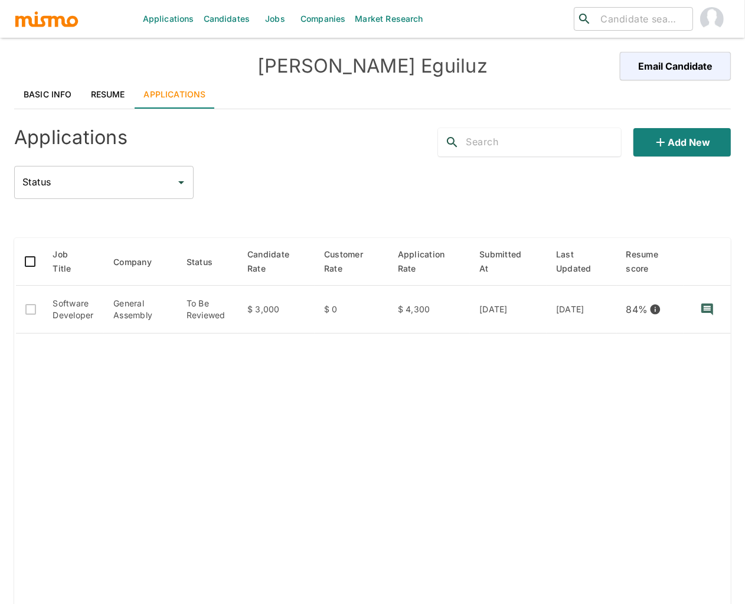
click at [36, 93] on link "Basic Info" at bounding box center [47, 94] width 67 height 28
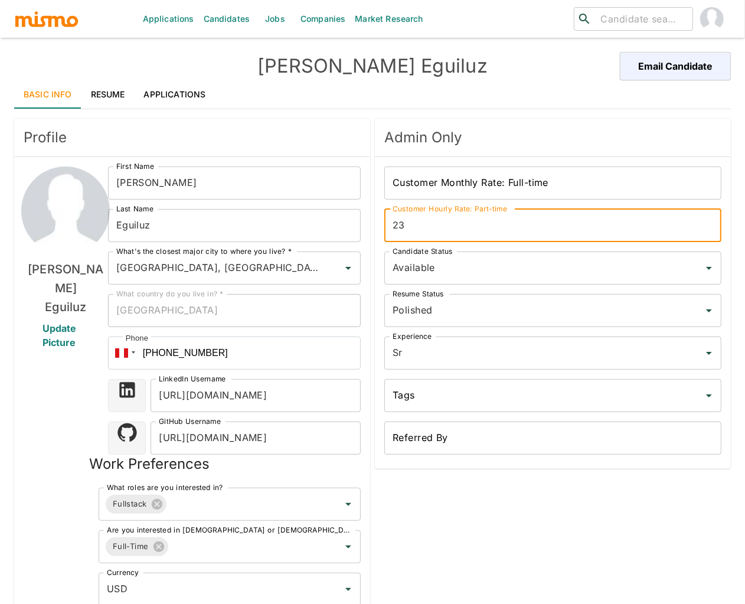
click at [423, 223] on input "23" at bounding box center [552, 225] width 337 height 33
click at [414, 223] on input "23" at bounding box center [552, 225] width 337 height 33
drag, startPoint x: 414, startPoint y: 223, endPoint x: 367, endPoint y: 218, distance: 46.8
click at [367, 218] on div "Profile [PERSON_NAME] Update Picture First Name [PERSON_NAME] First Name Last N…" at bounding box center [369, 428] width 721 height 629
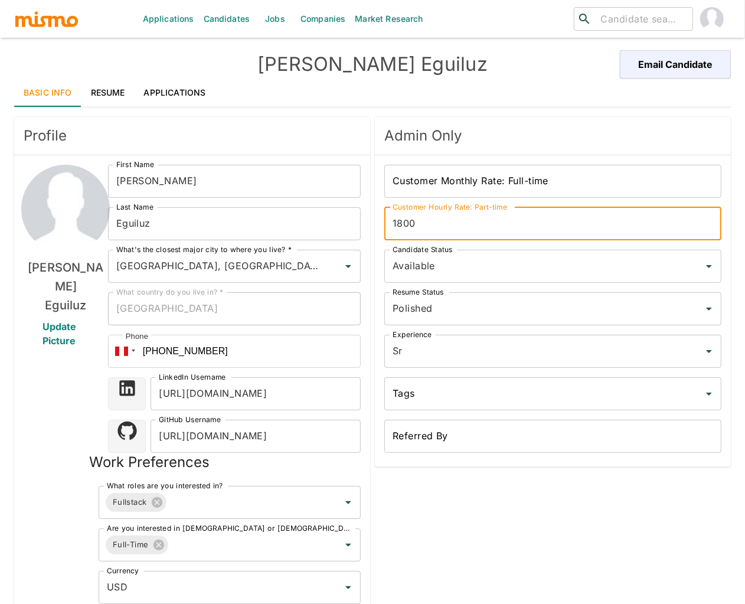
scroll to position [375, 0]
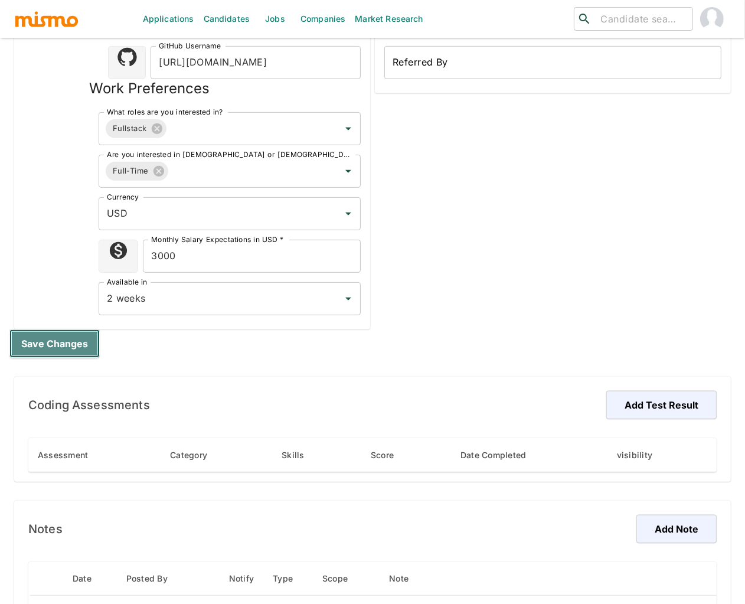
drag, startPoint x: 51, startPoint y: 345, endPoint x: 81, endPoint y: 350, distance: 30.4
click at [51, 345] on button "Save changes" at bounding box center [54, 343] width 90 height 28
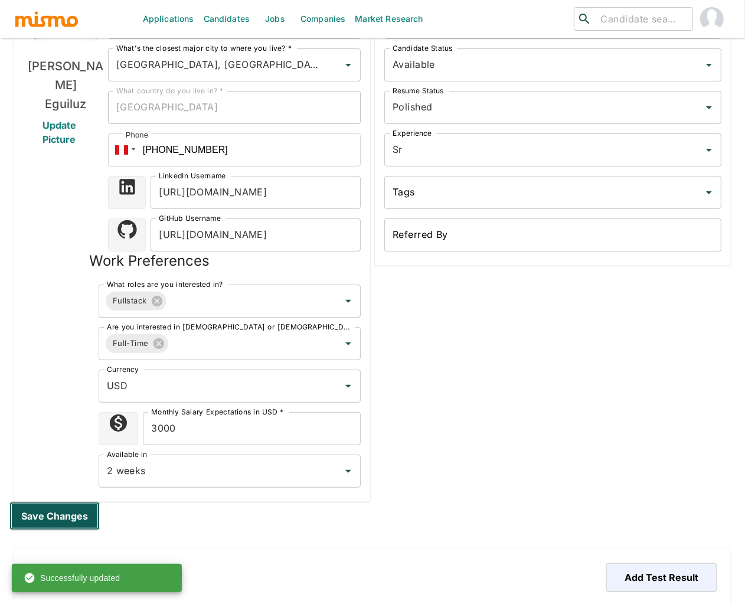
scroll to position [0, 0]
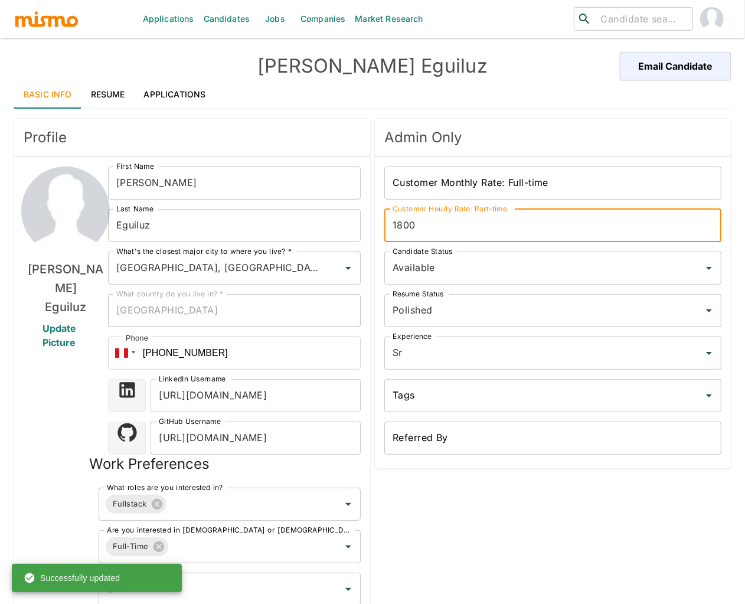
click at [443, 235] on input "1800" at bounding box center [552, 225] width 337 height 33
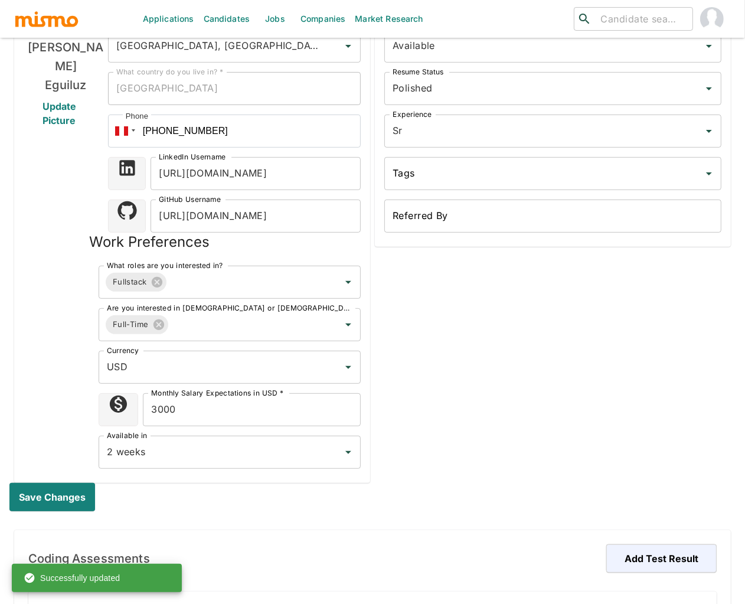
scroll to position [228, 0]
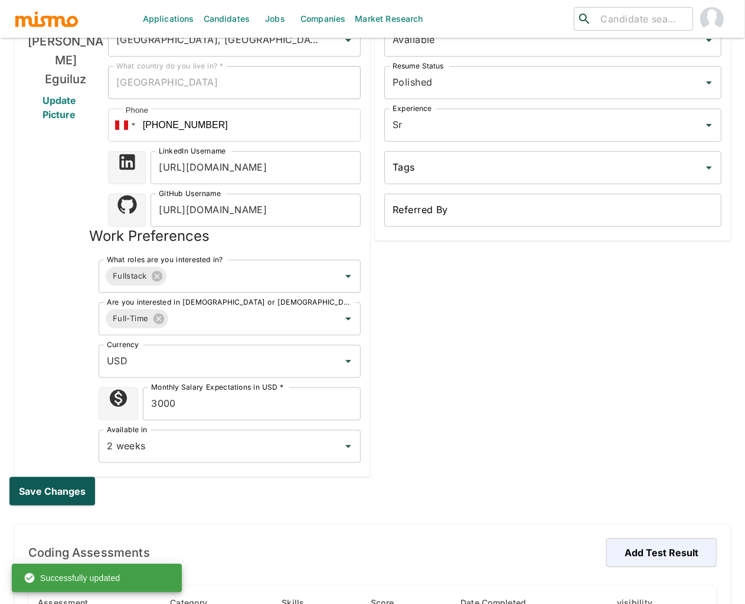
type input "23"
click at [76, 491] on button "Save changes" at bounding box center [54, 491] width 90 height 28
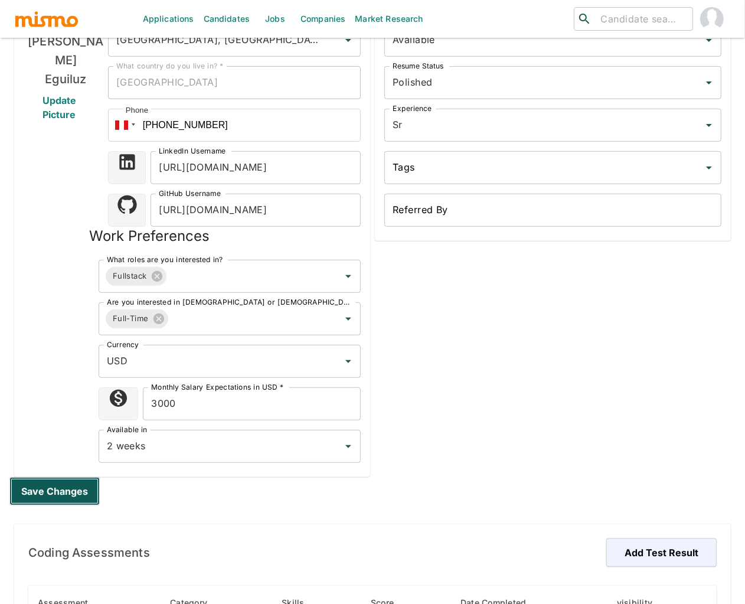
scroll to position [0, 0]
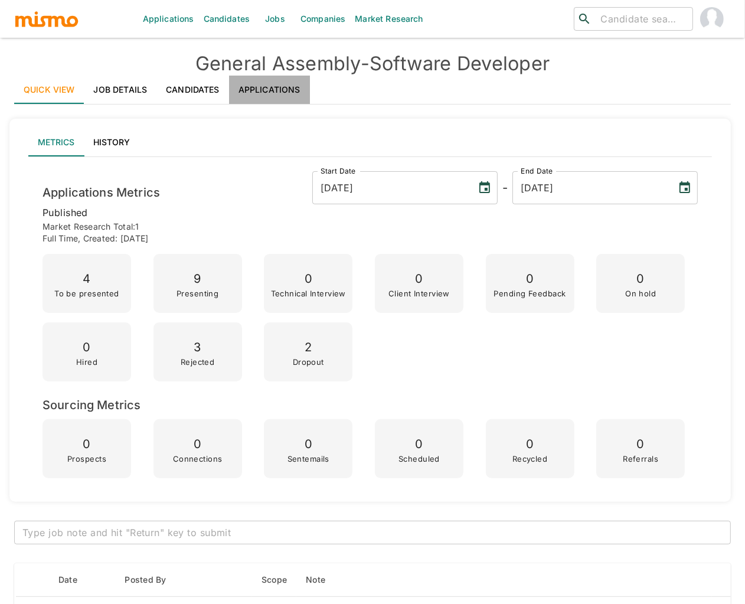
click at [274, 88] on link "Applications" at bounding box center [269, 90] width 81 height 28
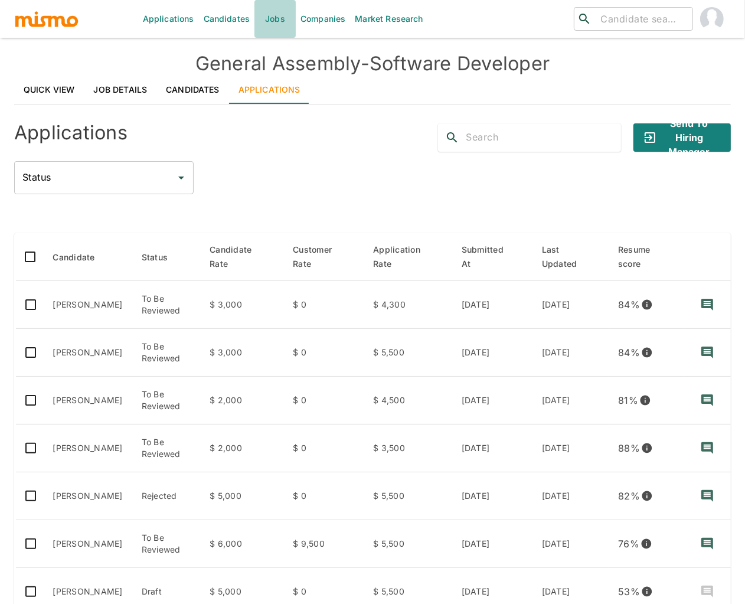
click at [283, 14] on link "Jobs" at bounding box center [274, 19] width 41 height 38
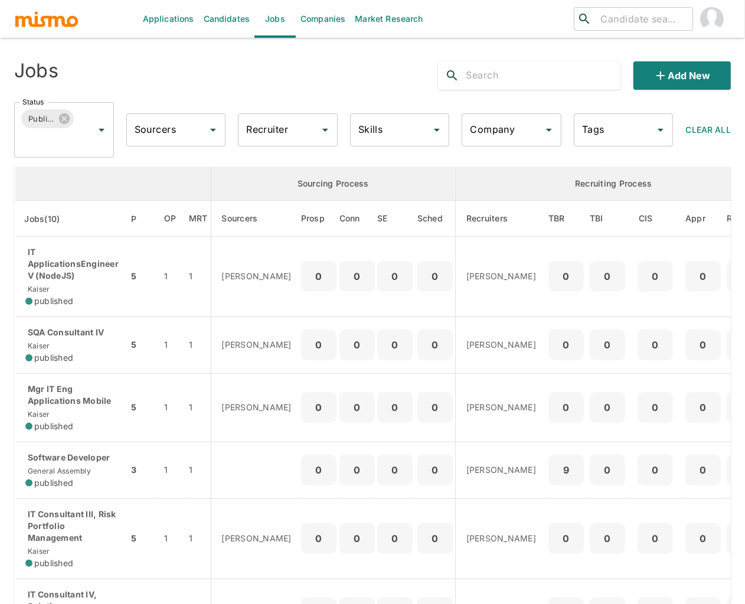
click at [232, 17] on link "Candidates" at bounding box center [227, 19] width 56 height 38
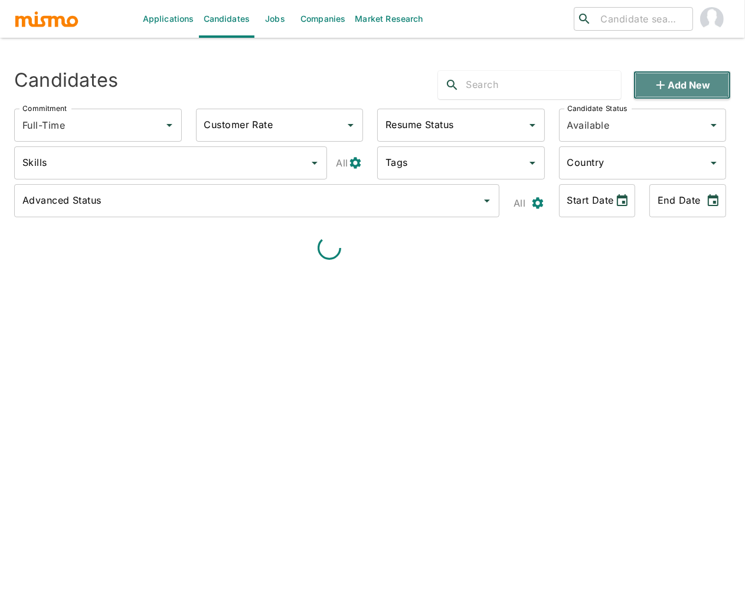
click at [663, 87] on icon "button" at bounding box center [661, 85] width 14 height 14
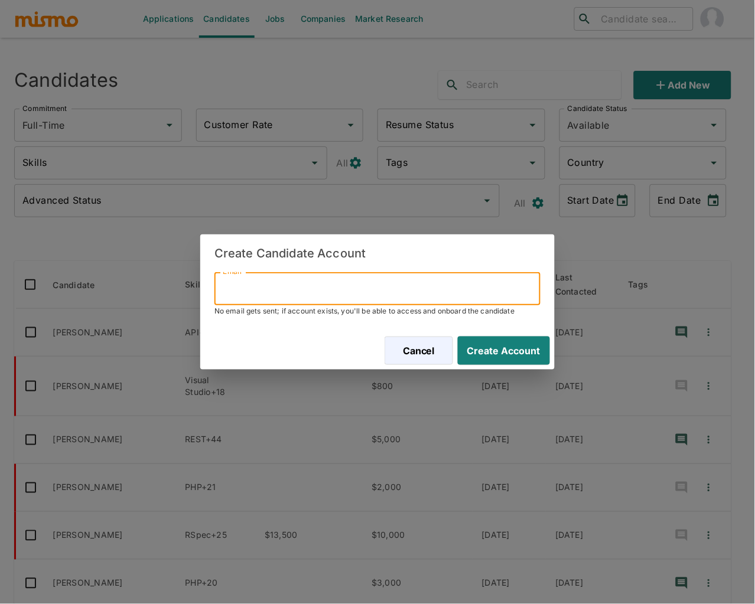
click at [295, 285] on input "Email" at bounding box center [377, 288] width 326 height 33
paste input ": leonardorotundo@gmail.com"
drag, startPoint x: 229, startPoint y: 290, endPoint x: 164, endPoint y: 284, distance: 65.3
click at [164, 284] on div "Create Candidate Account Email : leonardorotundo@gmail.com Email No email gets …" at bounding box center [377, 302] width 755 height 604
type input "leonardorotundo@gmail.com"
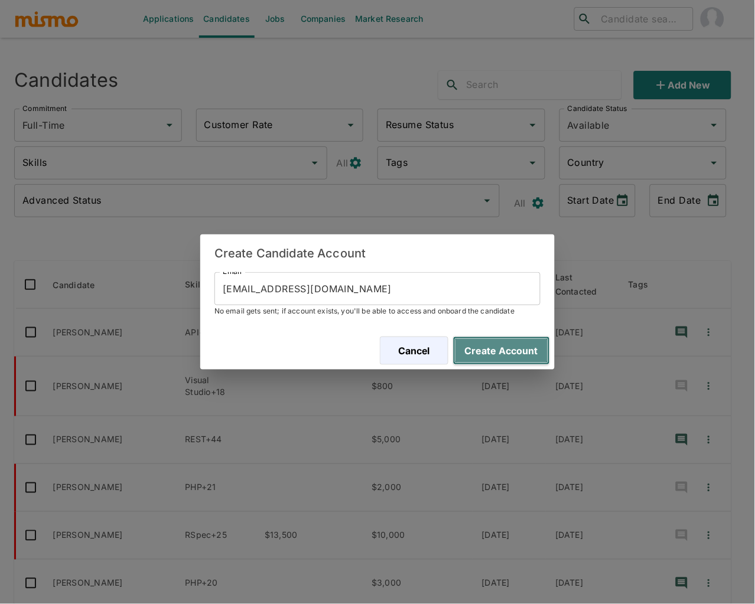
click at [496, 350] on button "Create Account" at bounding box center [501, 351] width 97 height 28
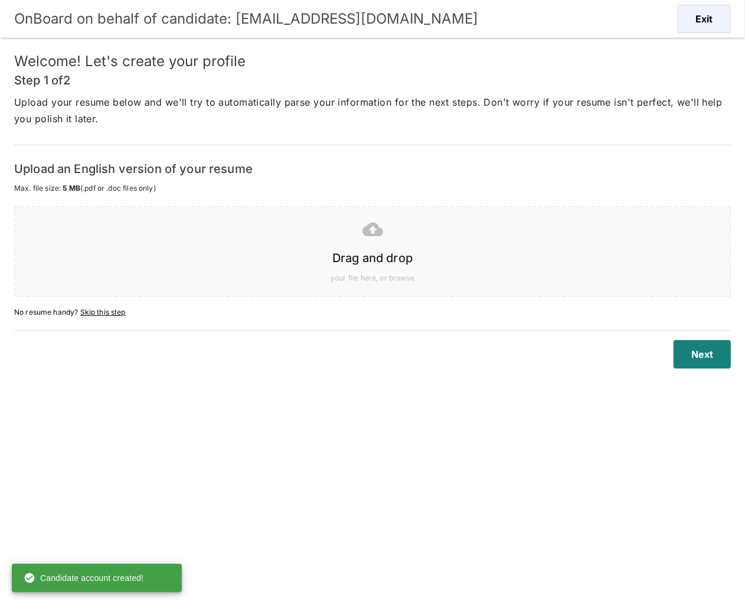
click at [450, 253] on h6 "Drag and drop" at bounding box center [372, 258] width 691 height 19
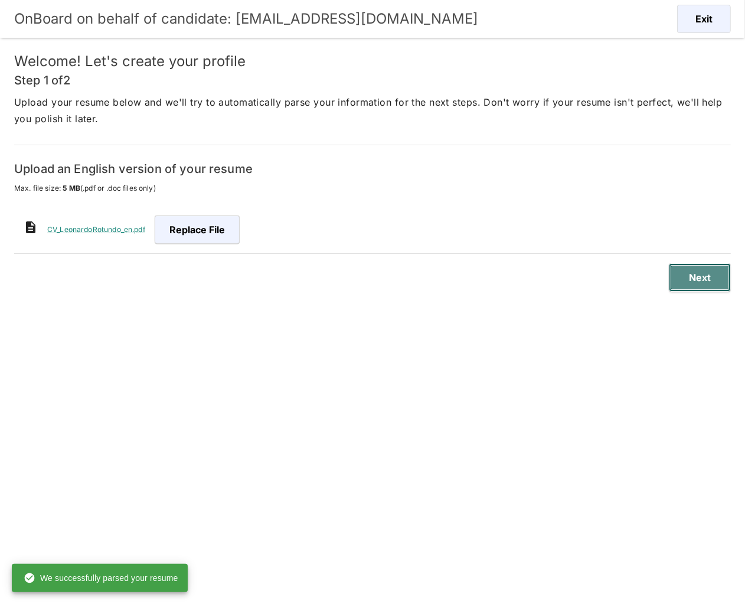
click at [717, 272] on button "Next" at bounding box center [700, 277] width 62 height 28
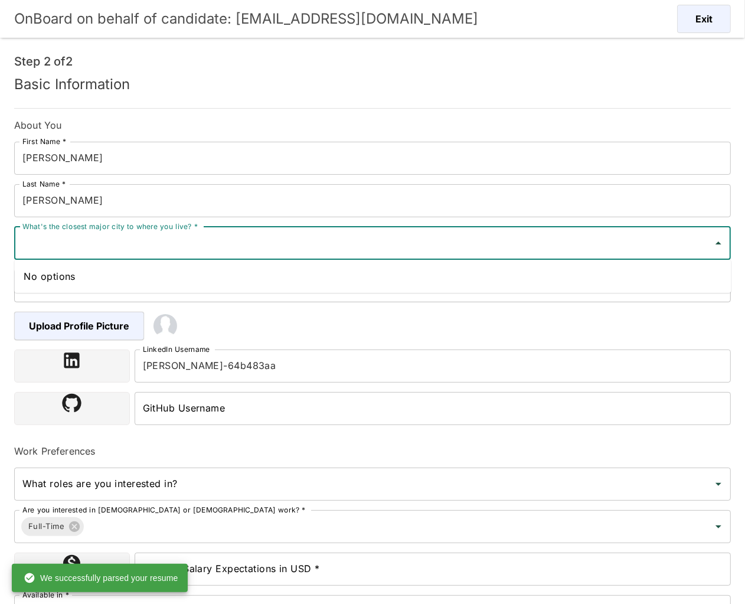
click at [273, 239] on input "What's the closest major city to where you live? *" at bounding box center [363, 243] width 688 height 22
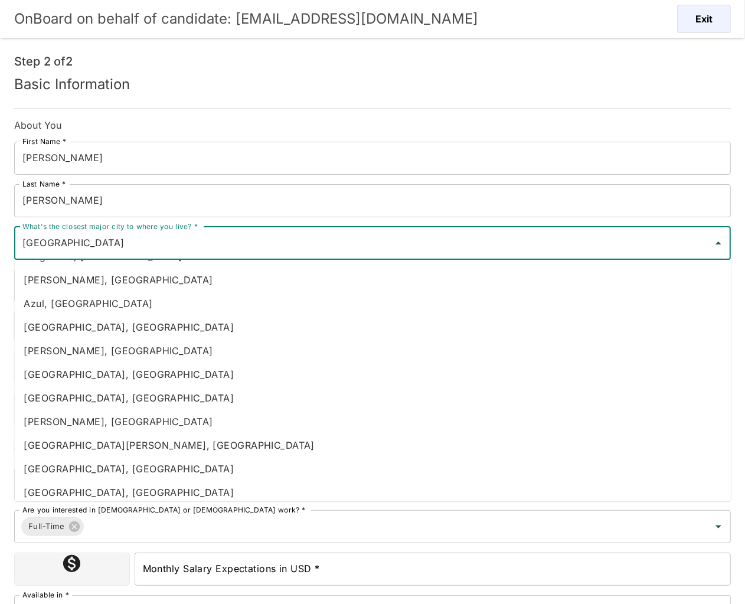
scroll to position [570, 0]
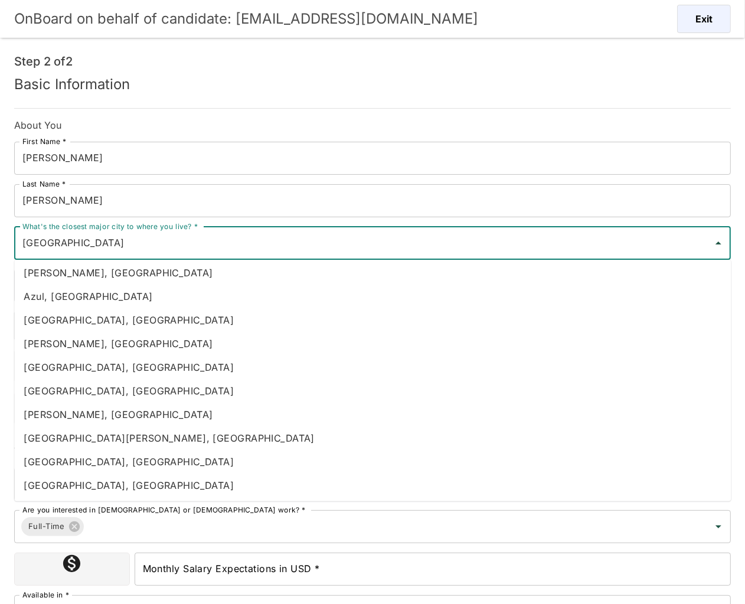
click at [80, 483] on li "[GEOGRAPHIC_DATA], [GEOGRAPHIC_DATA]" at bounding box center [372, 485] width 717 height 24
type input "[GEOGRAPHIC_DATA], [GEOGRAPHIC_DATA]"
type input "Argentina"
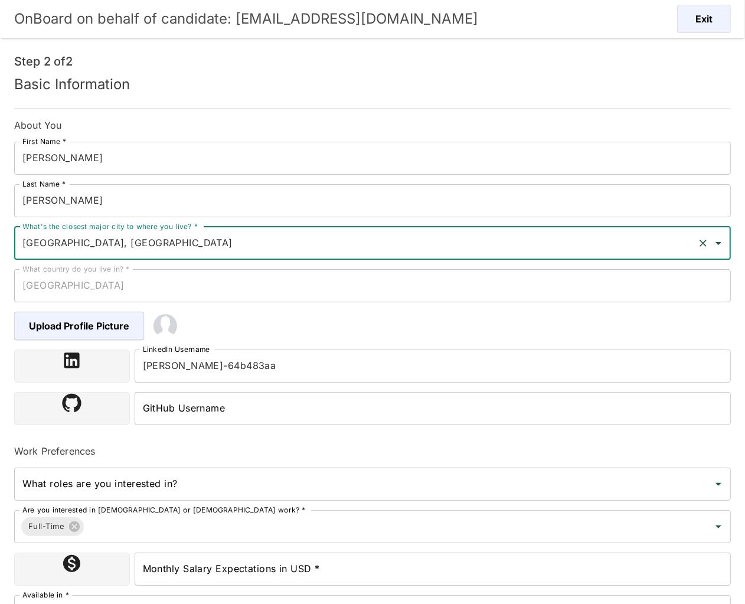
type input "[GEOGRAPHIC_DATA], [GEOGRAPHIC_DATA]"
click at [239, 487] on input "What roles are you interested in?" at bounding box center [363, 484] width 688 height 22
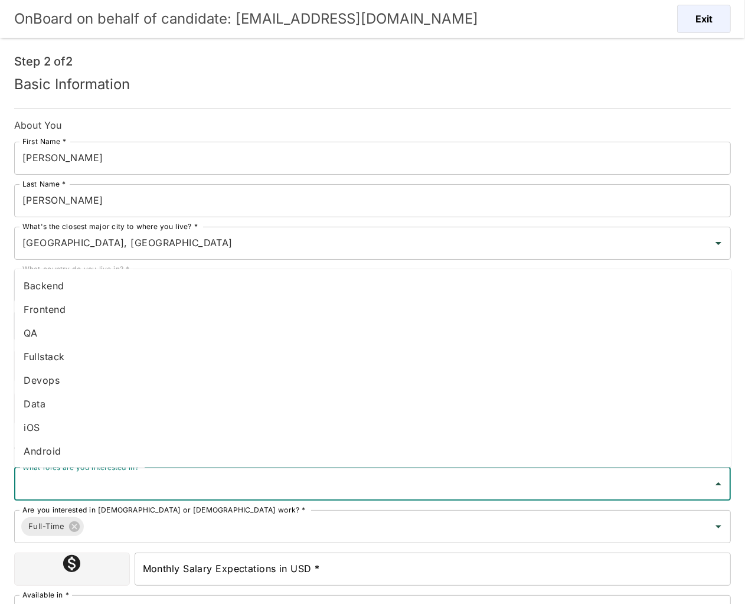
click at [100, 355] on li "Fullstack" at bounding box center [372, 357] width 717 height 24
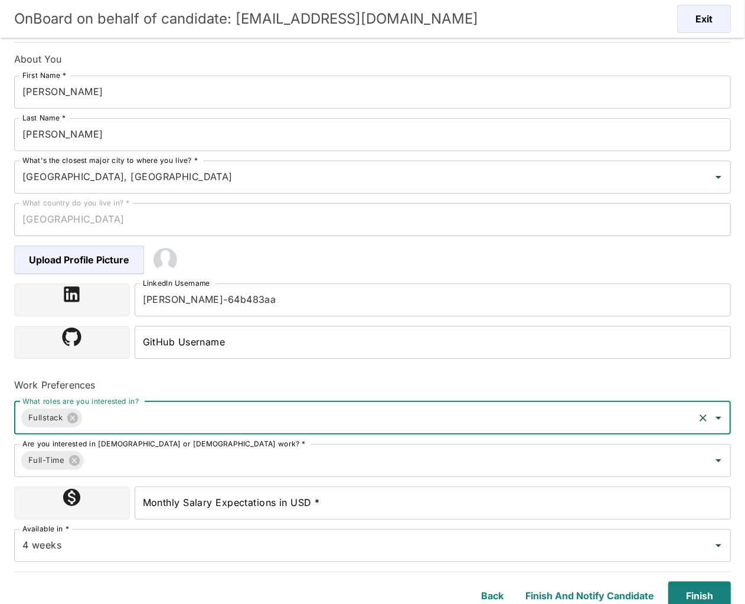
scroll to position [71, 0]
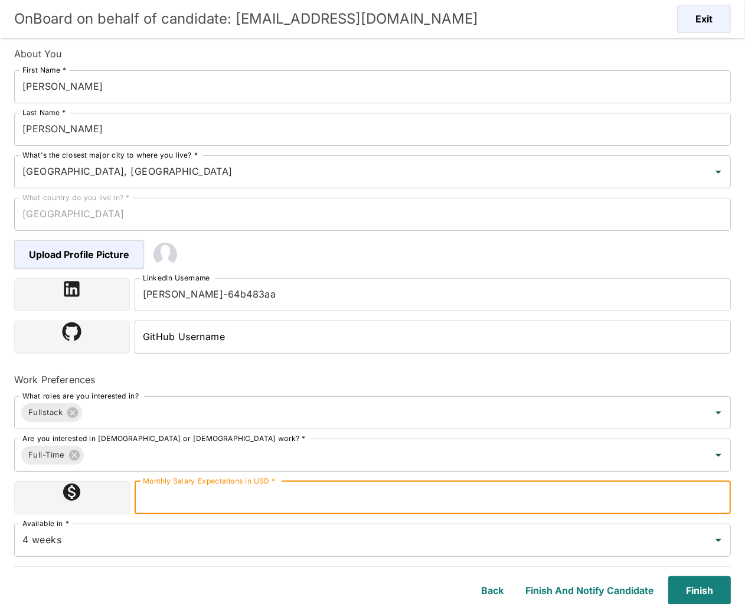
click at [312, 499] on input "Monthly Salary Expectations in USD *" at bounding box center [433, 497] width 596 height 33
type input "3000"
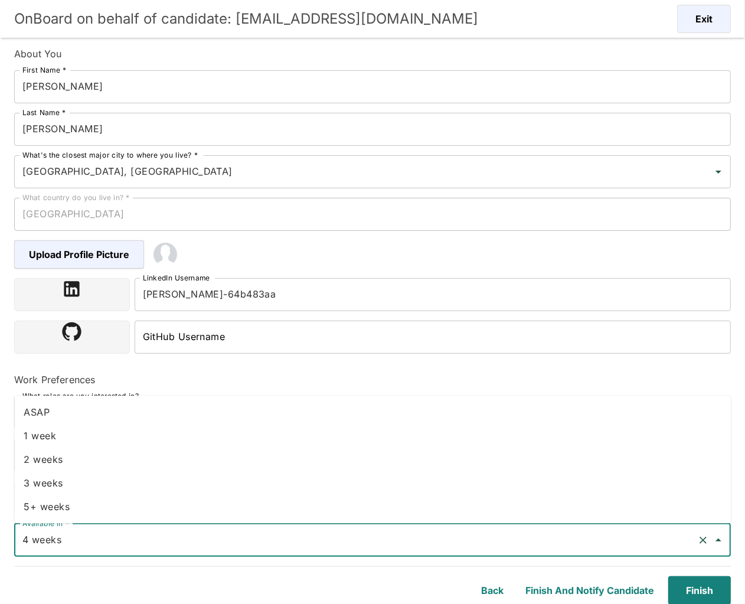
click at [148, 543] on input "4 weeks" at bounding box center [355, 540] width 673 height 22
click at [48, 462] on li "2 weeks" at bounding box center [372, 460] width 717 height 24
type input "2 weeks"
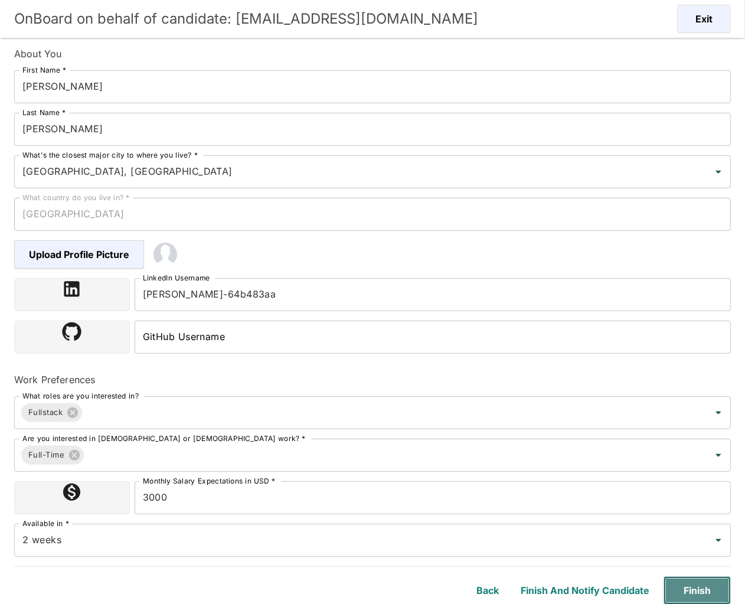
click at [686, 595] on button "Finish" at bounding box center [697, 590] width 67 height 28
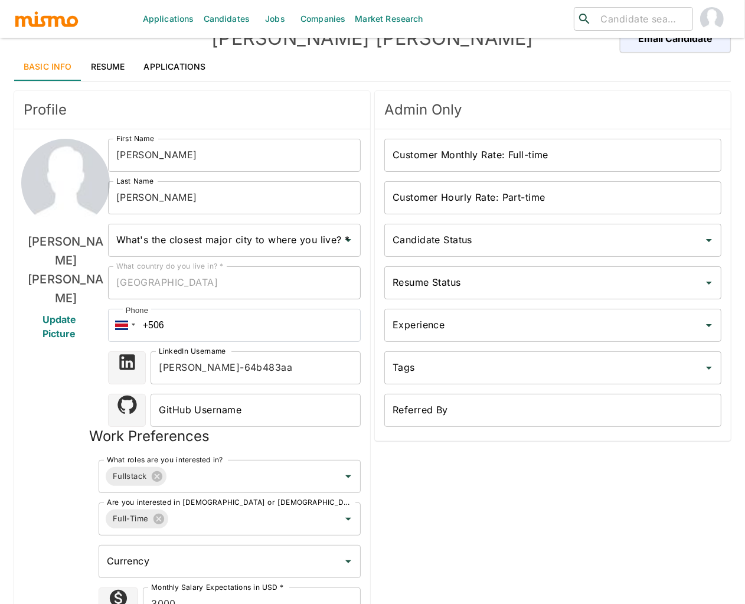
type input "[GEOGRAPHIC_DATA], [GEOGRAPHIC_DATA]"
type input "USD"
type input "2 weeks"
type input "Available"
type input "Unpolished"
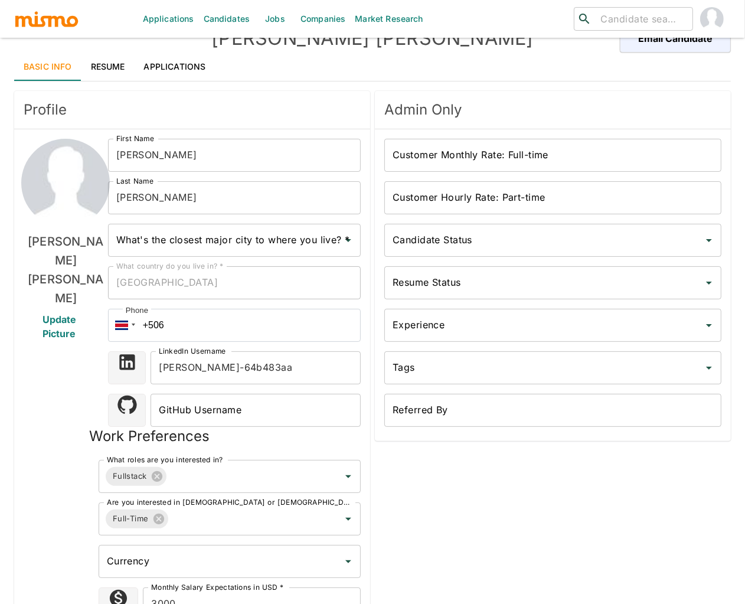
type input "Mid"
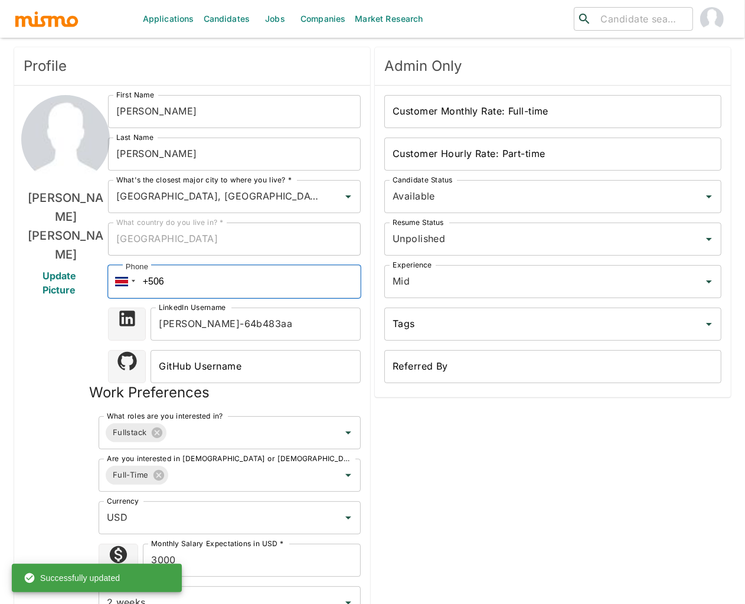
click at [218, 287] on input "+506" at bounding box center [234, 281] width 253 height 33
type input "+5"
paste input "+54 (91) 12703344"
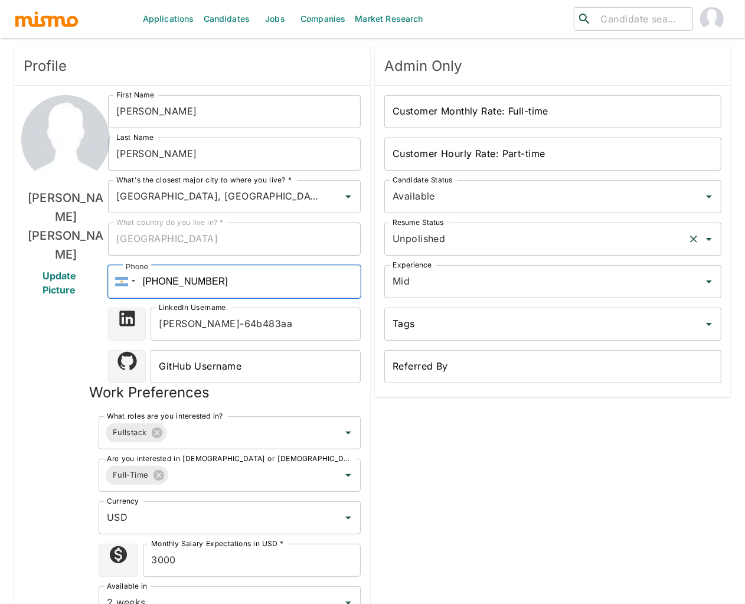
type input "+54 (91) 12703344"
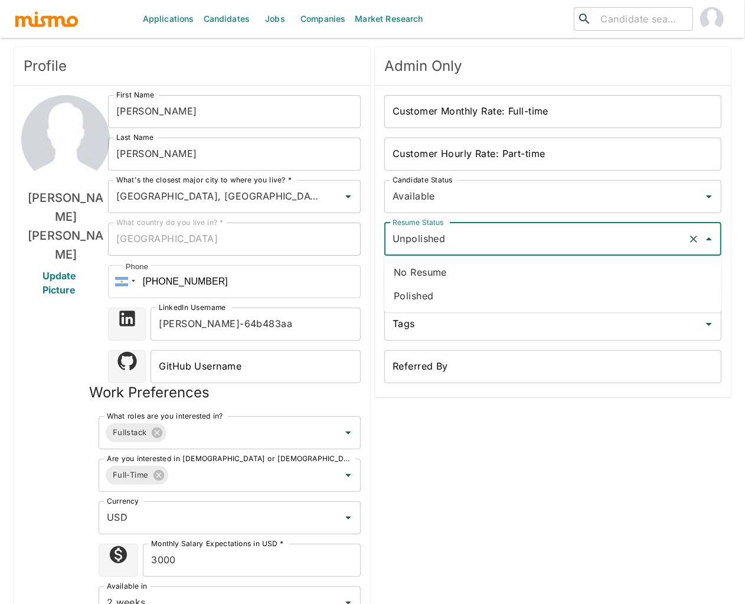
click at [492, 240] on input "Unpolished" at bounding box center [536, 239] width 293 height 22
click at [441, 298] on li "Polished" at bounding box center [552, 296] width 337 height 24
type input "Polished"
click at [563, 145] on input "Customer Hourly Rate: Part-time" at bounding box center [552, 154] width 337 height 33
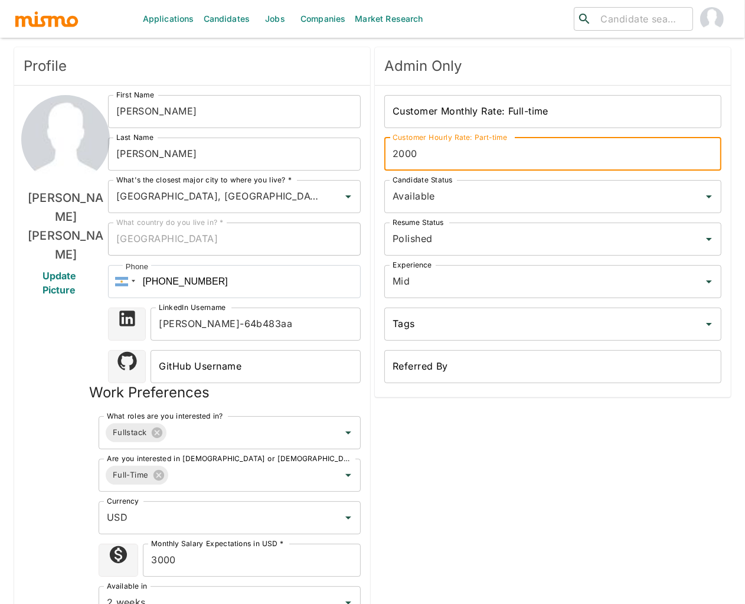
type input "2000"
click at [509, 494] on div "Admin Only Customer Monthly Rate: Full-time Customer Monthly Rate: Full-time Cu…" at bounding box center [550, 338] width 361 height 591
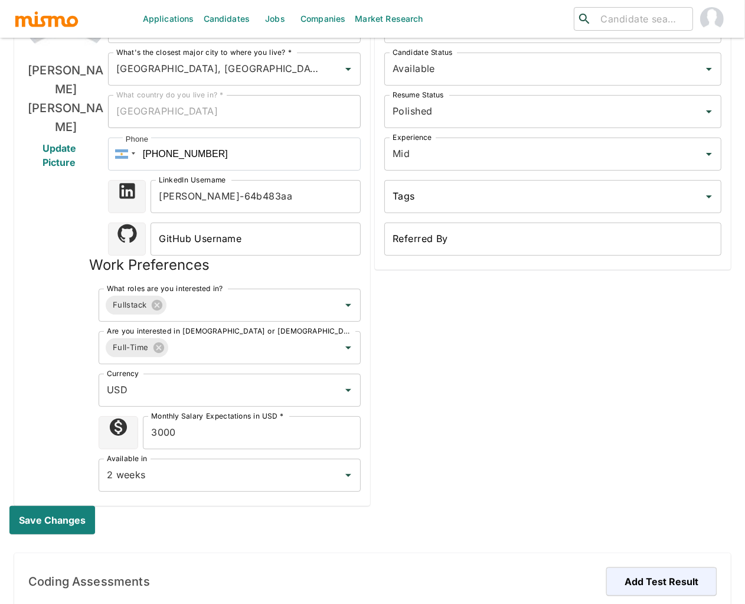
scroll to position [251, 0]
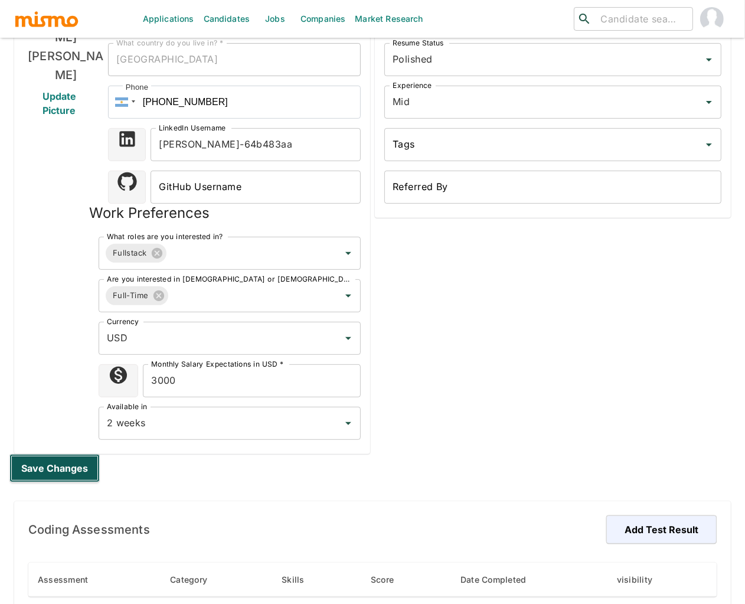
click at [67, 461] on button "Save changes" at bounding box center [54, 468] width 90 height 28
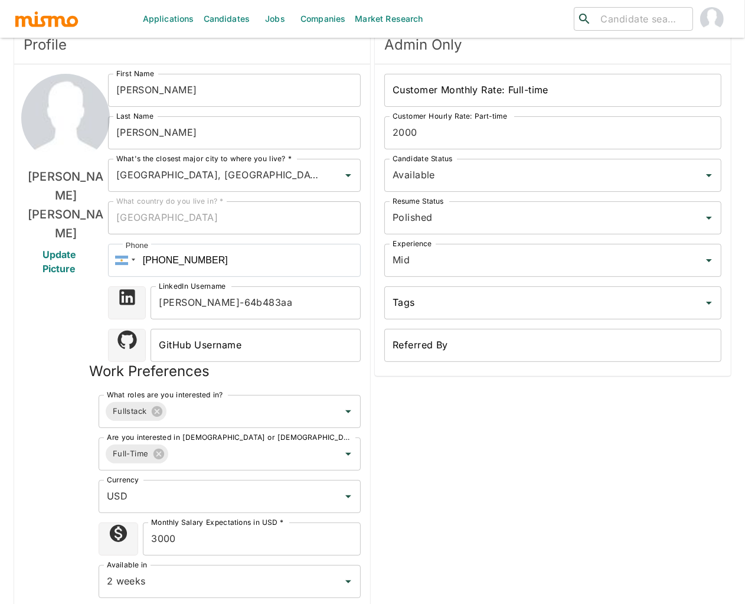
scroll to position [0, 0]
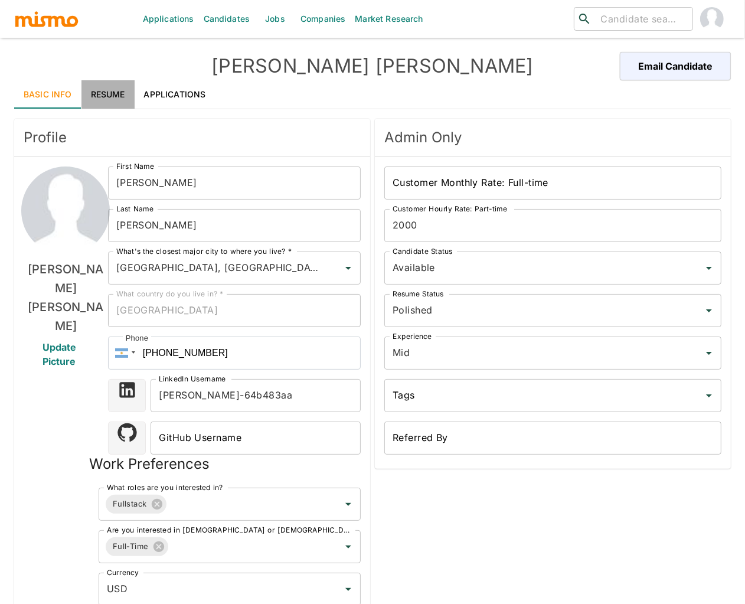
click at [96, 96] on link "Resume" at bounding box center [107, 94] width 53 height 28
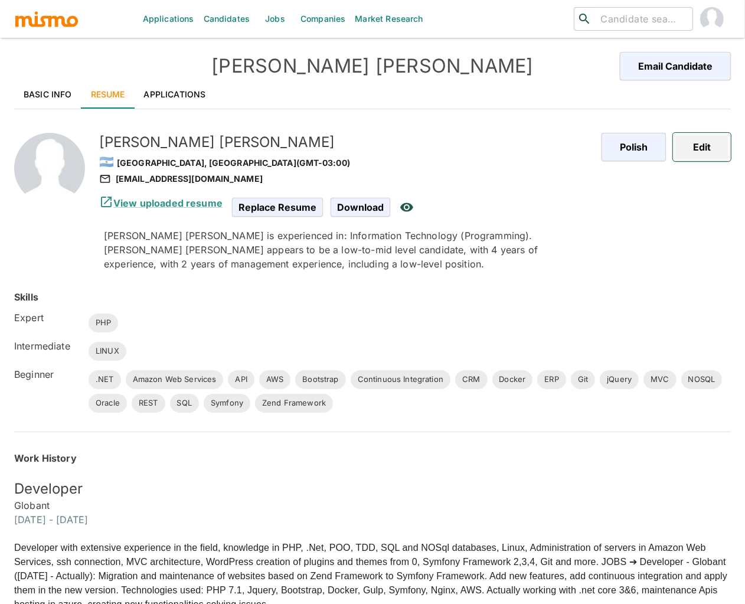
click at [706, 145] on button "Edit" at bounding box center [702, 147] width 58 height 28
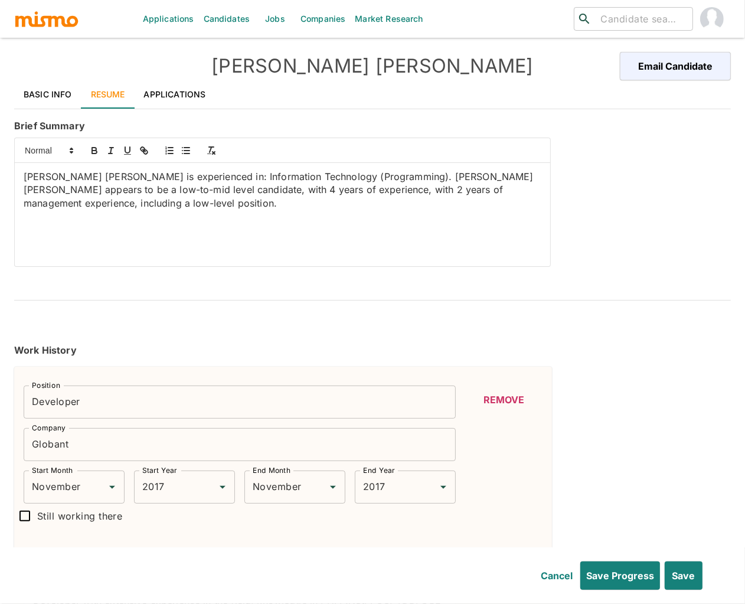
click at [44, 93] on link "Basic Info" at bounding box center [47, 94] width 67 height 28
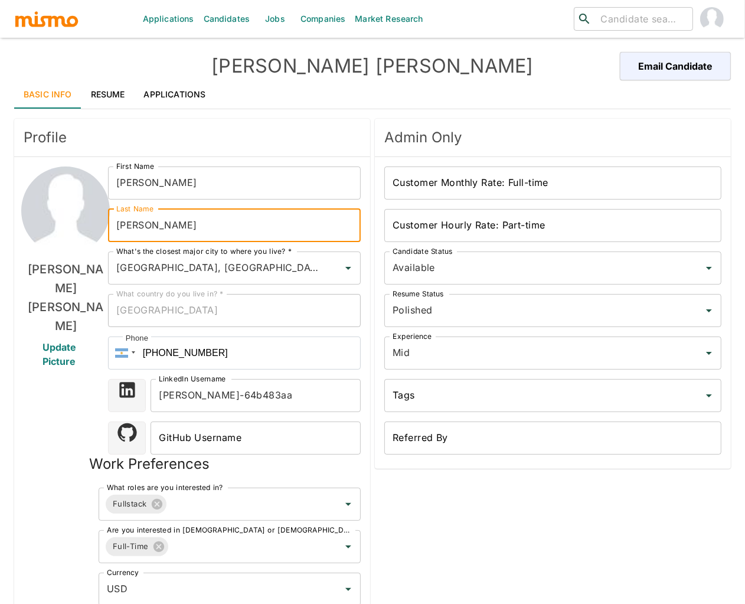
click at [136, 224] on input "Mora" at bounding box center [234, 225] width 253 height 33
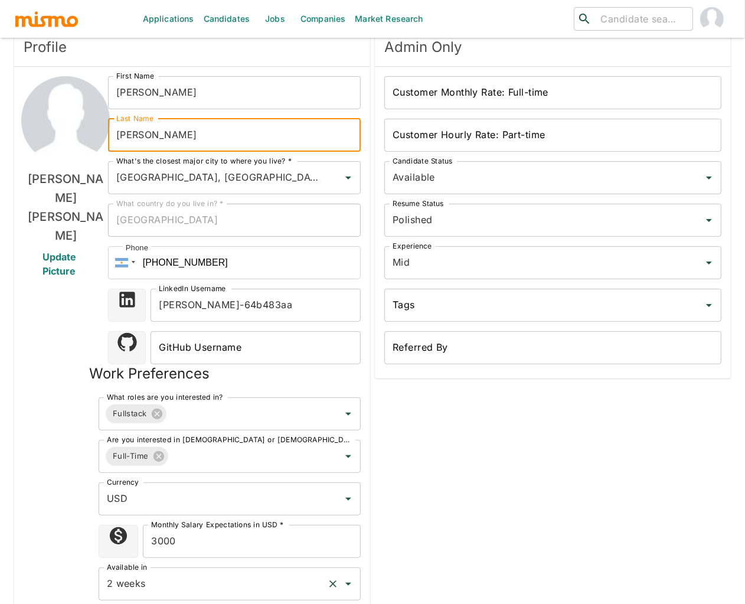
scroll to position [155, 0]
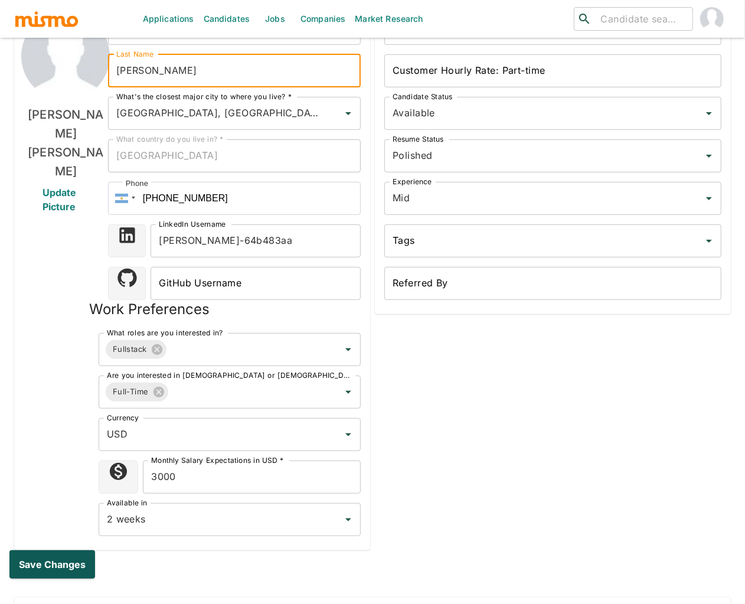
type input "Rotundo"
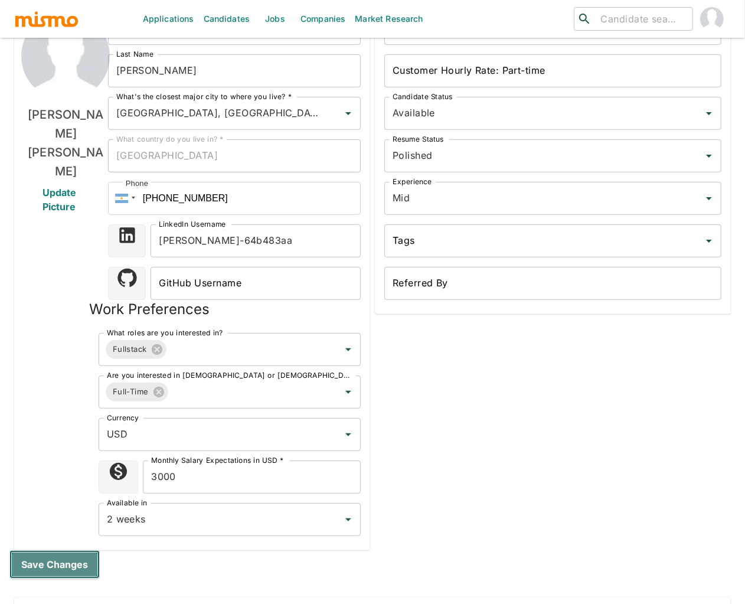
click at [61, 566] on button "Save changes" at bounding box center [54, 564] width 90 height 28
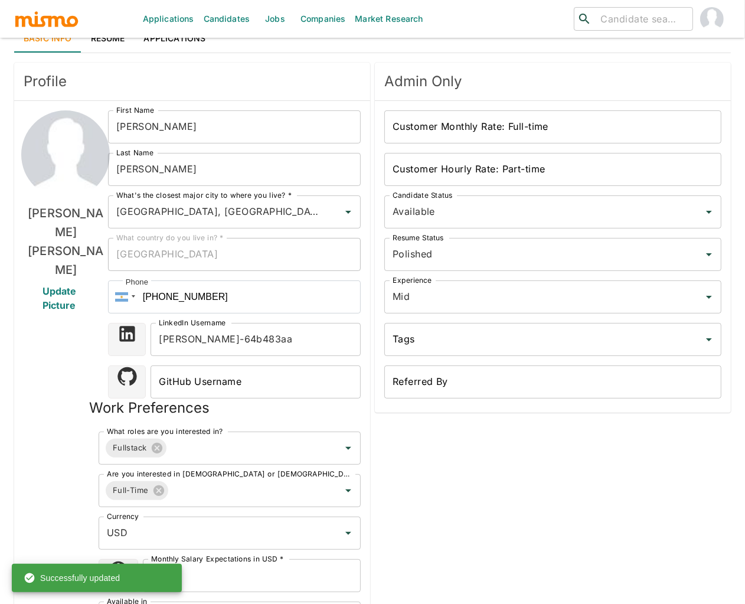
scroll to position [0, 0]
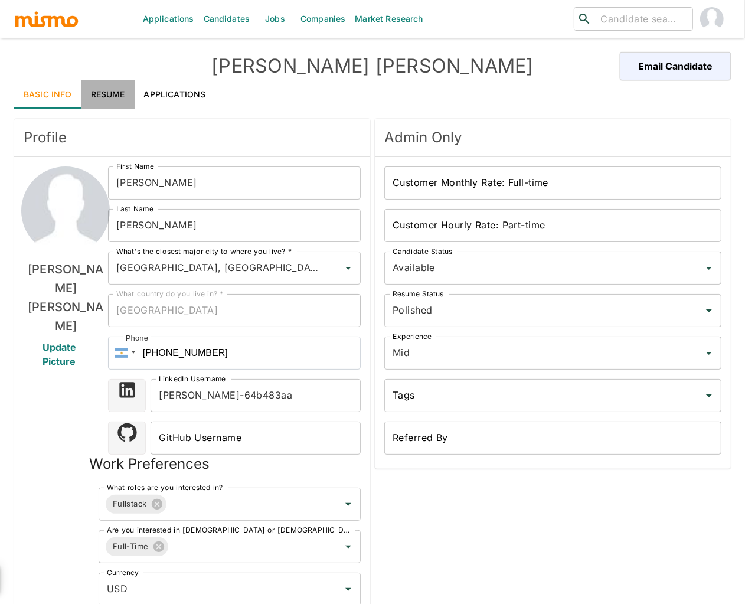
click at [113, 99] on link "Resume" at bounding box center [107, 94] width 53 height 28
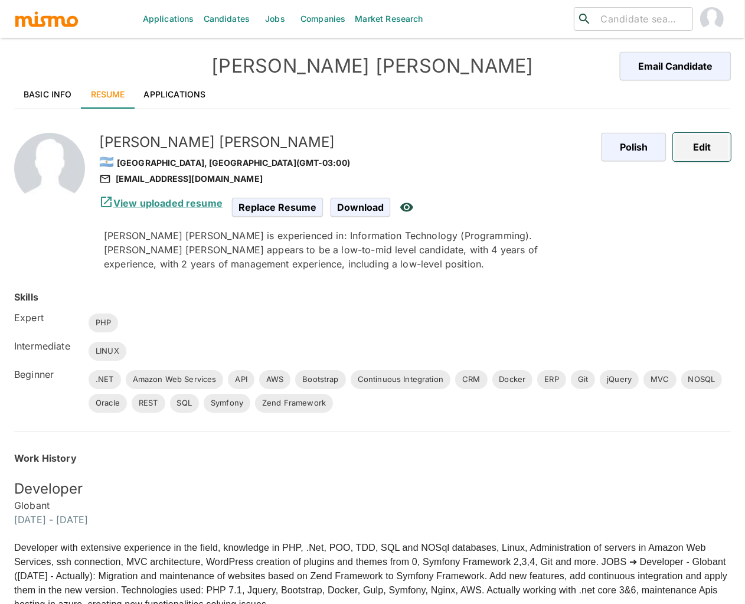
click at [700, 154] on button "Edit" at bounding box center [702, 147] width 58 height 28
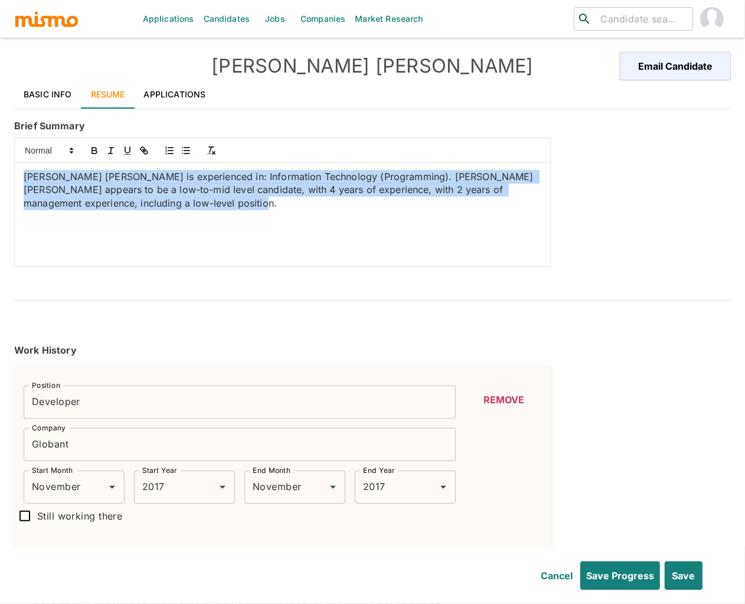
drag, startPoint x: 323, startPoint y: 221, endPoint x: -59, endPoint y: 163, distance: 386.3
click at [0, 163] on html "Applications Candidates Jobs Companies Market Research ​ ​ Leonardo Rotundo Ema…" at bounding box center [372, 316] width 745 height 632
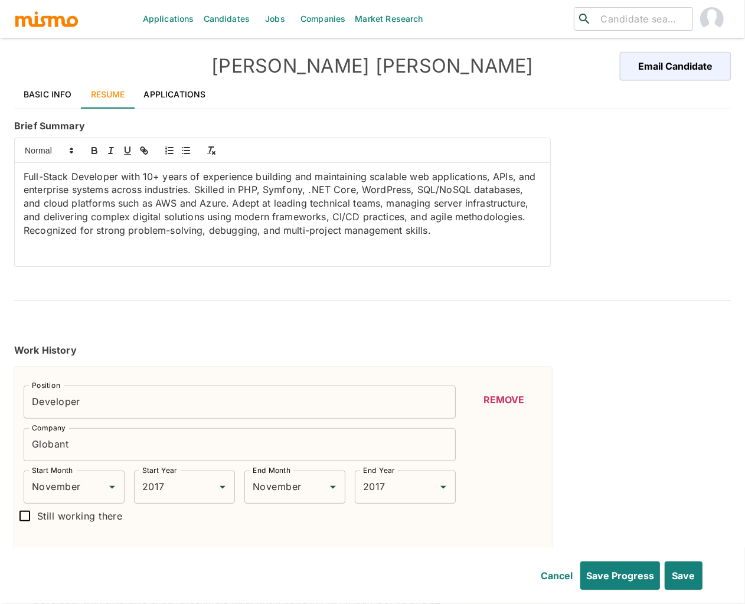
click at [244, 189] on p "Full-Stack Developer with 10+ years of experience building and maintaining scal…" at bounding box center [283, 203] width 518 height 67
click at [93, 151] on icon "button" at bounding box center [94, 152] width 5 height 3
click at [283, 195] on p "Full-Stack Developer with 10+ years of experience building and maintaining scal…" at bounding box center [283, 203] width 518 height 67
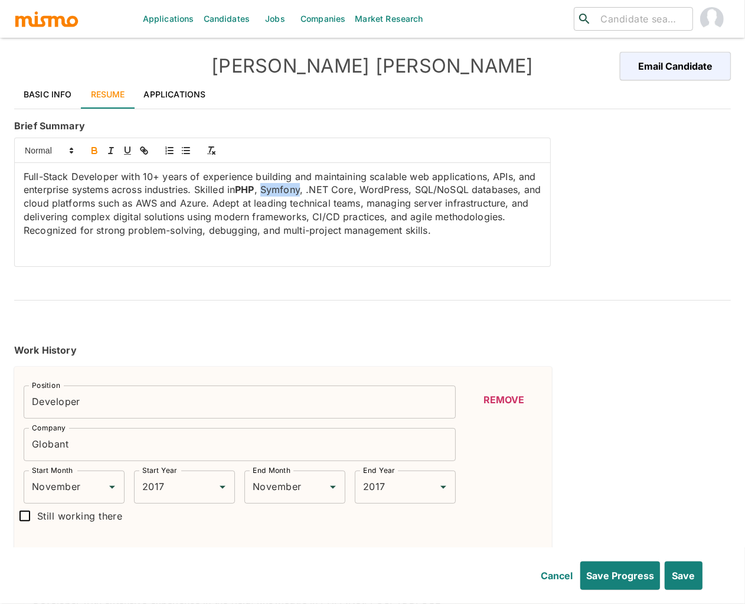
click at [90, 148] on icon "button" at bounding box center [94, 150] width 11 height 11
click at [386, 190] on p "Full-Stack Developer with 10+ years of experience building and maintaining scal…" at bounding box center [283, 203] width 518 height 67
click at [92, 151] on icon "button" at bounding box center [94, 152] width 5 height 3
drag, startPoint x: 312, startPoint y: 191, endPoint x: 363, endPoint y: 189, distance: 51.4
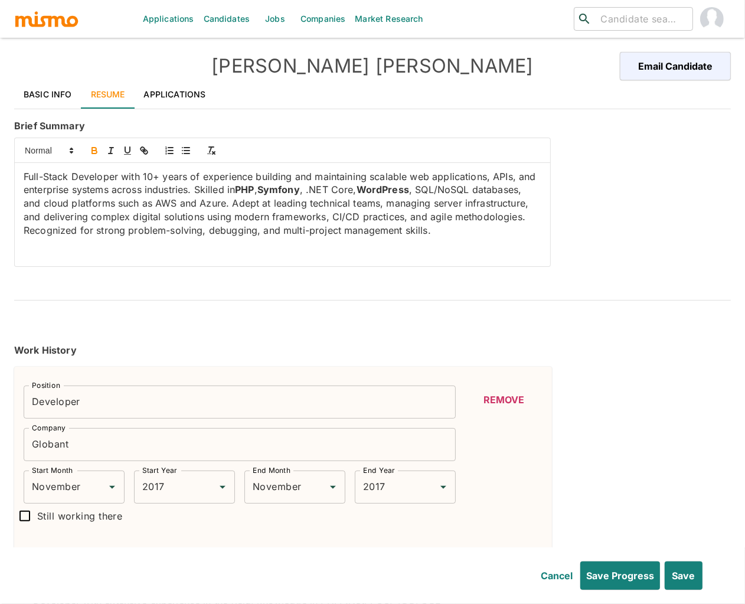
click at [363, 189] on p "Full-Stack Developer with 10+ years of experience building and maintaining scal…" at bounding box center [283, 203] width 518 height 67
drag, startPoint x: 425, startPoint y: 192, endPoint x: 369, endPoint y: 189, distance: 56.2
click at [369, 189] on p "Full-Stack Developer with 10+ years of experience building and maintaining scal…" at bounding box center [283, 203] width 518 height 67
click at [89, 149] on icon "button" at bounding box center [94, 150] width 11 height 11
click at [504, 177] on p "Full-Stack Developer with 10+ years of experience building and maintaining scal…" at bounding box center [283, 203] width 518 height 67
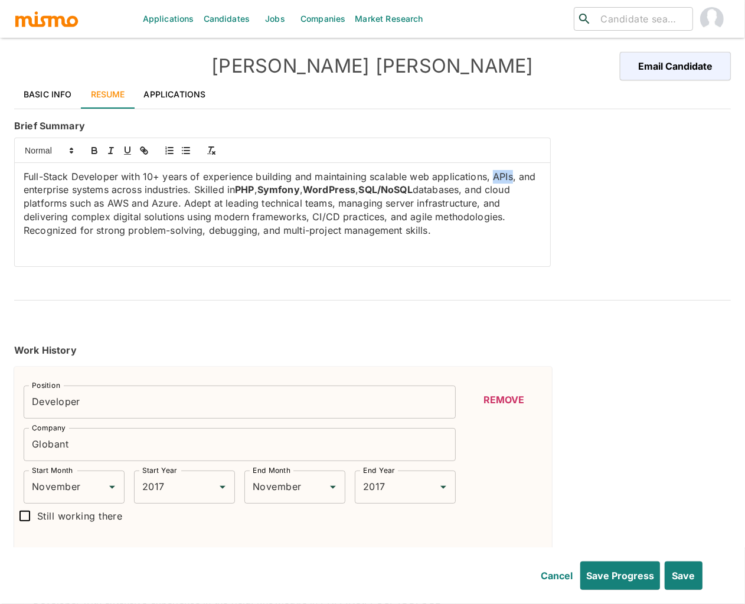
click at [504, 177] on p "Full-Stack Developer with 10+ years of experience building and maintaining scal…" at bounding box center [283, 203] width 518 height 67
click at [94, 155] on icon "button" at bounding box center [94, 150] width 11 height 11
click at [117, 201] on p "Full-Stack Developer with 10+ years of experience building and maintaining scal…" at bounding box center [283, 203] width 518 height 67
click at [92, 150] on icon "button" at bounding box center [94, 149] width 4 height 3
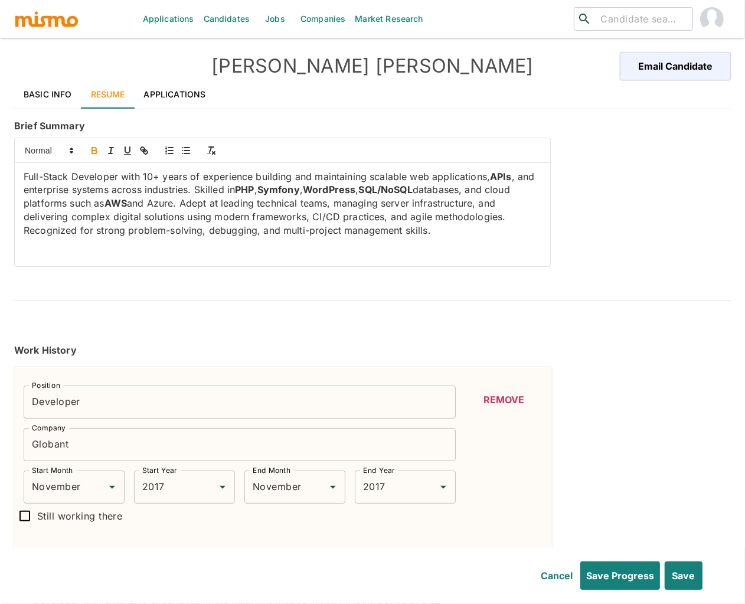
click at [160, 204] on p "Full-Stack Developer with 10+ years of experience building and maintaining scal…" at bounding box center [283, 203] width 518 height 67
click at [94, 152] on icon "button" at bounding box center [94, 150] width 11 height 11
drag, startPoint x: 341, startPoint y: 215, endPoint x: 314, endPoint y: 218, distance: 27.3
click at [314, 218] on p "Full-Stack Developer with 10+ years of experience building and maintaining scal…" at bounding box center [283, 203] width 518 height 67
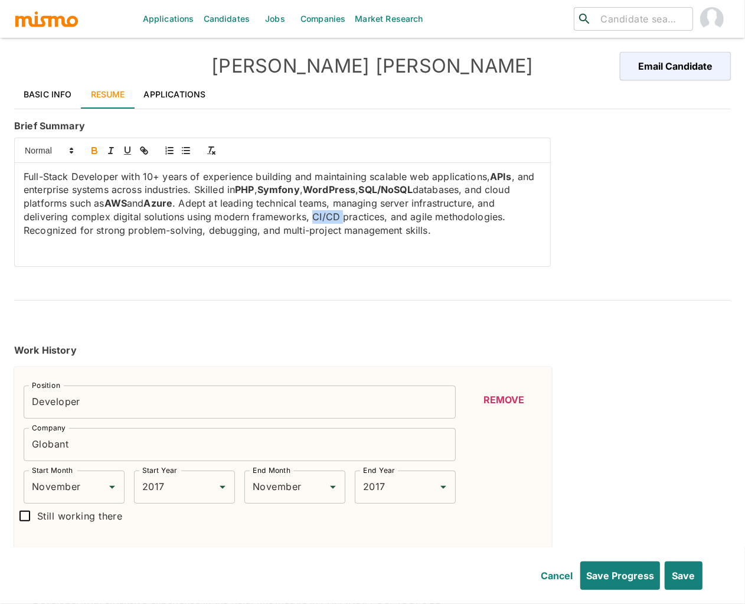
click at [94, 149] on icon "button" at bounding box center [94, 150] width 11 height 11
click at [422, 220] on p "Full-Stack Developer with 10+ years of experience building and maintaining scal…" at bounding box center [283, 203] width 518 height 67
click at [100, 146] on button "button" at bounding box center [94, 150] width 17 height 14
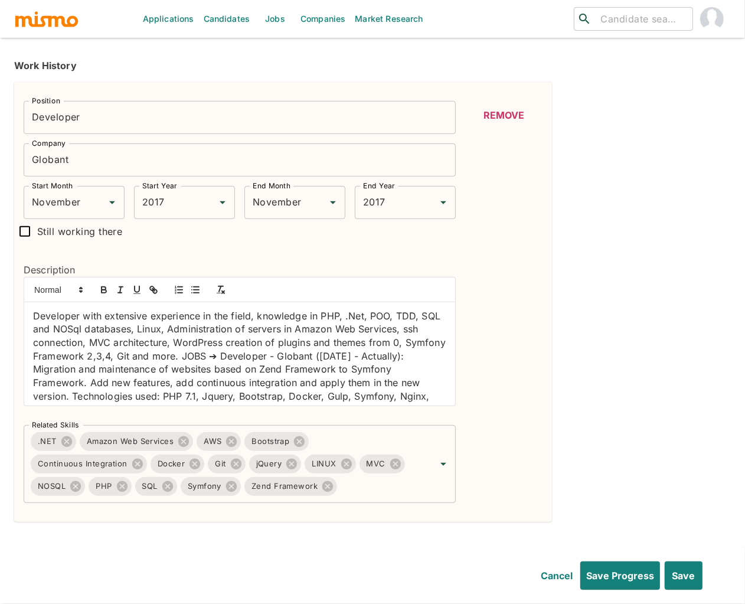
scroll to position [303, 0]
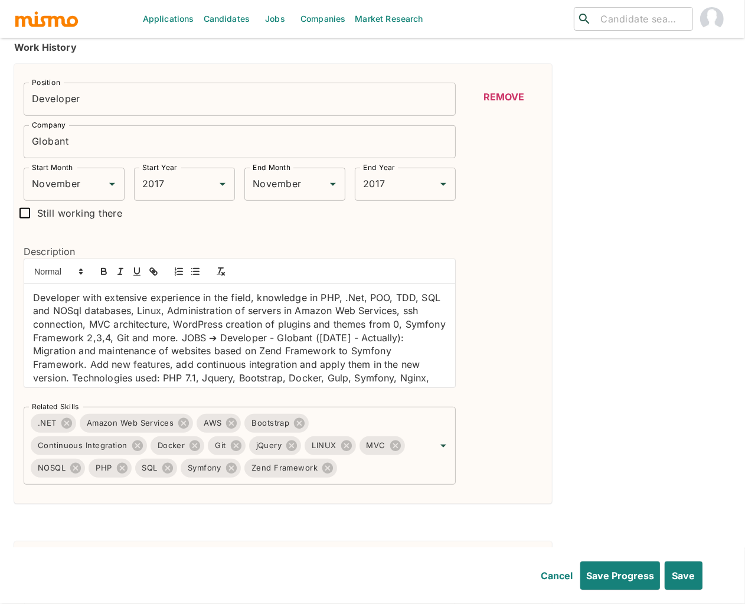
click at [20, 212] on input "Still working there" at bounding box center [24, 213] width 25 height 25
checkbox input "true"
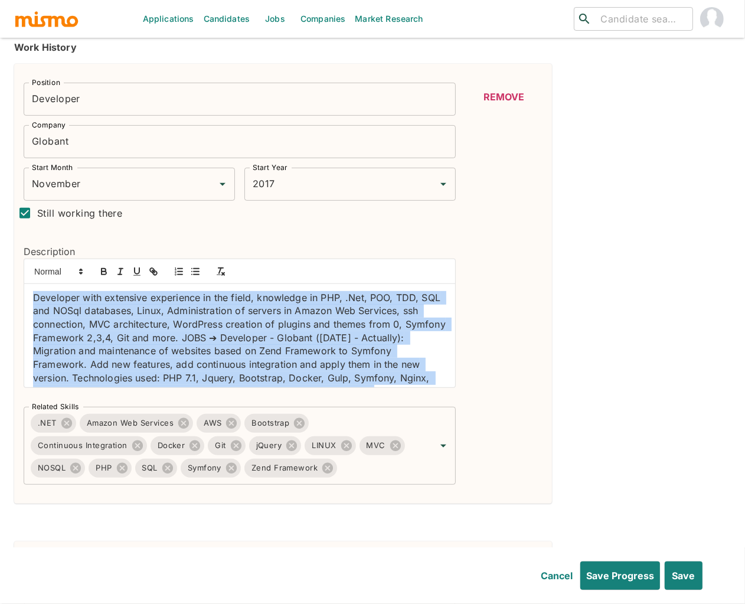
scroll to position [31, 0]
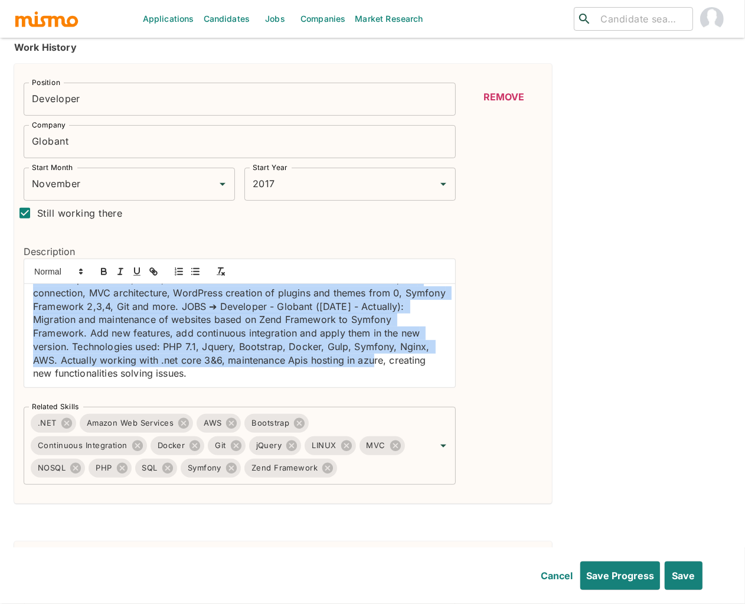
drag, startPoint x: 24, startPoint y: 297, endPoint x: 378, endPoint y: 402, distance: 369.5
click at [378, 402] on div "Position Developer Position Company Globant Company Start Month November Start …" at bounding box center [235, 278] width 442 height 411
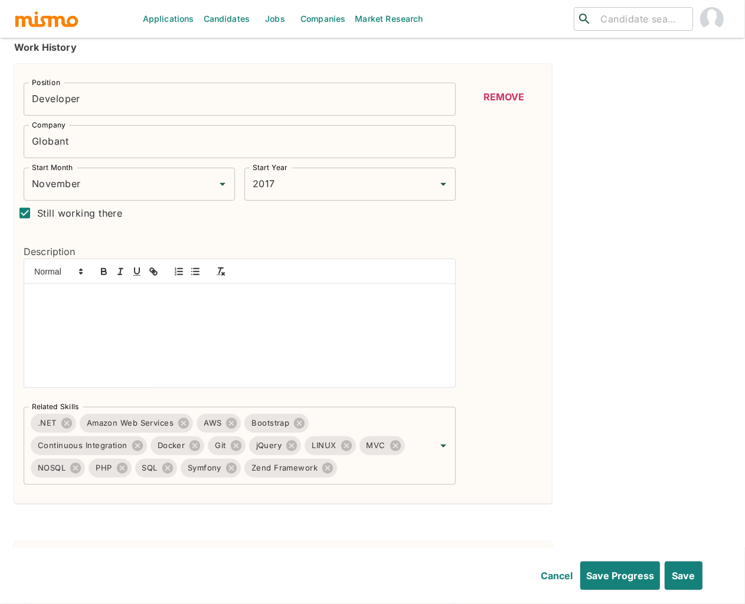
scroll to position [0, 0]
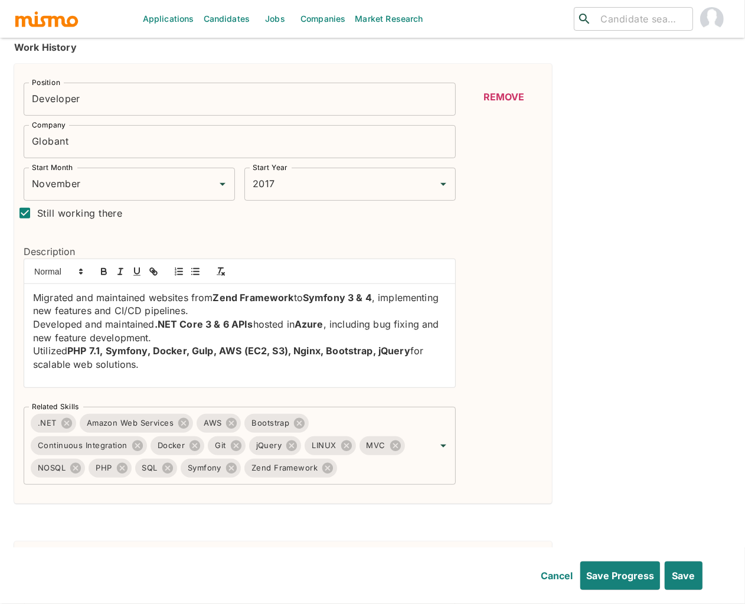
click at [34, 301] on p "Migrated and maintained websites from Zend Framework to Symfony 3 & 4 , impleme…" at bounding box center [239, 304] width 413 height 27
click at [197, 269] on line "button" at bounding box center [196, 269] width 5 height 0
click at [33, 328] on p "Developed and maintained .NET Core 3 & 6 APIs hosted in Azure , including bug f…" at bounding box center [239, 331] width 413 height 27
click at [195, 272] on line "button" at bounding box center [196, 272] width 5 height 0
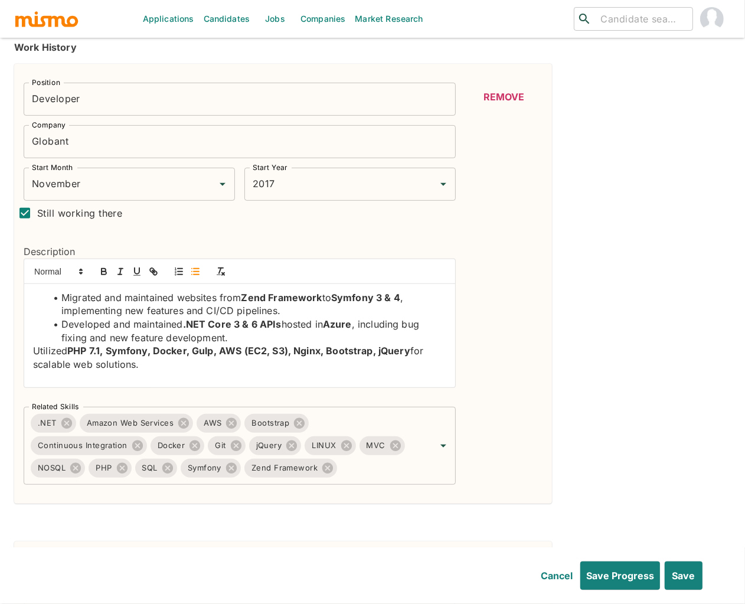
click at [33, 352] on p "Utilized PHP 7.1, Symfony, Docker, Gulp, AWS (EC2, S3), Nginx, Bootstrap, jQuer…" at bounding box center [239, 357] width 413 height 27
click at [197, 274] on icon "button" at bounding box center [195, 271] width 11 height 11
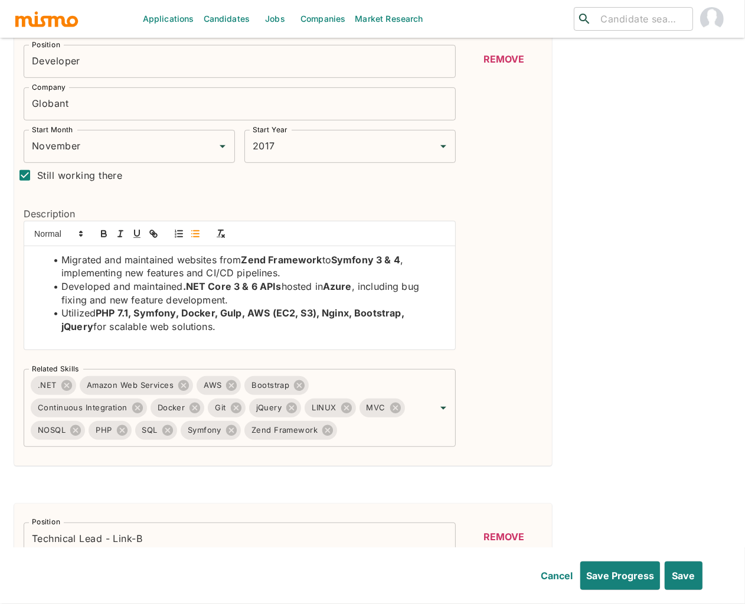
scroll to position [669, 0]
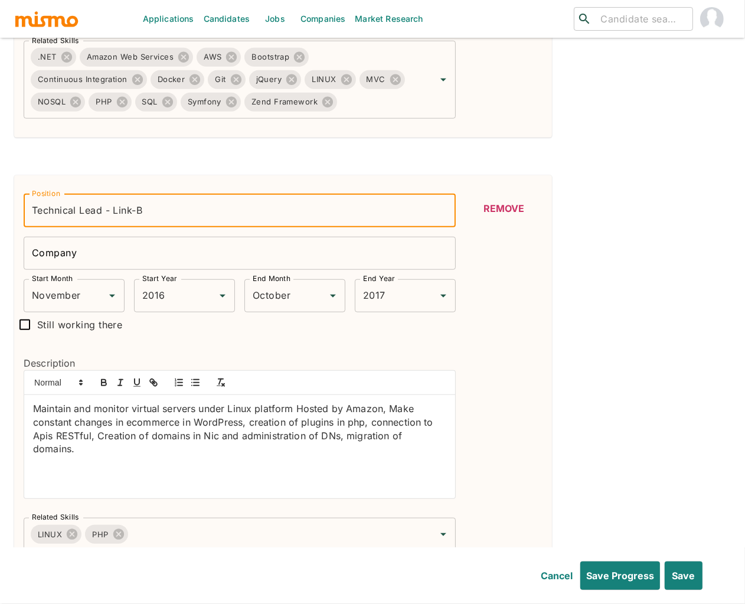
click at [139, 206] on input "Technical Lead - Link-B" at bounding box center [240, 210] width 432 height 33
drag, startPoint x: 149, startPoint y: 208, endPoint x: 115, endPoint y: 213, distance: 34.6
click at [115, 213] on input "Technical Lead - Link-B" at bounding box center [240, 210] width 432 height 33
type input "Technical Lead -"
click at [43, 249] on input "Company" at bounding box center [240, 253] width 432 height 33
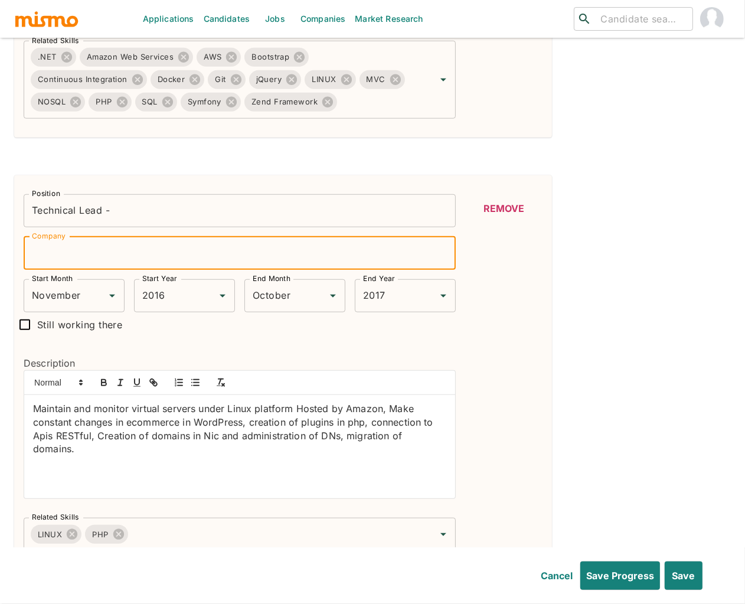
paste input "Link-B"
type input "Link-B"
click at [115, 211] on input "Technical Lead -" at bounding box center [240, 210] width 432 height 33
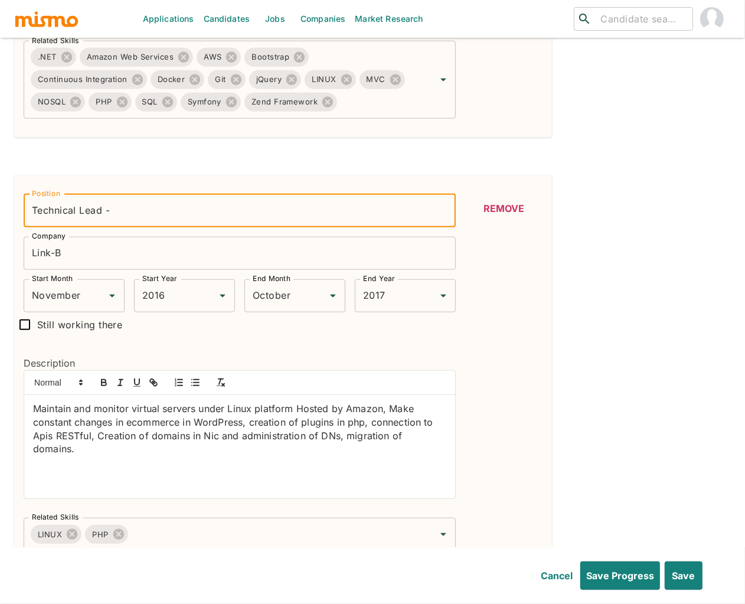
click at [115, 211] on input "Technical Lead -" at bounding box center [240, 210] width 432 height 33
type input "Technical Lead"
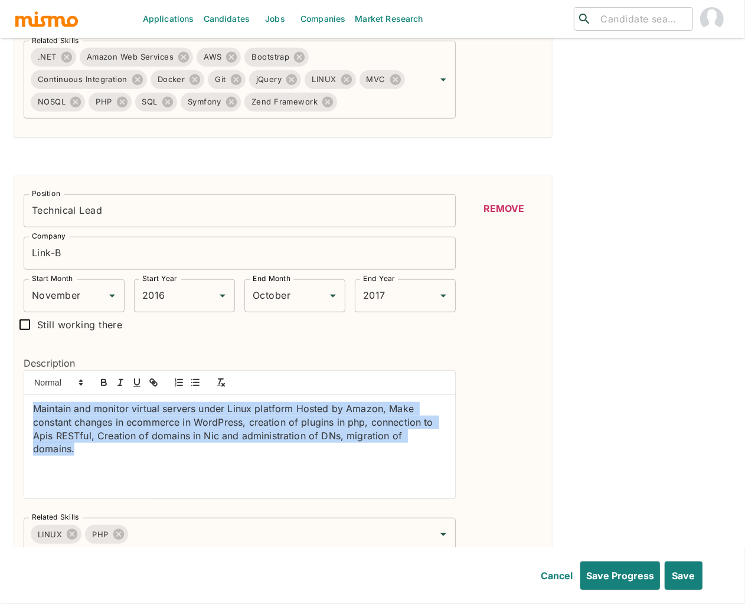
drag, startPoint x: 31, startPoint y: 411, endPoint x: 435, endPoint y: 464, distance: 406.7
click at [435, 464] on div "Maintain and monitor virtual servers under Linux platform Hosted by Amazon, Mak…" at bounding box center [239, 446] width 431 height 103
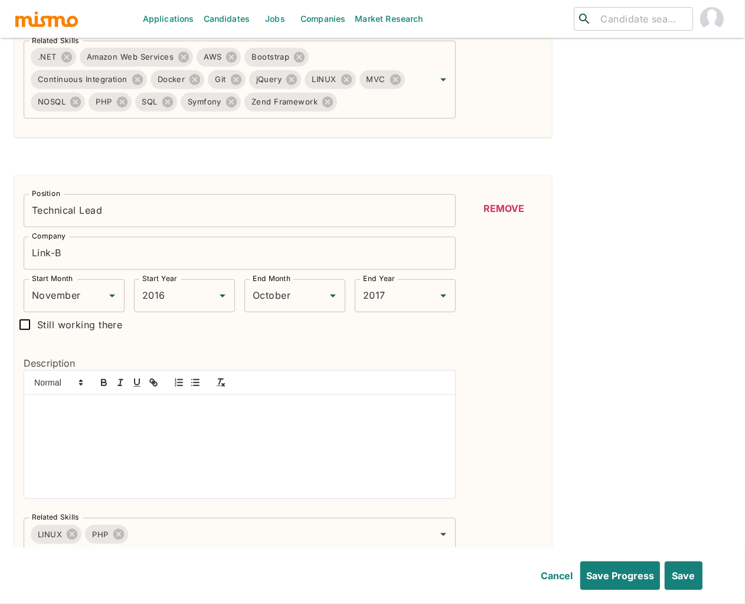
scroll to position [0, 0]
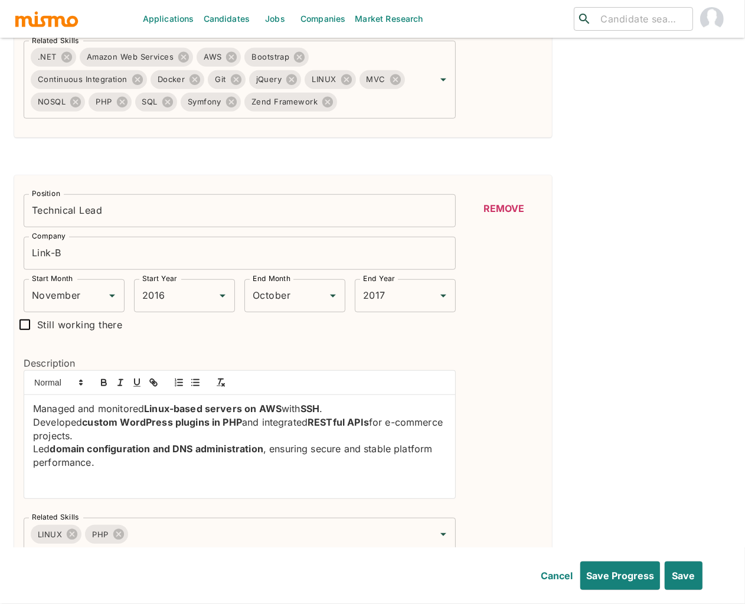
click at [31, 410] on div "Managed and monitored Linux-based servers on AWS with SSH . Developed custom Wo…" at bounding box center [239, 446] width 431 height 103
click at [197, 385] on icon "button" at bounding box center [195, 382] width 11 height 11
click at [34, 427] on p "Developed custom WordPress plugins in PHP and integrated RESTful APIs for e-com…" at bounding box center [239, 429] width 413 height 27
click at [191, 380] on icon "button" at bounding box center [195, 382] width 11 height 11
click at [28, 450] on div "Managed and monitored Linux-based servers on AWS with SSH . Developed custom Wo…" at bounding box center [239, 446] width 431 height 103
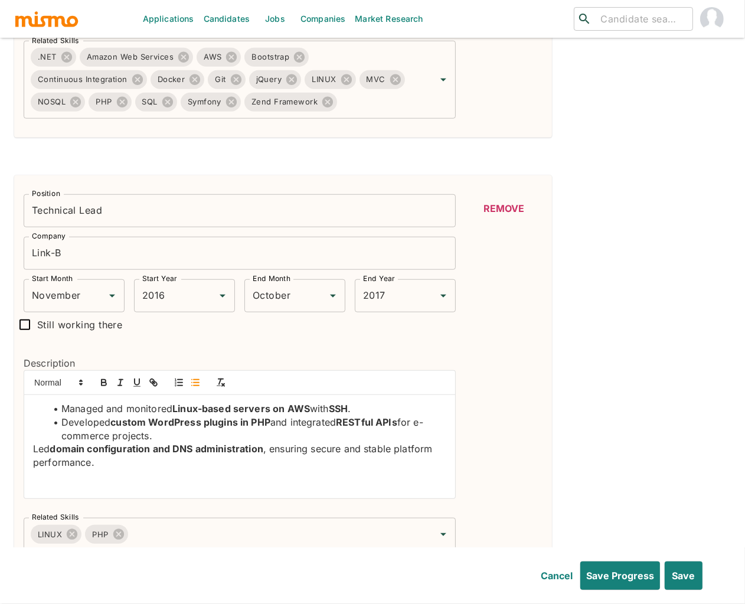
click at [199, 383] on line "button" at bounding box center [196, 383] width 5 height 0
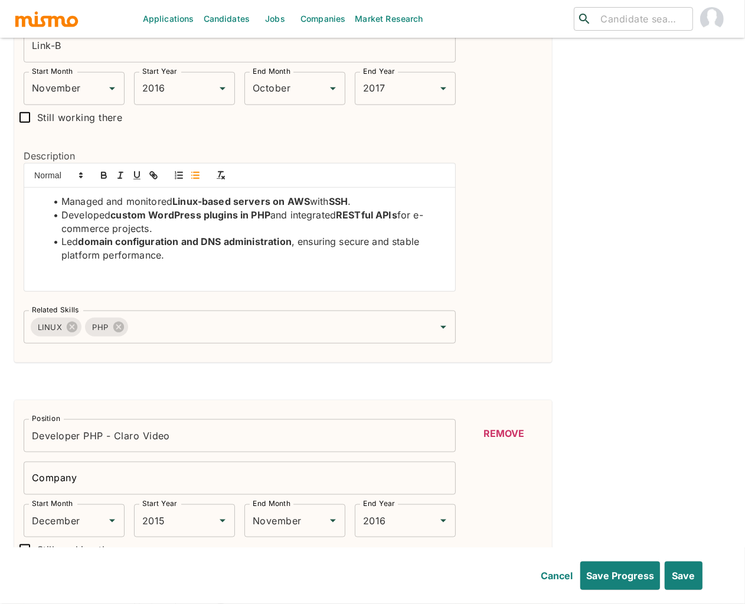
scroll to position [878, 0]
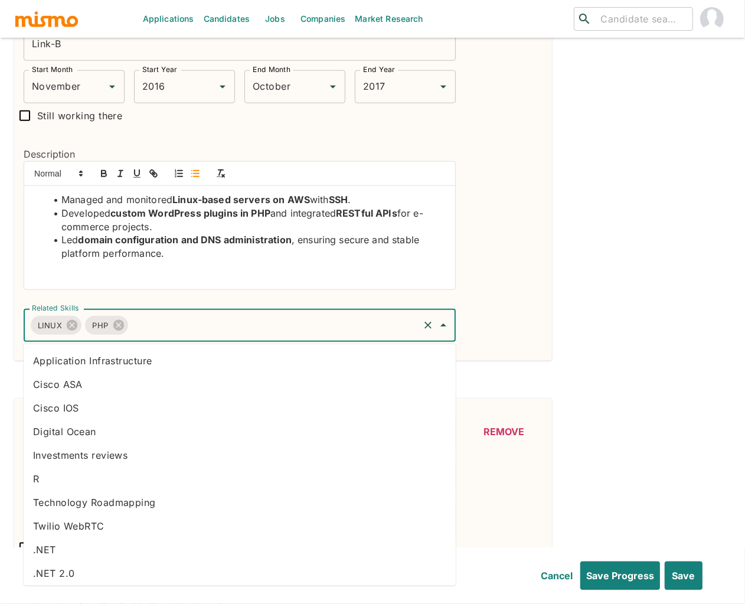
click at [255, 324] on input "Related Skills" at bounding box center [274, 325] width 288 height 22
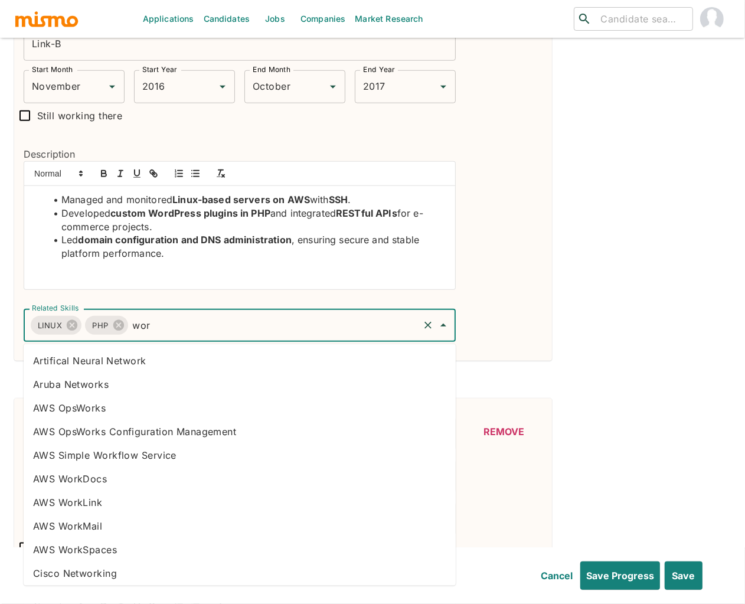
type input "word"
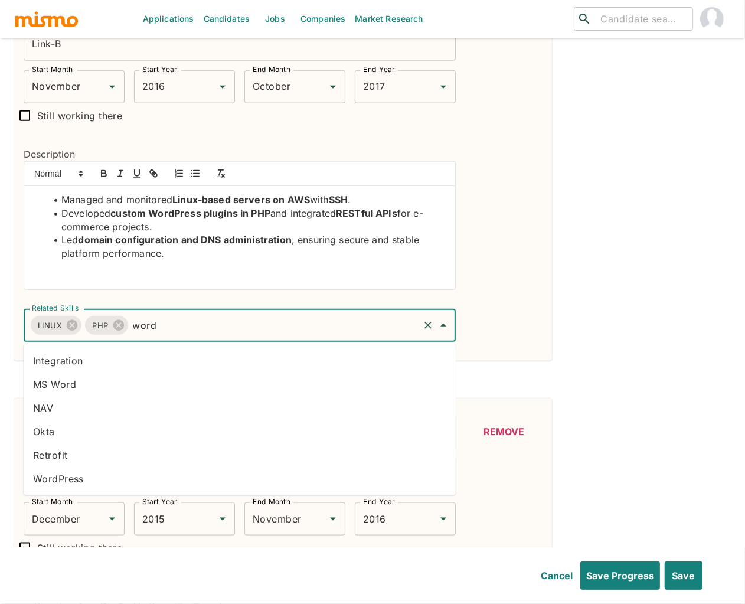
click at [103, 484] on li "WordPress" at bounding box center [240, 479] width 432 height 24
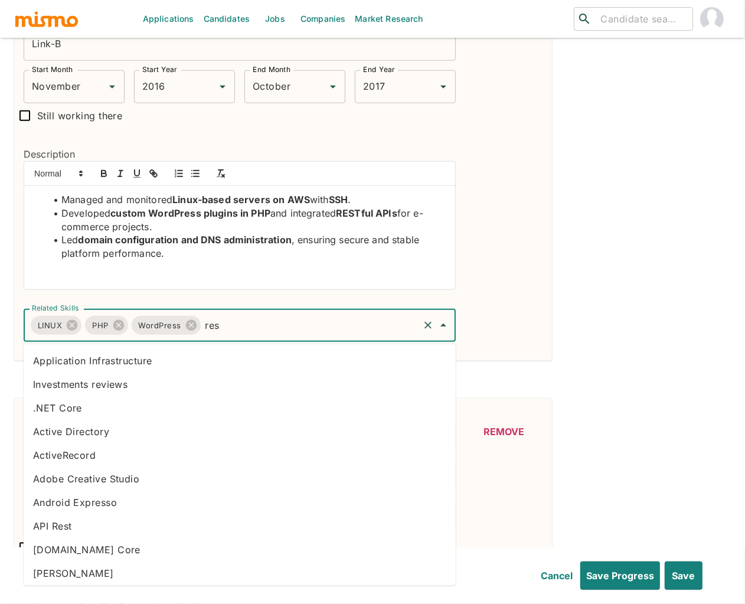
type input "rest"
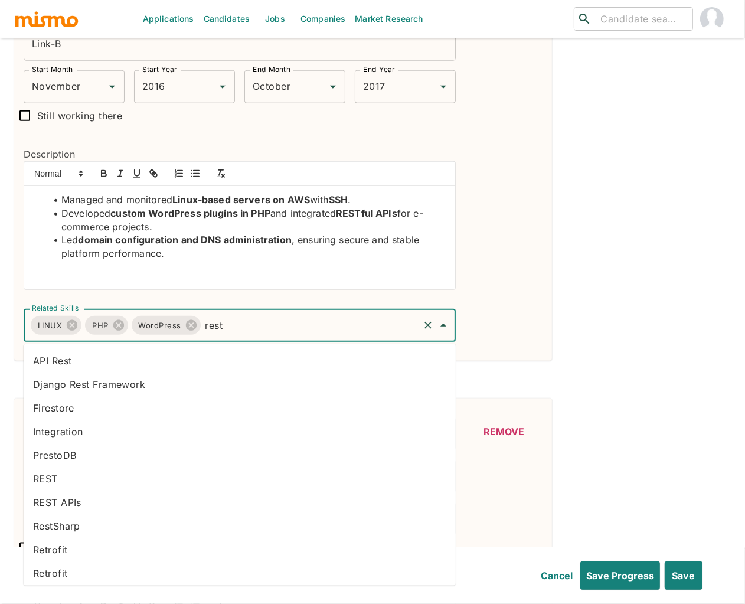
click at [87, 499] on li "REST APIs" at bounding box center [240, 503] width 432 height 24
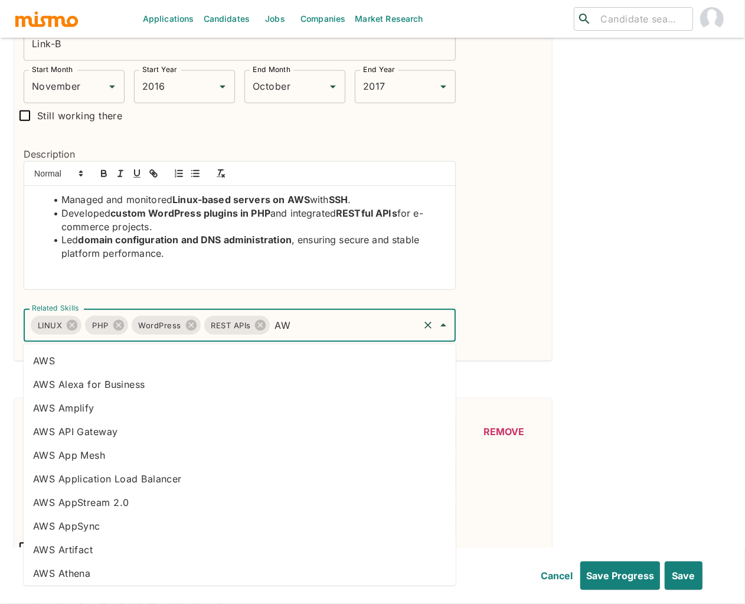
type input "AWS"
click at [211, 360] on li "AWS" at bounding box center [240, 361] width 432 height 24
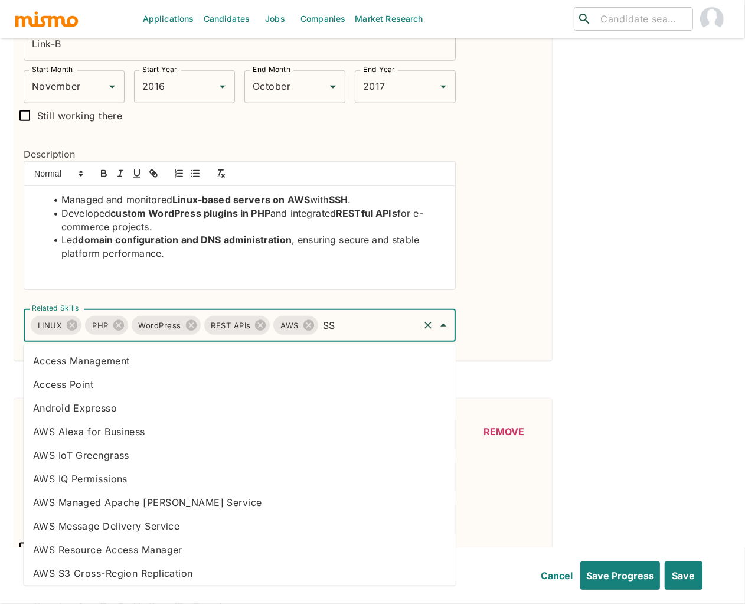
type input "S"
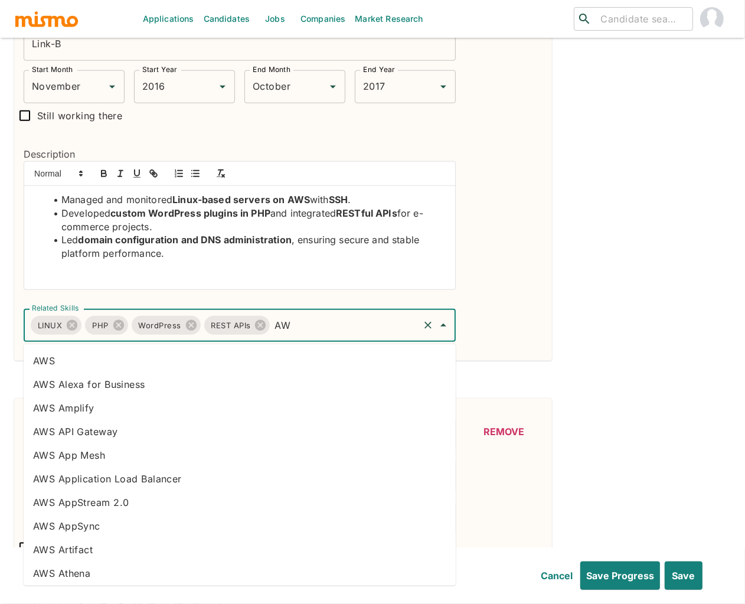
type input "AWS"
click at [197, 368] on li "AWS" at bounding box center [240, 361] width 432 height 24
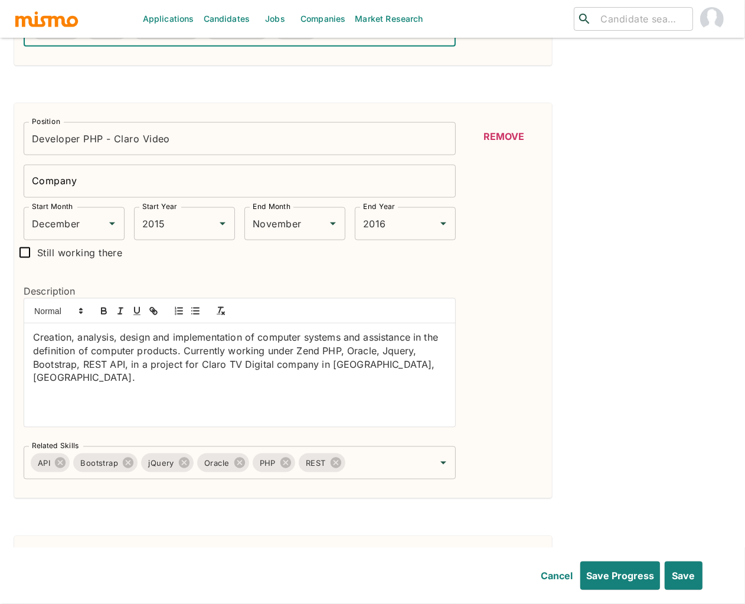
scroll to position [1176, 0]
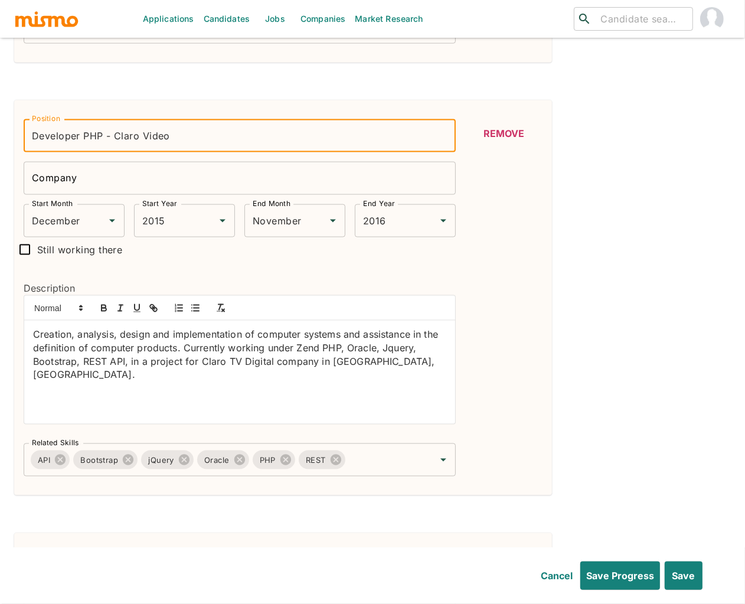
click at [169, 141] on input "Developer PHP - Claro Video" at bounding box center [240, 135] width 432 height 33
click at [175, 135] on input "Developer PHP - Claro Video" at bounding box center [240, 135] width 432 height 33
drag, startPoint x: 175, startPoint y: 135, endPoint x: 113, endPoint y: 136, distance: 62.0
click at [113, 136] on input "Developer PHP - Claro Video" at bounding box center [240, 135] width 432 height 33
type input "Developer PHP -"
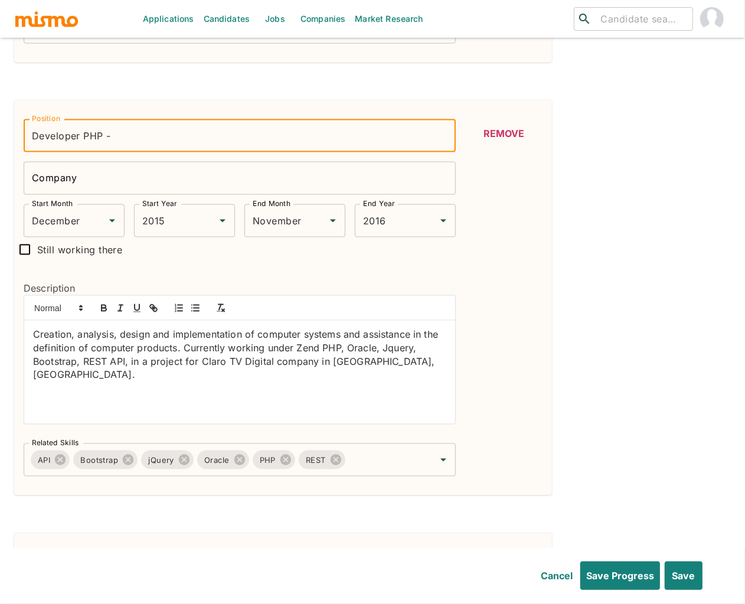
click at [68, 186] on input "Company" at bounding box center [240, 178] width 432 height 33
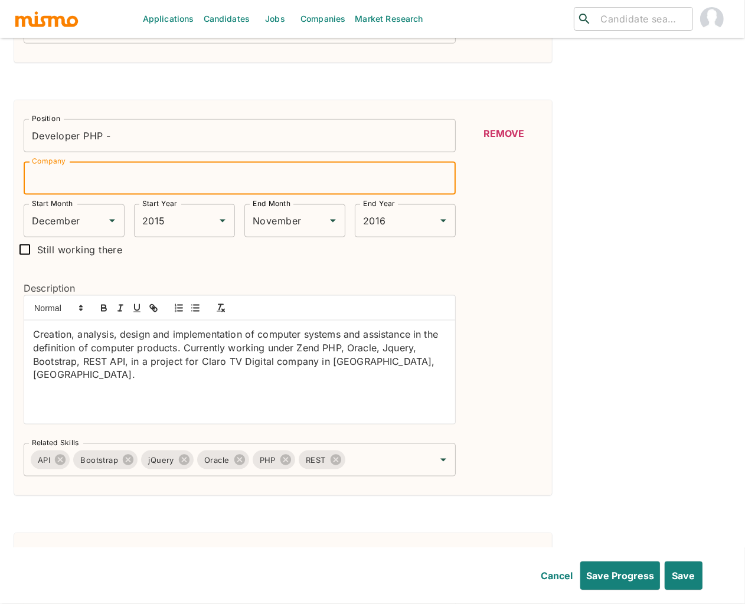
paste input "Claro Video"
type input "Claro Video"
click at [133, 135] on input "Developer PHP -" at bounding box center [240, 135] width 432 height 33
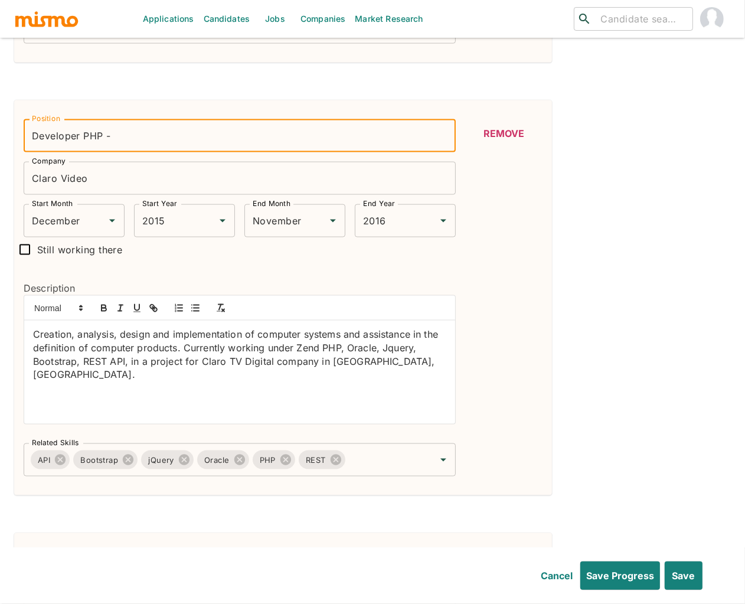
click at [133, 135] on input "Developer PHP -" at bounding box center [240, 135] width 432 height 33
type input "Developer PHP"
click at [680, 279] on div "Position Developer Position Company Globant Company Start Month November Start …" at bounding box center [372, 283] width 717 height 2184
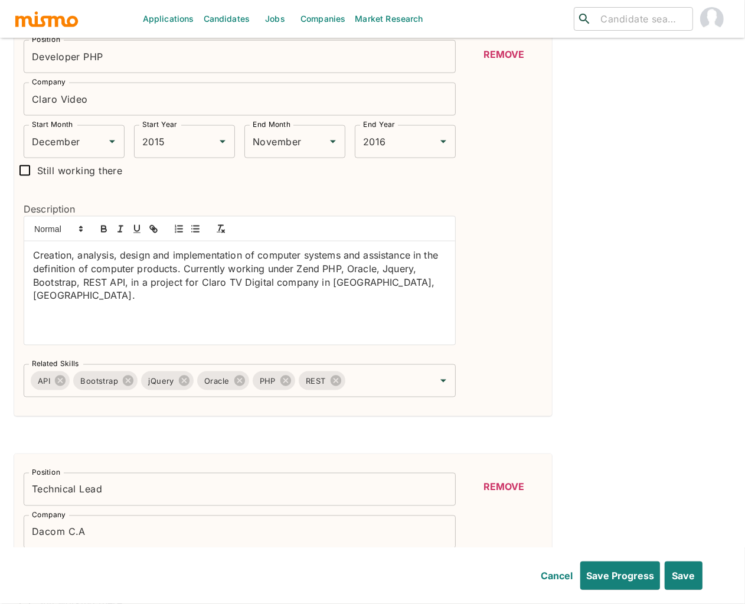
scroll to position [1255, 0]
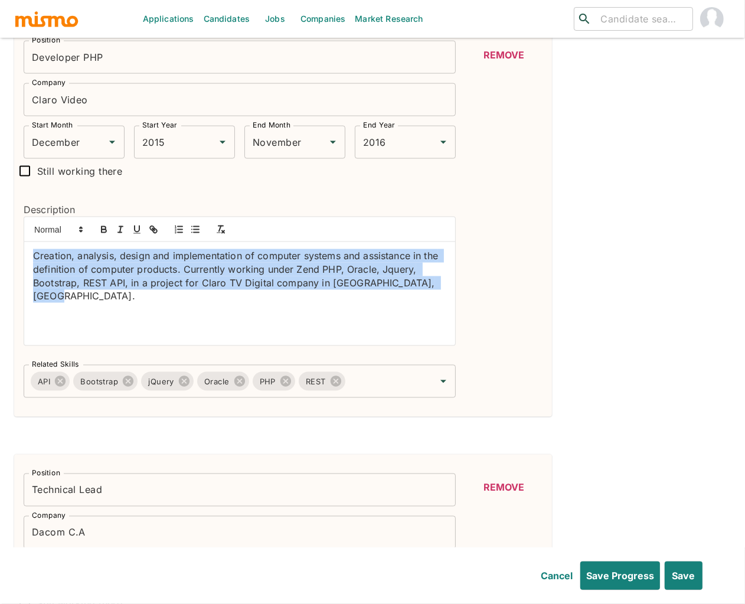
drag, startPoint x: 441, startPoint y: 286, endPoint x: 38, endPoint y: 252, distance: 404.7
click at [38, 252] on p "Creation, analysis, design and implementation of computer systems and assistanc…" at bounding box center [239, 276] width 413 height 54
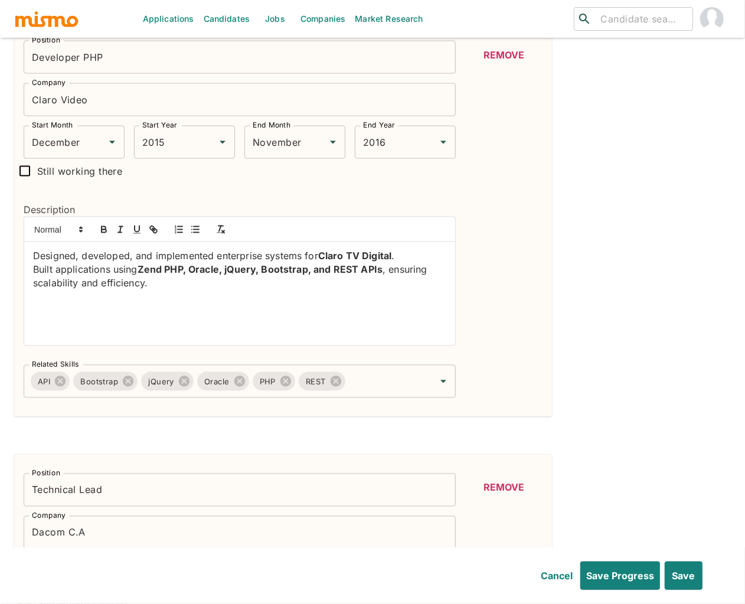
scroll to position [0, 0]
click at [31, 260] on div "Designed, developed, and implemented enterprise systems for Claro TV Digital . …" at bounding box center [239, 293] width 431 height 103
click at [192, 233] on icon "button" at bounding box center [195, 229] width 11 height 11
click at [32, 272] on div "Designed, developed, and implemented enterprise systems for Claro TV Digital . …" at bounding box center [239, 293] width 431 height 103
click at [190, 233] on icon "button" at bounding box center [195, 229] width 11 height 11
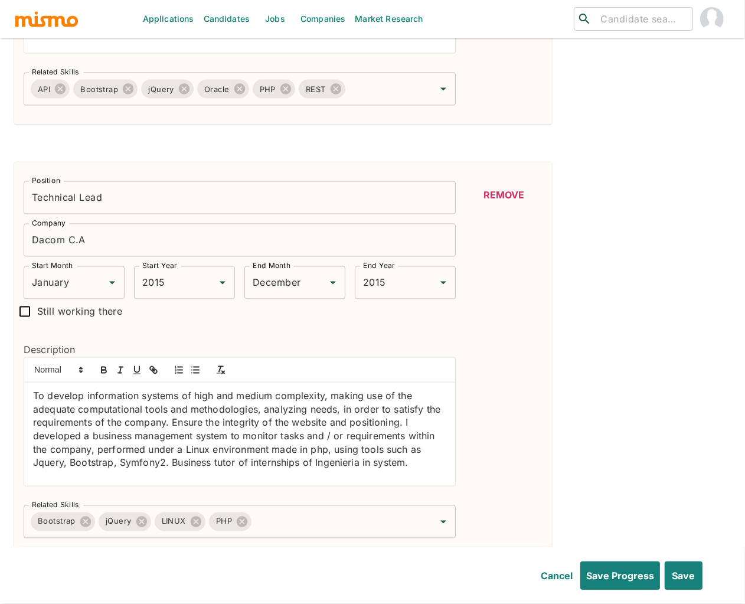
scroll to position [1621, 0]
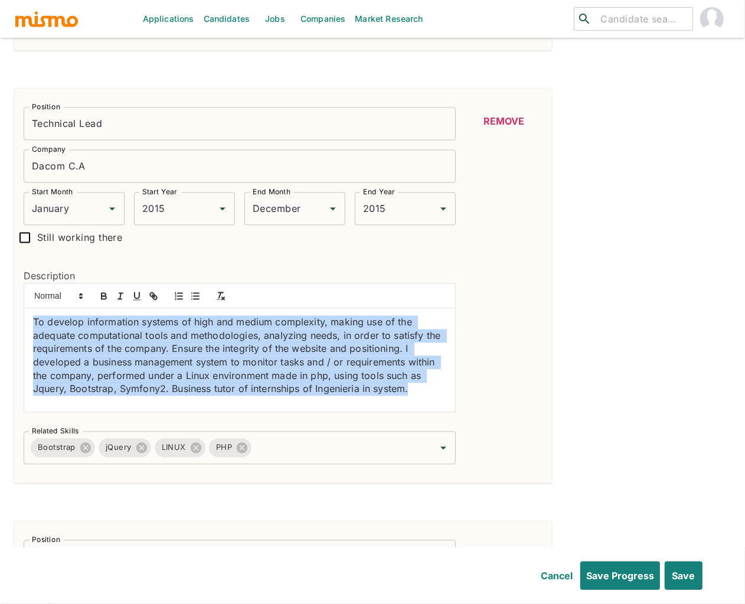
drag, startPoint x: 436, startPoint y: 400, endPoint x: 24, endPoint y: 327, distance: 418.5
click at [24, 327] on div "To develop information systems of high and medium complexity, making use of the…" at bounding box center [239, 360] width 431 height 103
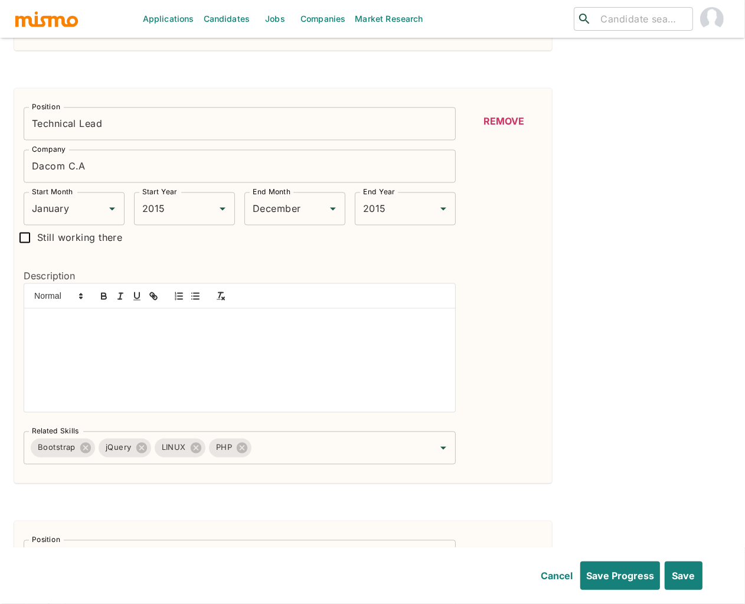
scroll to position [0, 0]
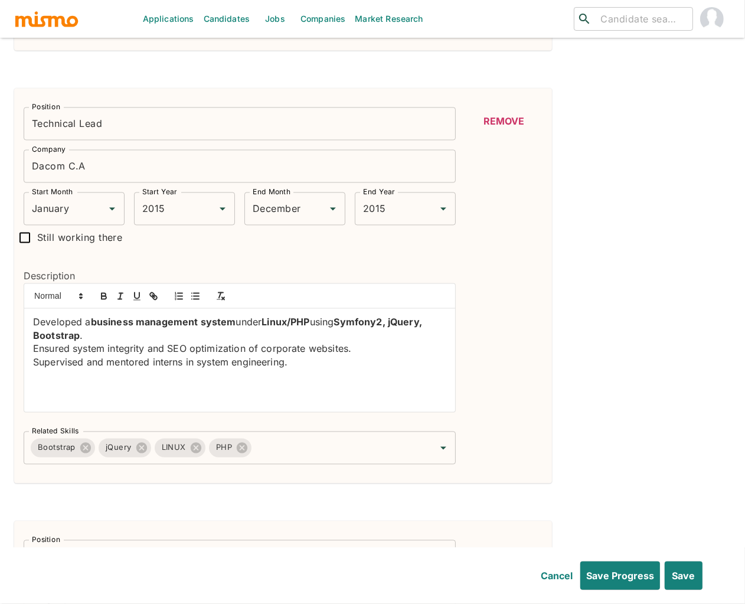
click at [28, 324] on div "Developed a business management system under Linux/PHP using Symfony2, jQuery, …" at bounding box center [239, 360] width 431 height 103
click at [190, 290] on div at bounding box center [239, 296] width 431 height 25
click at [34, 324] on p "Developed a business management system under Linux/PHP using Symfony2, jQuery, …" at bounding box center [239, 329] width 413 height 27
click at [193, 297] on icon "button" at bounding box center [195, 296] width 11 height 11
click at [31, 350] on div "Developed a business management system under Linux/PHP using Symfony2, jQuery, …" at bounding box center [239, 360] width 431 height 103
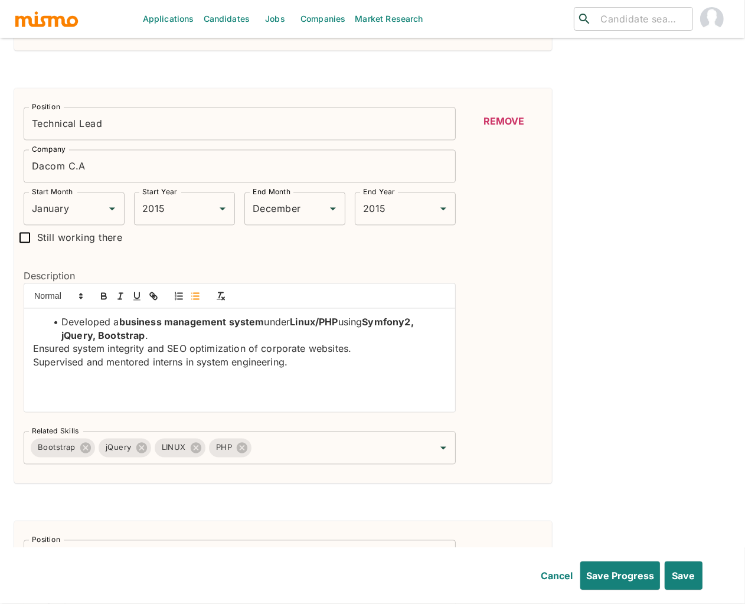
click at [195, 300] on icon "button" at bounding box center [195, 296] width 11 height 11
click at [30, 365] on div "Developed a business management system under Linux/PHP using Symfony2, jQuery, …" at bounding box center [239, 360] width 431 height 103
click at [195, 302] on icon "button" at bounding box center [195, 296] width 11 height 11
click at [205, 353] on li "Ensured system integrity and SEO optimization of corporate websites." at bounding box center [246, 349] width 399 height 14
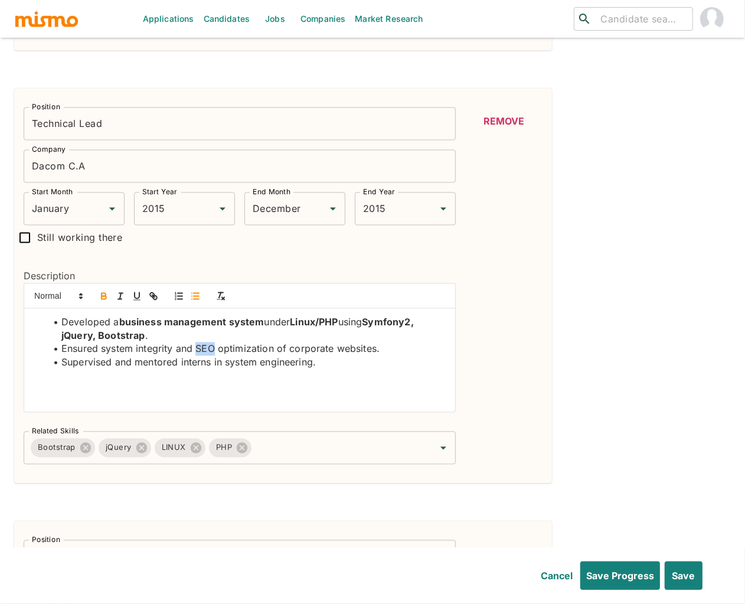
click at [103, 297] on icon "button" at bounding box center [104, 296] width 11 height 11
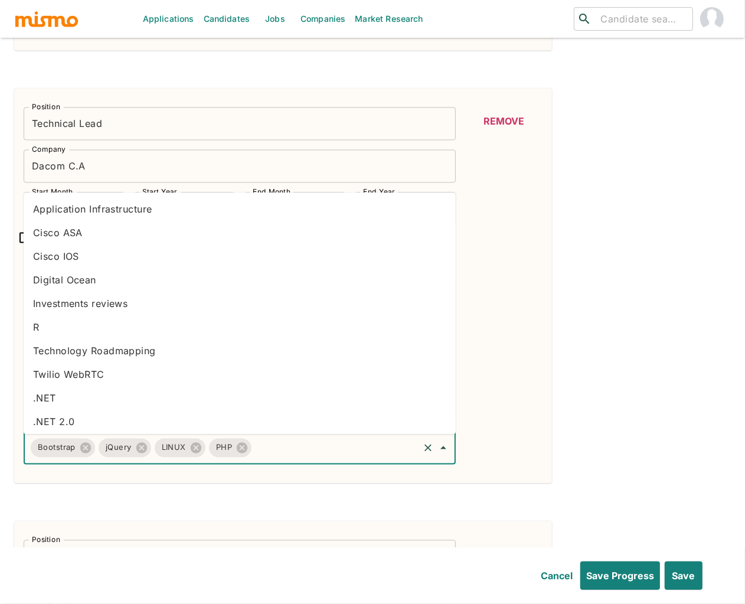
click at [288, 457] on input "Related Skills" at bounding box center [335, 448] width 164 height 22
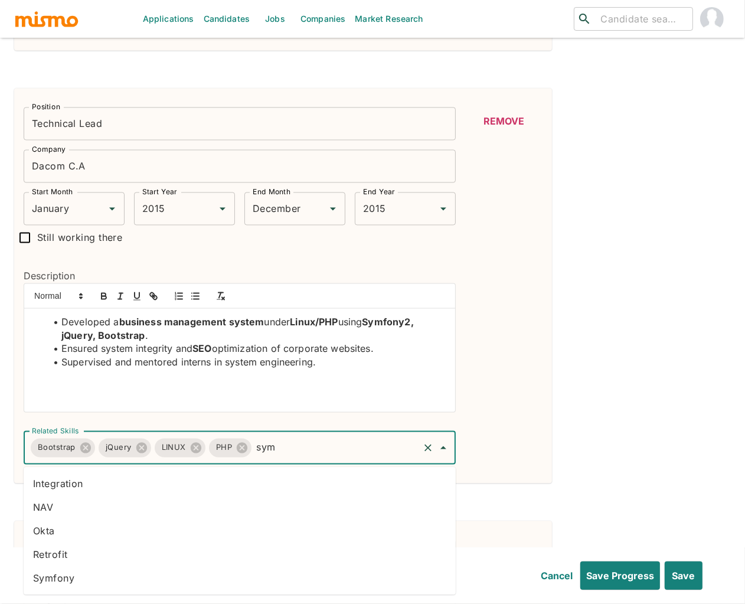
type input "symf"
click at [151, 582] on li "Symfony" at bounding box center [240, 579] width 432 height 24
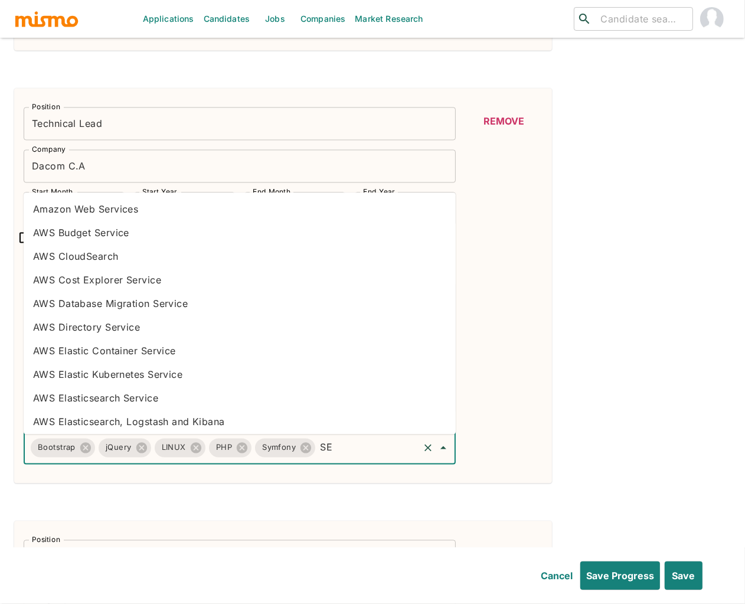
type input "S"
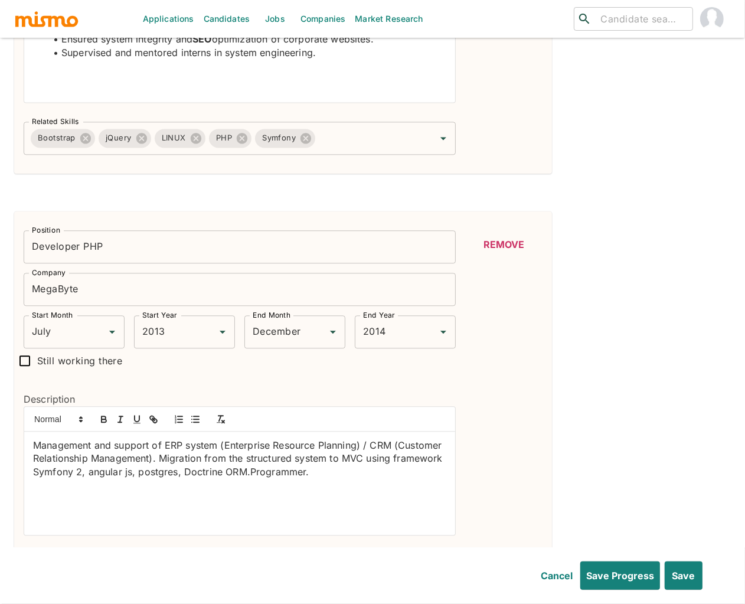
scroll to position [1931, 0]
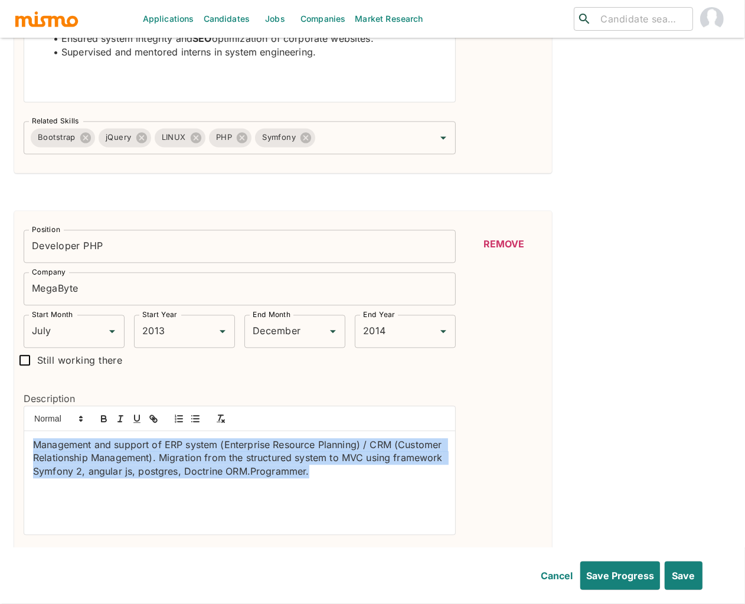
drag, startPoint x: 331, startPoint y: 475, endPoint x: -12, endPoint y: 432, distance: 345.7
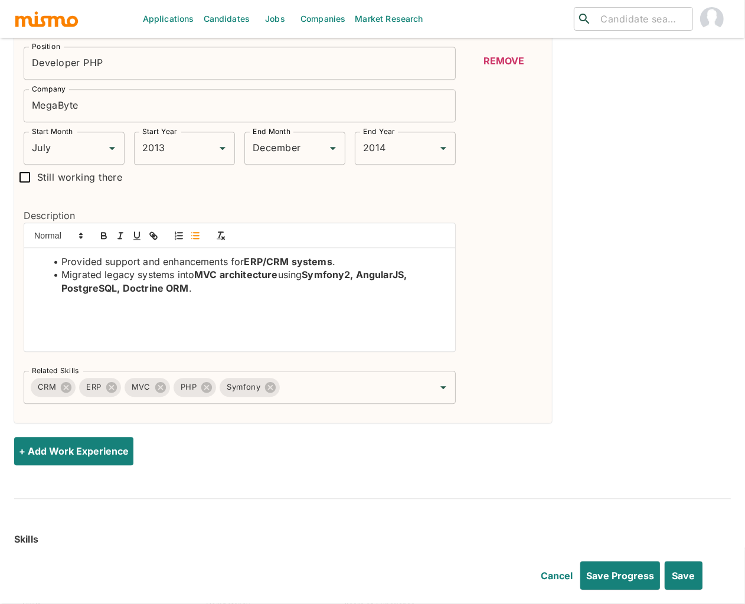
scroll to position [2120, 0]
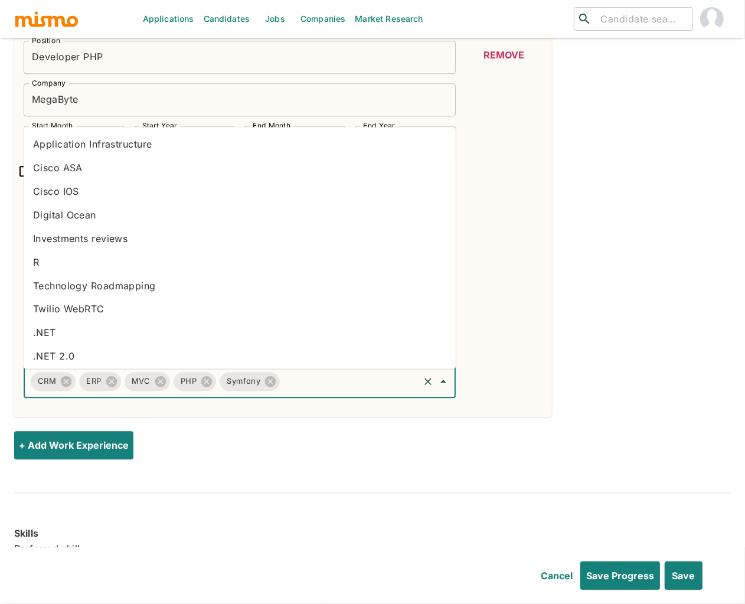
click at [322, 386] on input "Related Skills" at bounding box center [350, 381] width 136 height 22
type input "Angula"
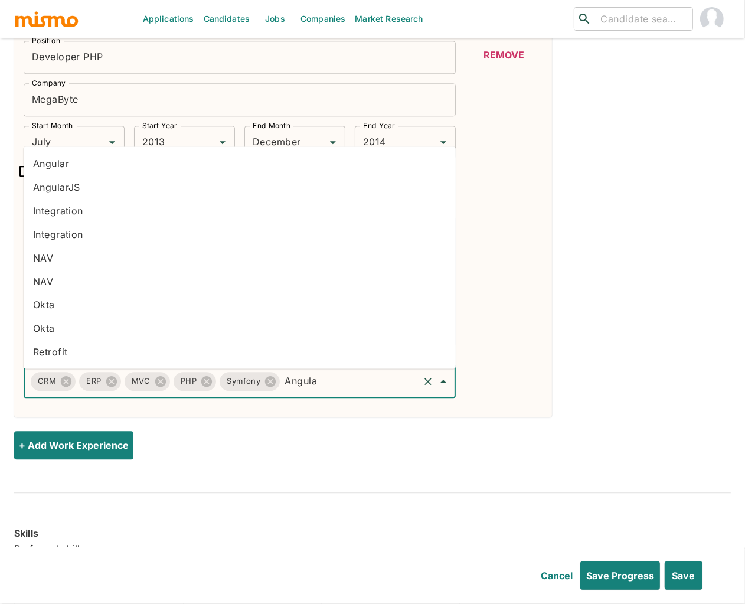
click at [55, 177] on li "AngularJS" at bounding box center [240, 187] width 432 height 24
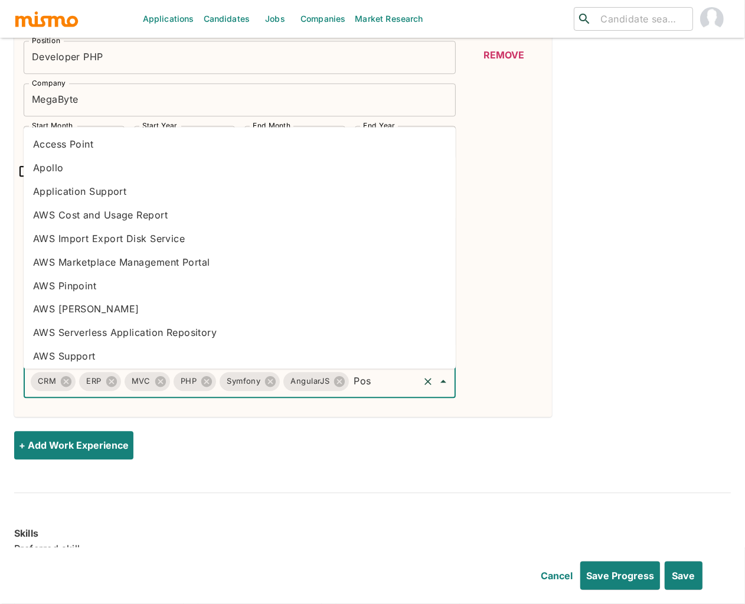
type input "Post"
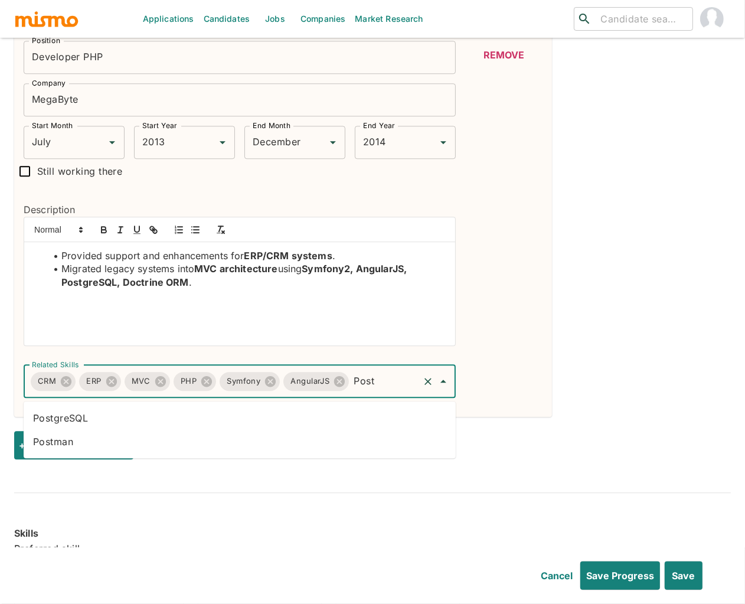
click at [178, 416] on li "PostgreSQL" at bounding box center [240, 418] width 432 height 24
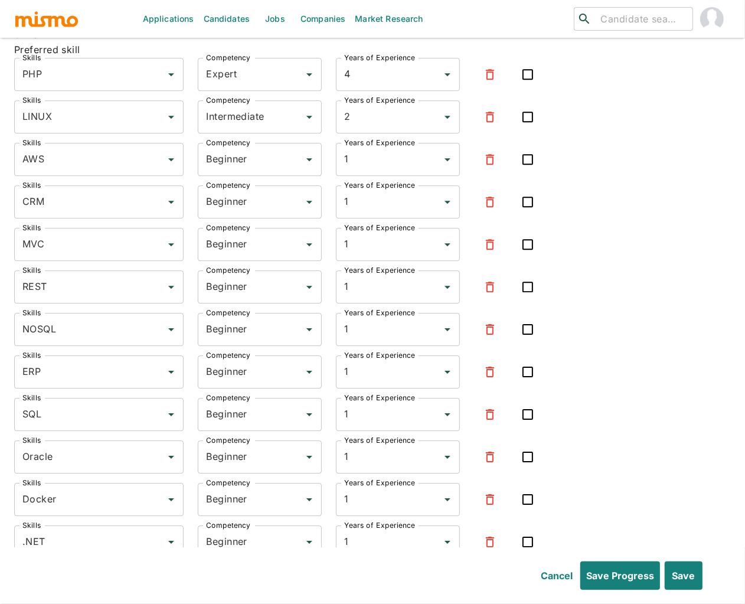
scroll to position [2640, 0]
click at [237, 167] on input "Beginner" at bounding box center [243, 160] width 80 height 22
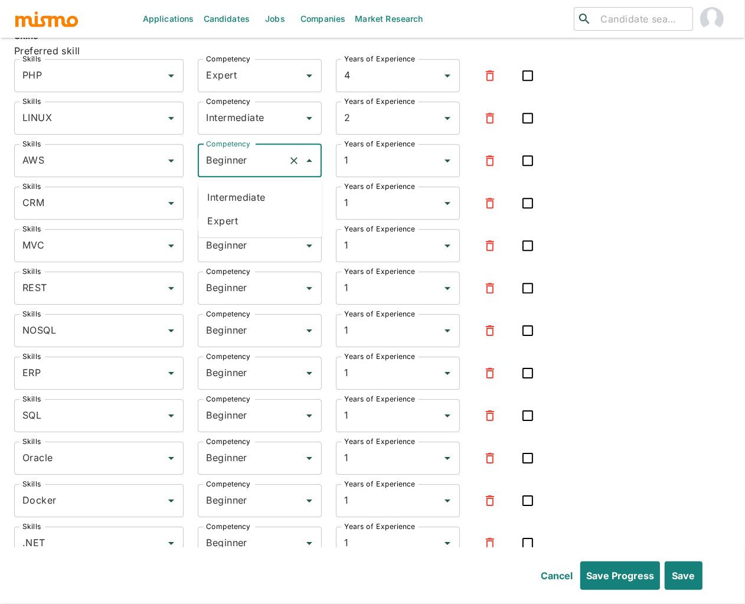
click at [228, 221] on li "Expert" at bounding box center [260, 221] width 124 height 24
type input "Expert"
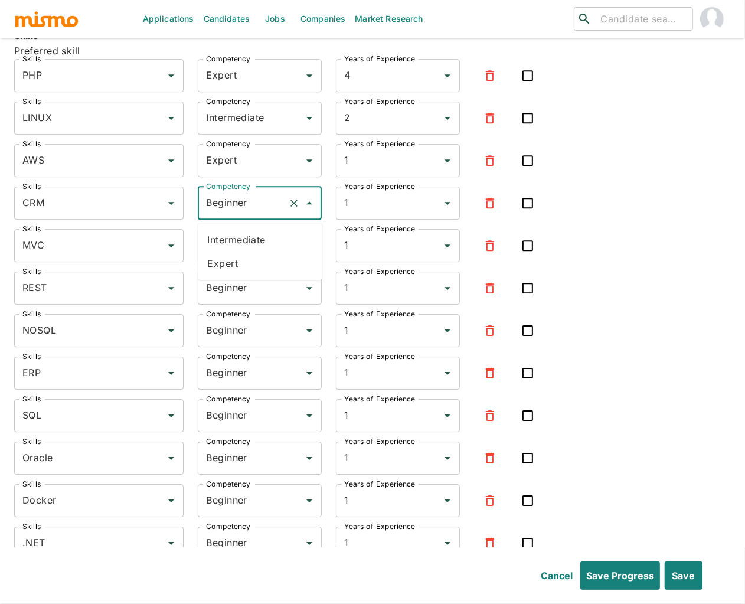
click at [220, 202] on input "Beginner" at bounding box center [243, 203] width 80 height 22
click at [230, 241] on li "Intermediate" at bounding box center [260, 240] width 124 height 24
type input "Intermediate"
click at [231, 246] on input "Beginner" at bounding box center [243, 245] width 80 height 22
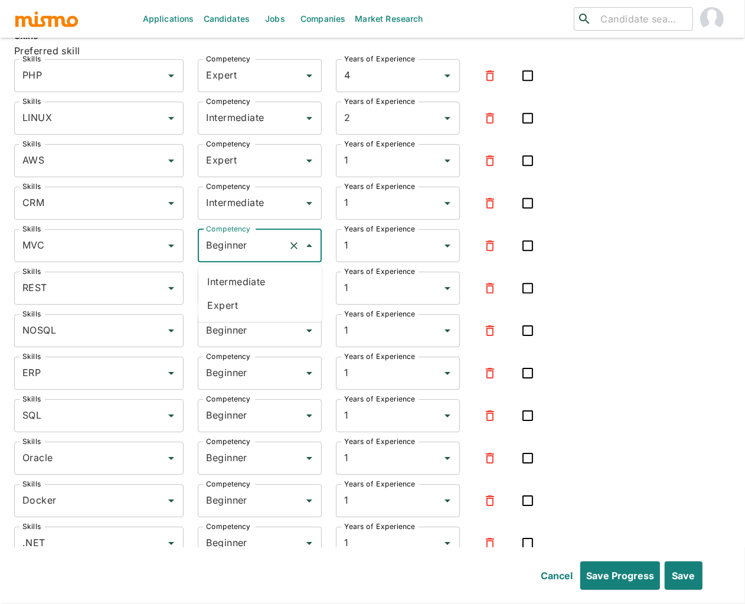
click at [228, 304] on li "Expert" at bounding box center [260, 305] width 124 height 24
type input "Expert"
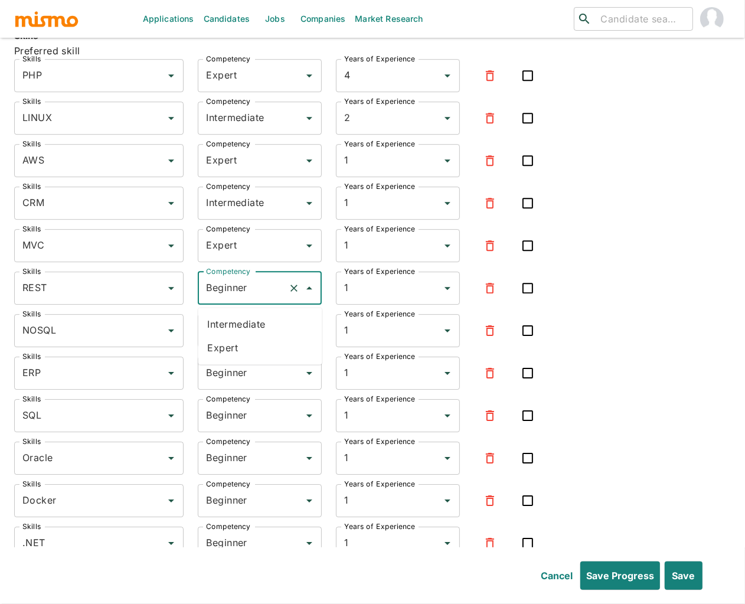
click at [223, 292] on input "Beginner" at bounding box center [243, 288] width 80 height 22
click at [227, 347] on li "Expert" at bounding box center [260, 348] width 124 height 24
type input "Expert"
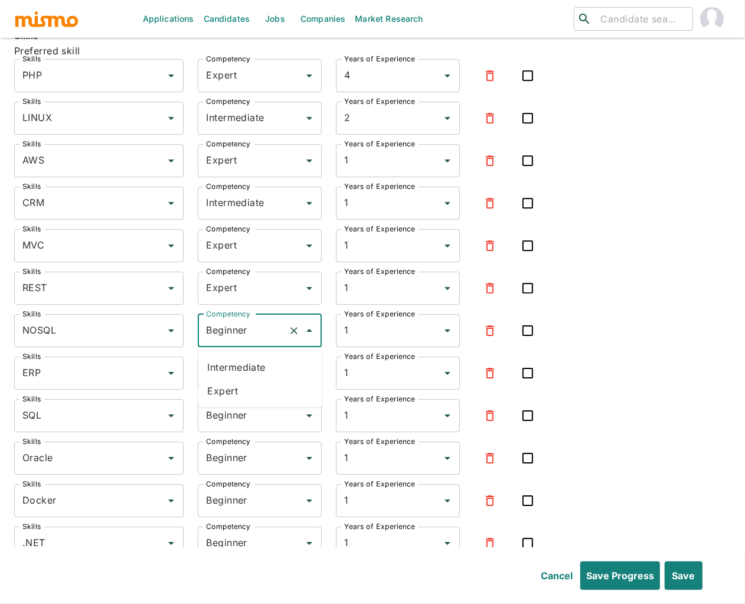
click at [218, 338] on input "Beginner" at bounding box center [243, 330] width 80 height 22
click at [230, 393] on li "Expert" at bounding box center [260, 391] width 124 height 24
type input "Expert"
click at [229, 380] on input "Beginner" at bounding box center [243, 373] width 80 height 22
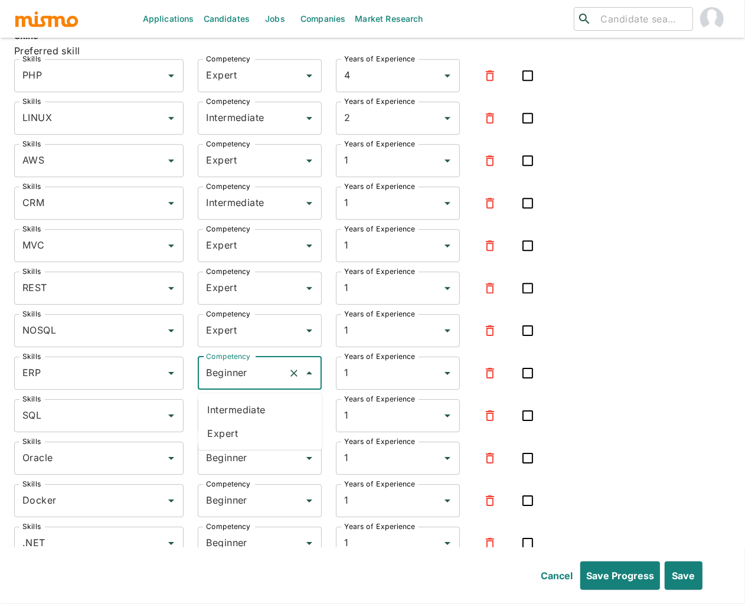
click at [228, 409] on li "Intermediate" at bounding box center [260, 410] width 124 height 24
type input "Intermediate"
click at [223, 423] on input "Beginner" at bounding box center [243, 415] width 80 height 22
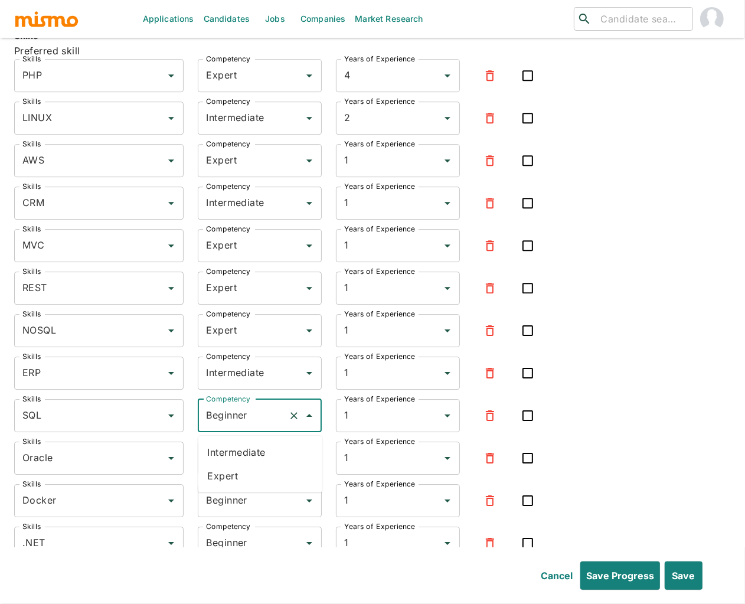
click at [227, 476] on li "Expert" at bounding box center [260, 476] width 124 height 24
type input "Expert"
click at [226, 466] on input "Beginner" at bounding box center [243, 458] width 80 height 22
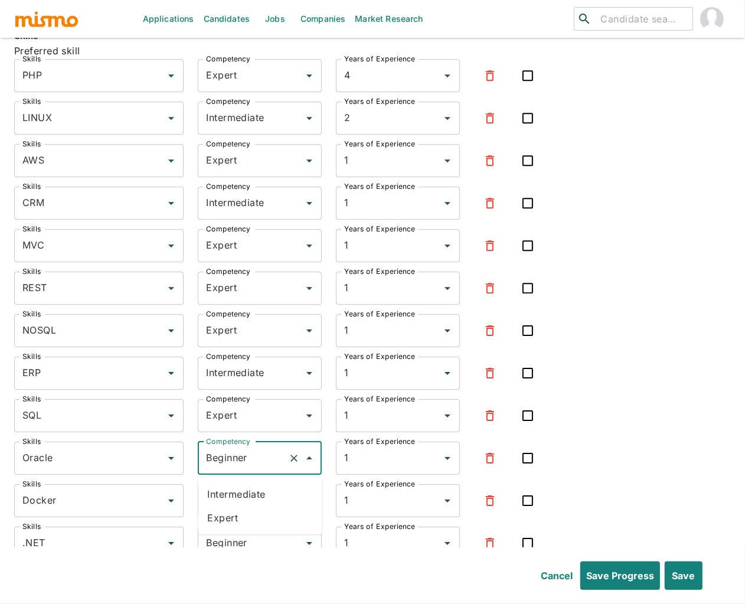
click at [226, 517] on li "Expert" at bounding box center [260, 518] width 124 height 24
type input "Expert"
click at [223, 511] on input "Beginner" at bounding box center [243, 500] width 80 height 22
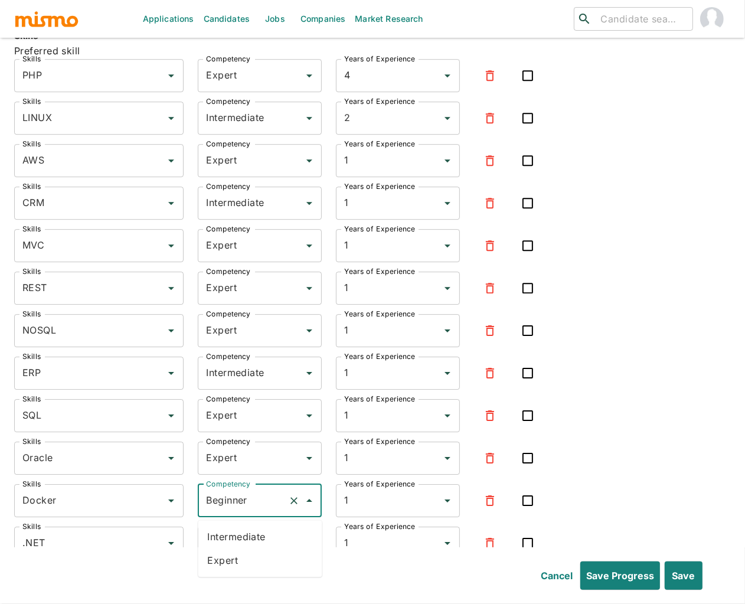
click at [232, 561] on li "Expert" at bounding box center [260, 560] width 124 height 24
type input "Expert"
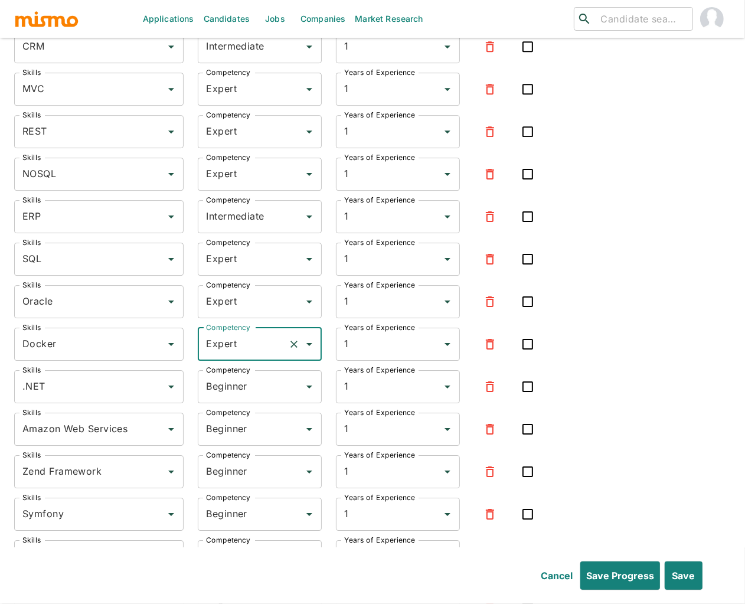
scroll to position [2834, 0]
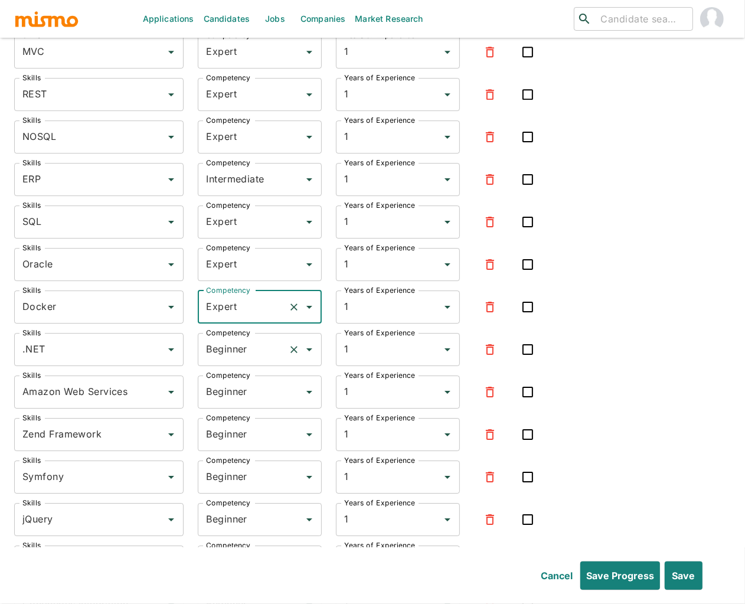
click at [220, 352] on input "Beginner" at bounding box center [243, 349] width 80 height 22
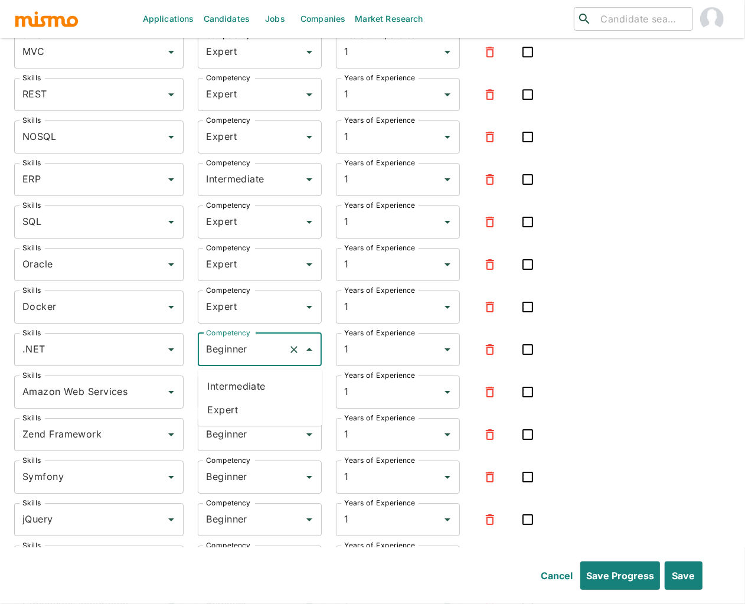
click at [234, 381] on li "Intermediate" at bounding box center [260, 386] width 124 height 24
type input "Intermediate"
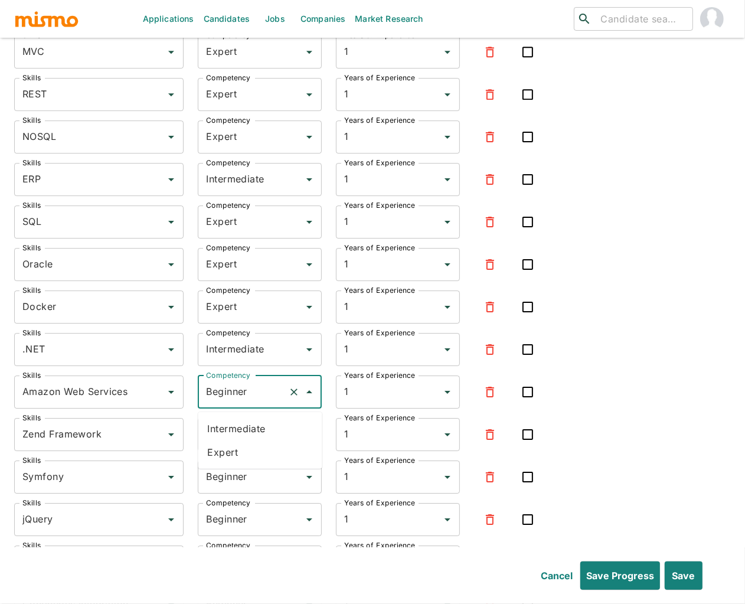
click at [229, 394] on input "Beginner" at bounding box center [243, 392] width 80 height 22
click at [232, 449] on li "Expert" at bounding box center [260, 452] width 124 height 24
type input "Expert"
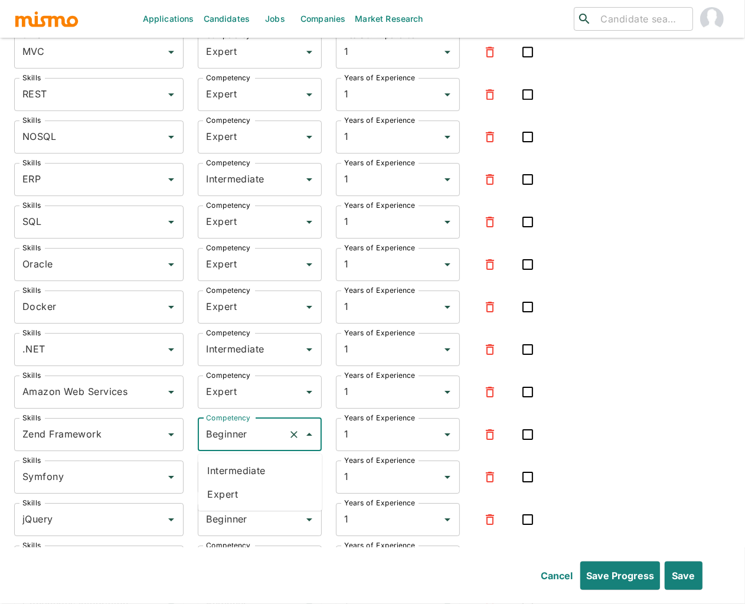
click at [231, 437] on input "Beginner" at bounding box center [243, 434] width 80 height 22
click at [233, 491] on li "Expert" at bounding box center [260, 494] width 124 height 24
type input "Expert"
click at [231, 478] on input "Beginner" at bounding box center [243, 477] width 80 height 22
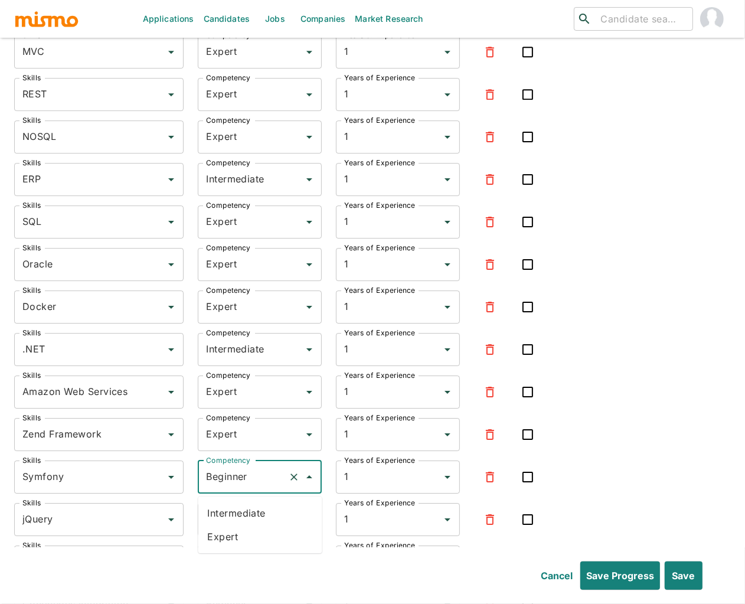
click at [224, 538] on li "Expert" at bounding box center [260, 537] width 124 height 24
type input "Expert"
click at [227, 526] on input "Beginner" at bounding box center [243, 519] width 80 height 22
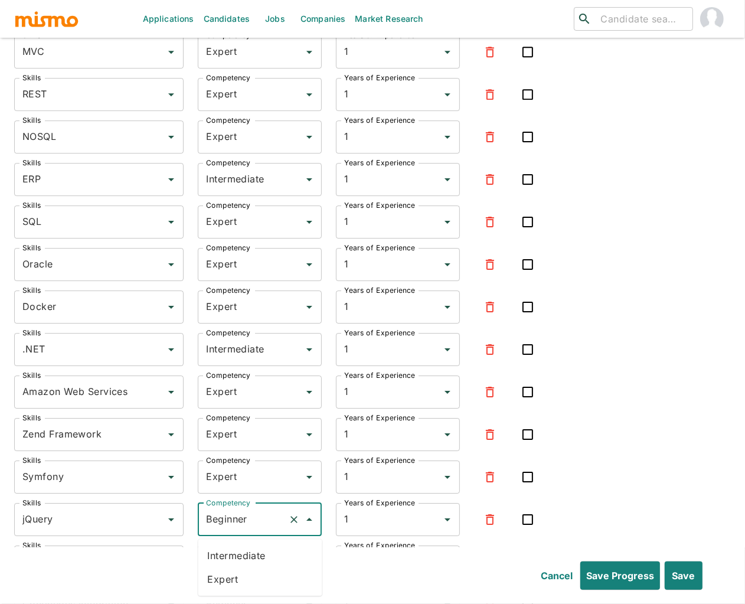
click at [228, 577] on li "Expert" at bounding box center [260, 579] width 124 height 24
type input "Expert"
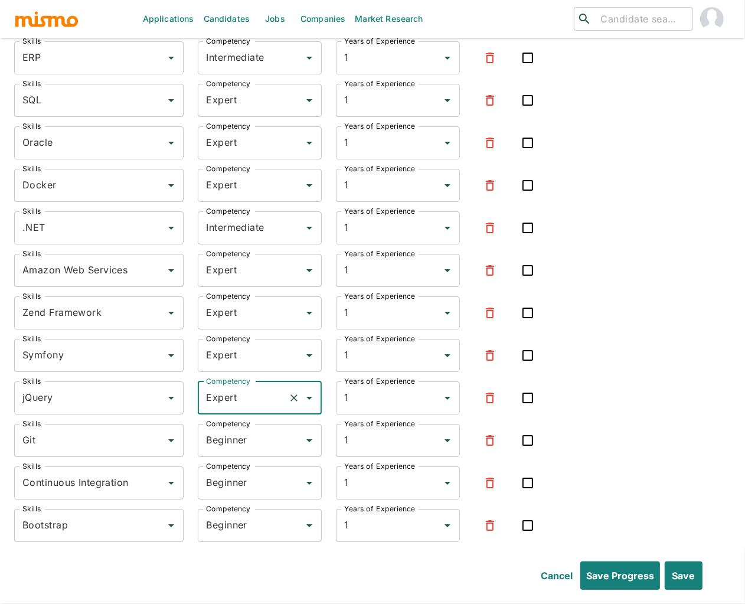
scroll to position [2972, 0]
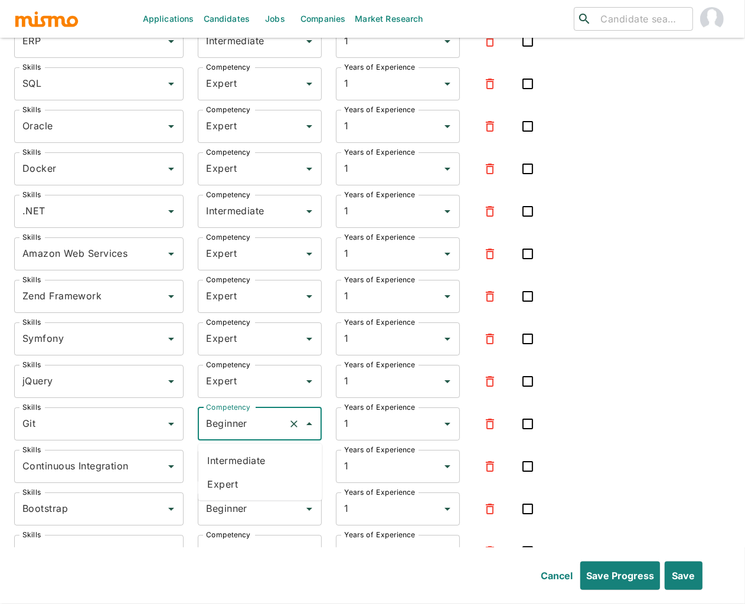
click at [223, 424] on input "Beginner" at bounding box center [243, 424] width 80 height 22
click at [233, 475] on li "Expert" at bounding box center [260, 484] width 124 height 24
type input "Expert"
click at [233, 475] on input "Beginner" at bounding box center [243, 466] width 80 height 22
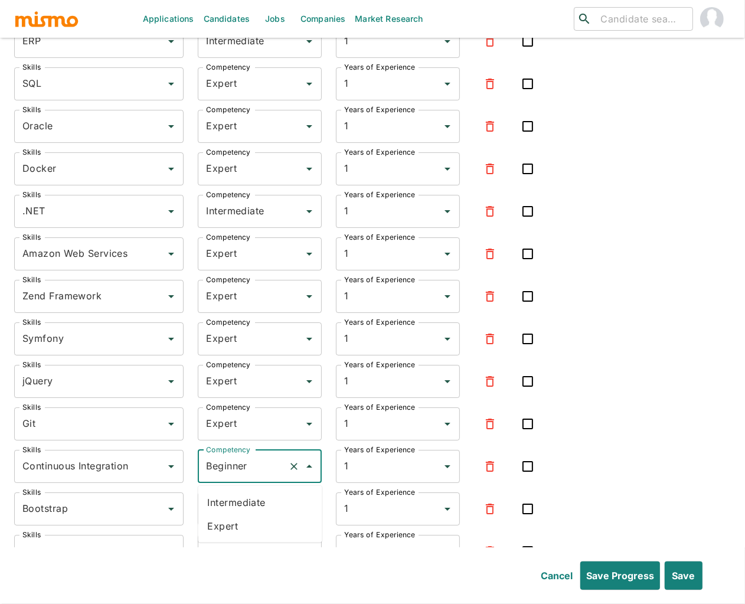
click at [220, 518] on li "Expert" at bounding box center [260, 526] width 124 height 24
type input "Expert"
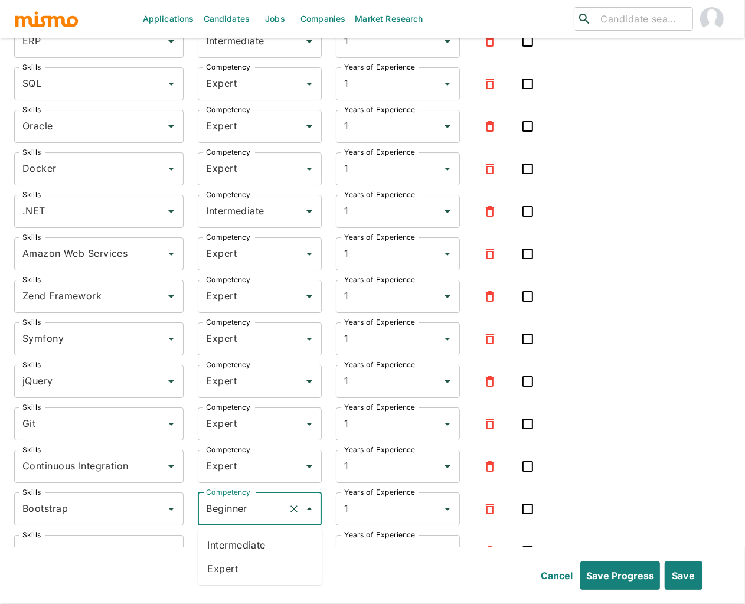
click at [245, 510] on input "Beginner" at bounding box center [243, 509] width 80 height 22
click at [230, 576] on li "Expert" at bounding box center [260, 569] width 124 height 24
type input "Expert"
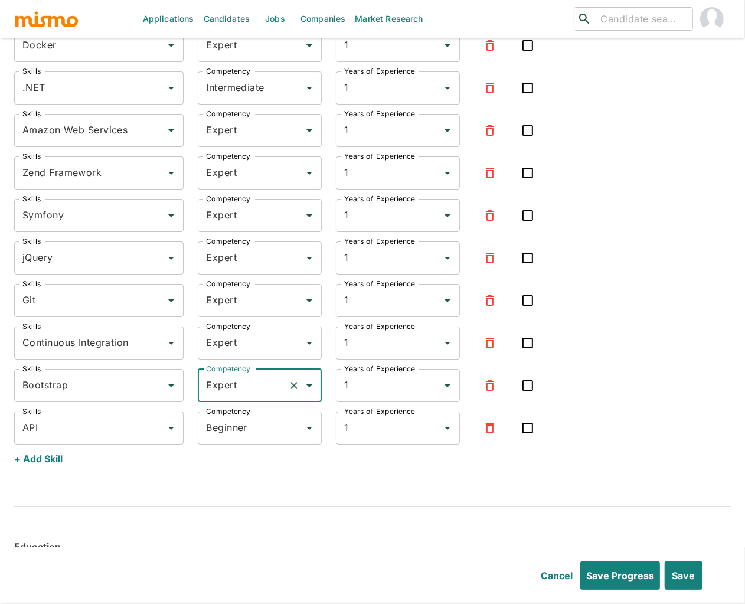
scroll to position [3189, 0]
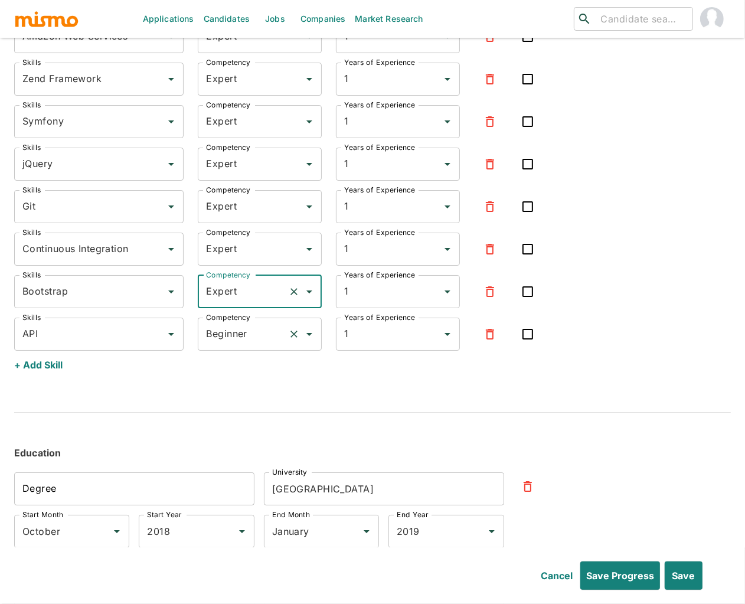
click at [221, 344] on input "Beginner" at bounding box center [243, 334] width 80 height 22
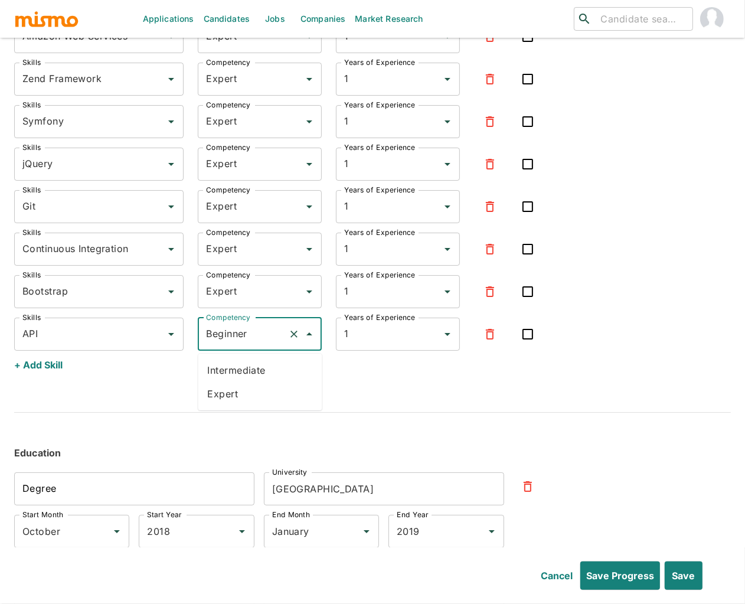
click at [241, 391] on li "Expert" at bounding box center [260, 394] width 124 height 24
type input "Expert"
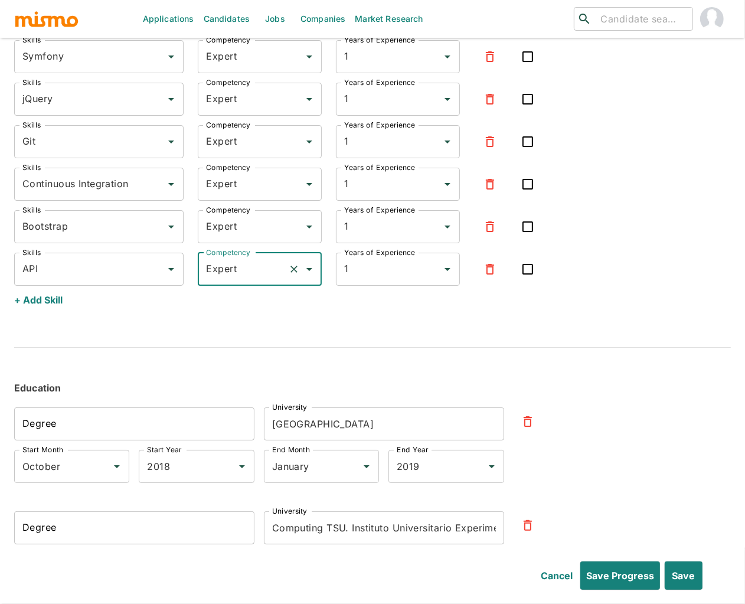
scroll to position [3257, 0]
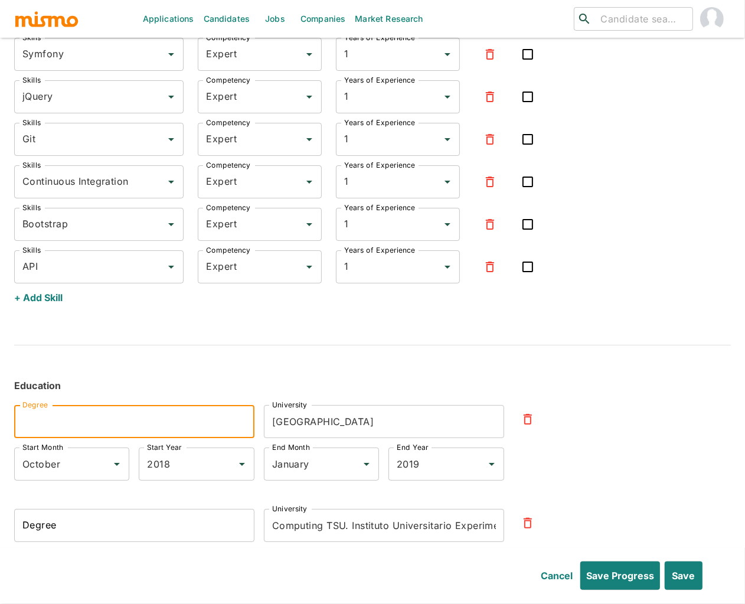
click at [81, 427] on input "Degree" at bounding box center [134, 421] width 240 height 33
type input "Bachelor's degree in Computer Science"
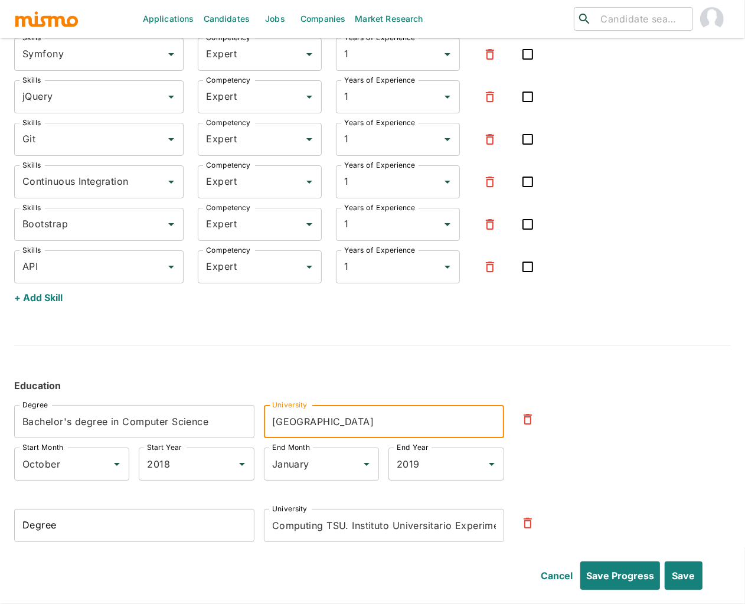
click at [347, 424] on input "Universidad Tecnológica Nacional" at bounding box center [384, 421] width 240 height 33
paste input "Instituto Universitario Experimental de Tecnología “La Victoria”"
type input "Instituto Universitario Experimental de Tecnología “La Victoria”"
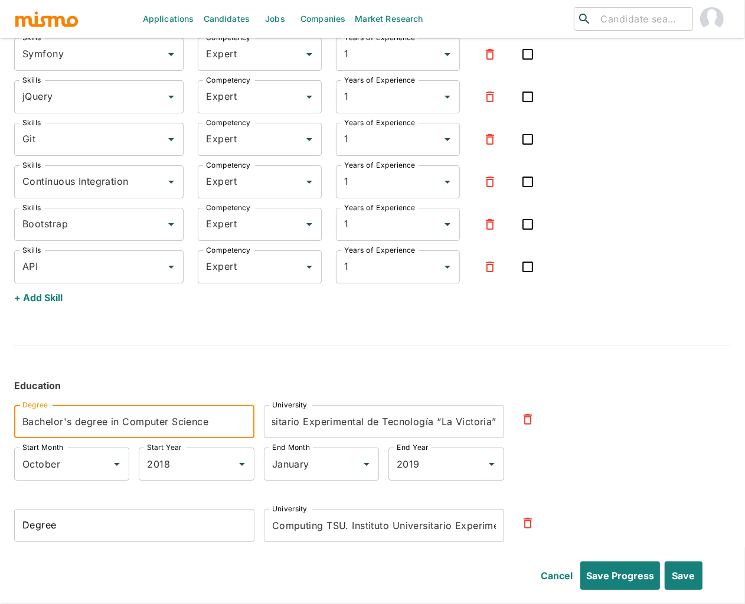
scroll to position [0, 0]
drag, startPoint x: 120, startPoint y: 426, endPoint x: 241, endPoint y: 429, distance: 121.1
click at [241, 429] on input "Bachelor's degree in Computer Science" at bounding box center [134, 421] width 240 height 33
type input "B"
click at [85, 427] on input "Comnputing technician" at bounding box center [134, 421] width 240 height 33
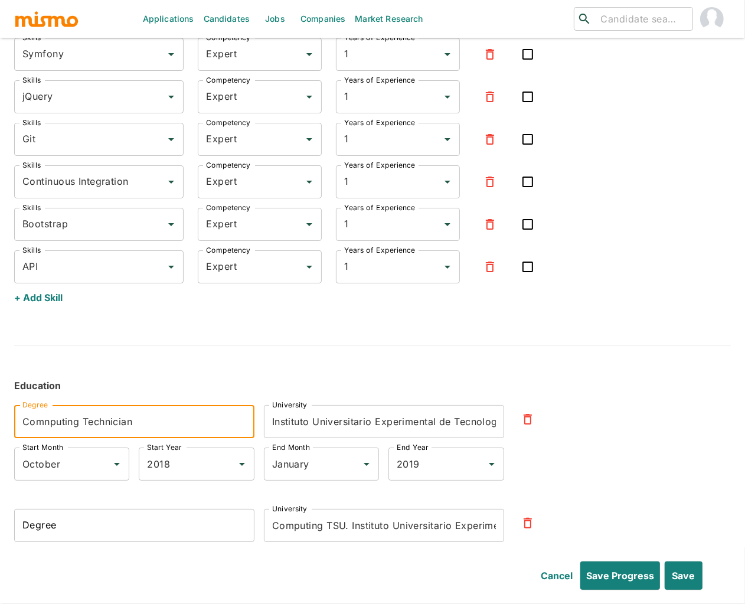
type input "Comnputing Technician"
click at [354, 529] on input "Computing TSU. Instituto Universitario Experimental de Tecnología "La Victoria"" at bounding box center [384, 525] width 240 height 33
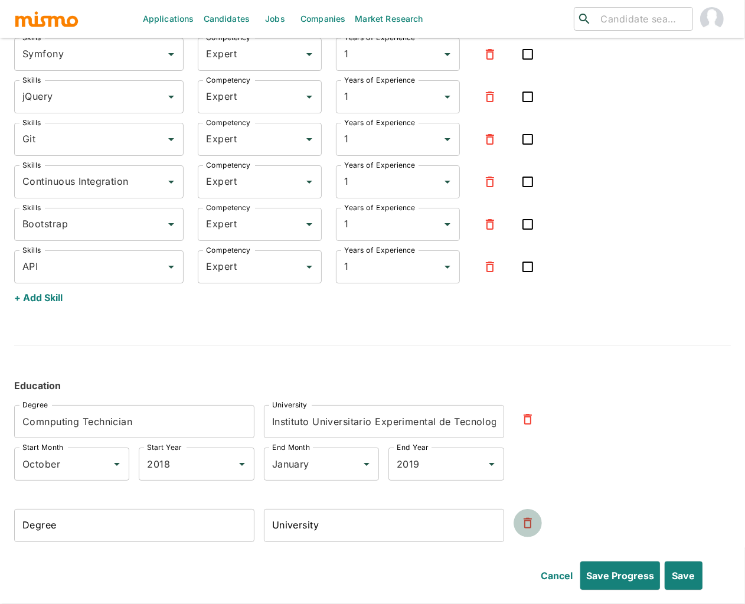
click at [528, 528] on icon "button" at bounding box center [528, 523] width 8 height 11
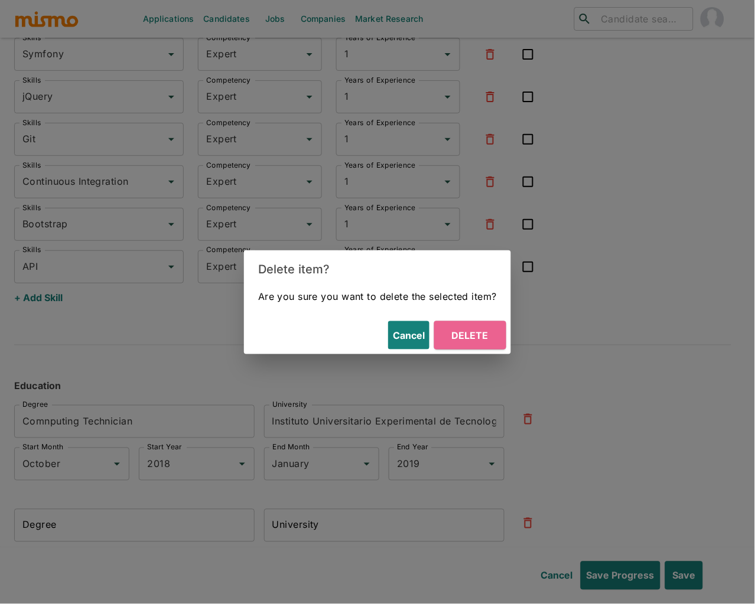
click at [481, 336] on button "Delete" at bounding box center [470, 335] width 72 height 28
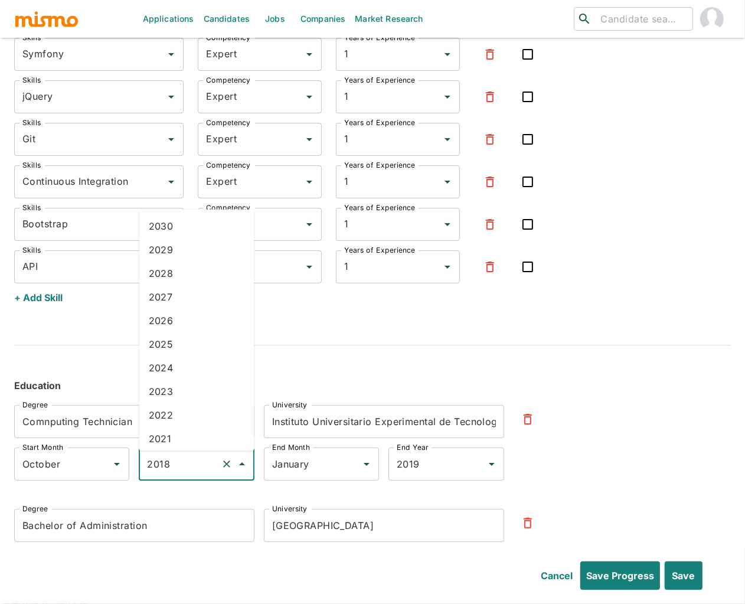
click at [182, 469] on input "2018" at bounding box center [179, 464] width 71 height 22
drag, startPoint x: 170, startPoint y: 419, endPoint x: 192, endPoint y: 420, distance: 22.4
click at [170, 419] on li "2006" at bounding box center [196, 418] width 115 height 24
type input "2006"
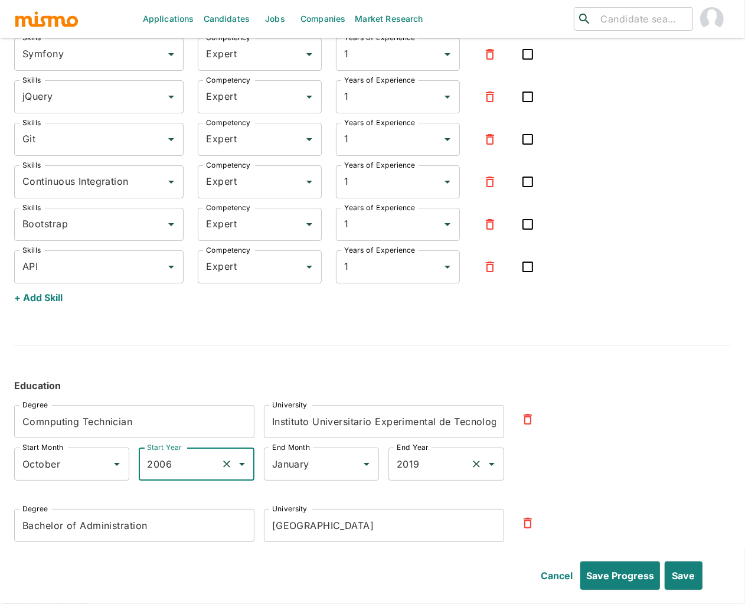
click at [431, 471] on input "2019" at bounding box center [429, 464] width 71 height 22
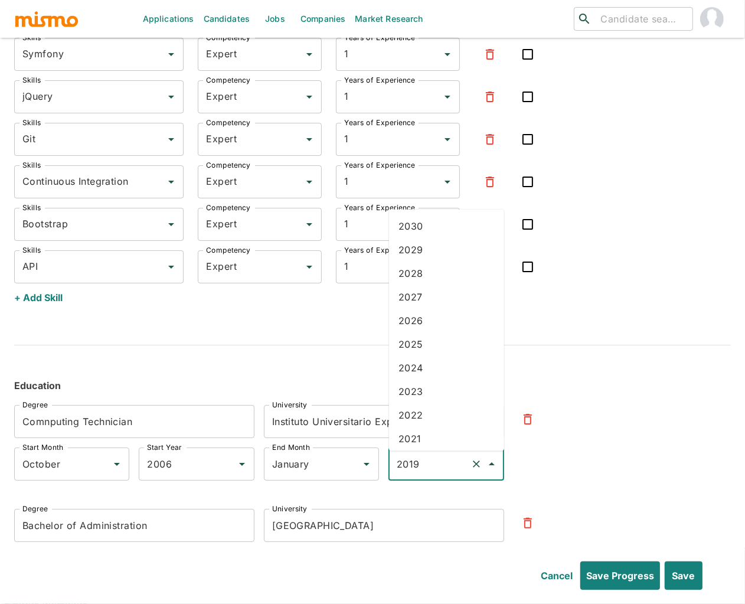
scroll to position [270, 0]
click at [430, 425] on li "2009" at bounding box center [446, 428] width 115 height 24
type input "2009"
click at [350, 467] on icon "Clear" at bounding box center [351, 464] width 12 height 12
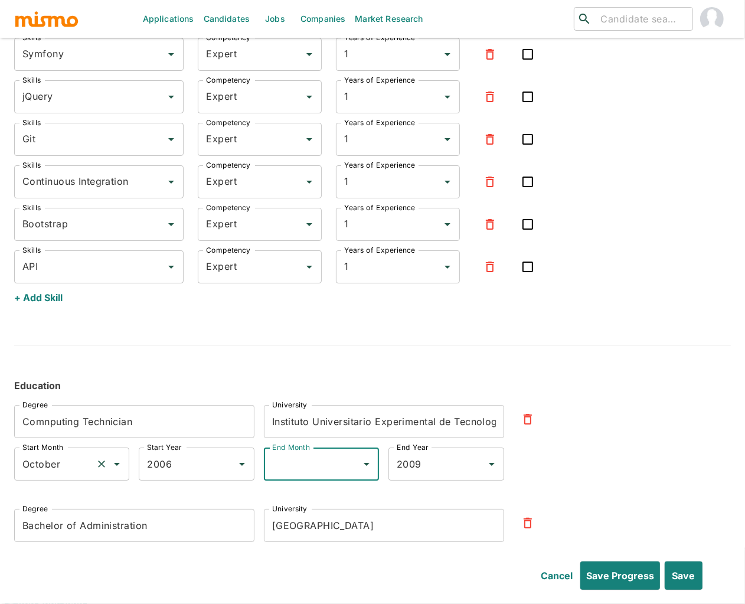
click at [101, 469] on icon "Clear" at bounding box center [102, 464] width 12 height 12
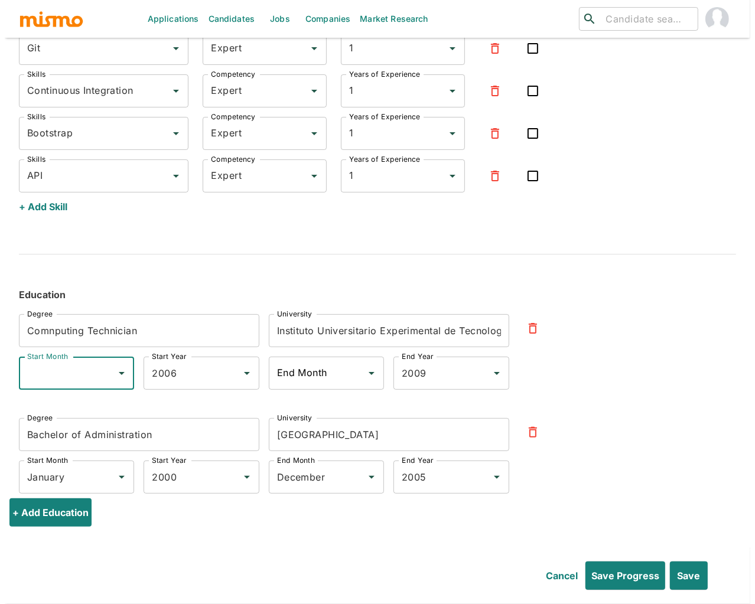
scroll to position [3356, 0]
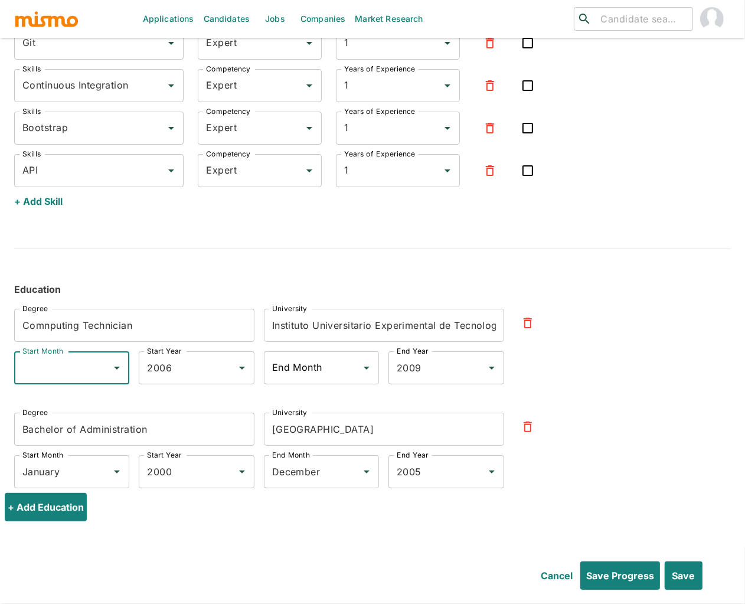
click at [521, 427] on icon "button" at bounding box center [528, 427] width 14 height 14
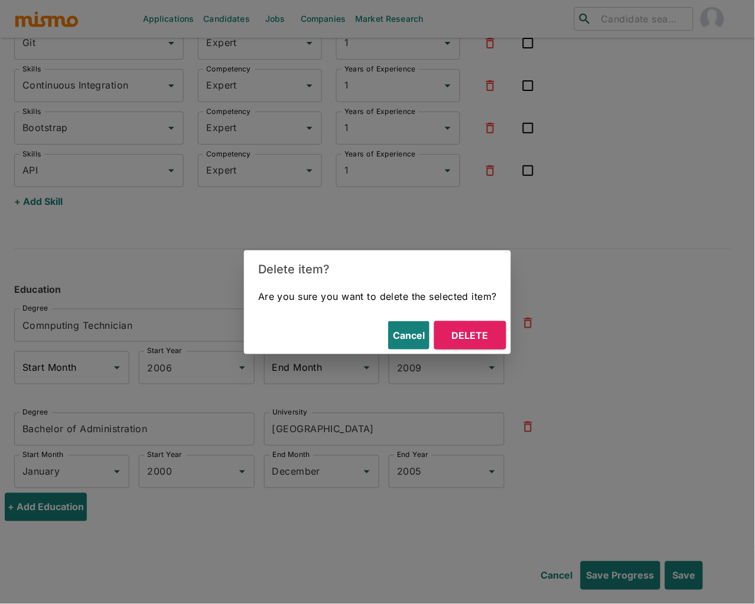
click at [484, 335] on button "Delete" at bounding box center [470, 335] width 72 height 28
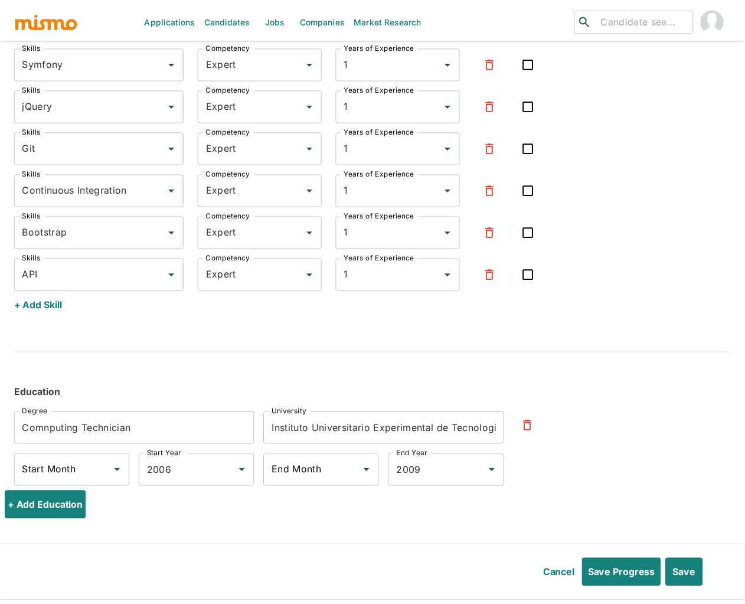
scroll to position [3251, 0]
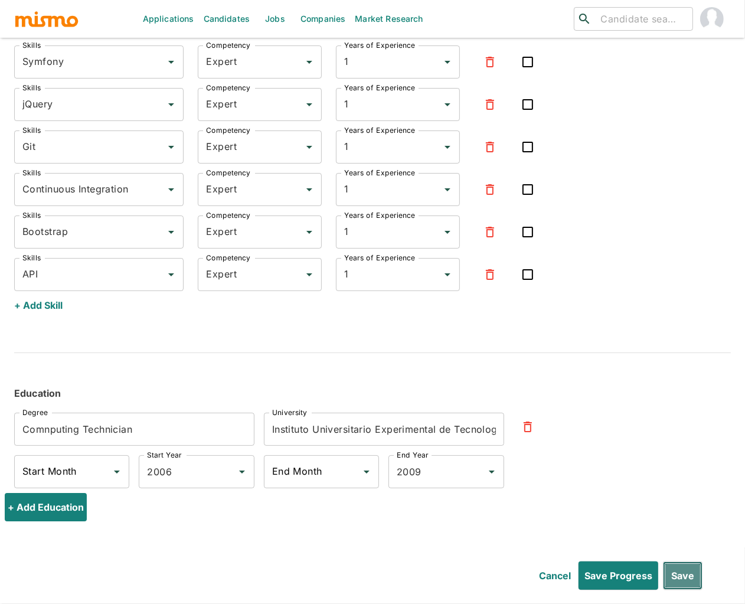
drag, startPoint x: 689, startPoint y: 580, endPoint x: 642, endPoint y: 447, distance: 140.8
click at [689, 580] on button "Save" at bounding box center [683, 575] width 40 height 28
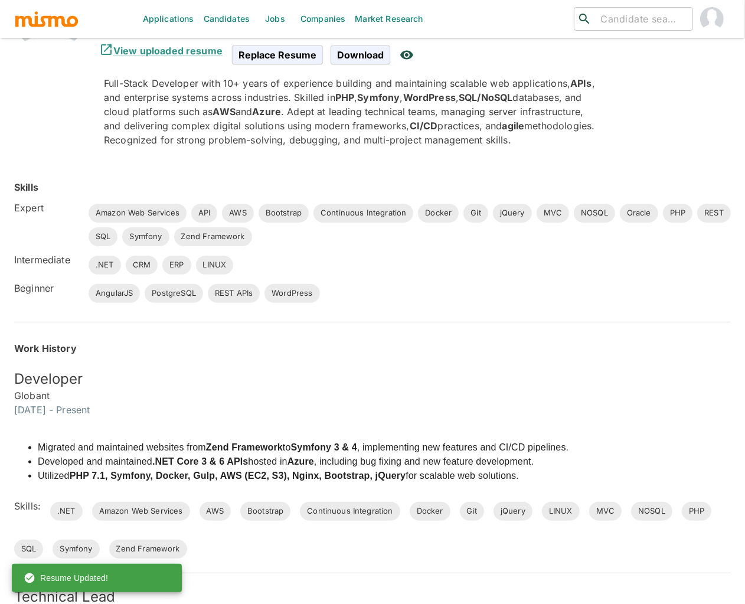
scroll to position [0, 0]
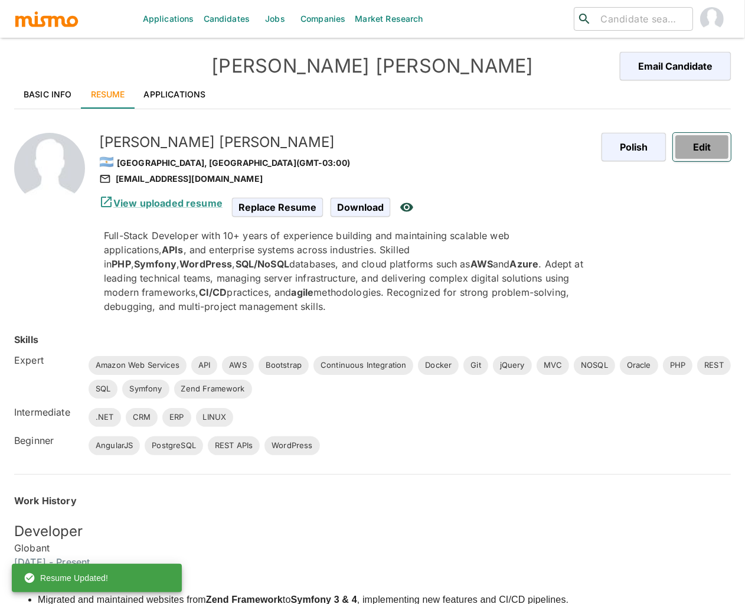
click at [693, 156] on button "Edit" at bounding box center [702, 147] width 58 height 28
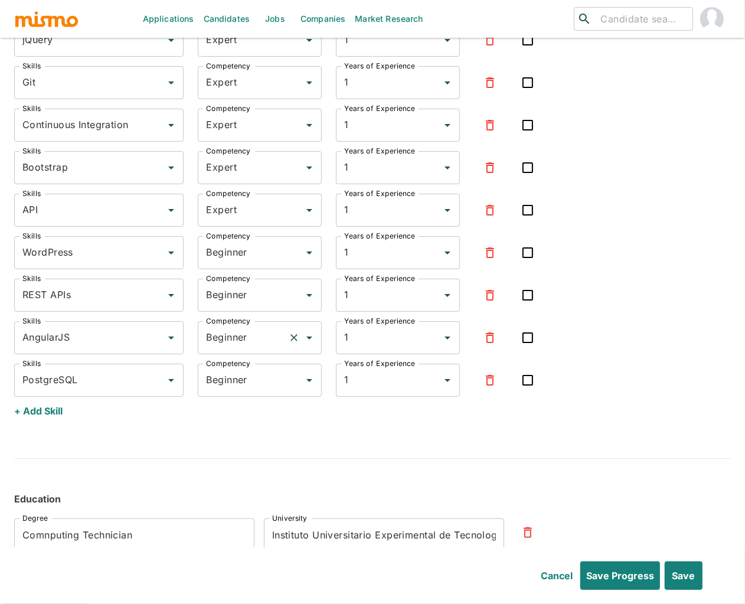
scroll to position [3312, 0]
click at [249, 256] on input "Beginner" at bounding box center [243, 254] width 80 height 22
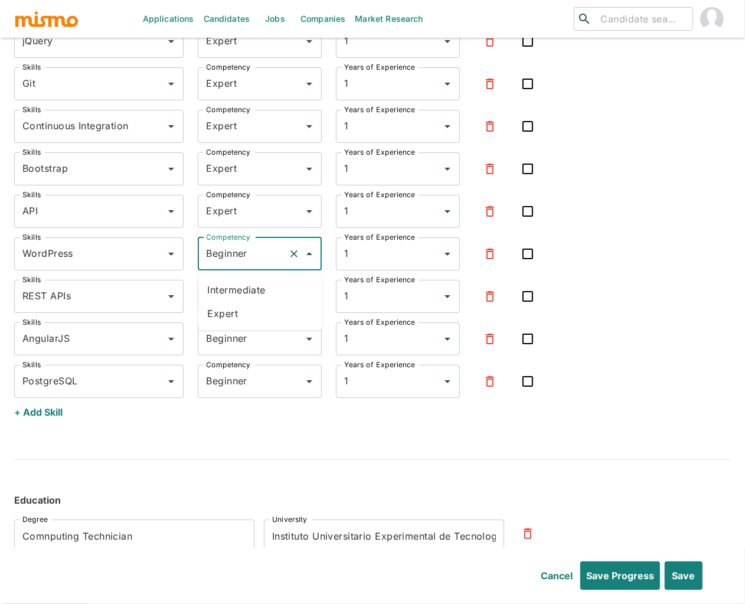
click at [252, 308] on li "Expert" at bounding box center [260, 314] width 124 height 24
type input "Expert"
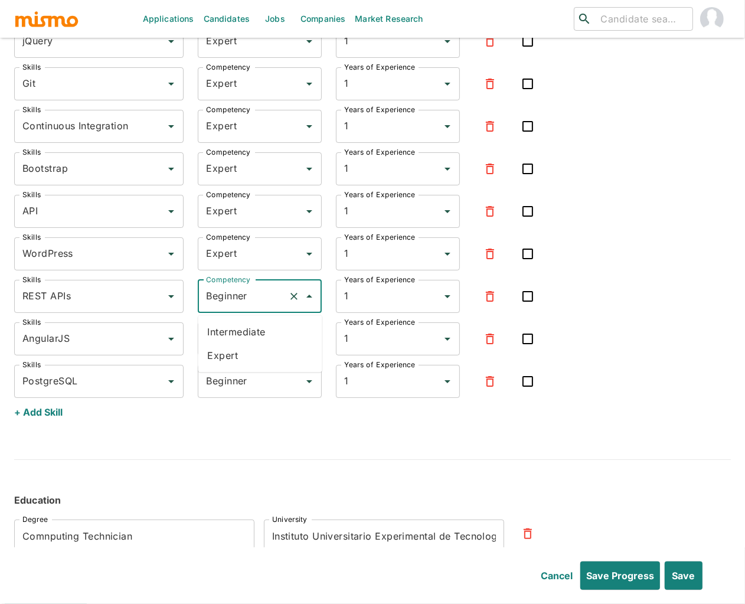
click at [246, 303] on input "Beginner" at bounding box center [243, 296] width 80 height 22
click at [236, 354] on li "Expert" at bounding box center [260, 356] width 124 height 24
type input "Expert"
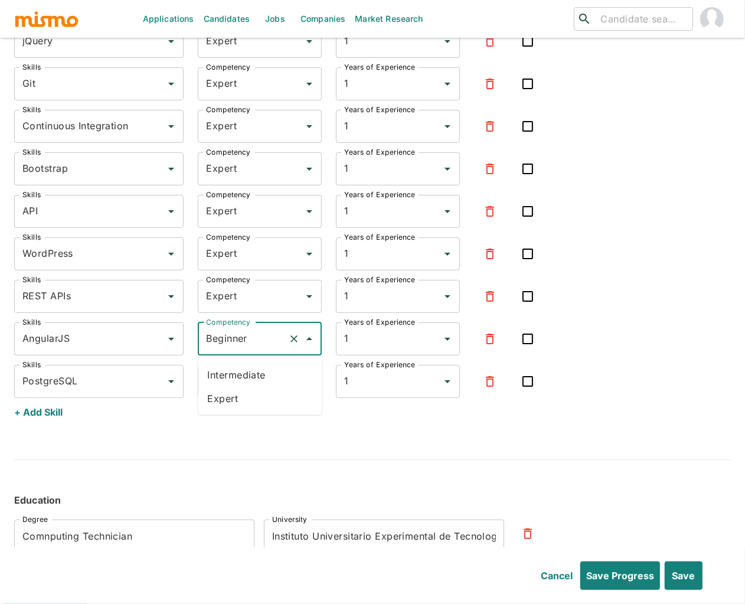
click at [240, 347] on input "Beginner" at bounding box center [243, 339] width 80 height 22
click at [236, 409] on li "Expert" at bounding box center [260, 399] width 124 height 24
type input "Expert"
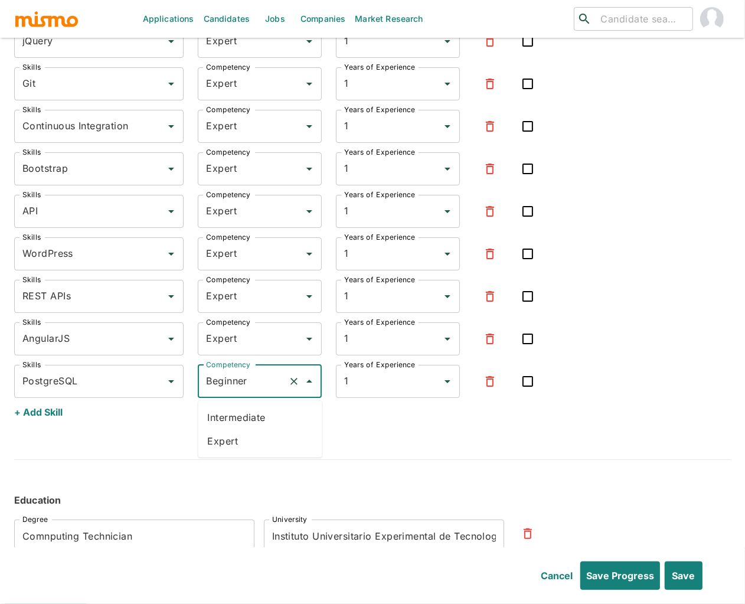
click at [237, 390] on input "Beginner" at bounding box center [243, 381] width 80 height 22
click at [245, 440] on li "Expert" at bounding box center [260, 441] width 124 height 24
type input "Expert"
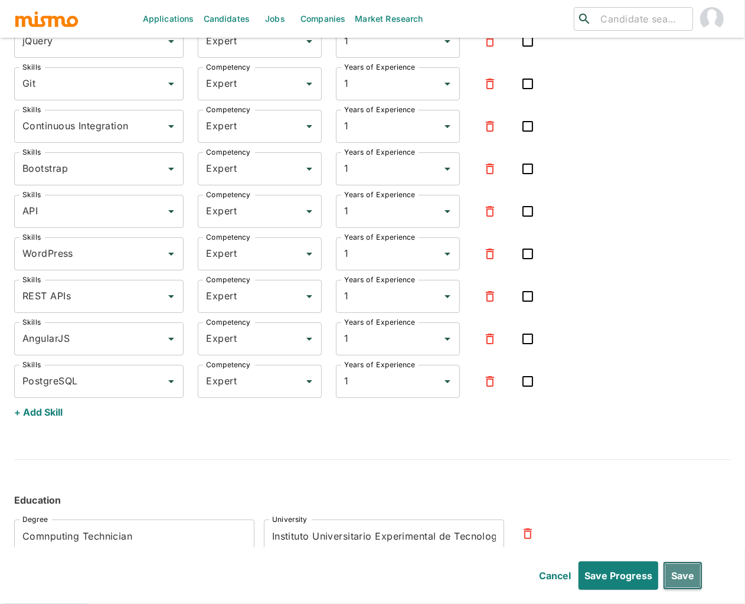
click at [695, 573] on button "Save" at bounding box center [683, 575] width 40 height 28
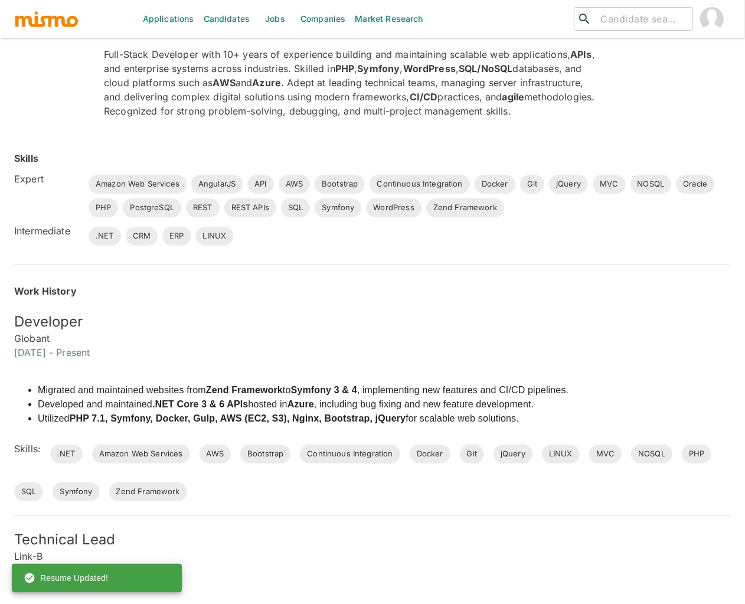
scroll to position [0, 0]
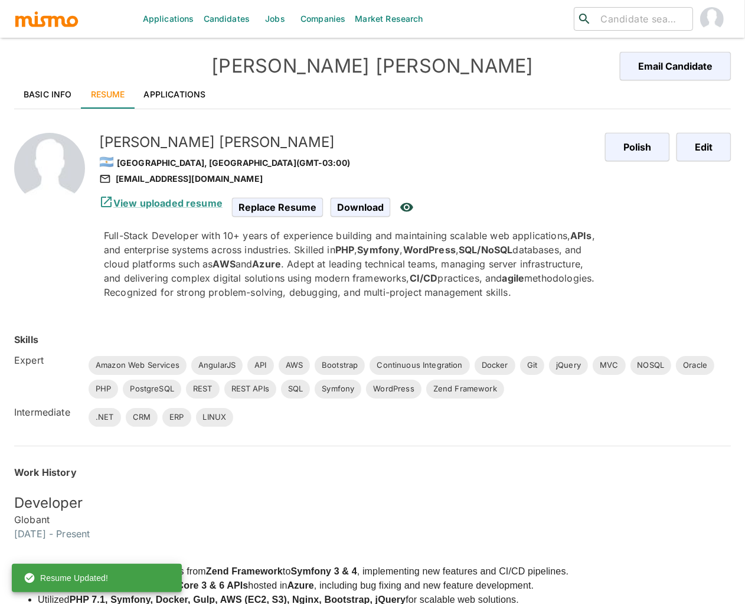
click at [175, 93] on link "Applications" at bounding box center [175, 94] width 81 height 28
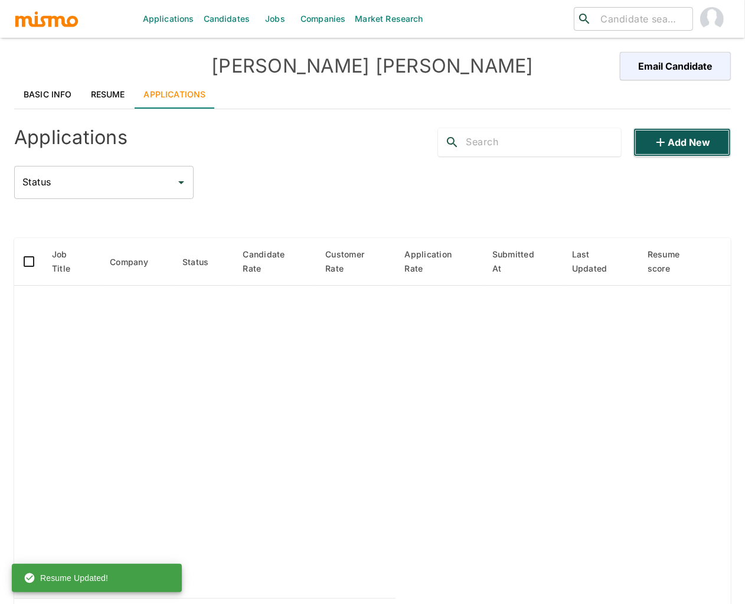
click at [675, 148] on button "Add new" at bounding box center [682, 142] width 98 height 28
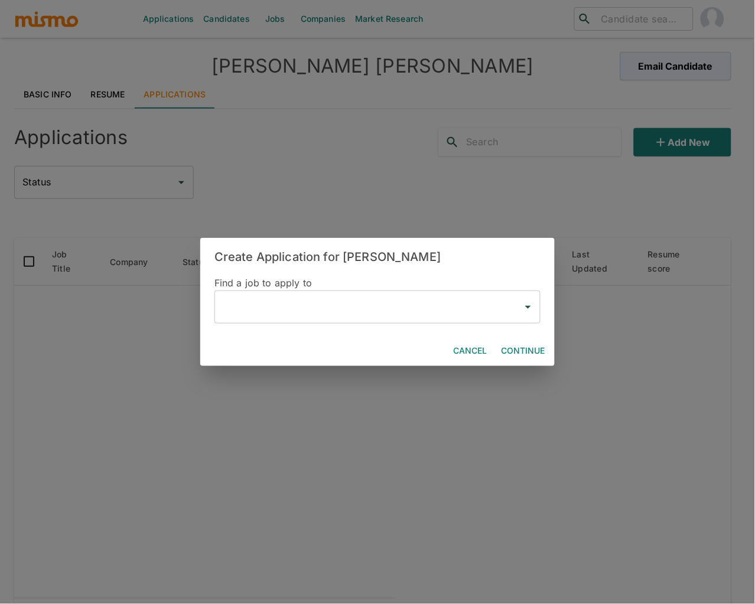
click at [269, 307] on input "text" at bounding box center [369, 307] width 298 height 22
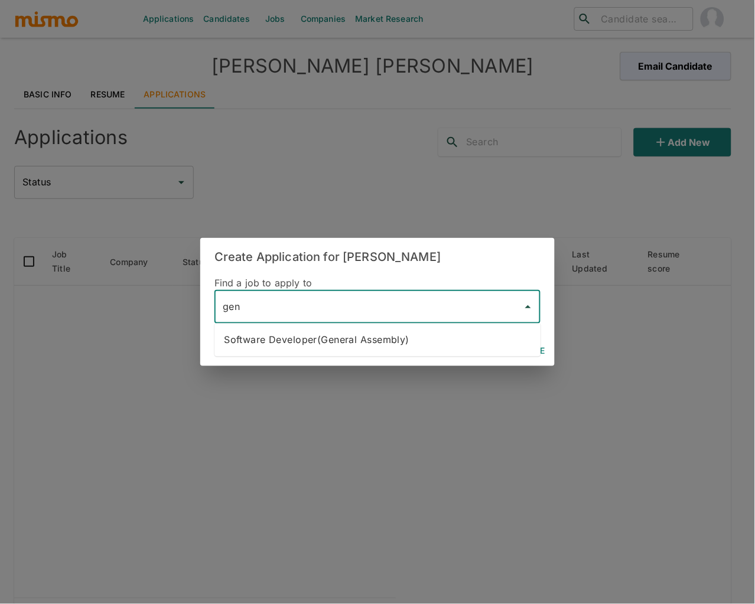
click at [361, 342] on li "Software Developer(General Assembly)" at bounding box center [377, 340] width 326 height 24
type input "Software Developer(General Assembly)"
click at [537, 353] on button "Continue" at bounding box center [523, 351] width 53 height 22
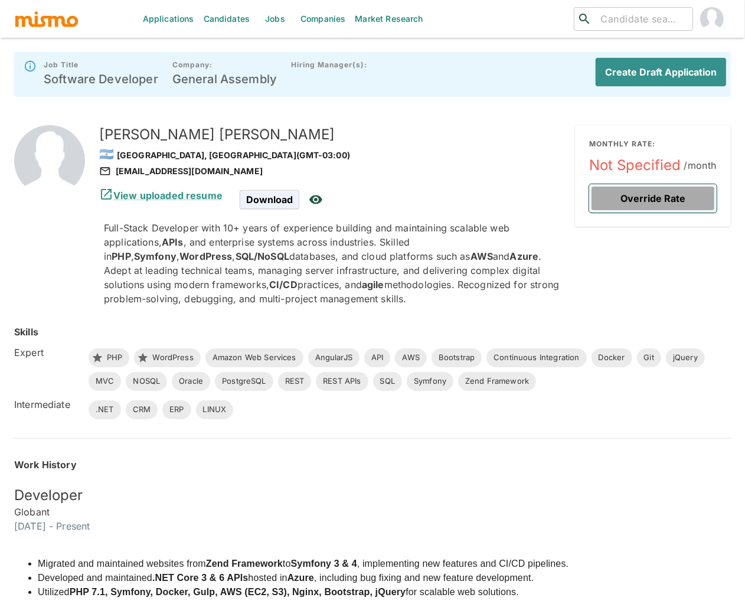
click at [658, 202] on button "Override Rate" at bounding box center [653, 198] width 128 height 28
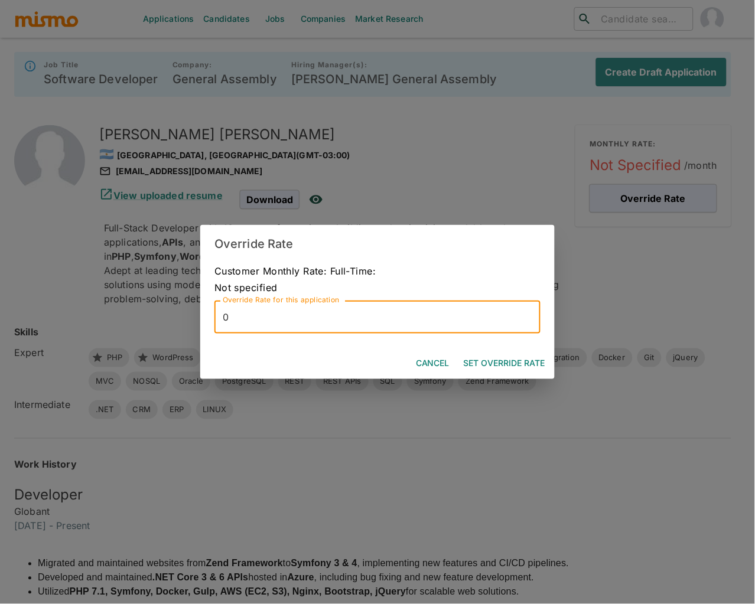
click at [316, 324] on input "0" at bounding box center [377, 317] width 326 height 33
type input "4500"
click at [512, 366] on button "Set Override Rate" at bounding box center [504, 363] width 91 height 22
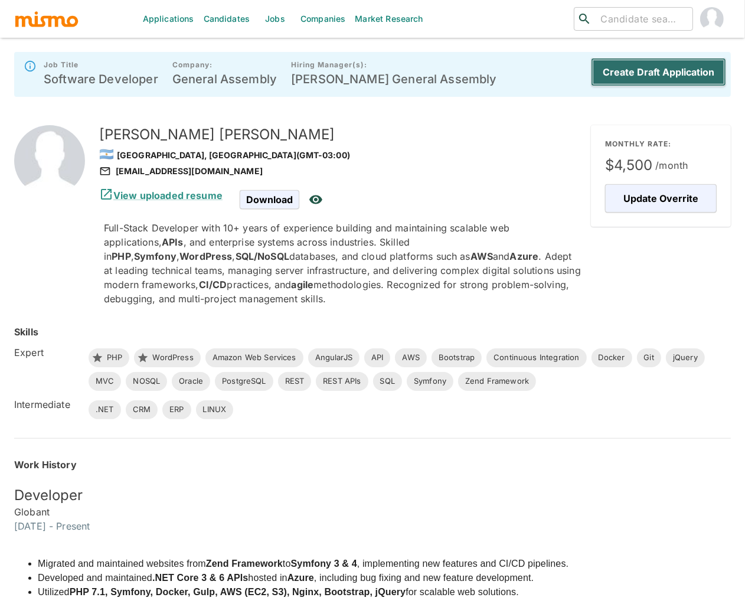
click at [674, 74] on button "Create Draft Application" at bounding box center [658, 72] width 135 height 28
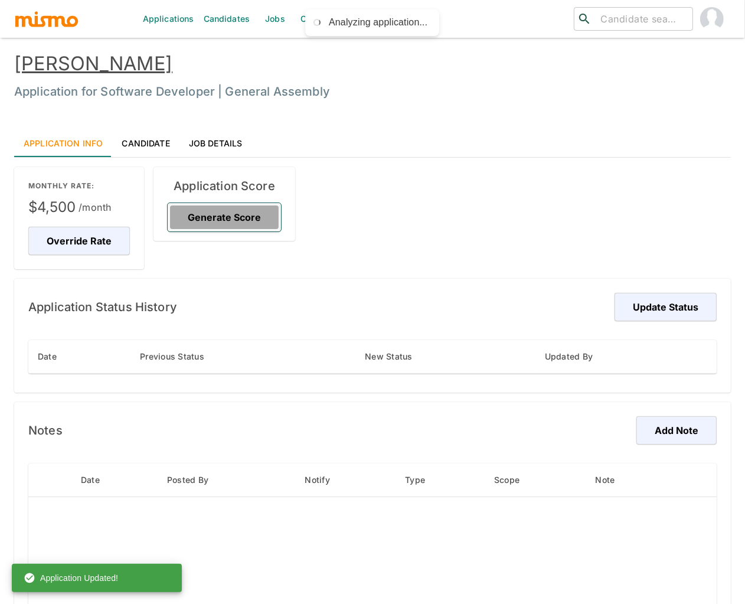
click at [253, 217] on button "Generate Score" at bounding box center [224, 217] width 113 height 28
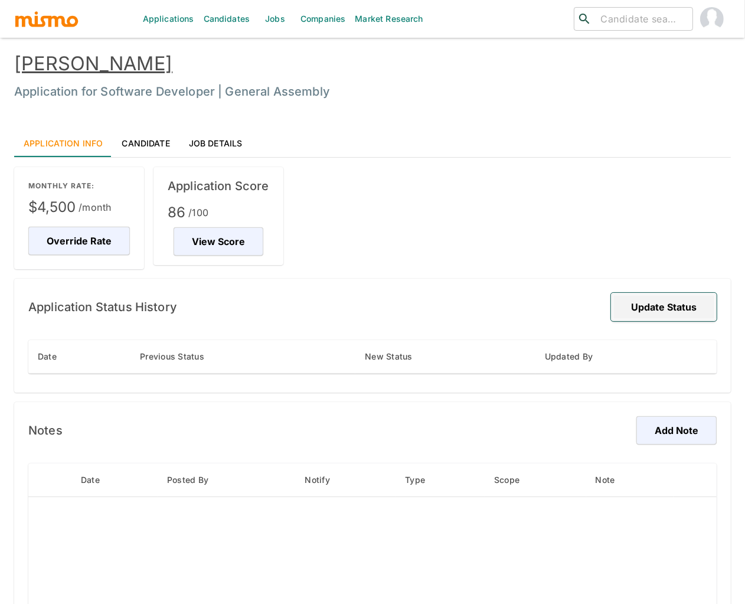
click at [664, 320] on button "Update Status" at bounding box center [664, 307] width 106 height 28
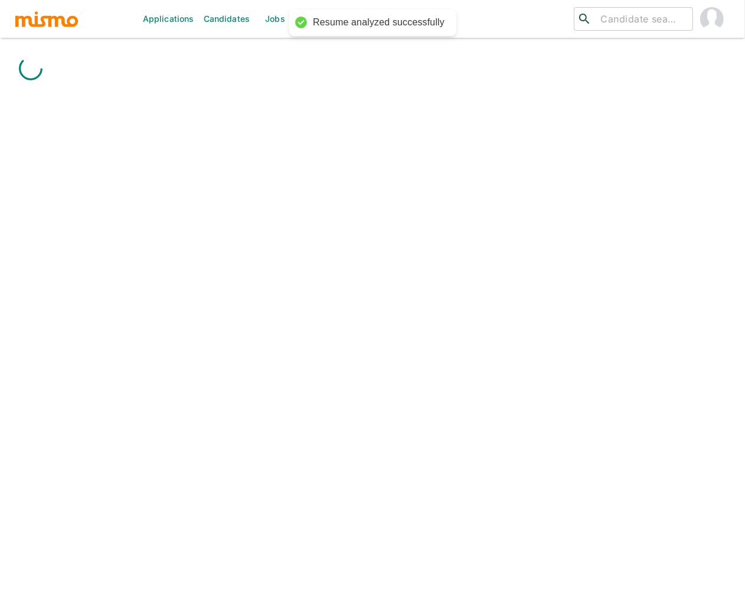
click at [368, 371] on div "Applications Candidates Jobs Companies Market Research ​ ​" at bounding box center [372, 316] width 717 height 604
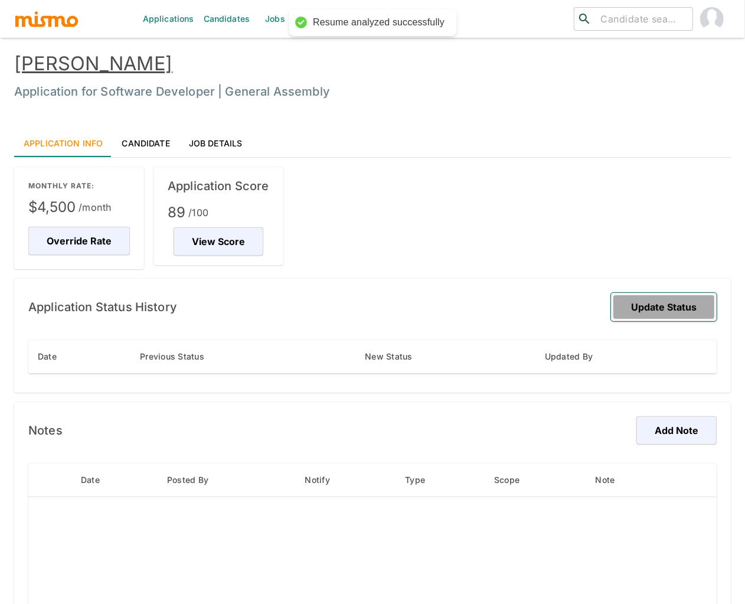
click at [691, 307] on button "Update Status" at bounding box center [664, 307] width 106 height 28
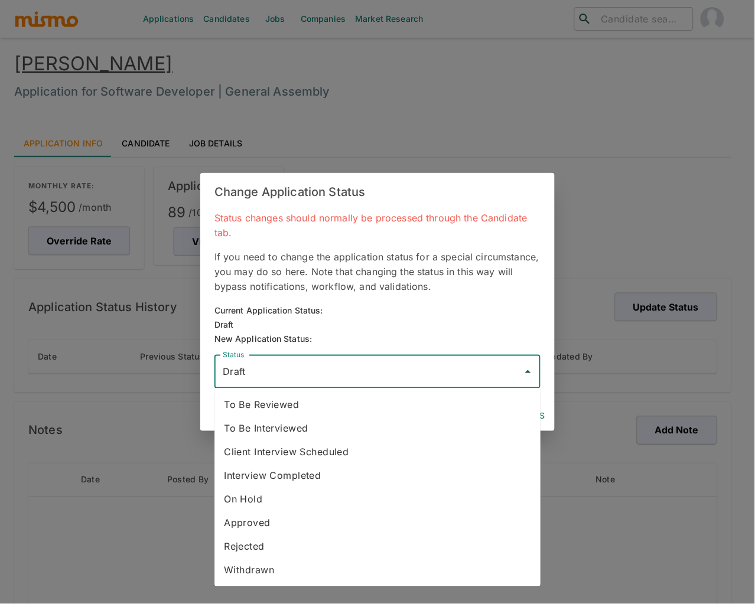
click at [305, 379] on input "Draft" at bounding box center [369, 372] width 298 height 22
click at [290, 403] on li "To Be Reviewed" at bounding box center [377, 405] width 326 height 24
type input "To Be Reviewed"
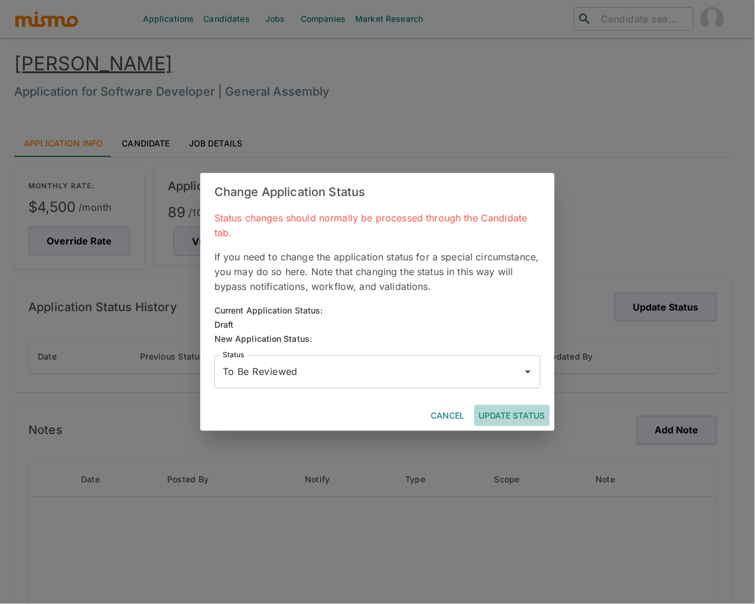
click at [501, 415] on button "Update Status" at bounding box center [512, 416] width 76 height 22
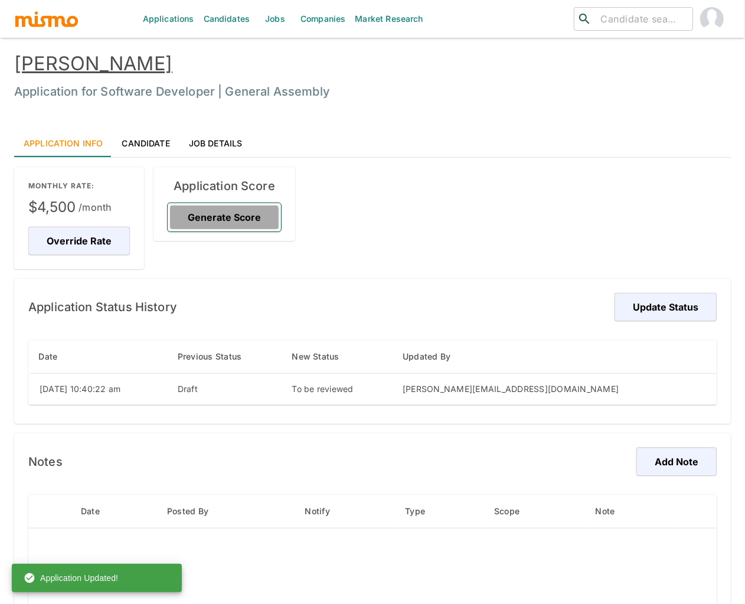
click at [208, 220] on button "Generate Score" at bounding box center [224, 217] width 113 height 28
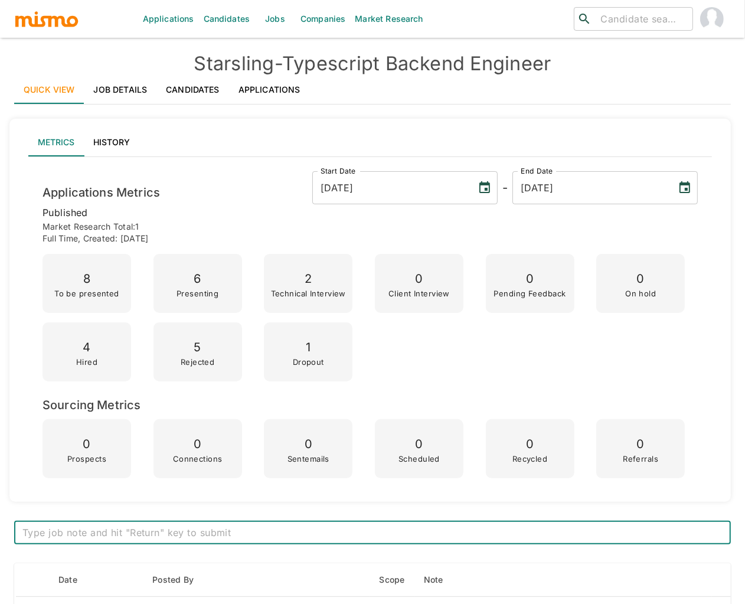
click at [273, 94] on link "Applications" at bounding box center [269, 90] width 81 height 28
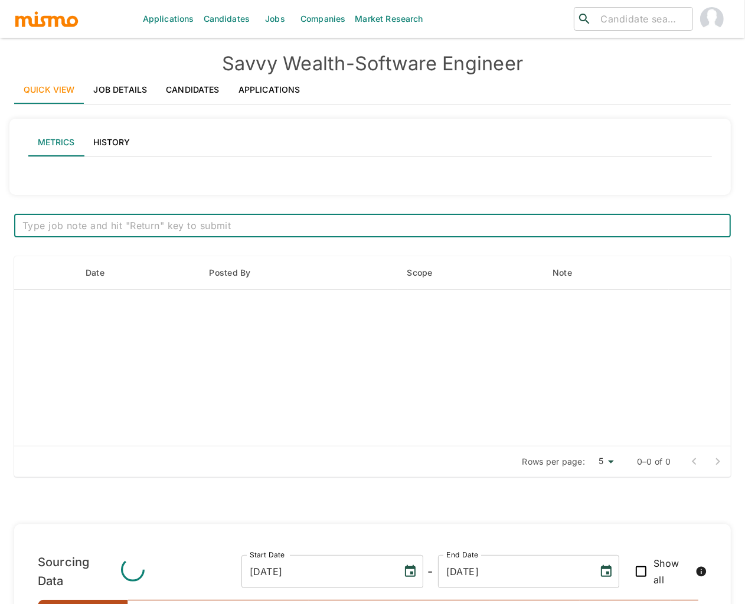
click at [265, 83] on link "Applications" at bounding box center [269, 90] width 81 height 28
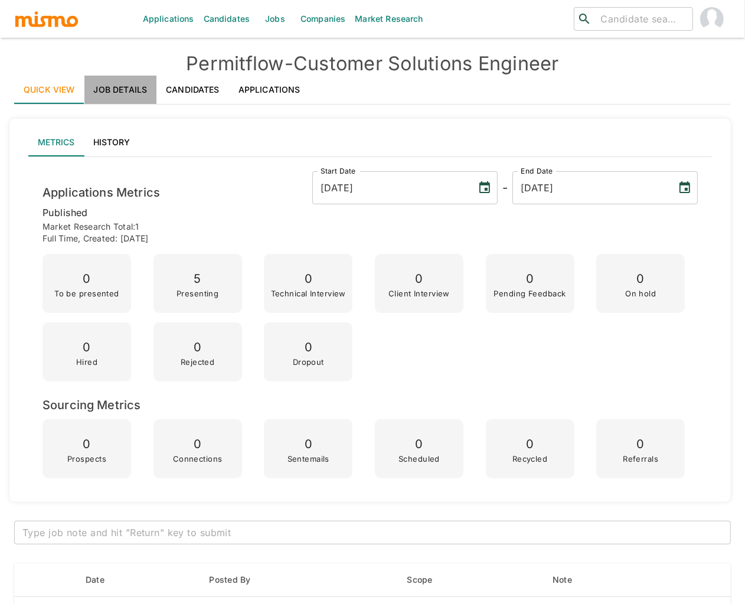
click at [137, 89] on link "Job Details" at bounding box center [120, 90] width 73 height 28
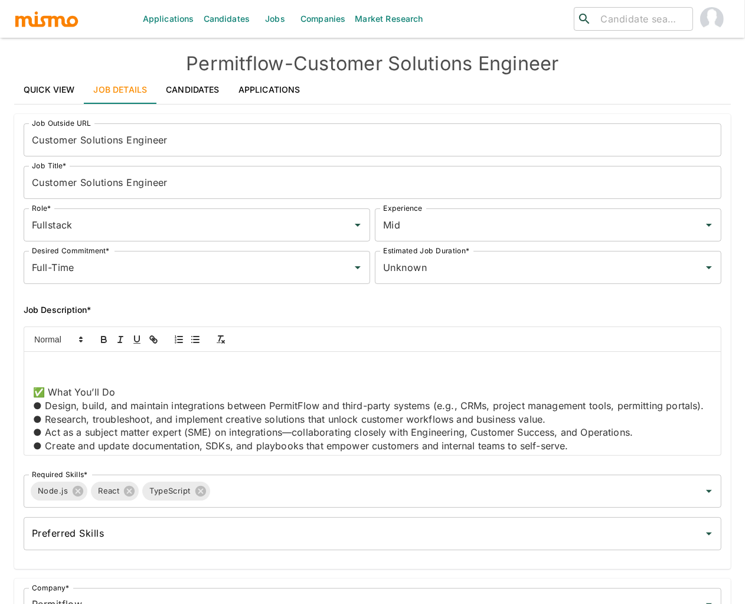
click at [129, 380] on p at bounding box center [372, 379] width 679 height 14
click at [27, 393] on div "✅ What You’ll Do ● Design, build, and maintain integrations between PermitFlow …" at bounding box center [372, 403] width 697 height 103
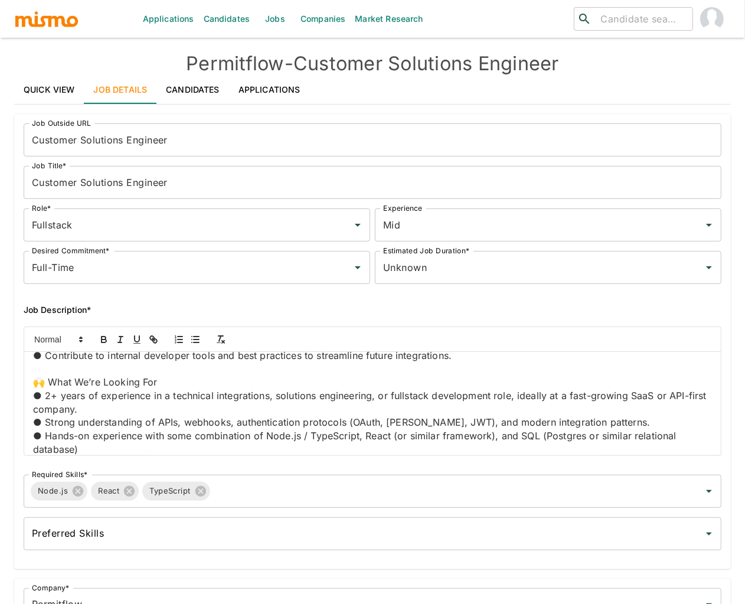
scroll to position [125, 0]
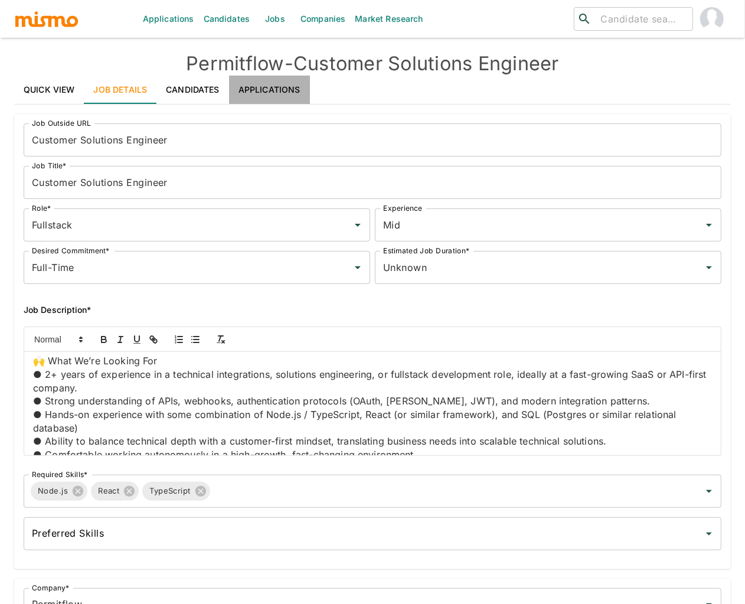
click at [275, 88] on link "Applications" at bounding box center [269, 90] width 81 height 28
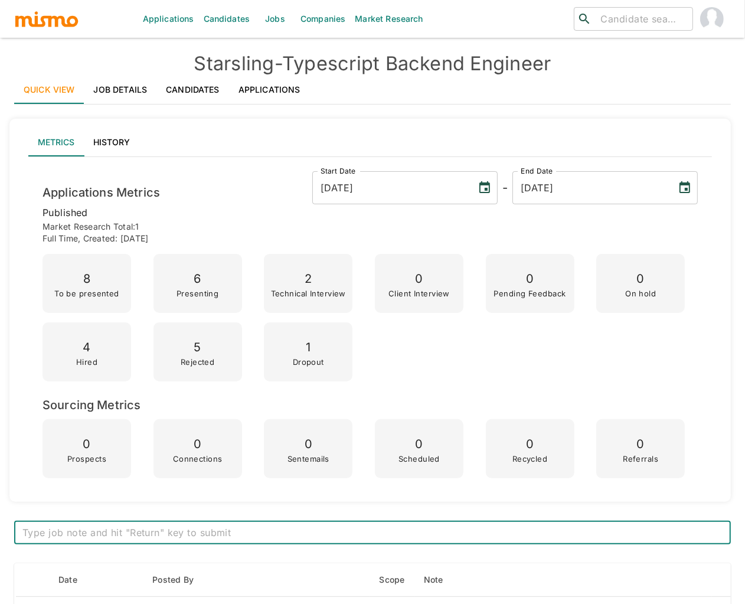
click at [255, 86] on link "Applications" at bounding box center [269, 90] width 81 height 28
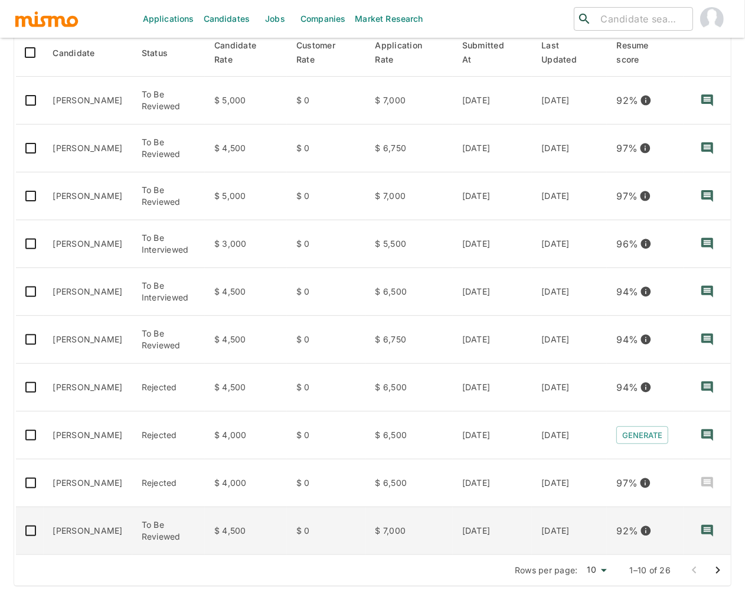
scroll to position [205, 0]
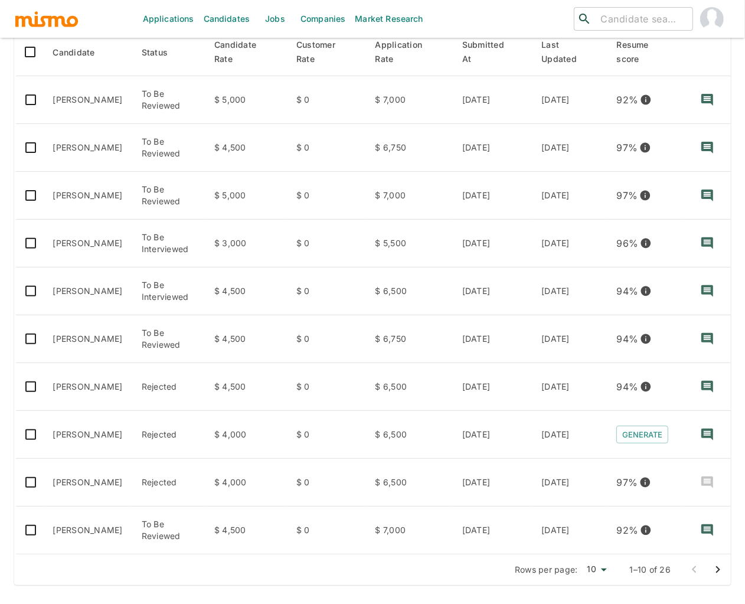
click at [718, 569] on icon "Go to next page" at bounding box center [718, 570] width 14 height 14
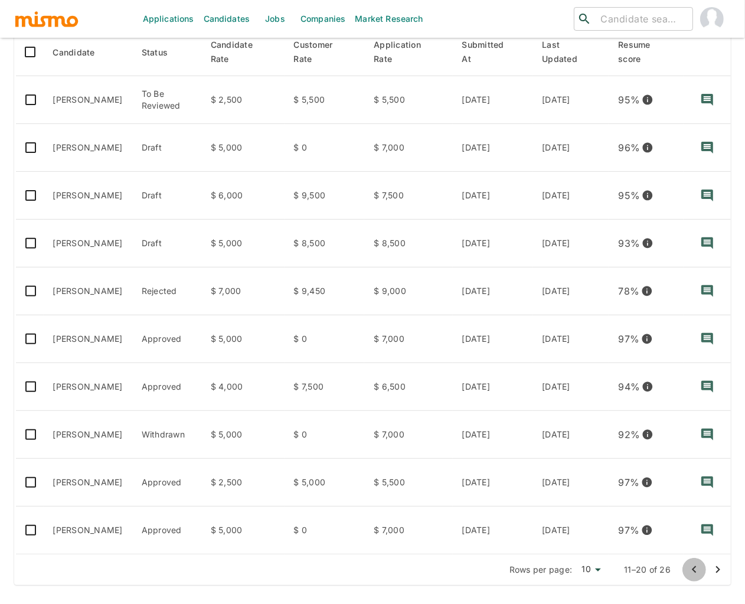
click at [697, 571] on icon "Go to previous page" at bounding box center [694, 570] width 14 height 14
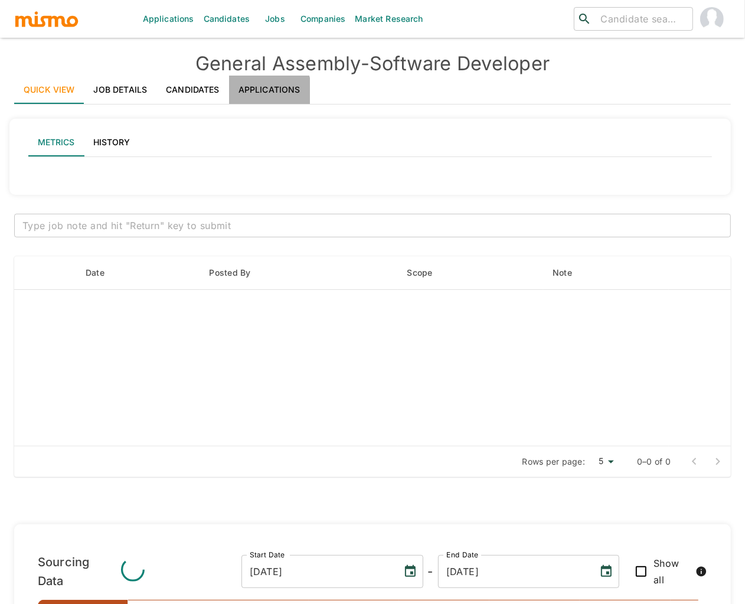
click at [257, 92] on link "Applications" at bounding box center [269, 90] width 81 height 28
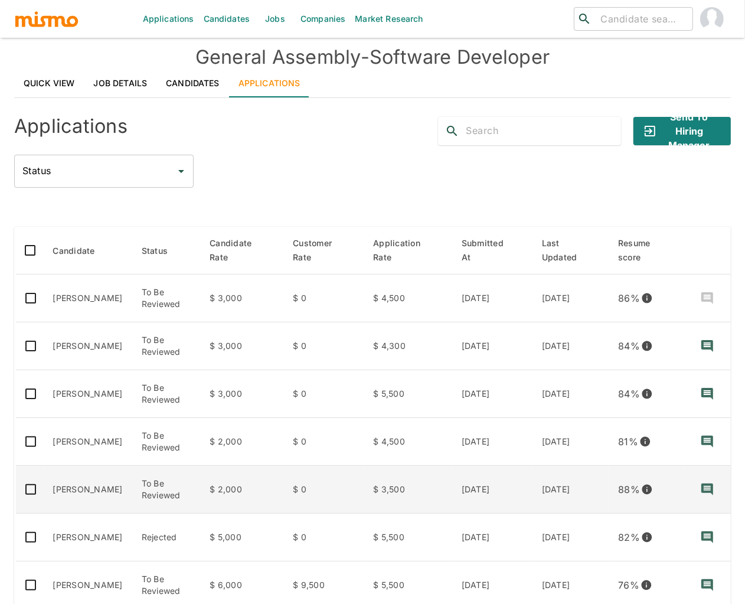
scroll to position [7, 0]
click at [113, 488] on td "[PERSON_NAME]" at bounding box center [88, 489] width 89 height 48
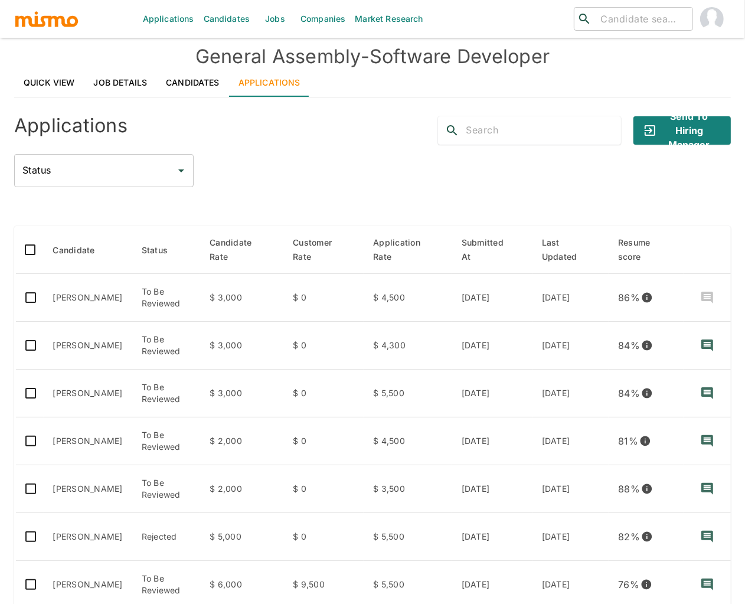
click at [132, 80] on link "Job Details" at bounding box center [120, 82] width 73 height 28
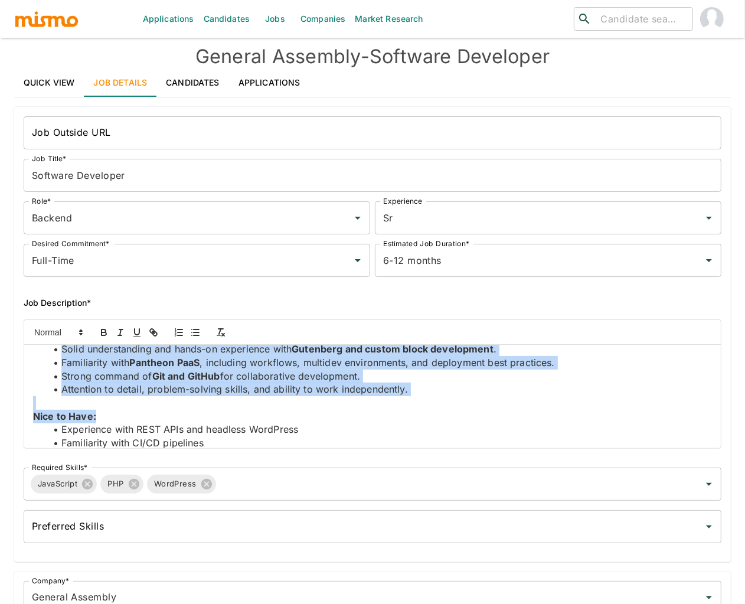
scroll to position [152, 0]
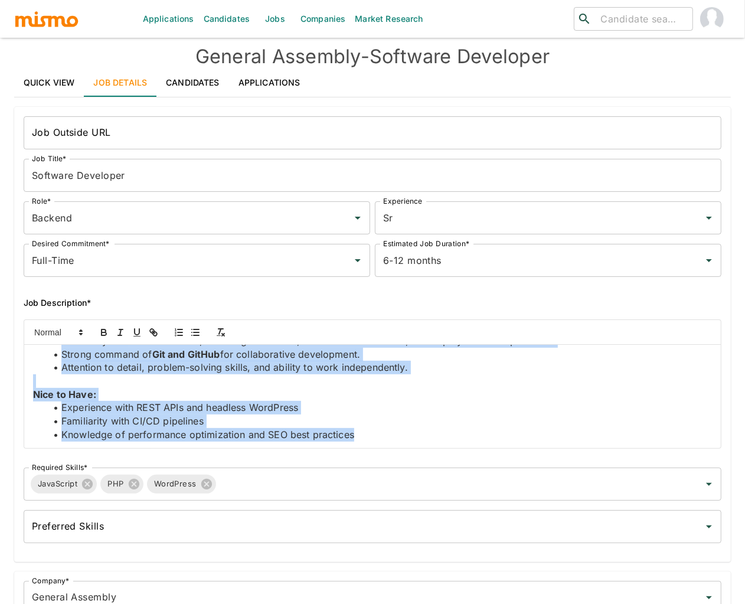
drag, startPoint x: 30, startPoint y: 358, endPoint x: 362, endPoint y: 433, distance: 340.2
click at [362, 433] on div "What You’ll Do: Build and maintain custom WordPress plugins tailored to unique …" at bounding box center [372, 396] width 697 height 103
copy div "What You’ll Do: Build and maintain custom WordPress plugins tailored to unique …"
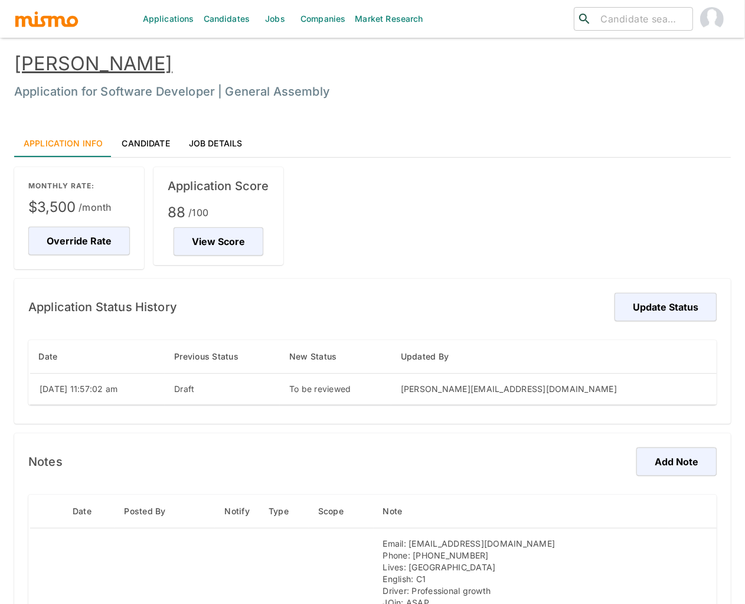
click at [139, 142] on link "Candidate" at bounding box center [145, 143] width 67 height 28
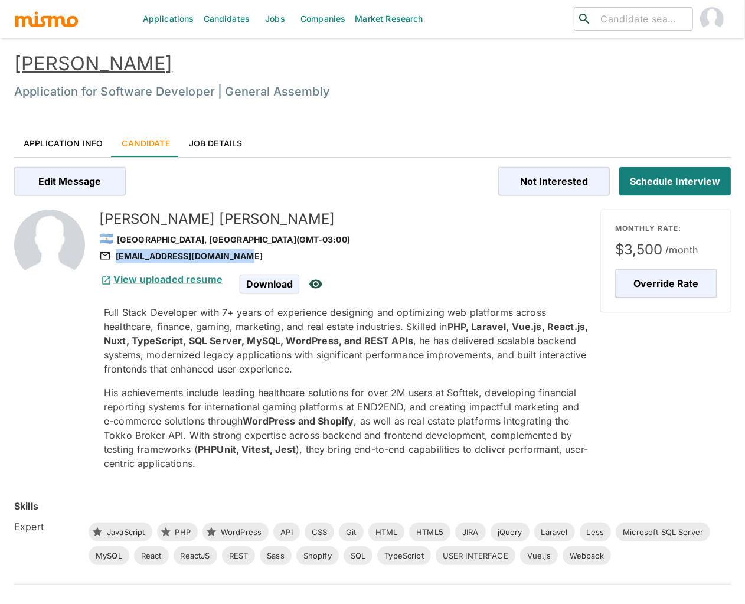
click at [243, 259] on div "[EMAIL_ADDRESS][DOMAIN_NAME]" at bounding box center [345, 256] width 492 height 14
copy div "[EMAIL_ADDRESS][DOMAIN_NAME]"
